Goal: Task Accomplishment & Management: Manage account settings

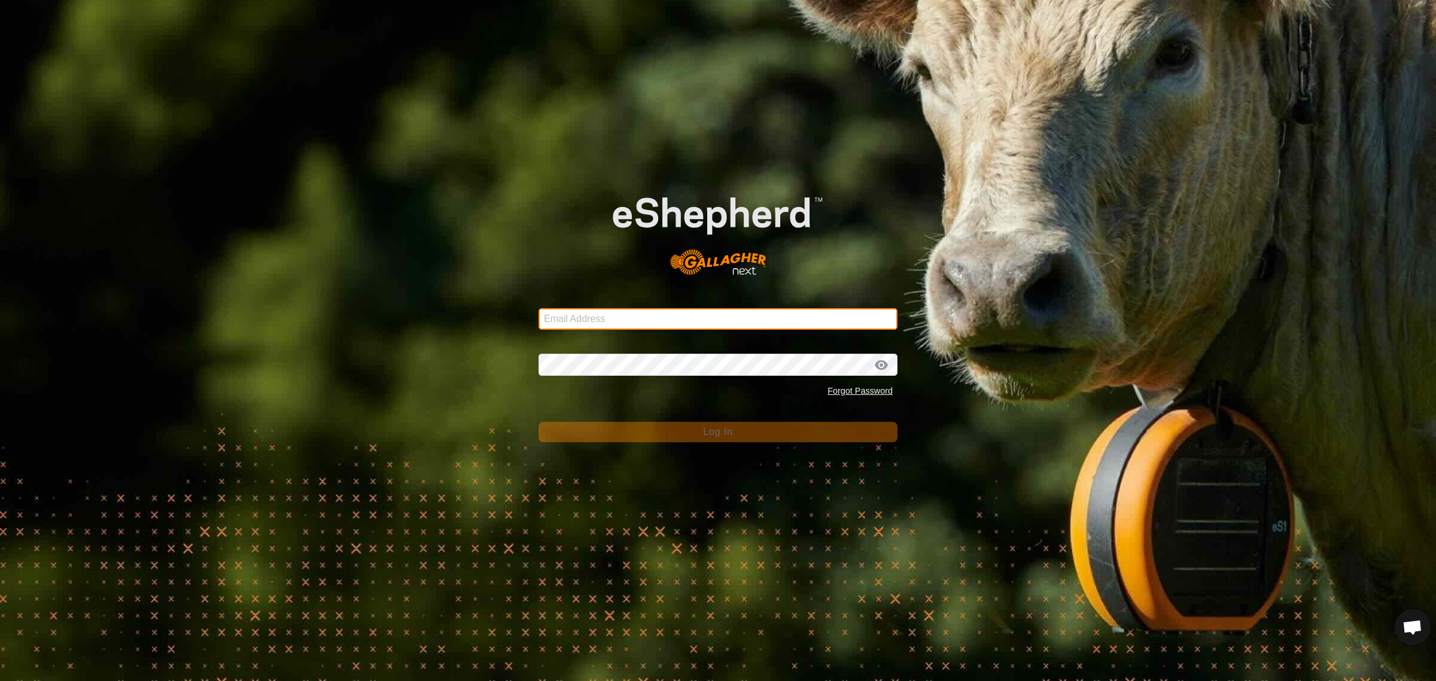
type input "[EMAIL_ADDRESS][DOMAIN_NAME]"
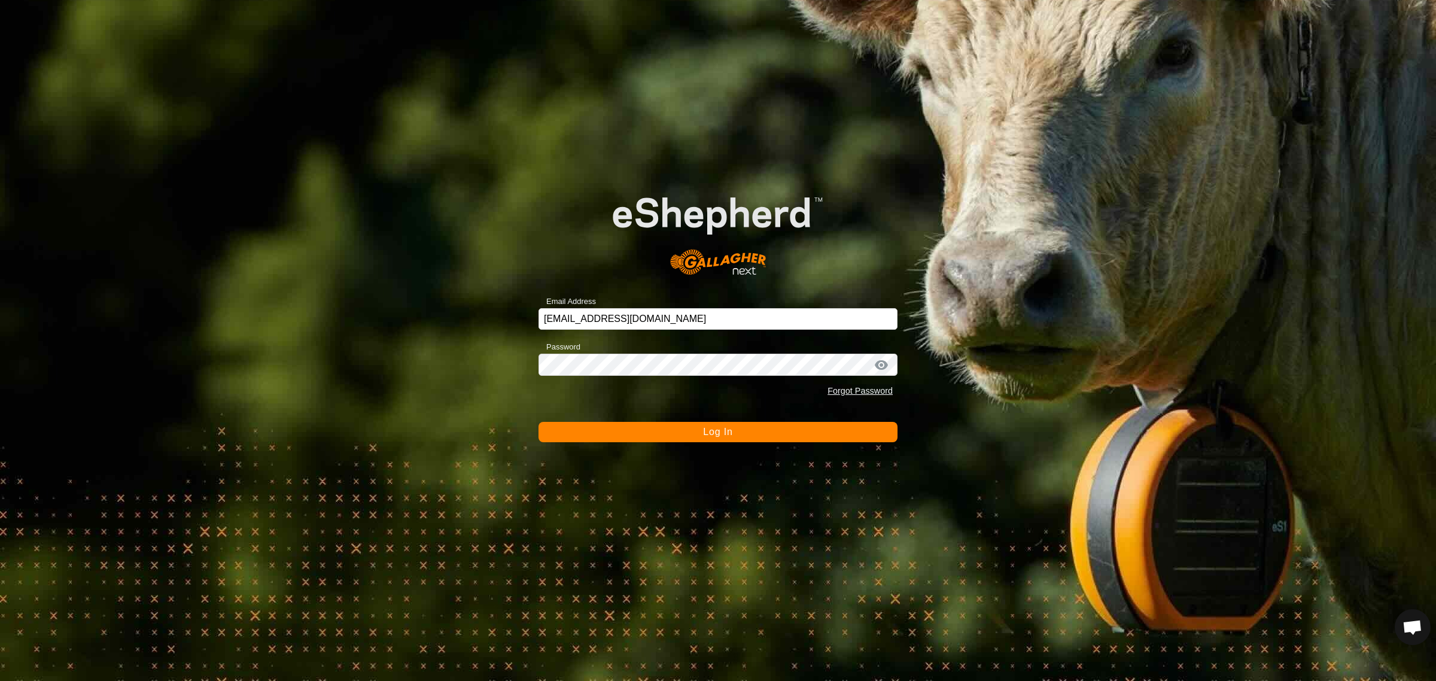
click at [732, 438] on button "Log In" at bounding box center [718, 432] width 359 height 20
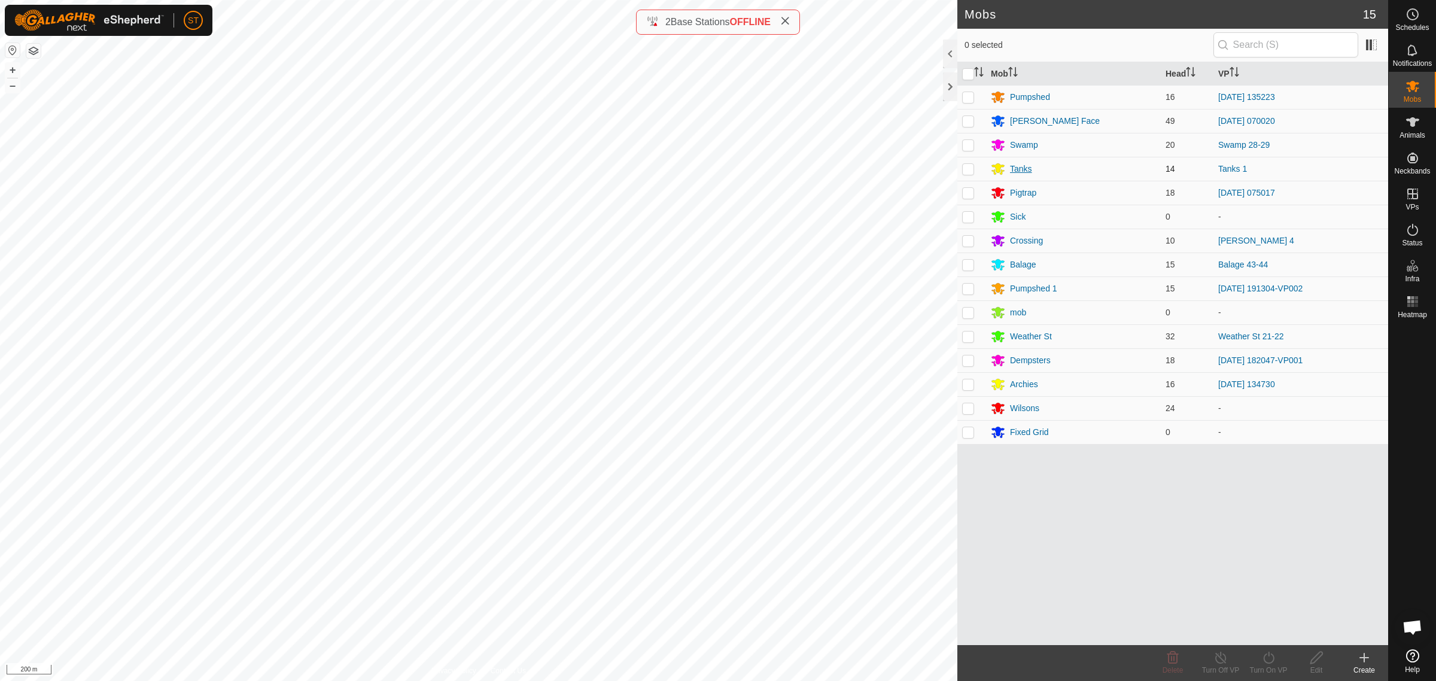
click at [1019, 169] on div "Tanks" at bounding box center [1021, 169] width 22 height 13
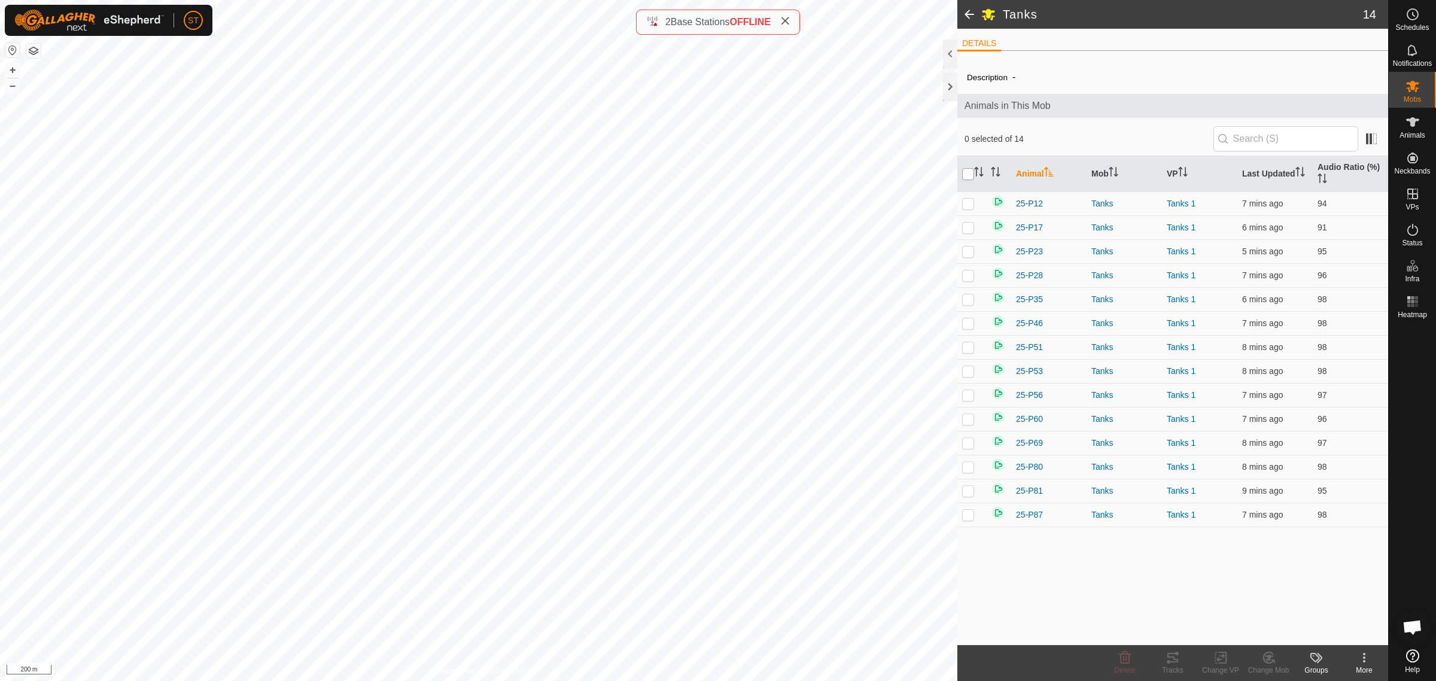
click at [968, 175] on input "checkbox" at bounding box center [968, 174] width 12 height 12
checkbox input "true"
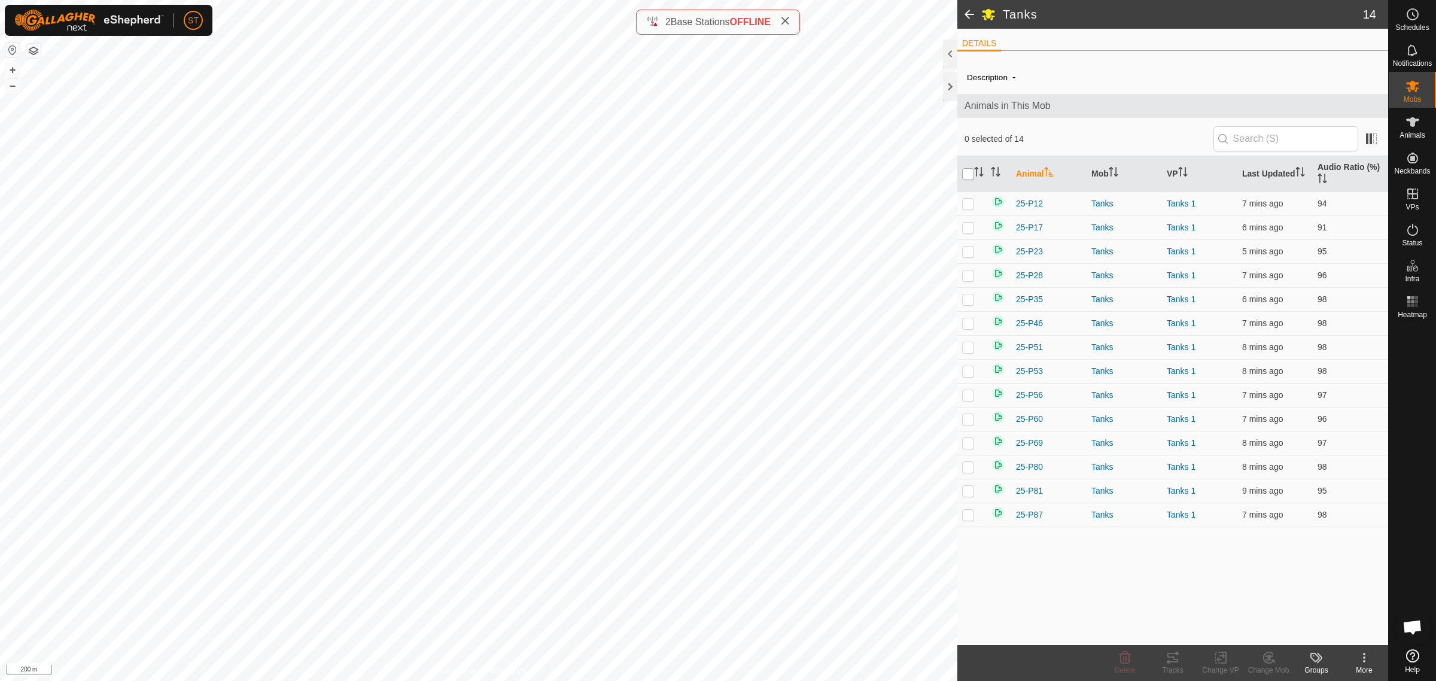
checkbox input "true"
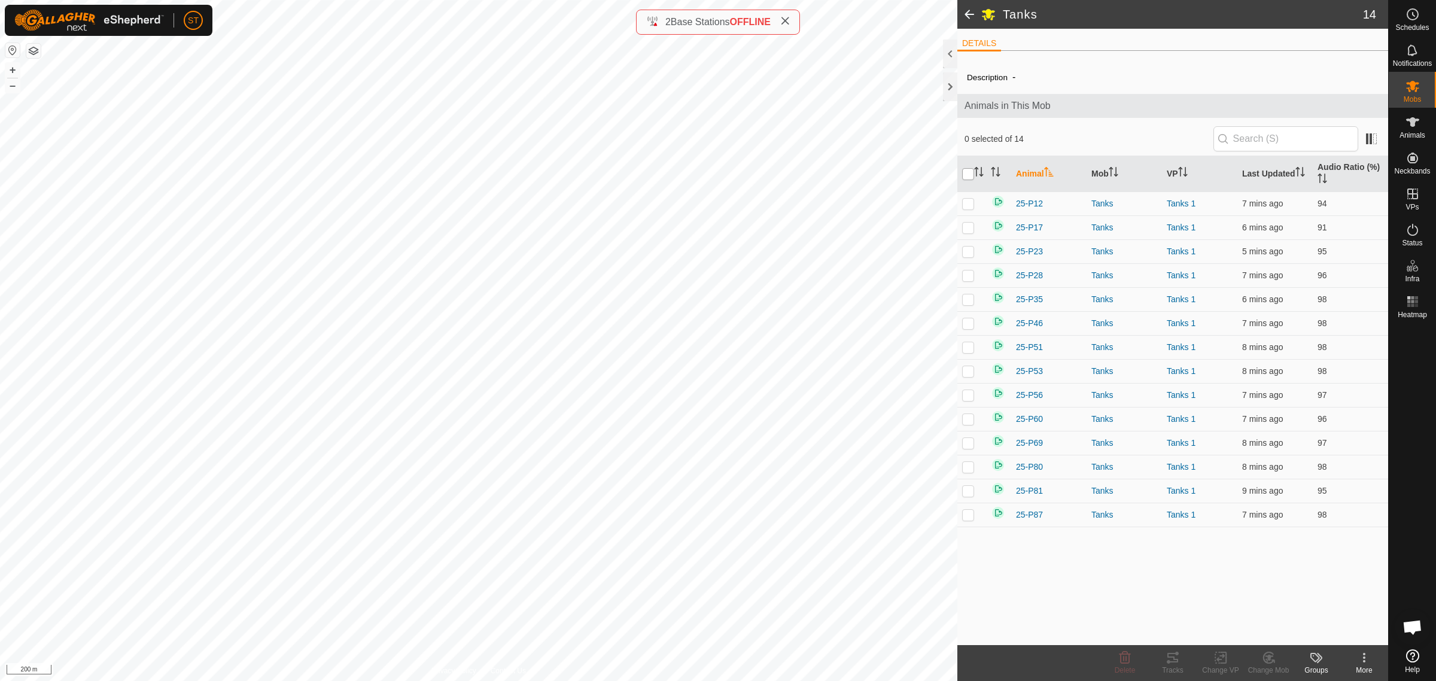
checkbox input "true"
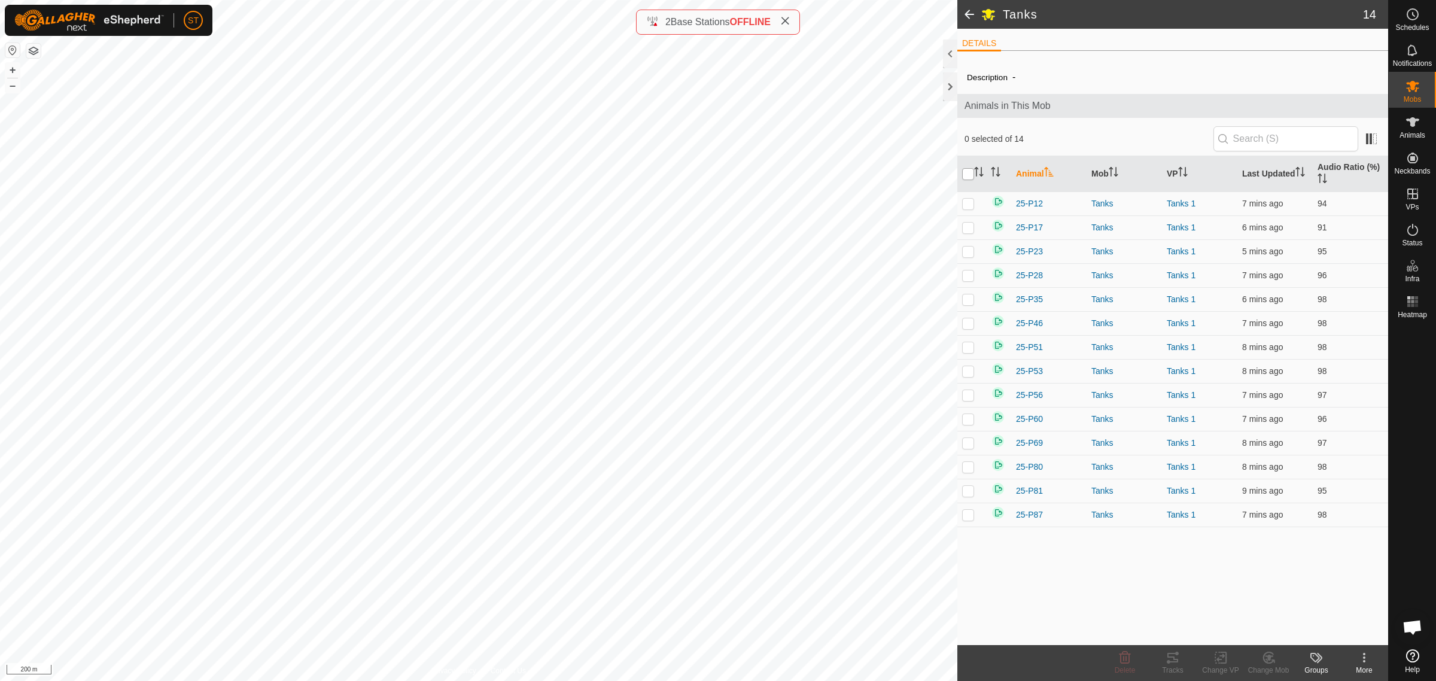
checkbox input "true"
click at [1219, 662] on icon at bounding box center [1221, 657] width 15 height 14
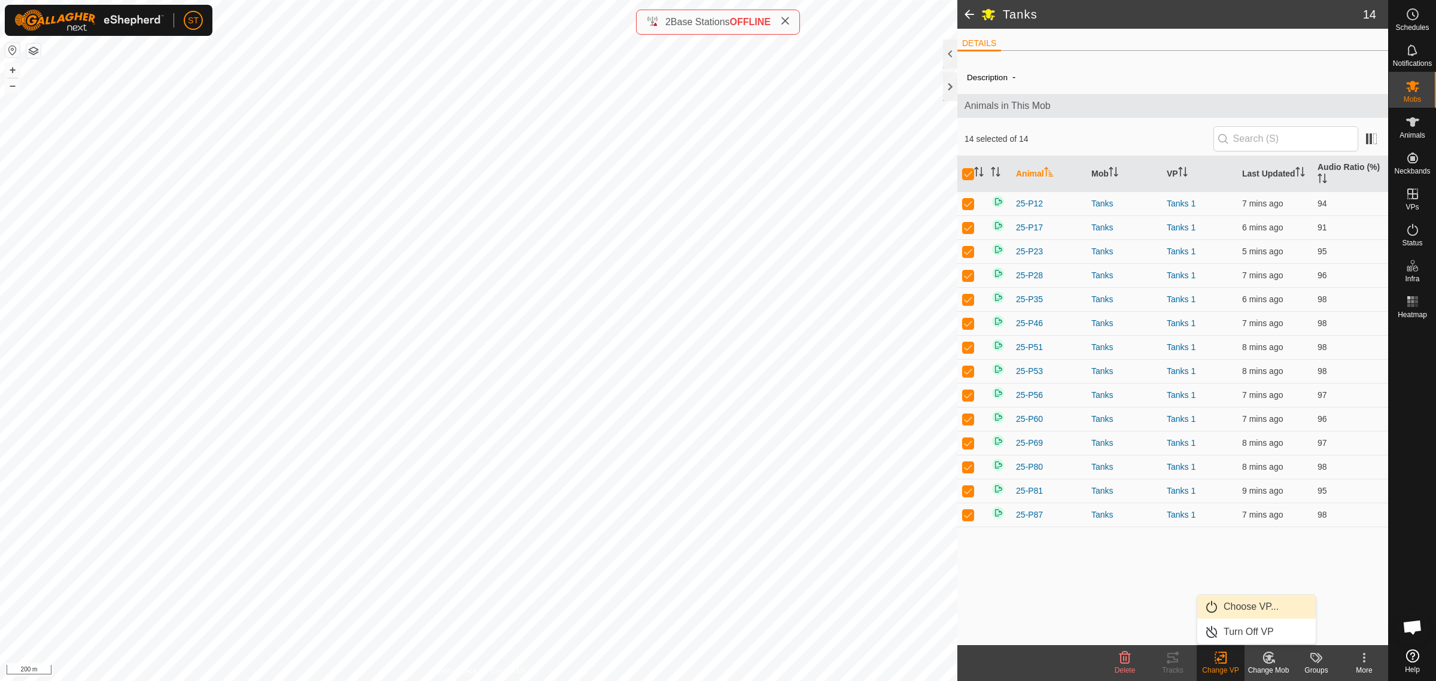
click at [1241, 609] on link "Choose VP..." at bounding box center [1256, 607] width 118 height 24
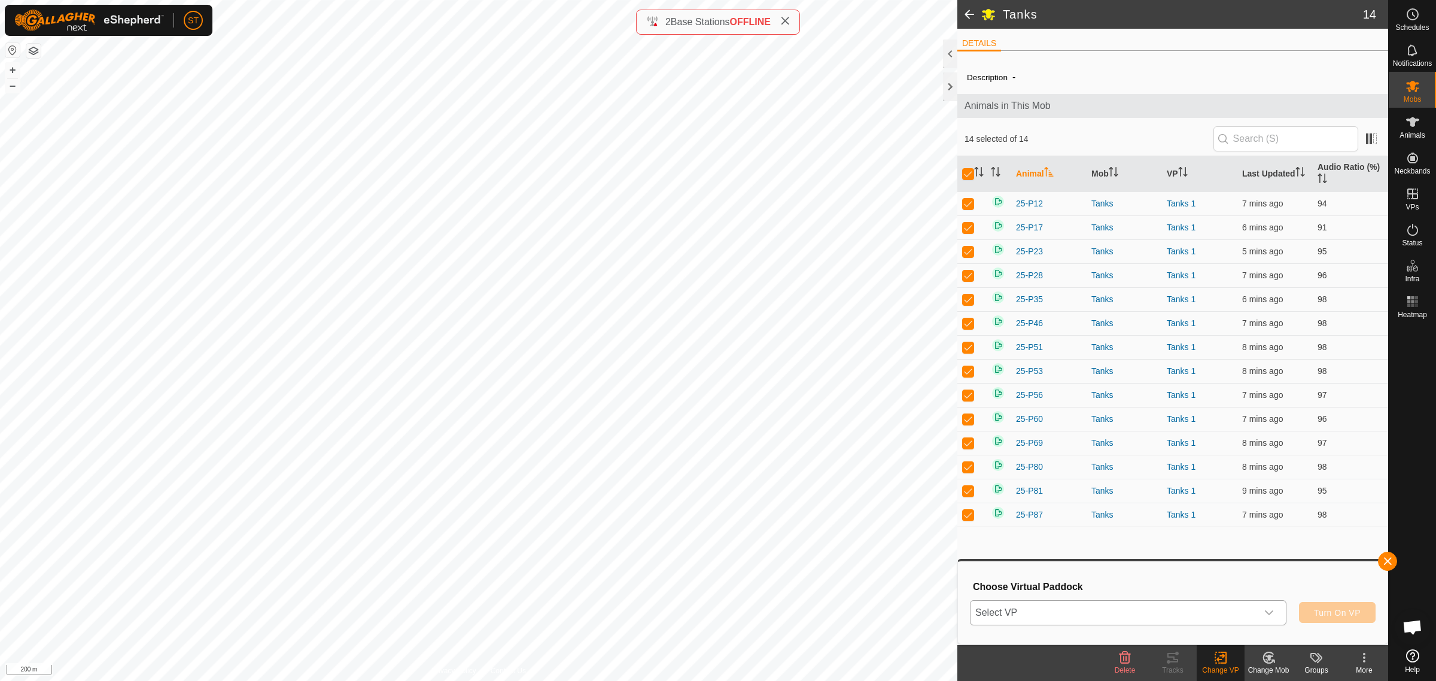
click at [1269, 612] on icon "dropdown trigger" at bounding box center [1269, 613] width 10 height 10
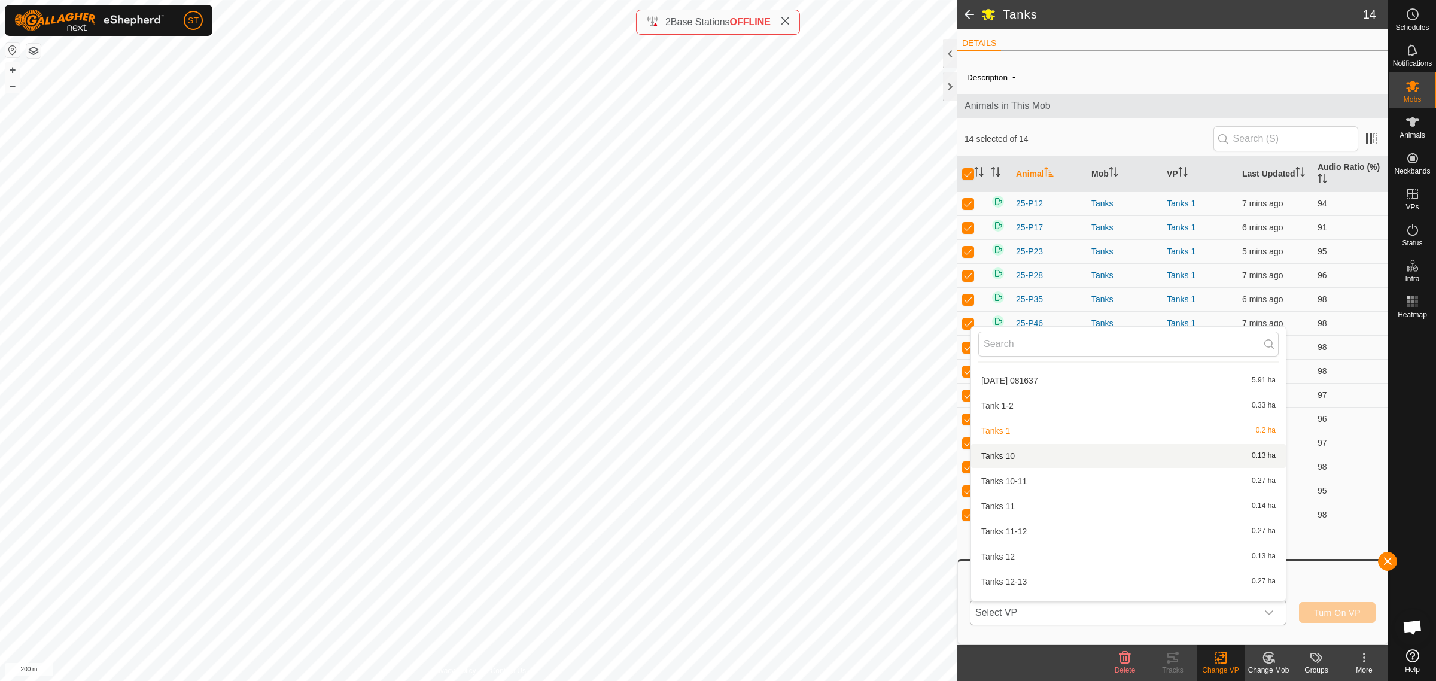
scroll to position [14067, 0]
click at [1003, 397] on li "Tank 1-2 0.33 ha" at bounding box center [1128, 409] width 315 height 24
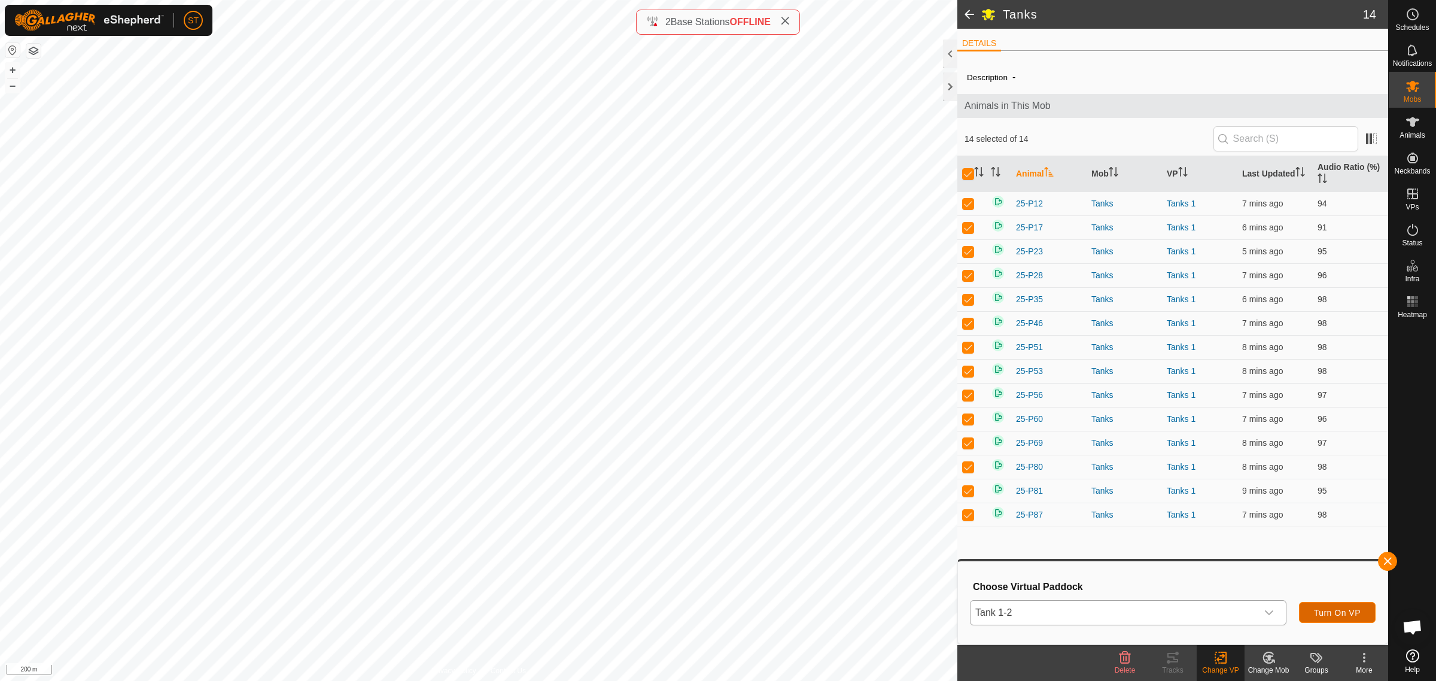
click at [1326, 615] on span "Turn On VP" at bounding box center [1337, 613] width 47 height 10
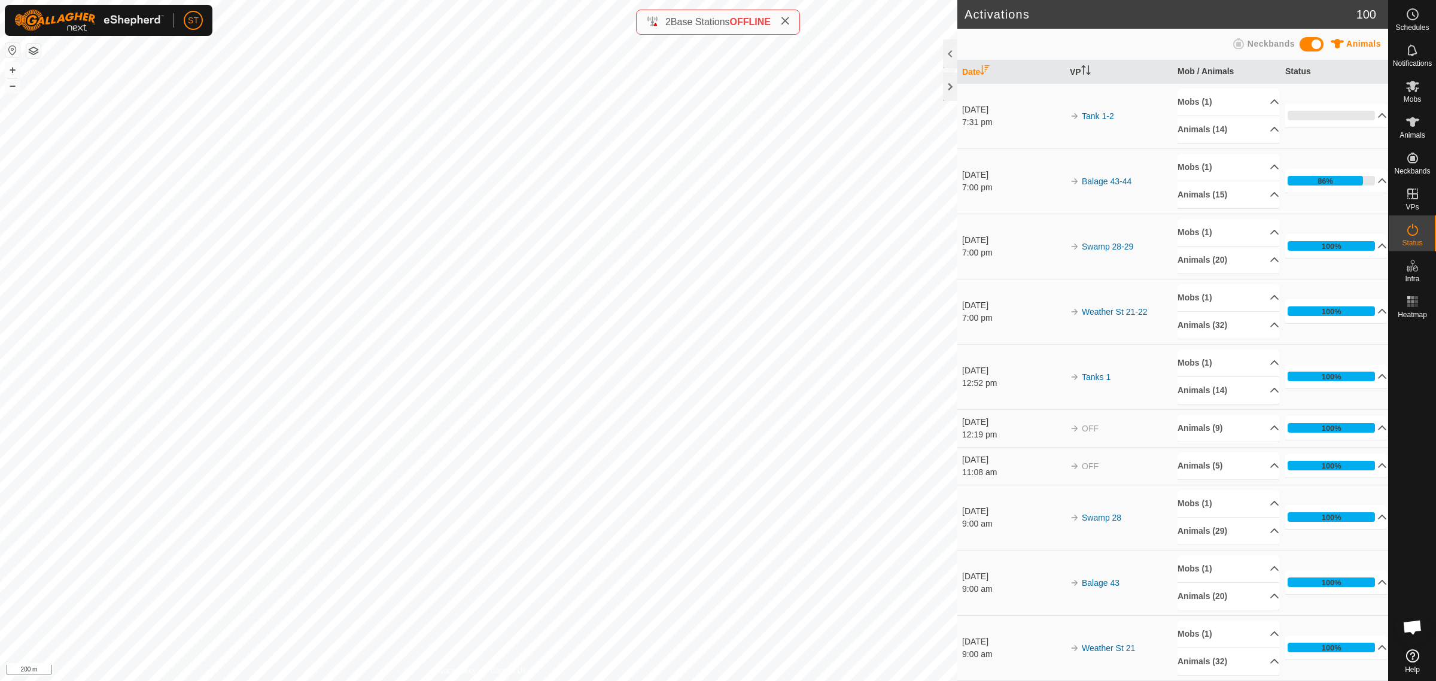
click at [785, 189] on div "+ – ⇧ i 200 m" at bounding box center [478, 340] width 957 height 681
click at [1410, 20] on icon at bounding box center [1413, 14] width 14 height 14
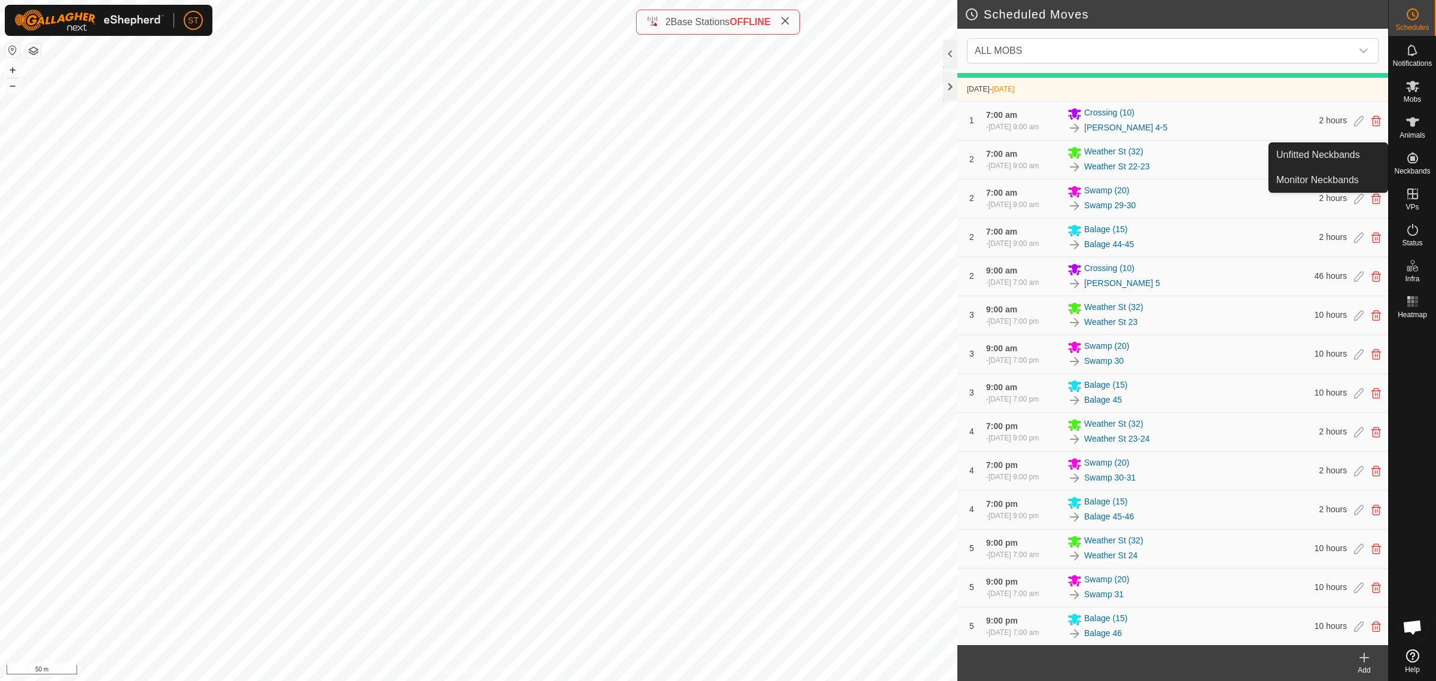
scroll to position [299, 0]
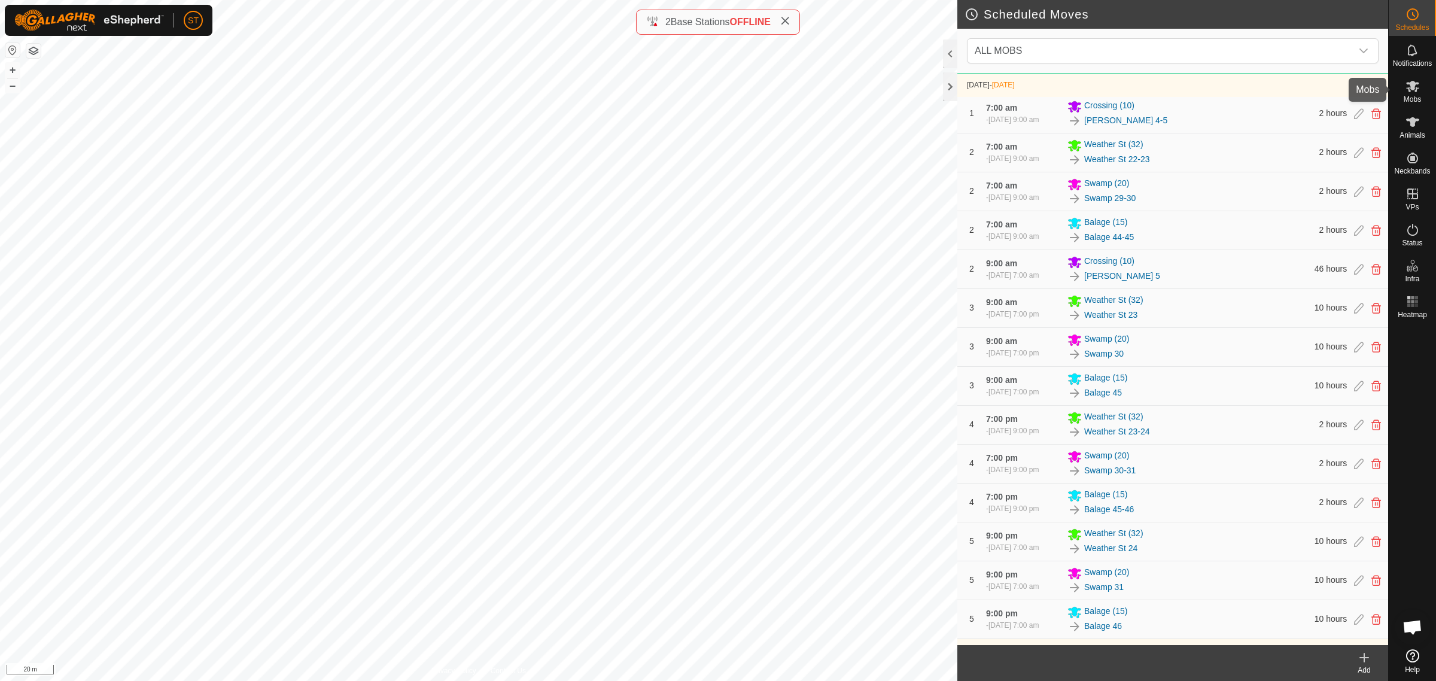
click at [1416, 90] on icon at bounding box center [1412, 86] width 13 height 11
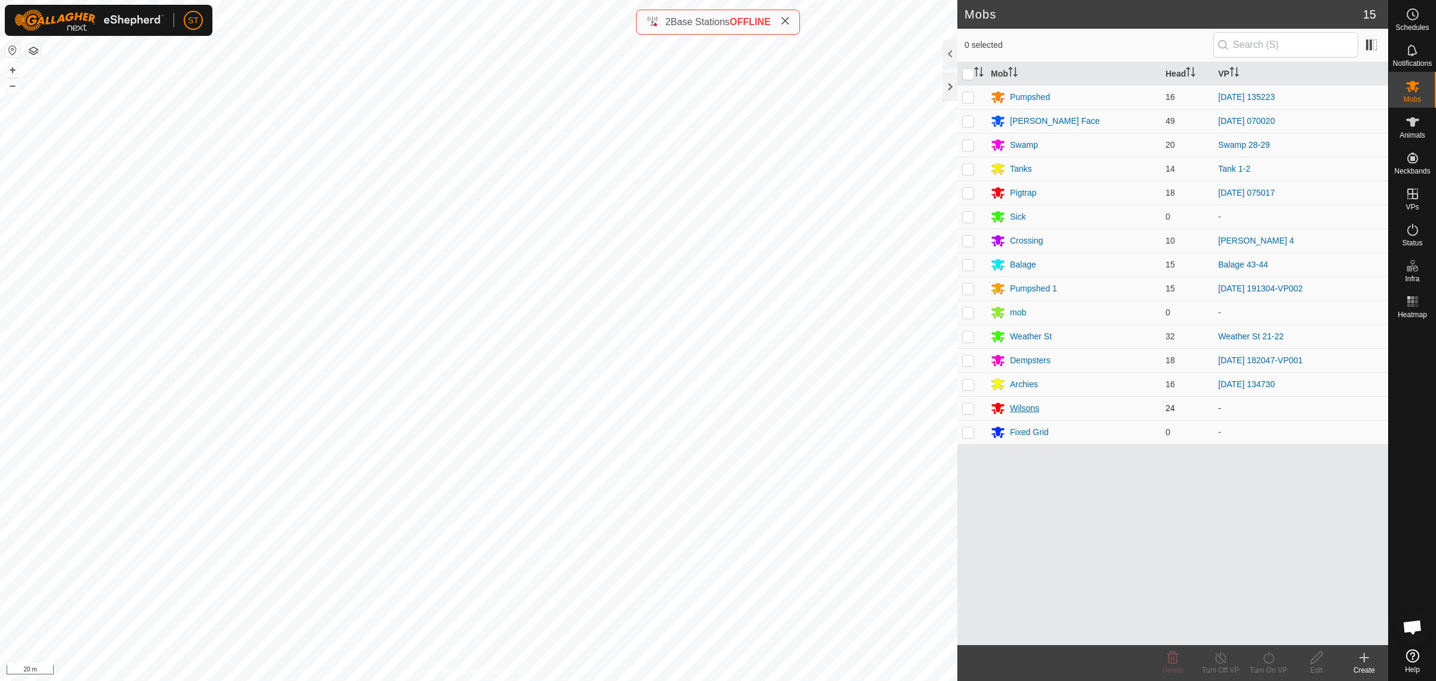
click at [1017, 412] on div "Wilsons" at bounding box center [1024, 408] width 29 height 13
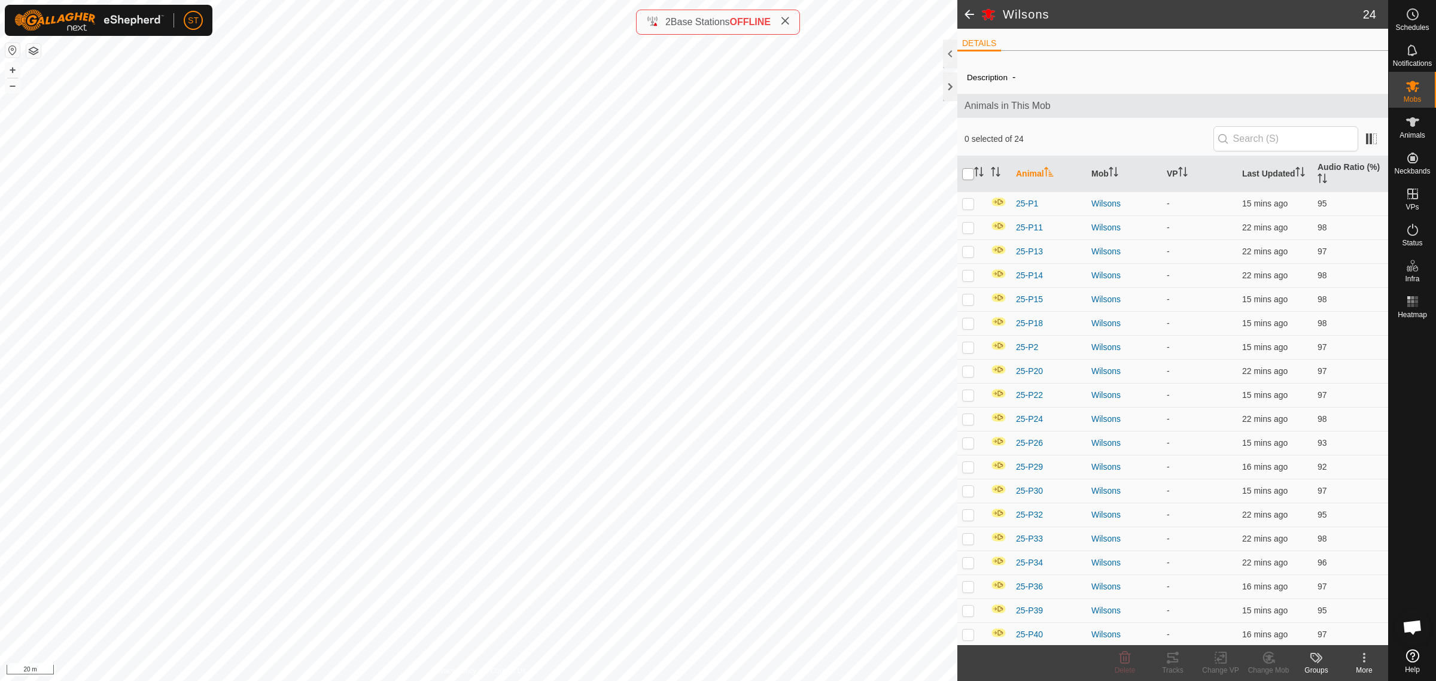
click at [963, 177] on input "checkbox" at bounding box center [968, 174] width 12 height 12
checkbox input "true"
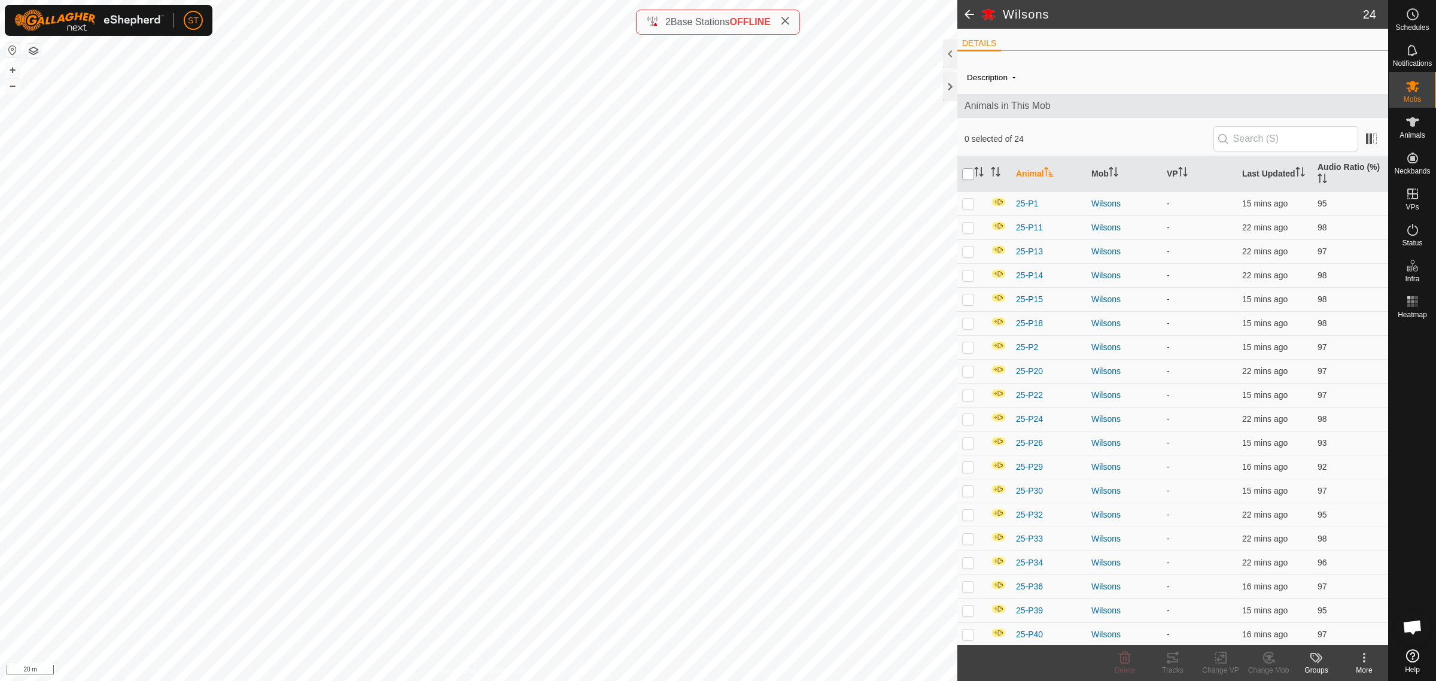
checkbox input "true"
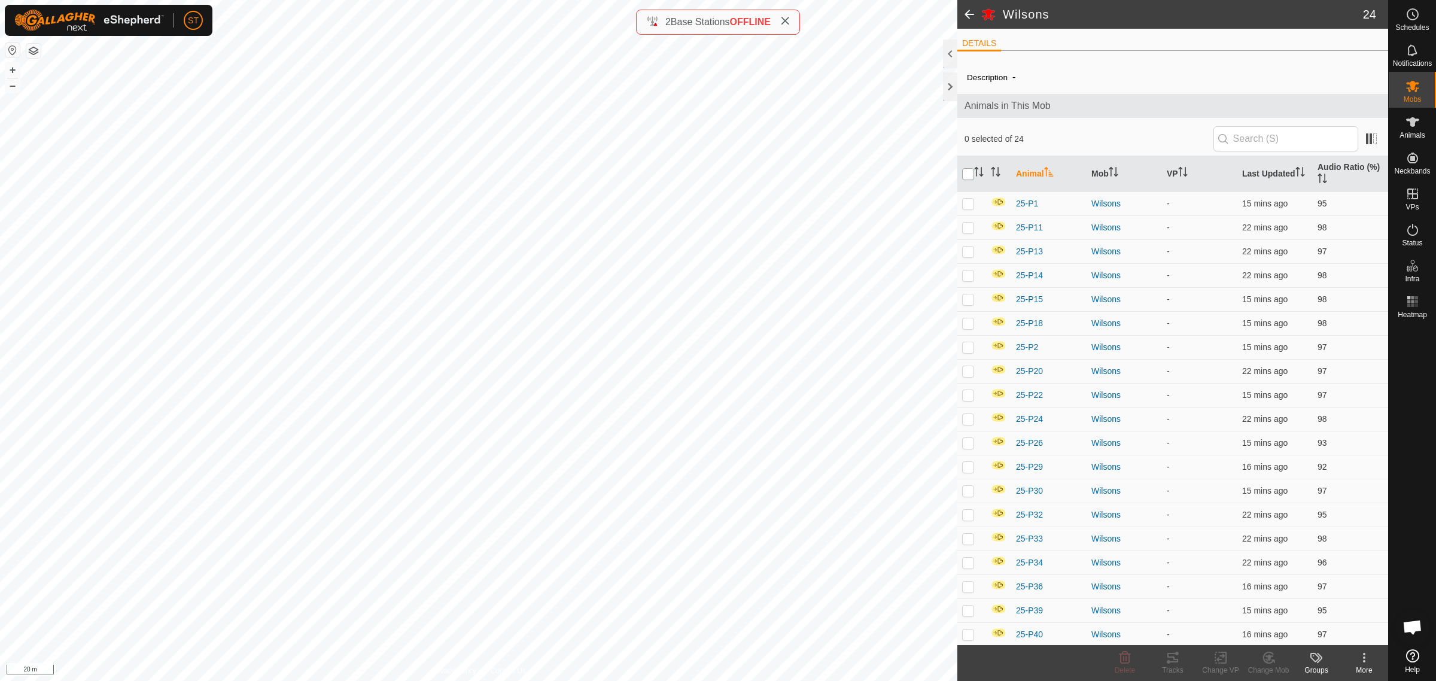
checkbox input "true"
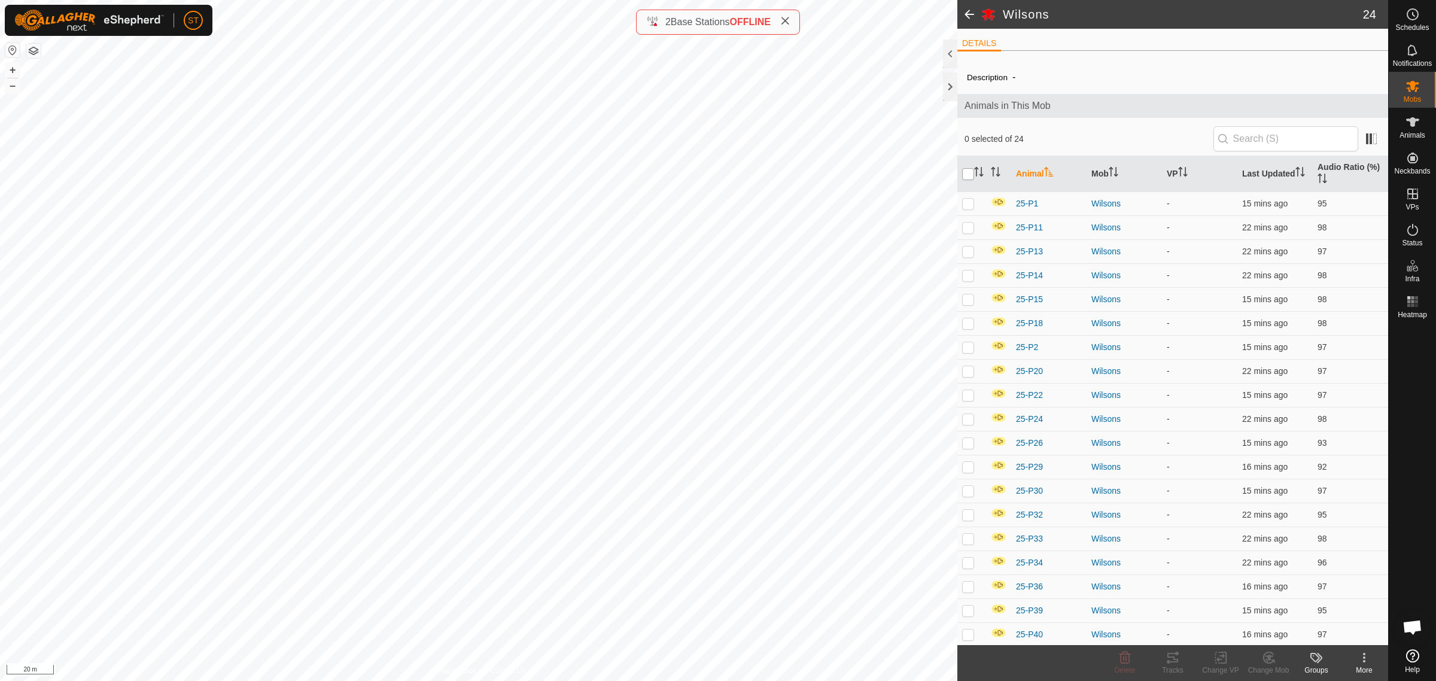
checkbox input "true"
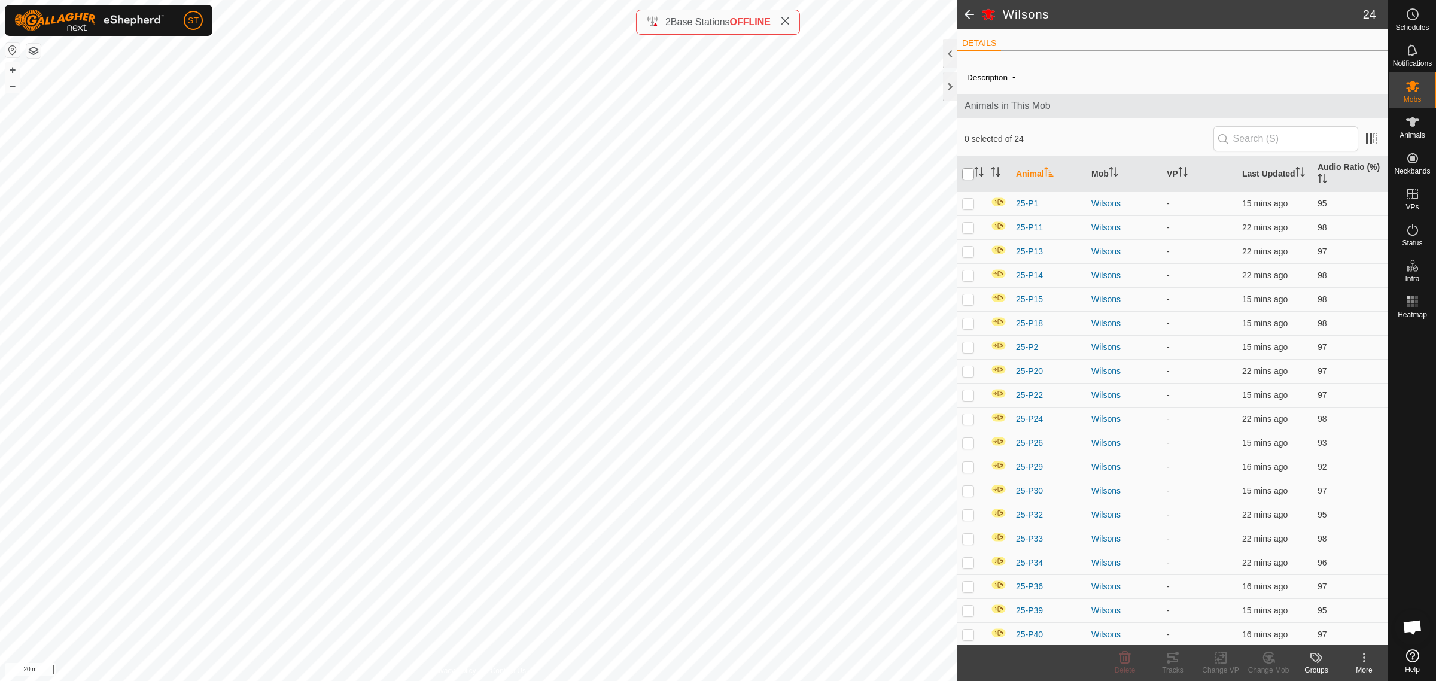
checkbox input "true"
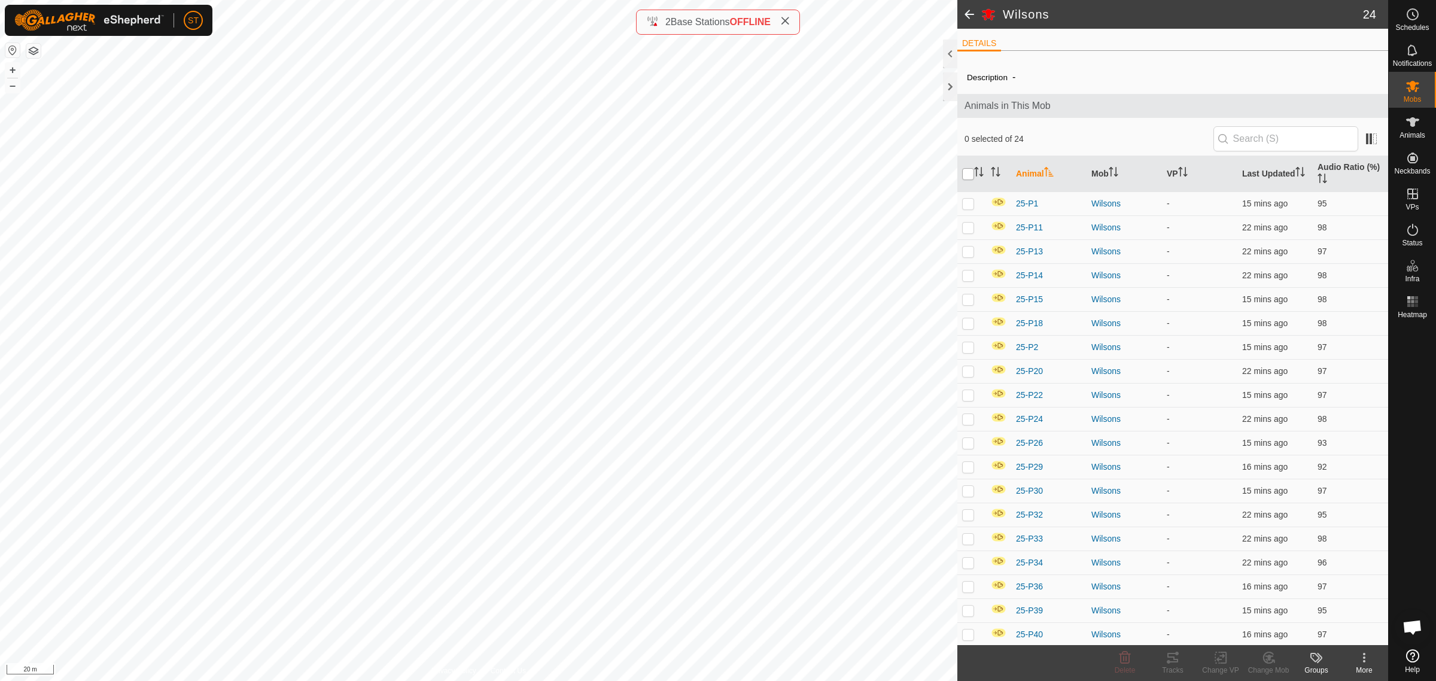
checkbox input "true"
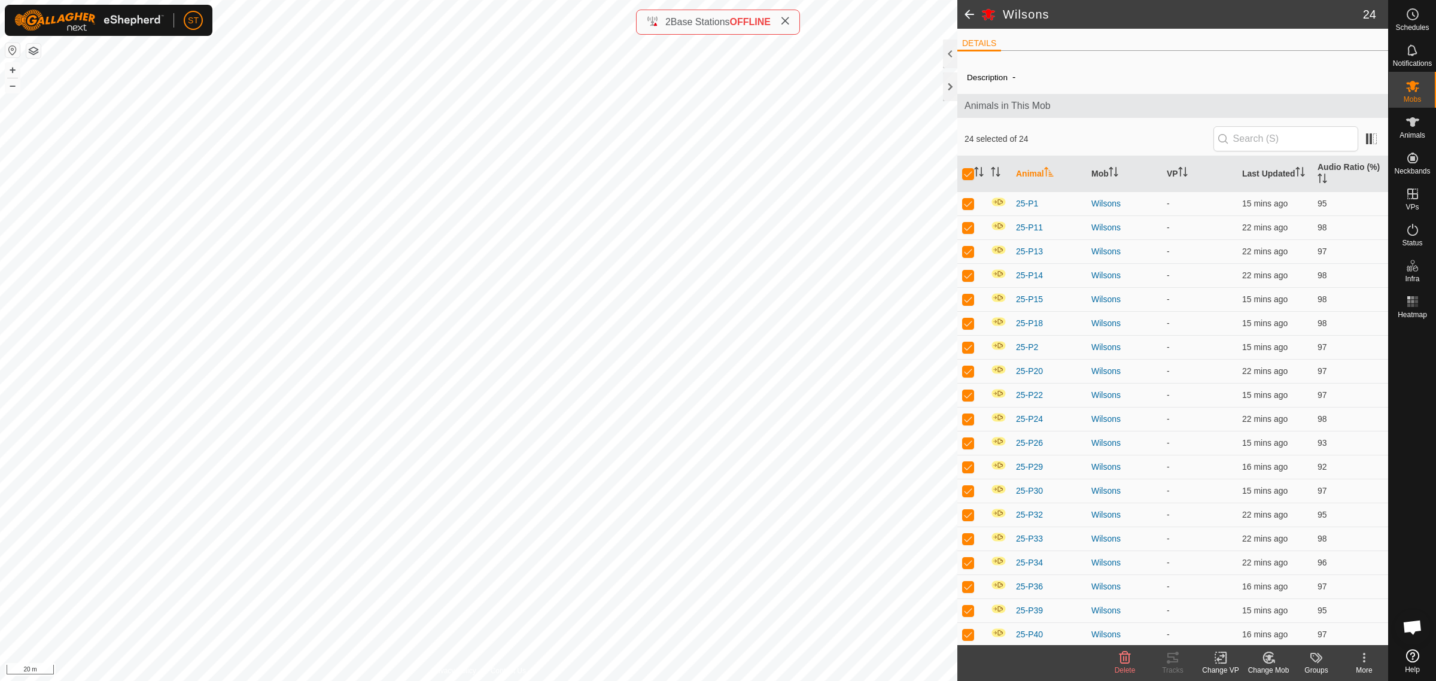
click at [1214, 669] on div "Change VP" at bounding box center [1221, 670] width 48 height 11
click at [1257, 608] on link "Choose VP..." at bounding box center [1256, 607] width 118 height 24
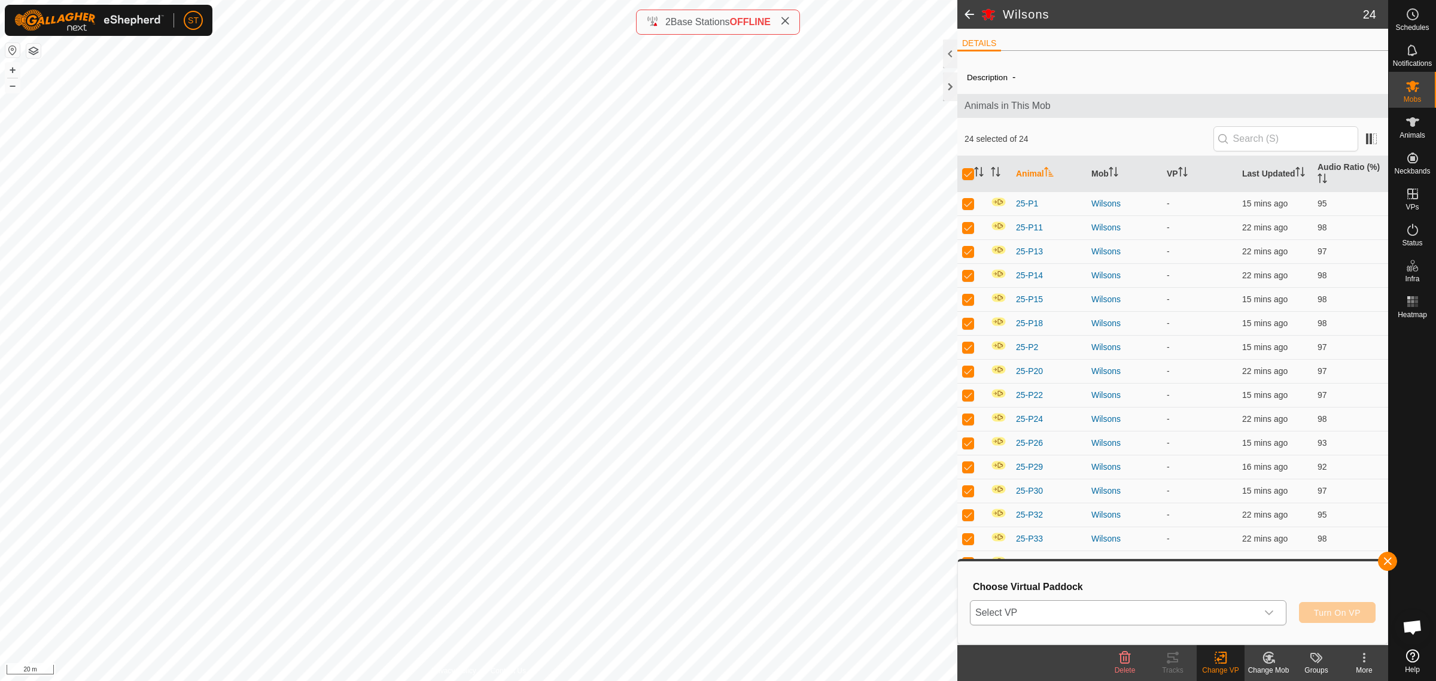
click at [1270, 616] on icon "dropdown trigger" at bounding box center [1269, 613] width 10 height 10
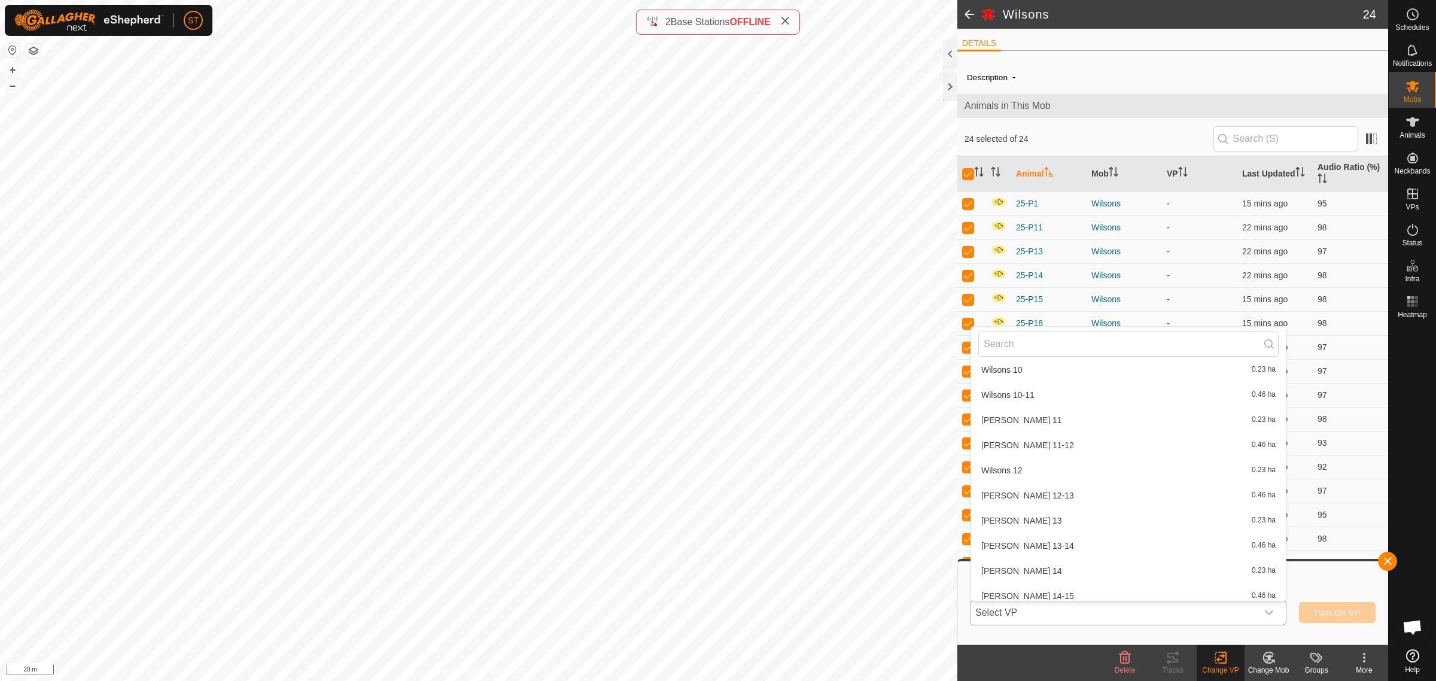
scroll to position [18661, 0]
click at [1024, 434] on li "[PERSON_NAME] 11-12 0.46 ha" at bounding box center [1128, 445] width 315 height 24
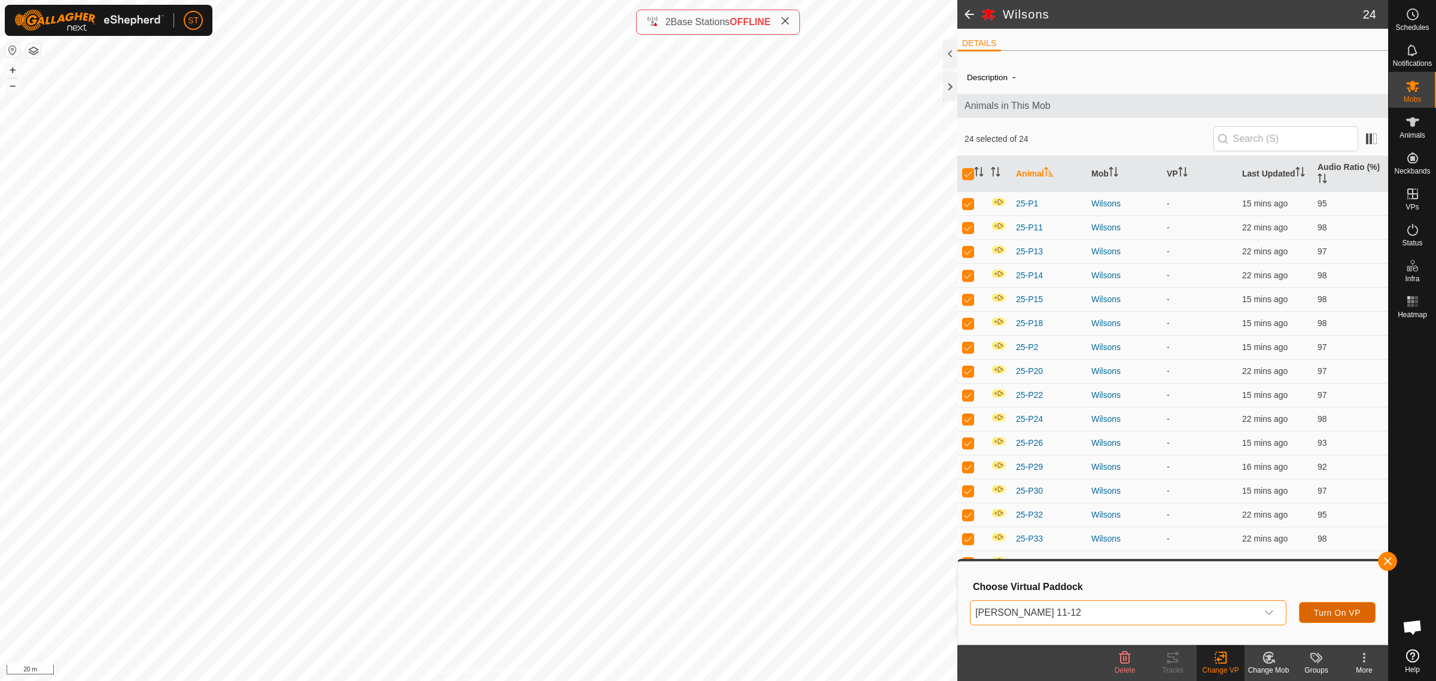
click at [1332, 611] on span "Turn On VP" at bounding box center [1337, 613] width 47 height 10
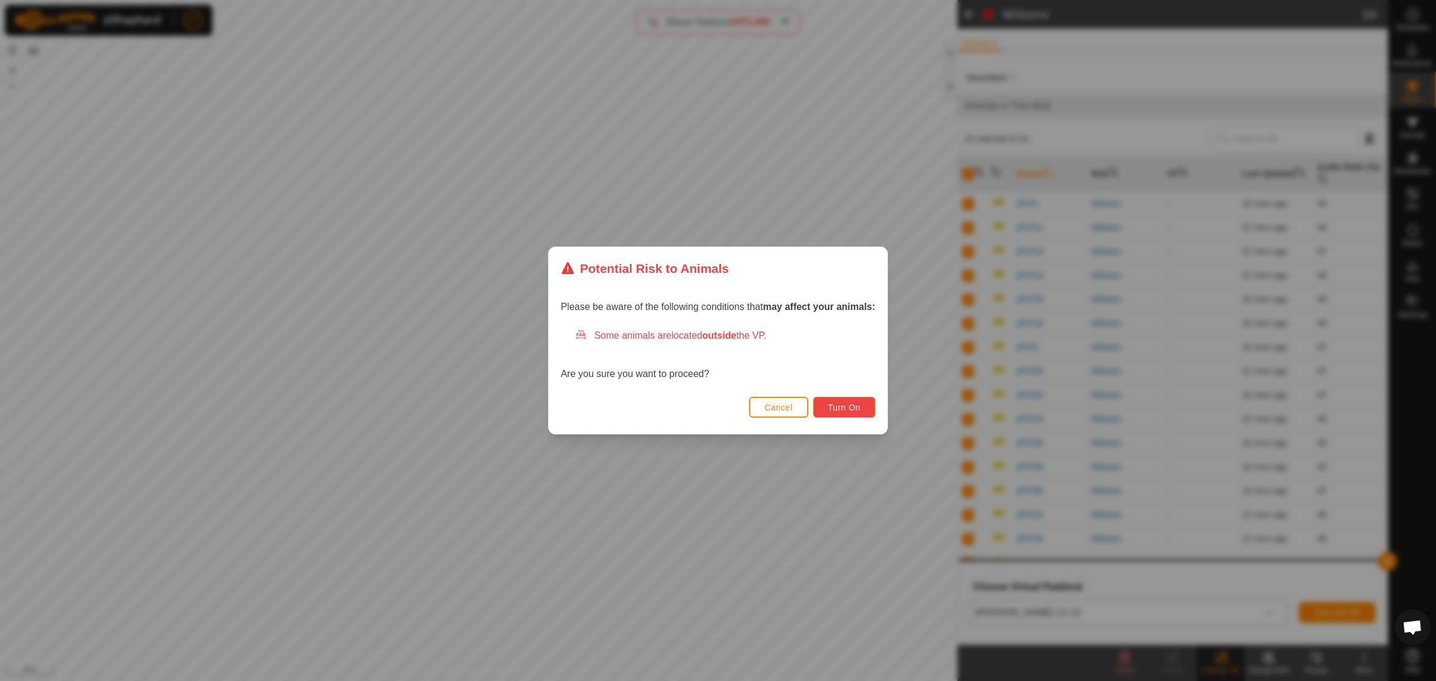
click at [849, 414] on button "Turn On" at bounding box center [844, 407] width 62 height 21
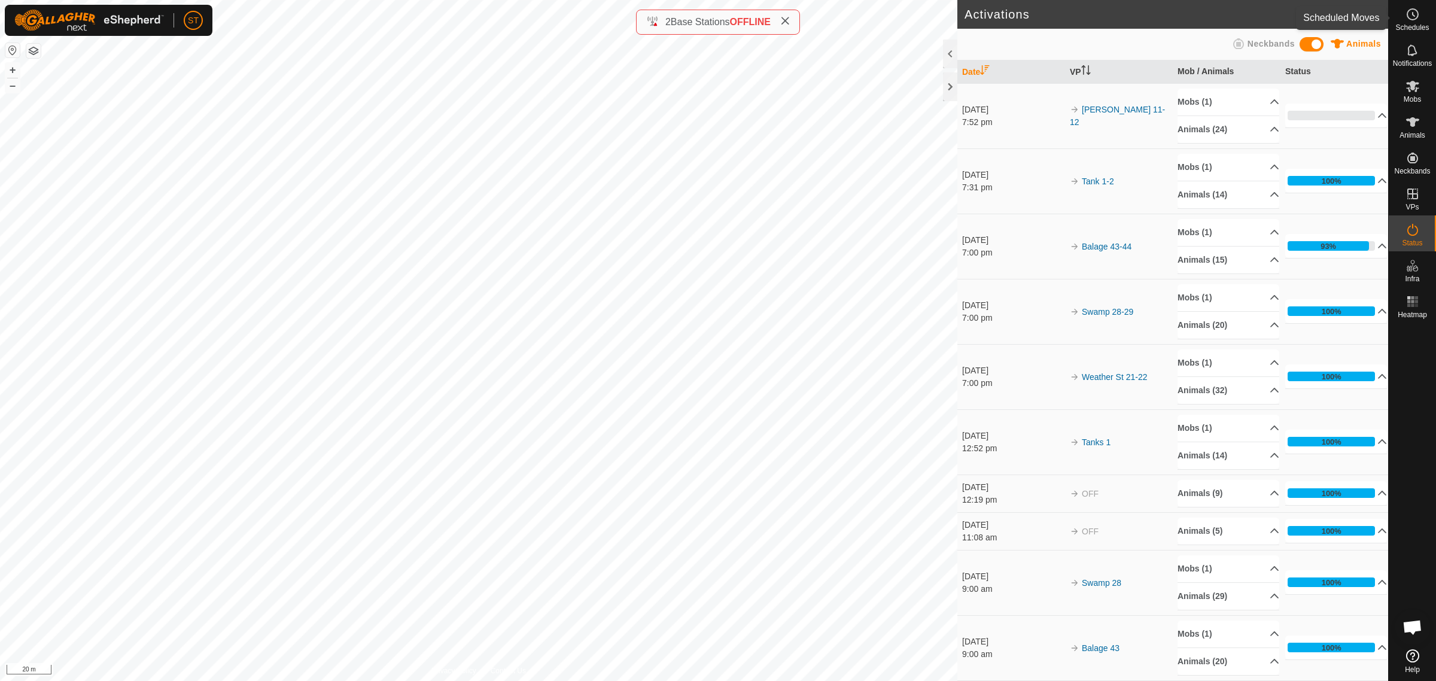
click at [1415, 19] on circle at bounding box center [1412, 14] width 11 height 11
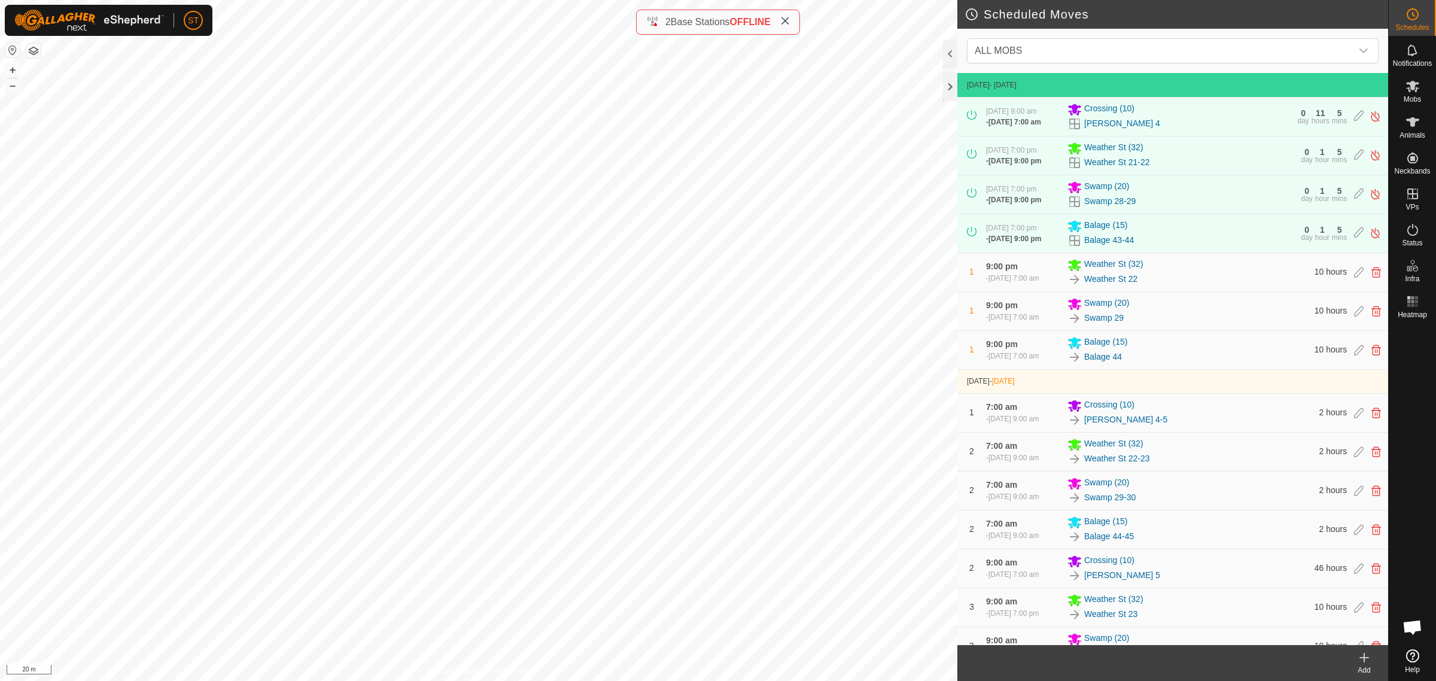
click at [1366, 664] on icon at bounding box center [1364, 657] width 14 height 14
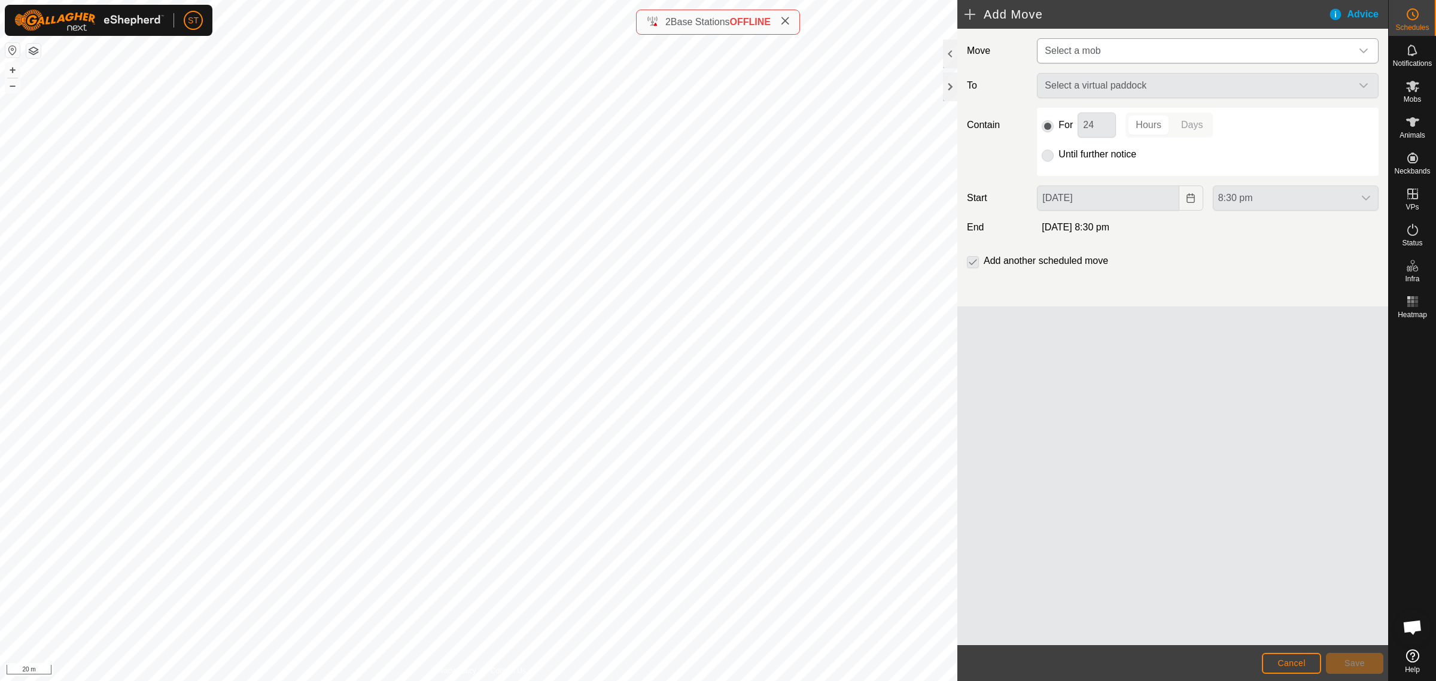
click at [1365, 48] on icon "dropdown trigger" at bounding box center [1364, 51] width 10 height 10
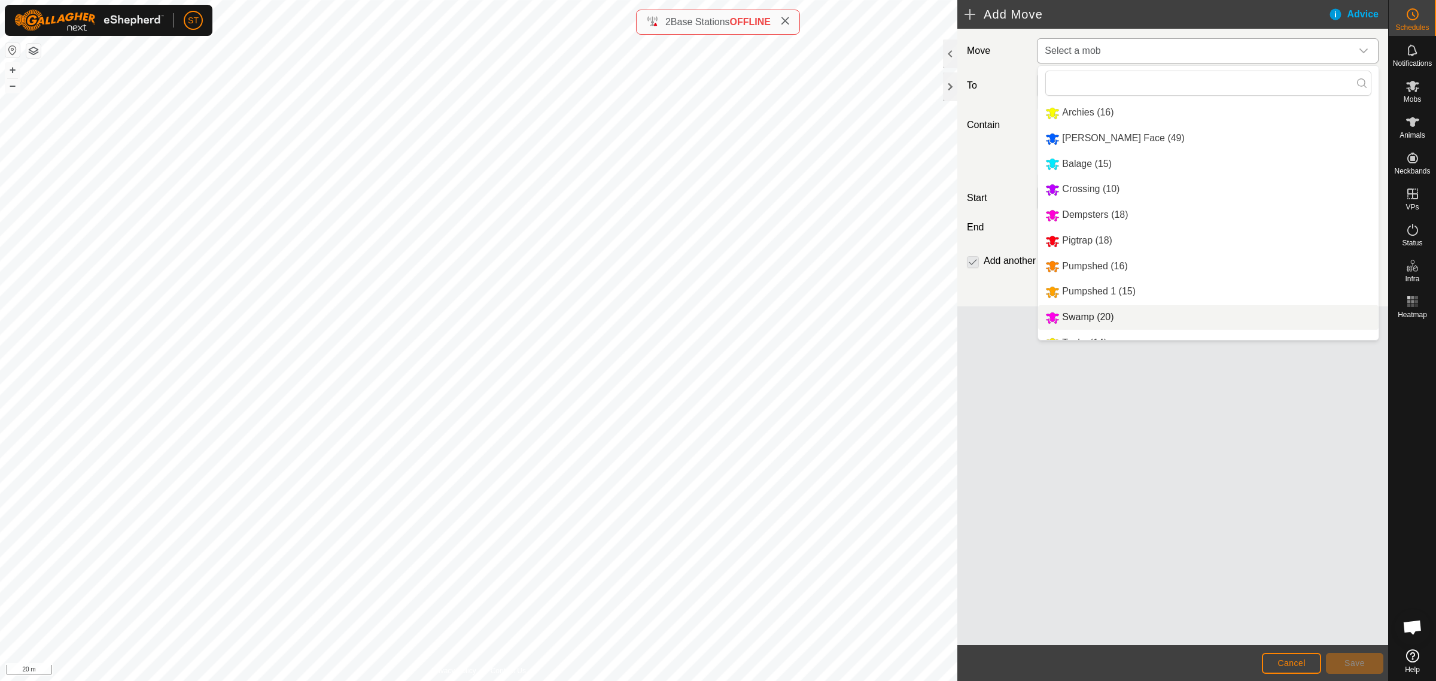
scroll to position [70, 0]
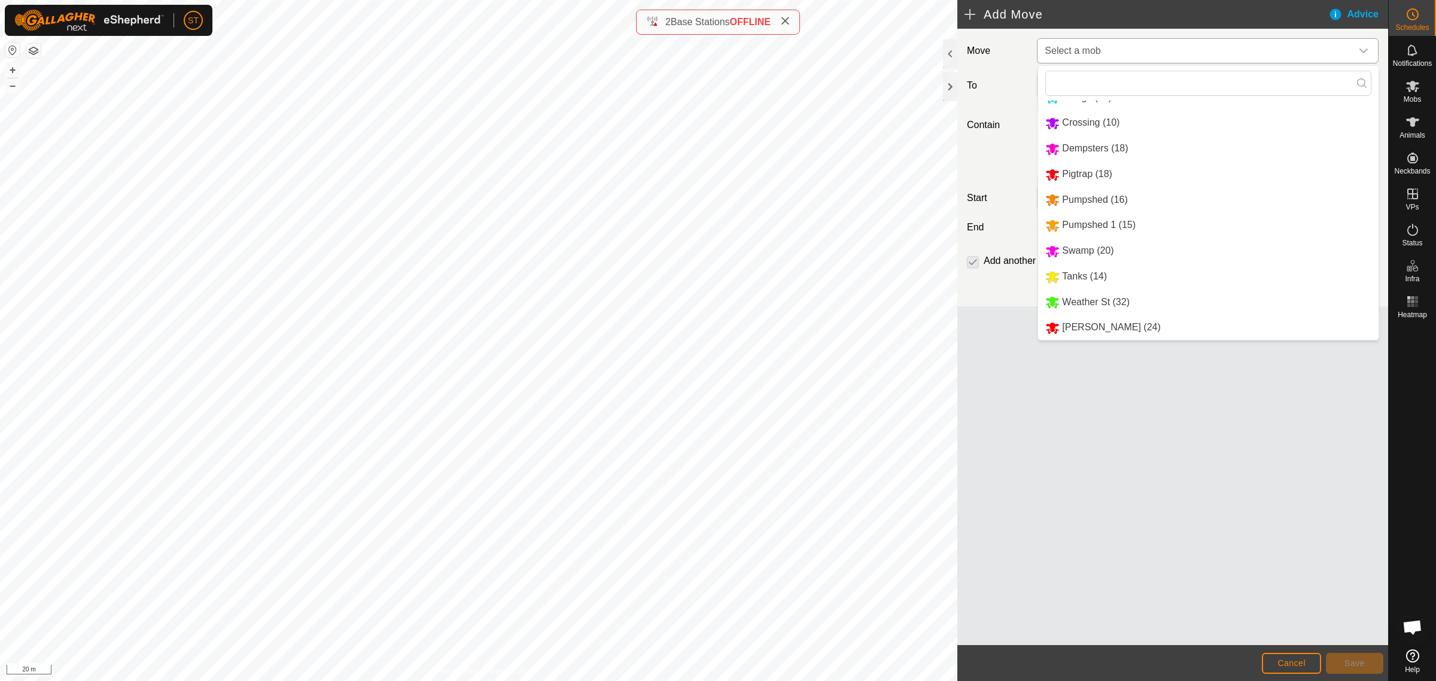
click at [1071, 273] on li "Tanks (14)" at bounding box center [1208, 277] width 341 height 25
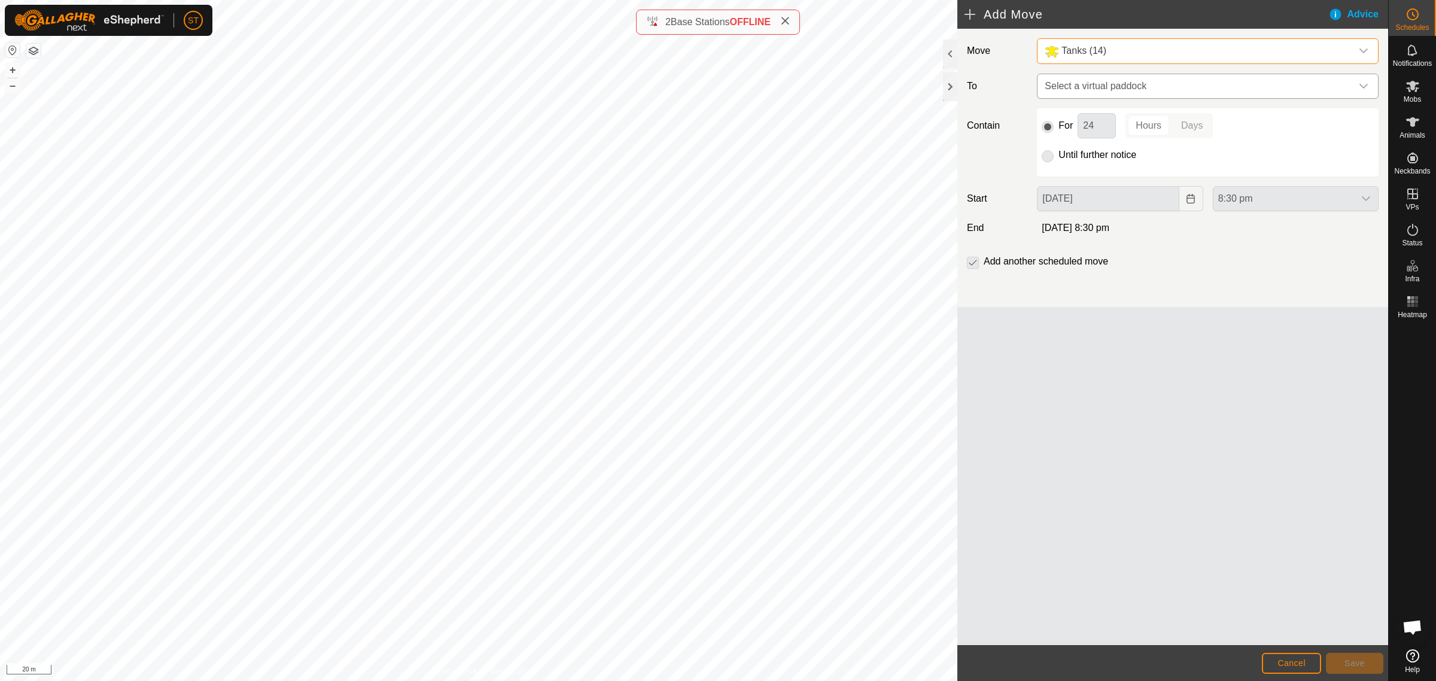
click at [1362, 84] on icon "dropdown trigger" at bounding box center [1364, 86] width 10 height 10
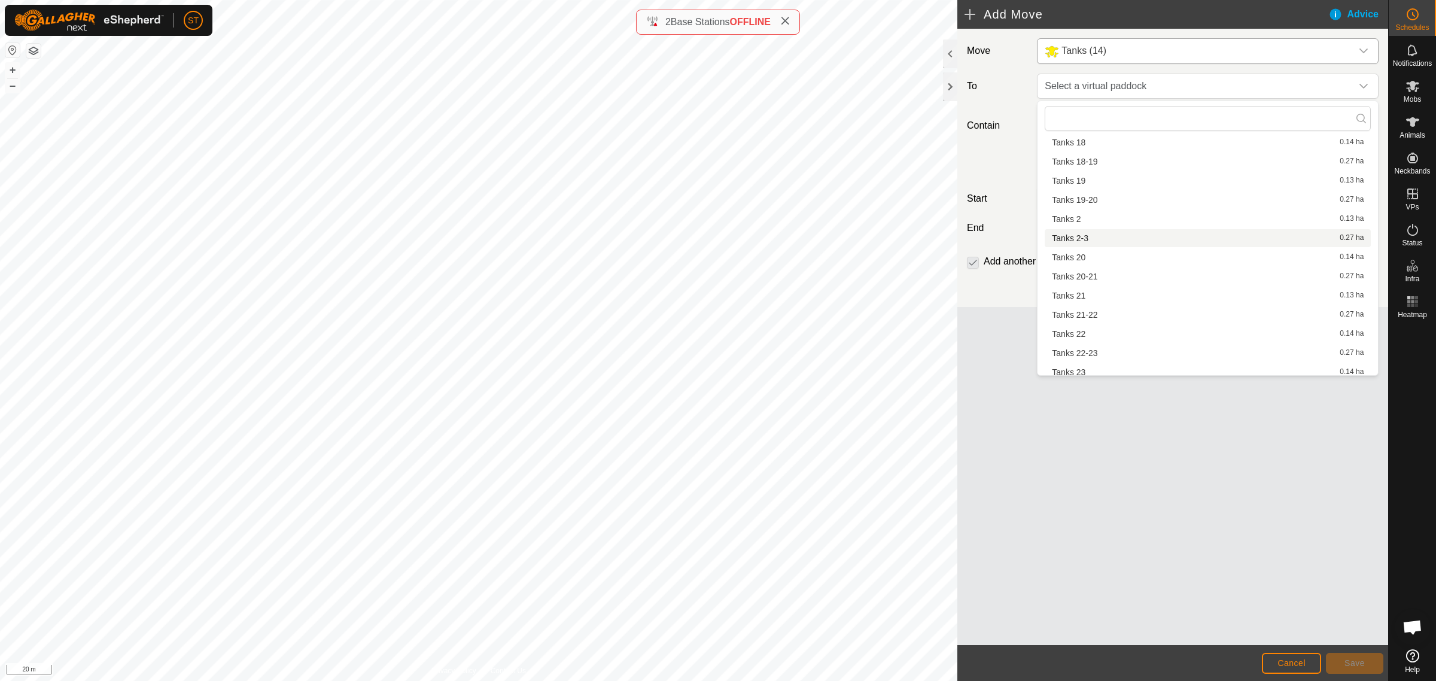
scroll to position [11161, 0]
click at [1101, 285] on li "Tanks 2 0.13 ha" at bounding box center [1208, 294] width 326 height 18
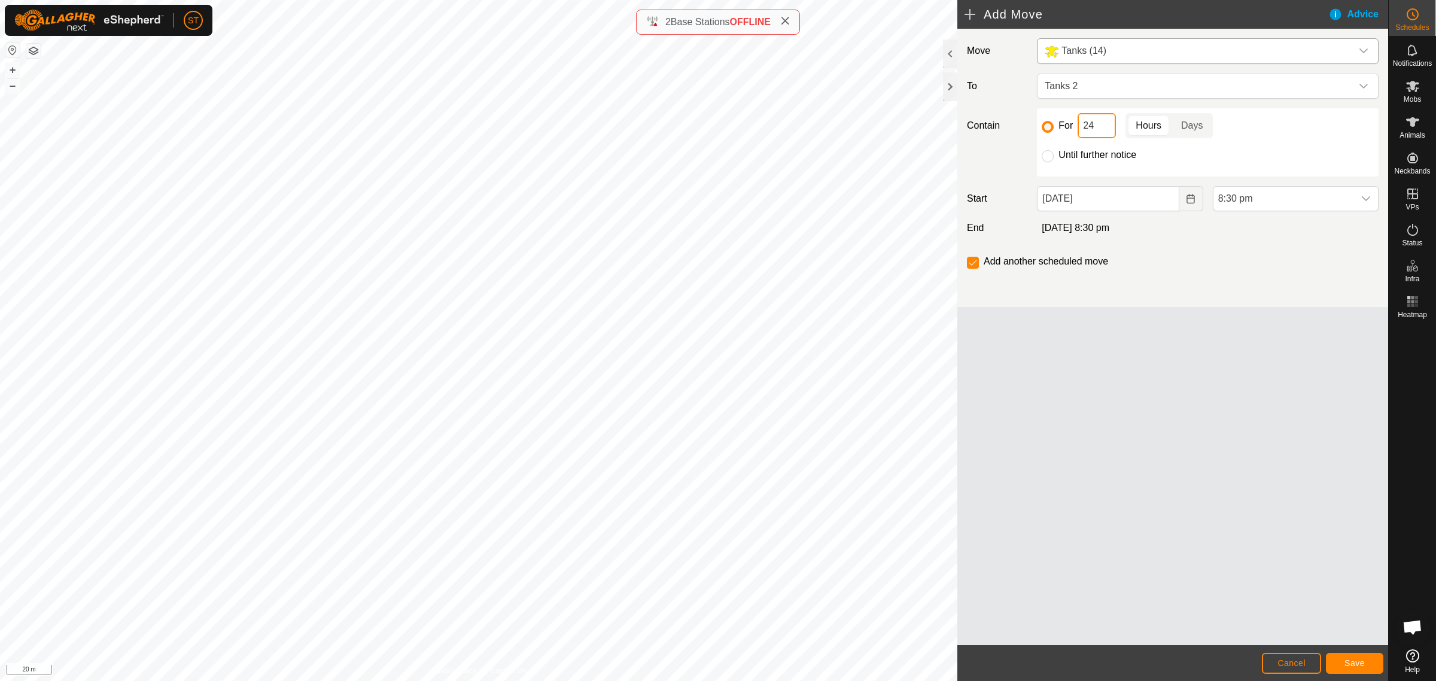
drag, startPoint x: 1094, startPoint y: 129, endPoint x: 1051, endPoint y: 133, distance: 42.7
click at [1051, 133] on div "For 24 Hours Days" at bounding box center [1208, 125] width 332 height 25
drag, startPoint x: 1102, startPoint y: 127, endPoint x: 1069, endPoint y: 127, distance: 32.9
click at [1069, 127] on div "For 1 Hours Days" at bounding box center [1208, 125] width 332 height 25
click at [1362, 201] on icon "dropdown trigger" at bounding box center [1366, 199] width 10 height 10
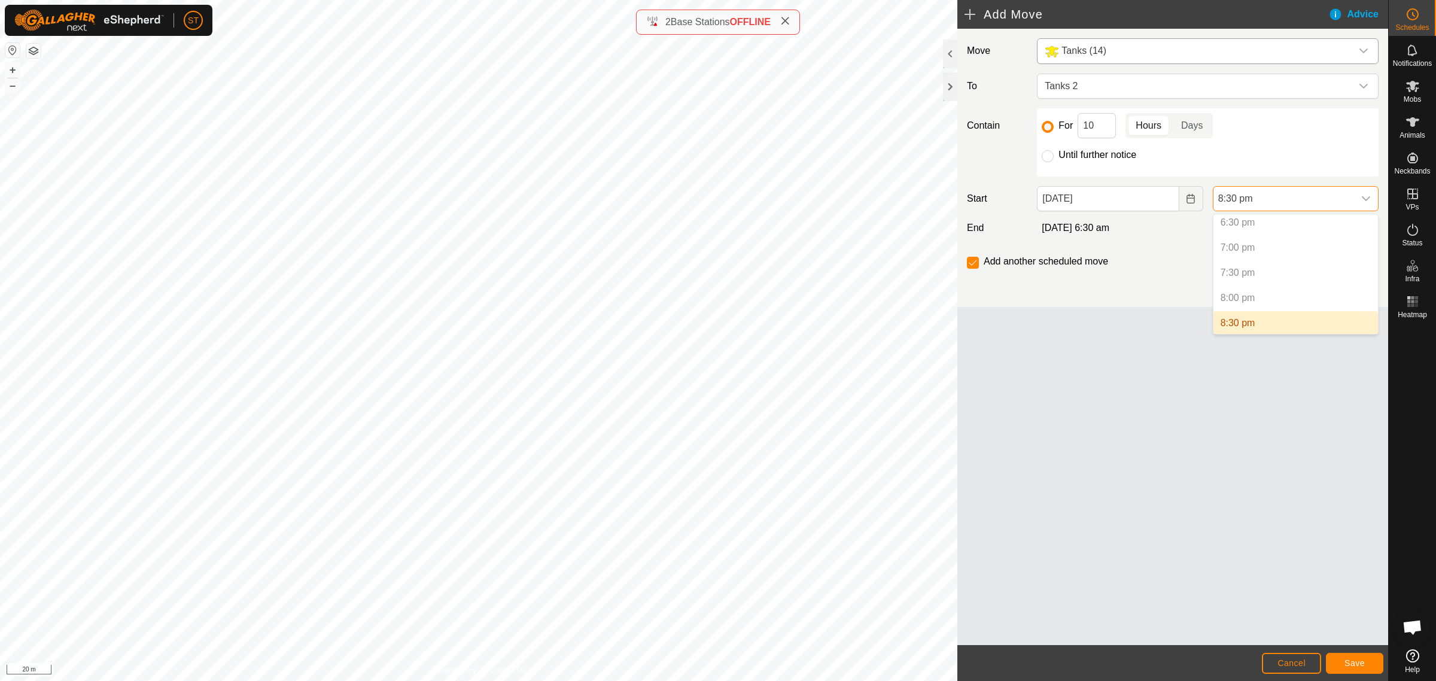
scroll to position [1008, 0]
click at [1245, 275] on li "9:00 pm" at bounding box center [1296, 274] width 165 height 24
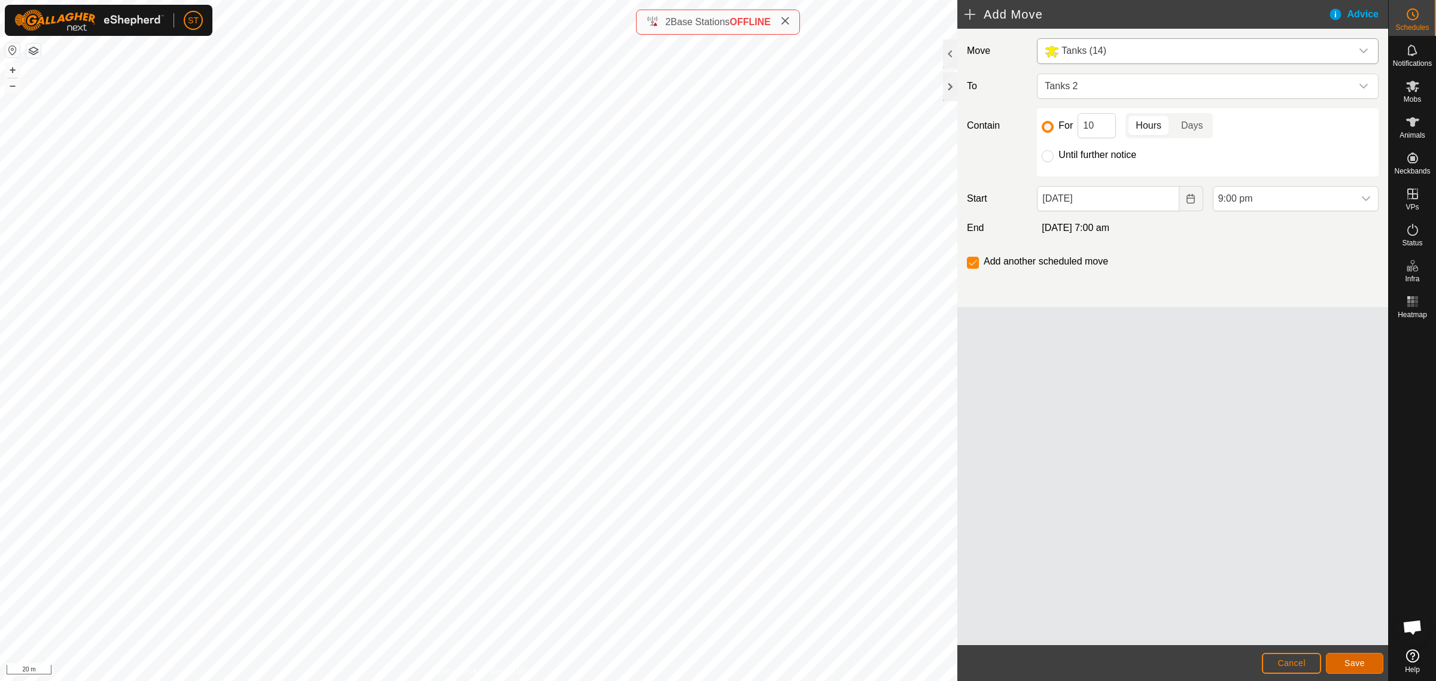
click at [1349, 659] on span "Save" at bounding box center [1355, 663] width 20 height 10
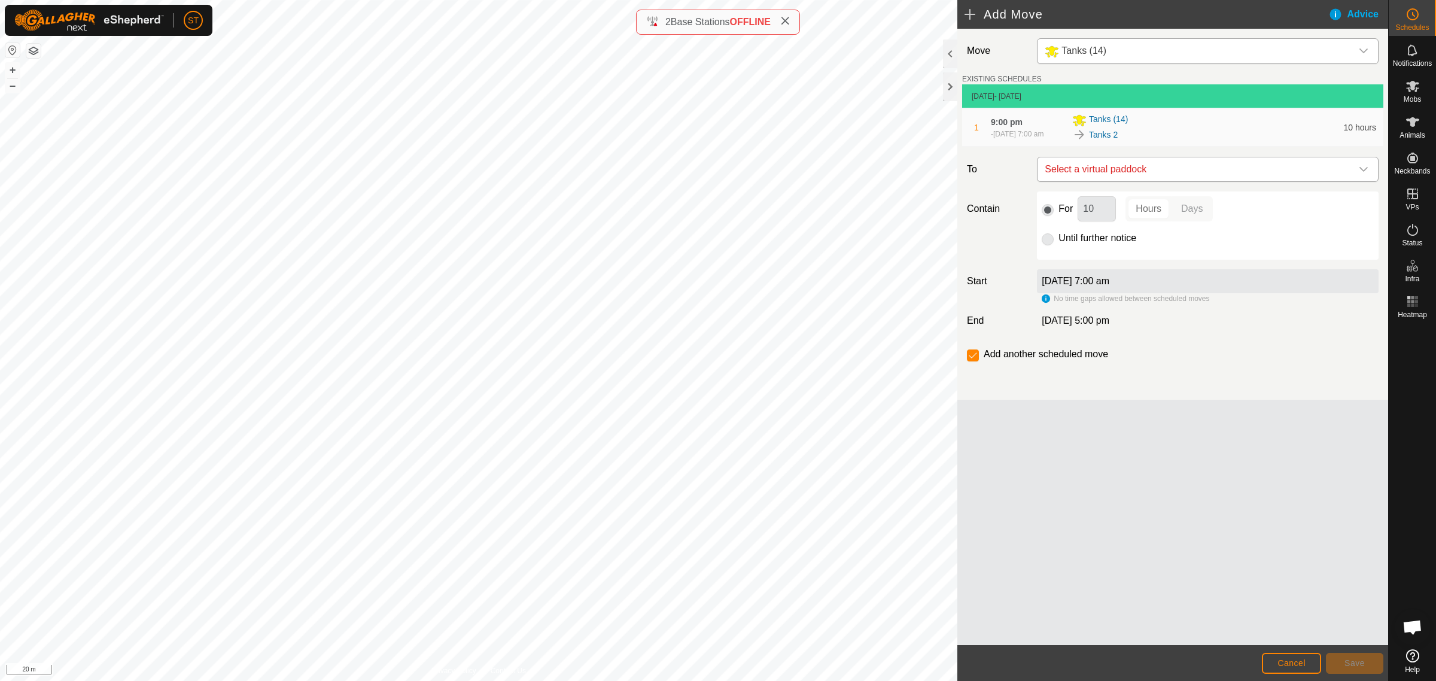
click at [1366, 174] on icon "dropdown trigger" at bounding box center [1364, 170] width 10 height 10
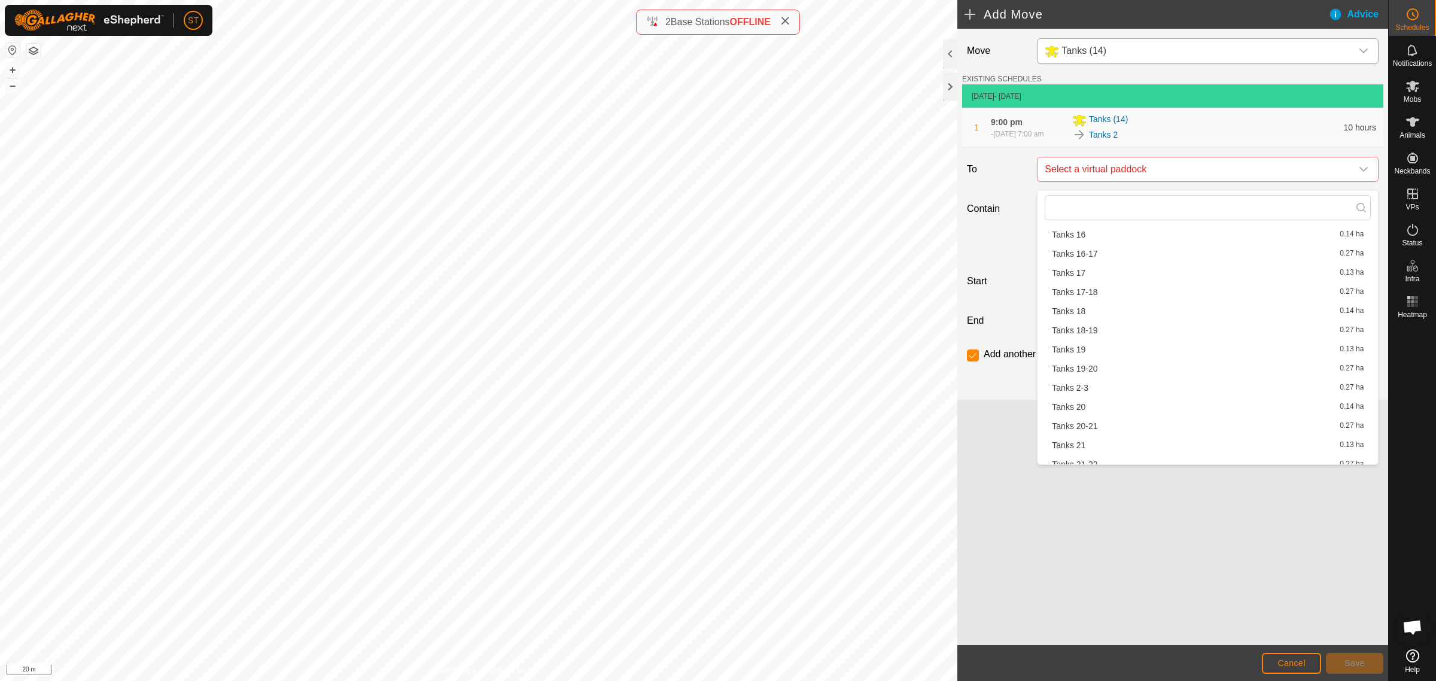
scroll to position [374, 0]
click at [1075, 324] on li "Tanks 2-3 0.27 ha" at bounding box center [1208, 328] width 326 height 18
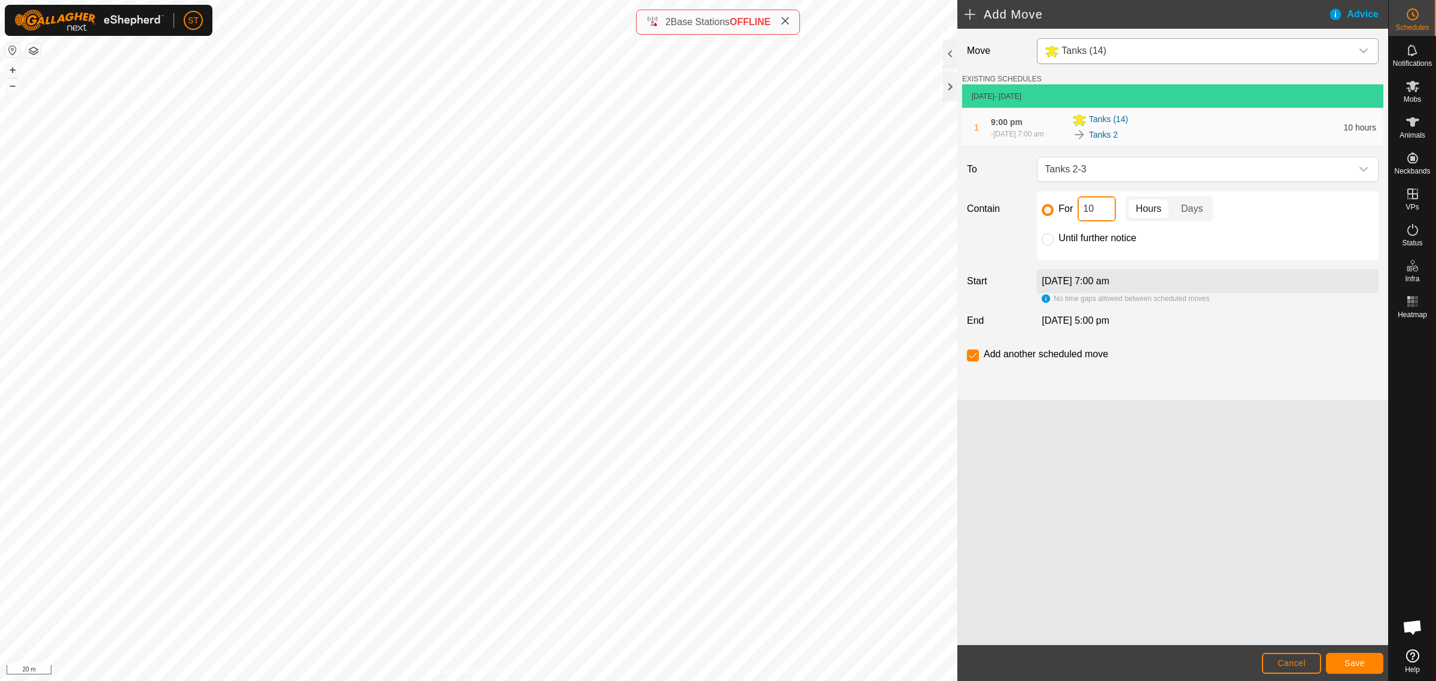
drag, startPoint x: 1094, startPoint y: 214, endPoint x: 1040, endPoint y: 215, distance: 53.9
click at [1040, 215] on div "For 10 Hours Days Until further notice" at bounding box center [1208, 225] width 342 height 68
type input "2"
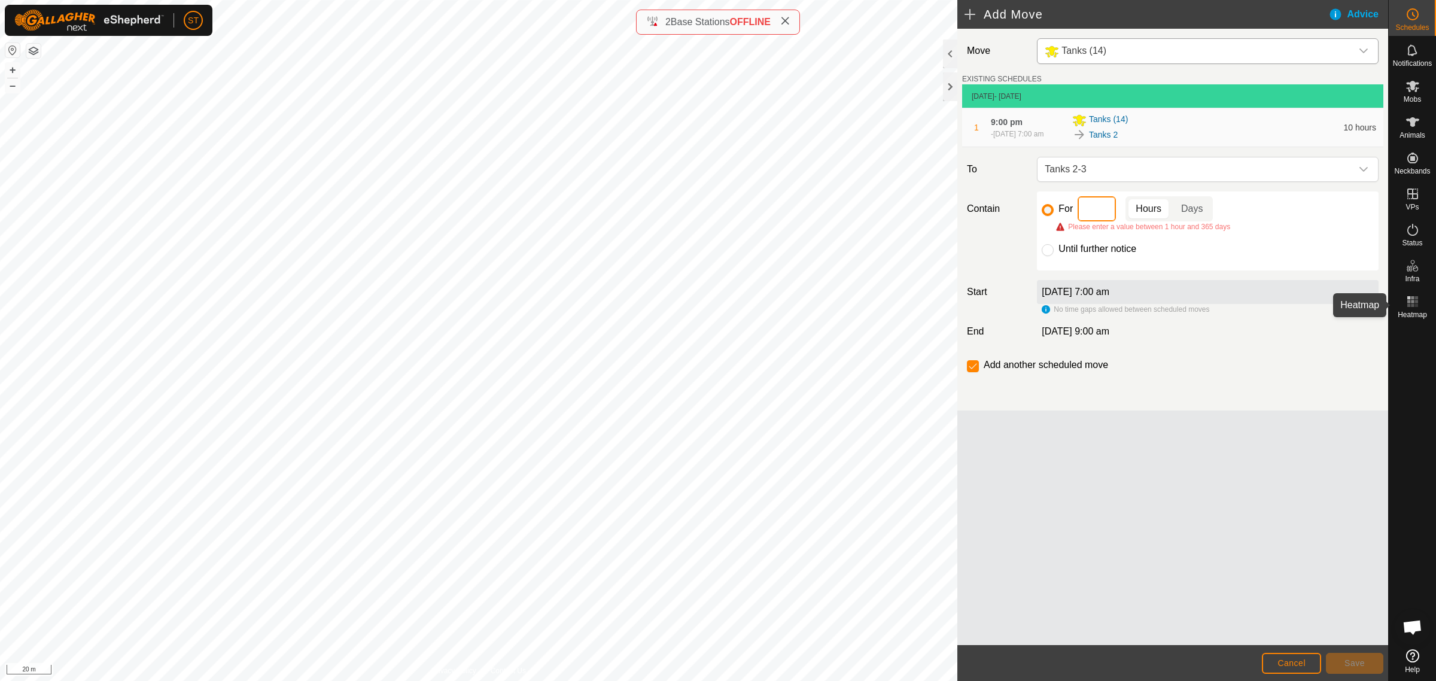
type input "3"
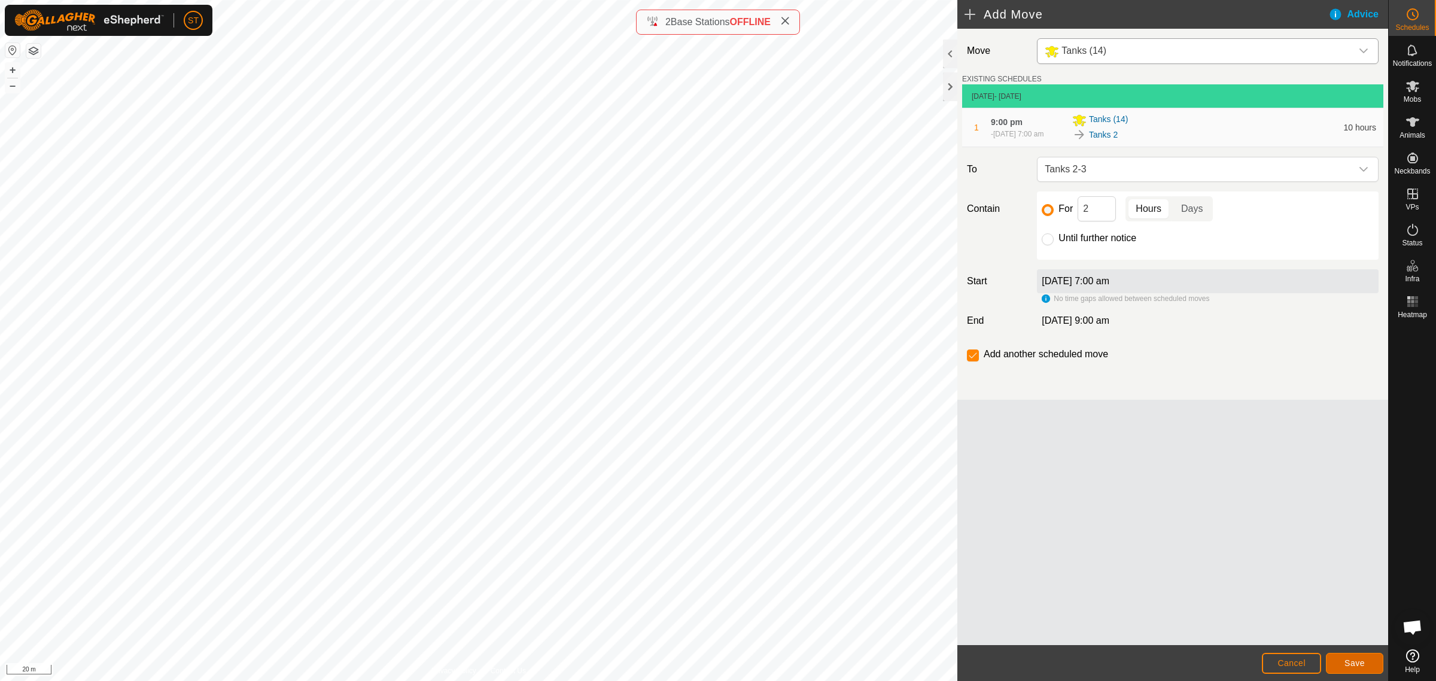
click at [1354, 659] on span "Save" at bounding box center [1355, 663] width 20 height 10
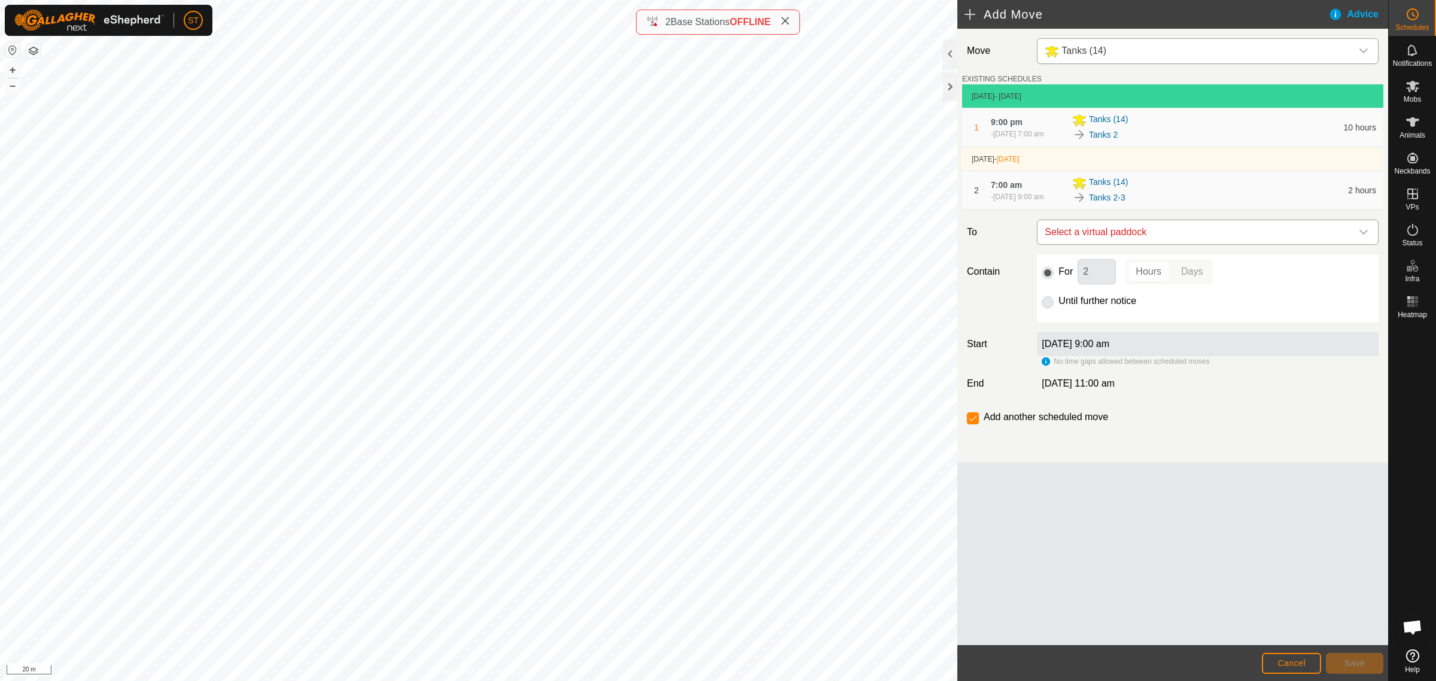
click at [1363, 237] on icon "dropdown trigger" at bounding box center [1364, 232] width 10 height 10
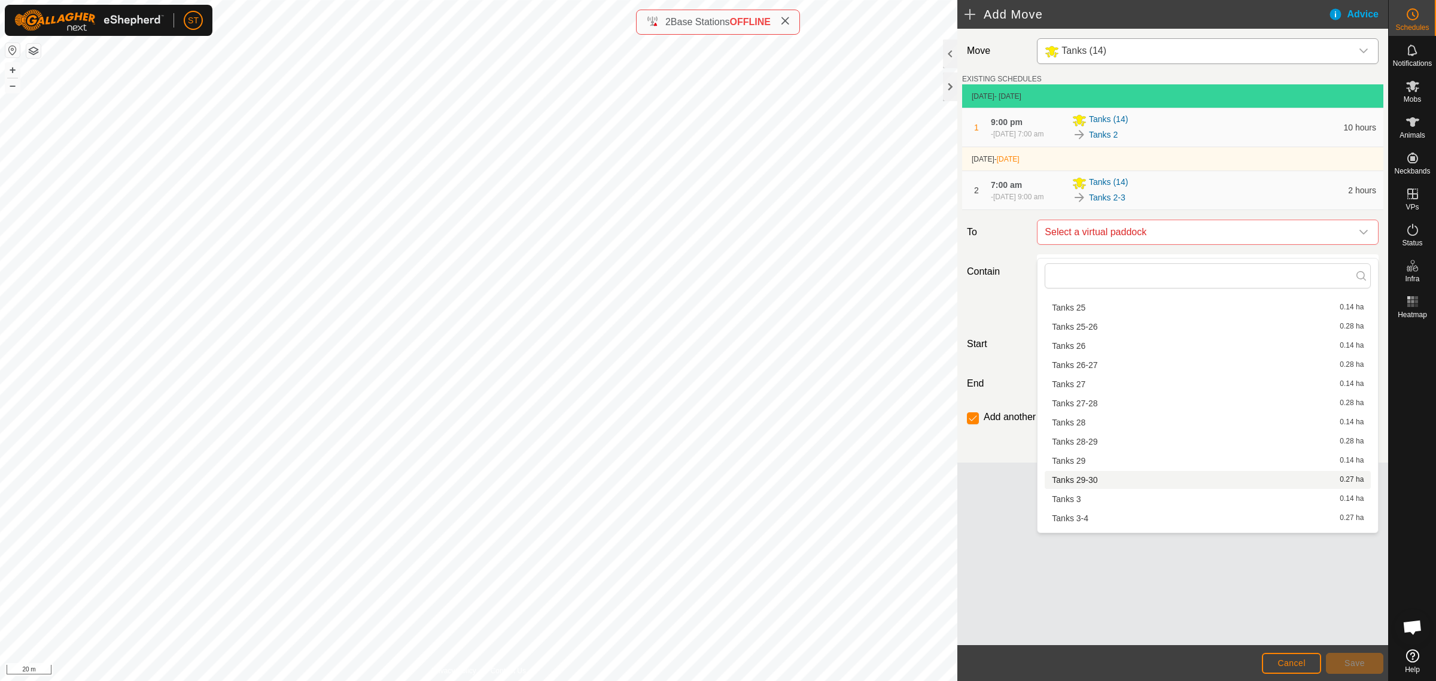
scroll to position [686, 0]
click at [1073, 488] on li "Tanks 3 0.14 ha" at bounding box center [1208, 487] width 326 height 18
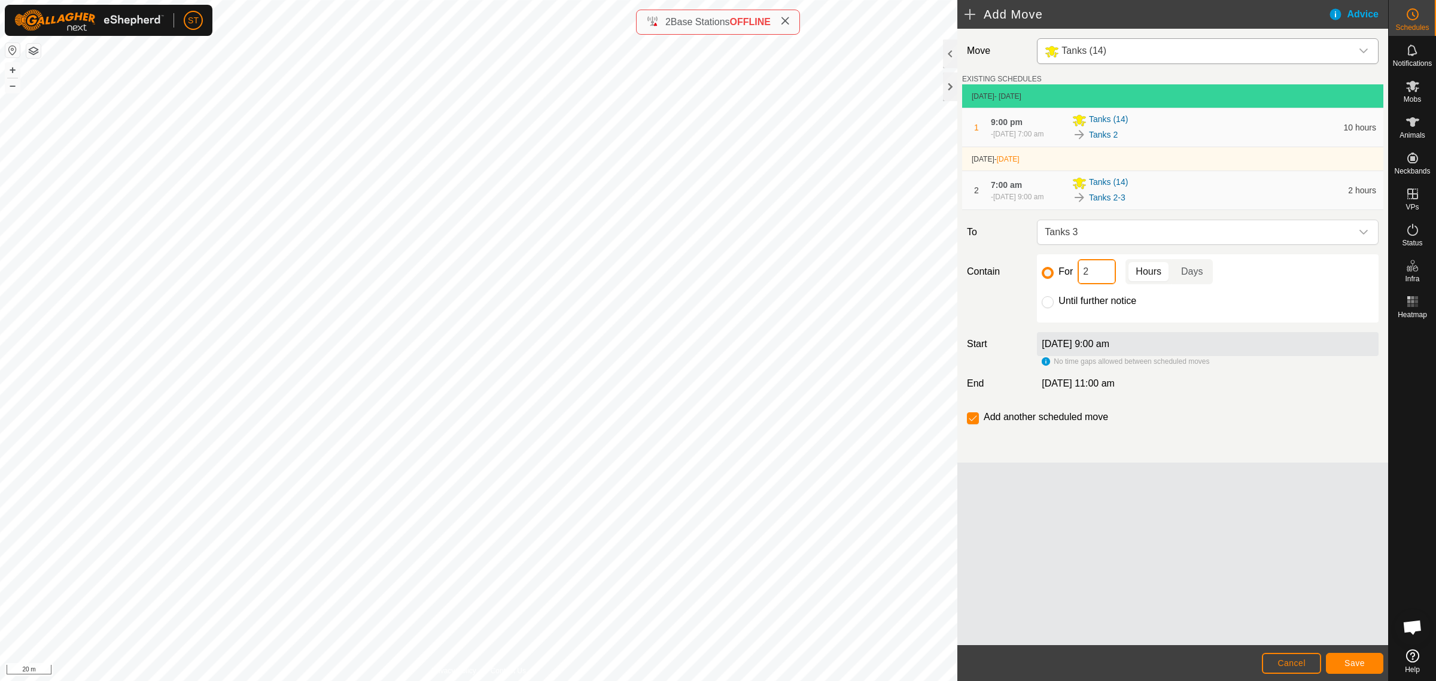
drag, startPoint x: 1100, startPoint y: 284, endPoint x: 1060, endPoint y: 284, distance: 40.1
click at [1060, 284] on div "For 2 Hours Days" at bounding box center [1208, 271] width 332 height 25
click at [1358, 668] on button "Save" at bounding box center [1354, 663] width 57 height 21
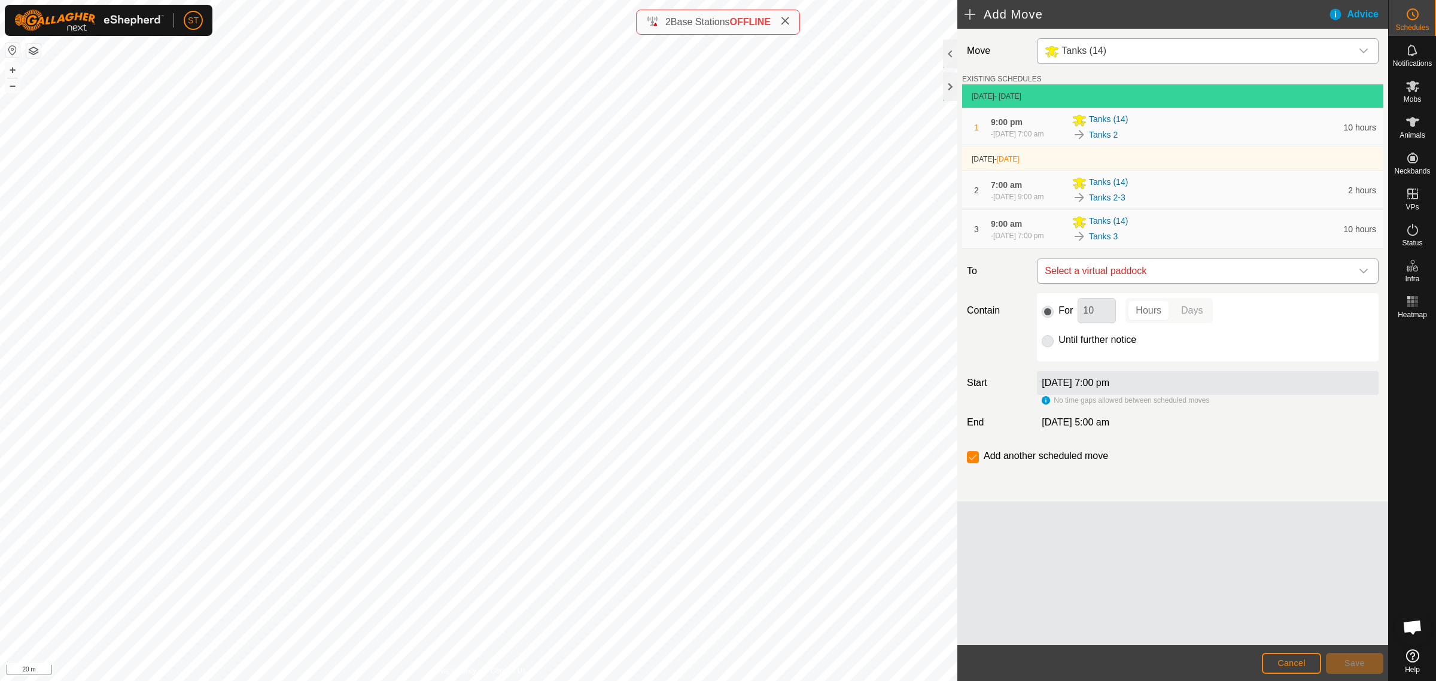
click at [1367, 276] on icon "dropdown trigger" at bounding box center [1364, 271] width 10 height 10
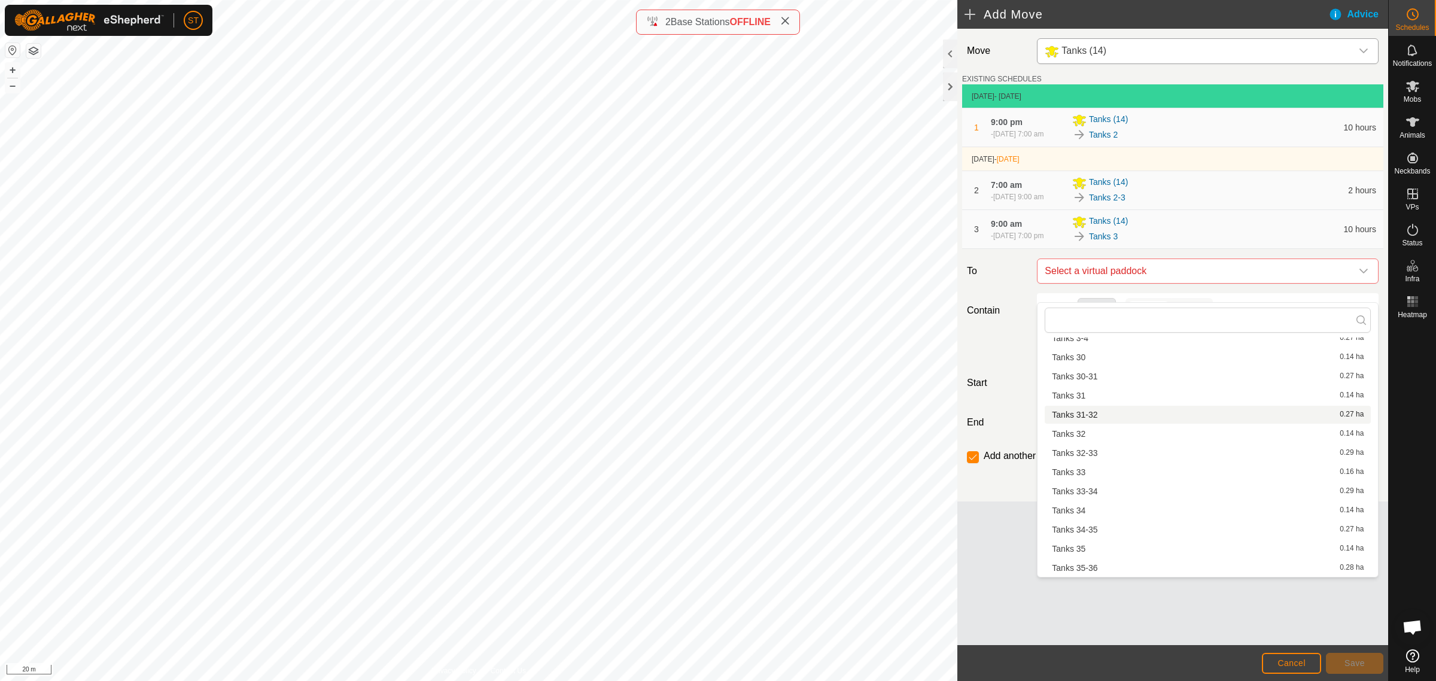
scroll to position [823, 0]
click at [1087, 412] on li "Tanks 3-4 0.27 ha" at bounding box center [1208, 413] width 326 height 18
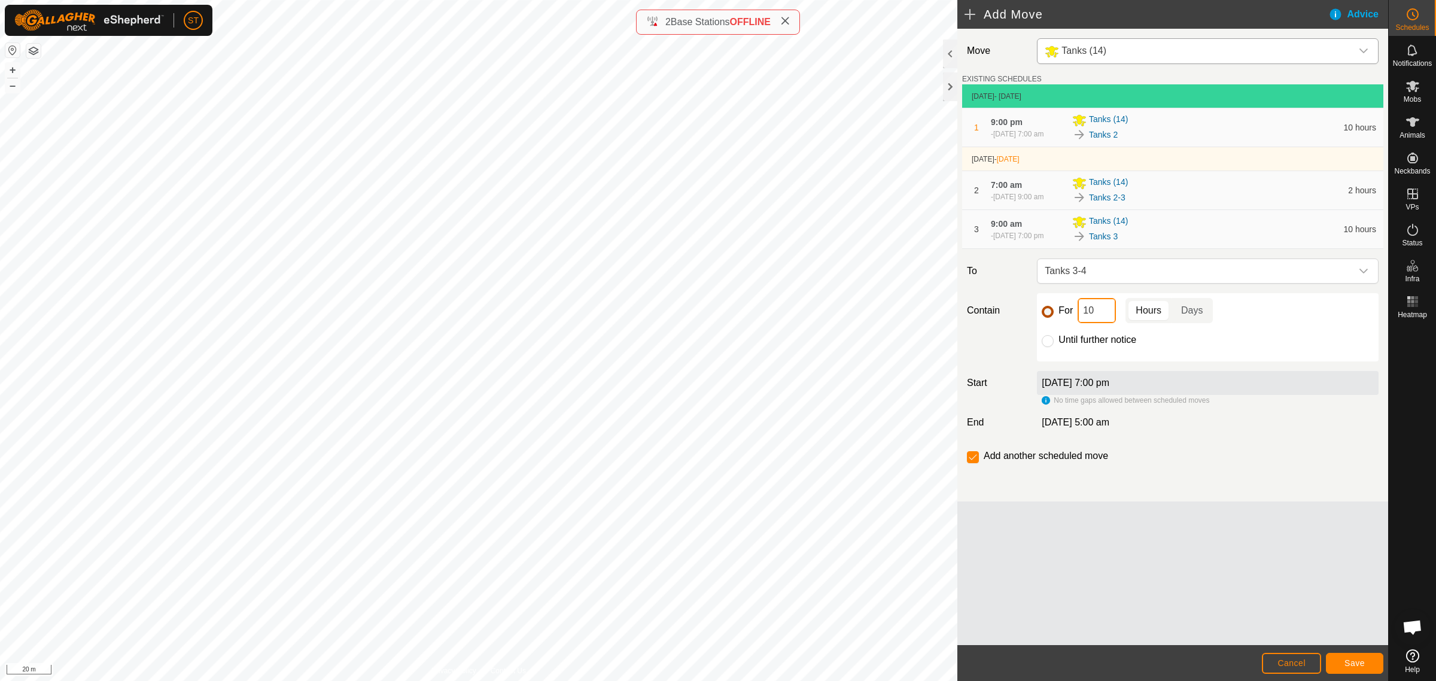
drag, startPoint x: 1099, startPoint y: 330, endPoint x: 1042, endPoint y: 327, distance: 56.3
click at [1042, 323] on div "For 10 Hours Days" at bounding box center [1208, 310] width 332 height 25
click at [1355, 662] on span "Save" at bounding box center [1355, 663] width 20 height 10
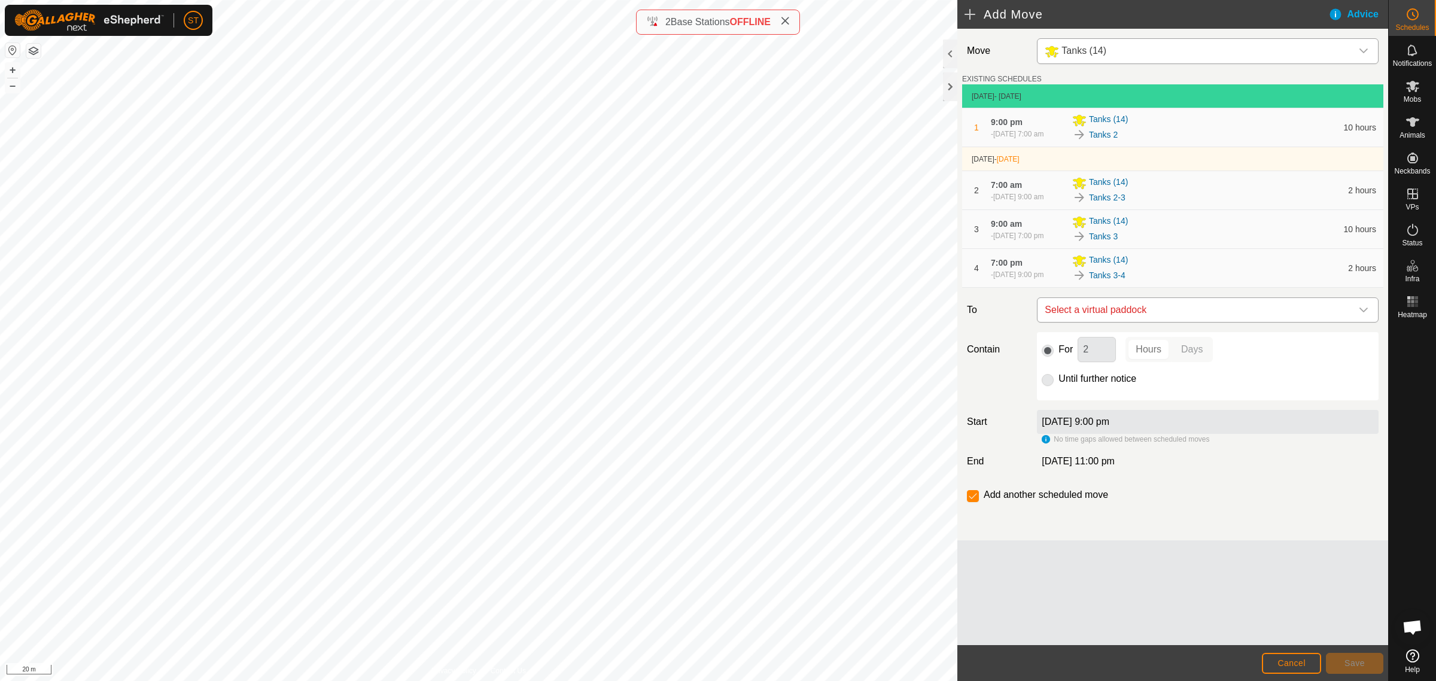
click at [1363, 315] on icon "dropdown trigger" at bounding box center [1364, 310] width 10 height 10
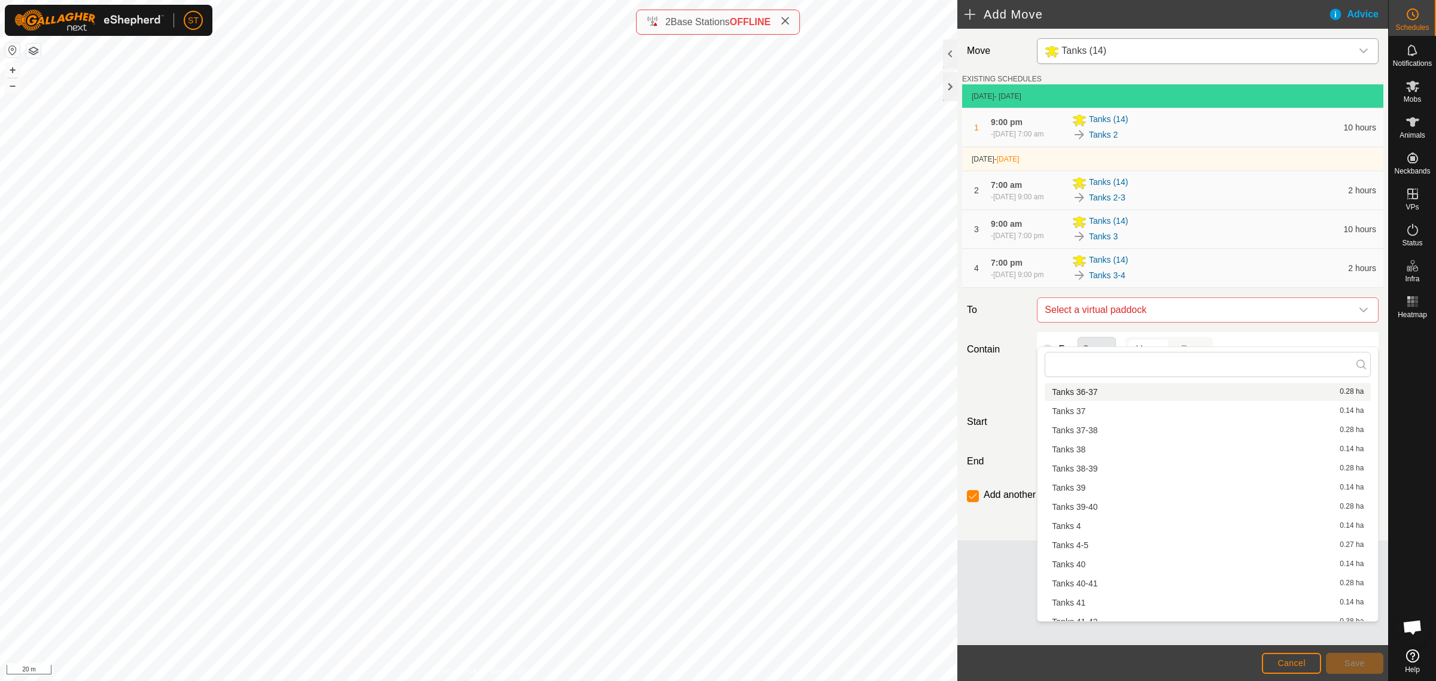
scroll to position [1197, 0]
click at [1086, 482] on li "Tanks 4 0.14 ha" at bounding box center [1208, 485] width 326 height 18
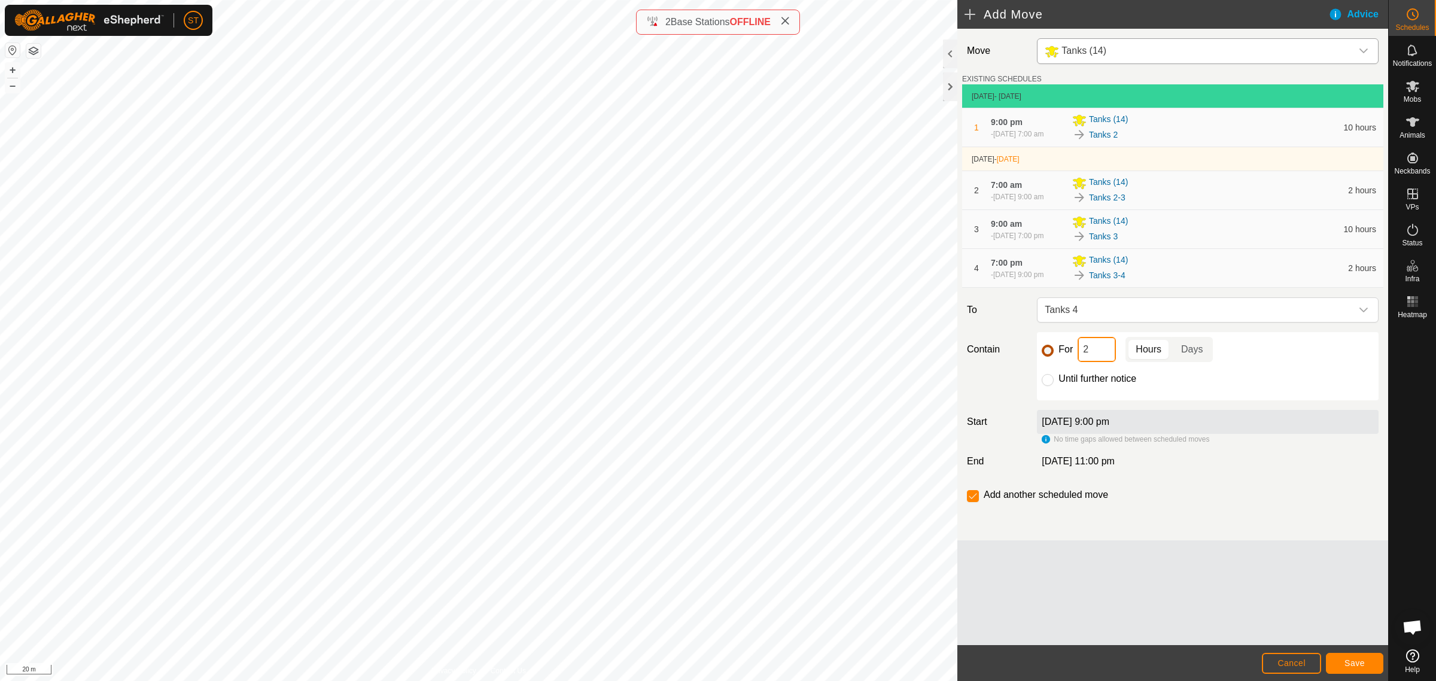
drag, startPoint x: 1093, startPoint y: 375, endPoint x: 1042, endPoint y: 374, distance: 51.5
click at [1045, 362] on div "For 2 Hours Days" at bounding box center [1208, 349] width 332 height 25
click at [1366, 660] on button "Save" at bounding box center [1354, 663] width 57 height 21
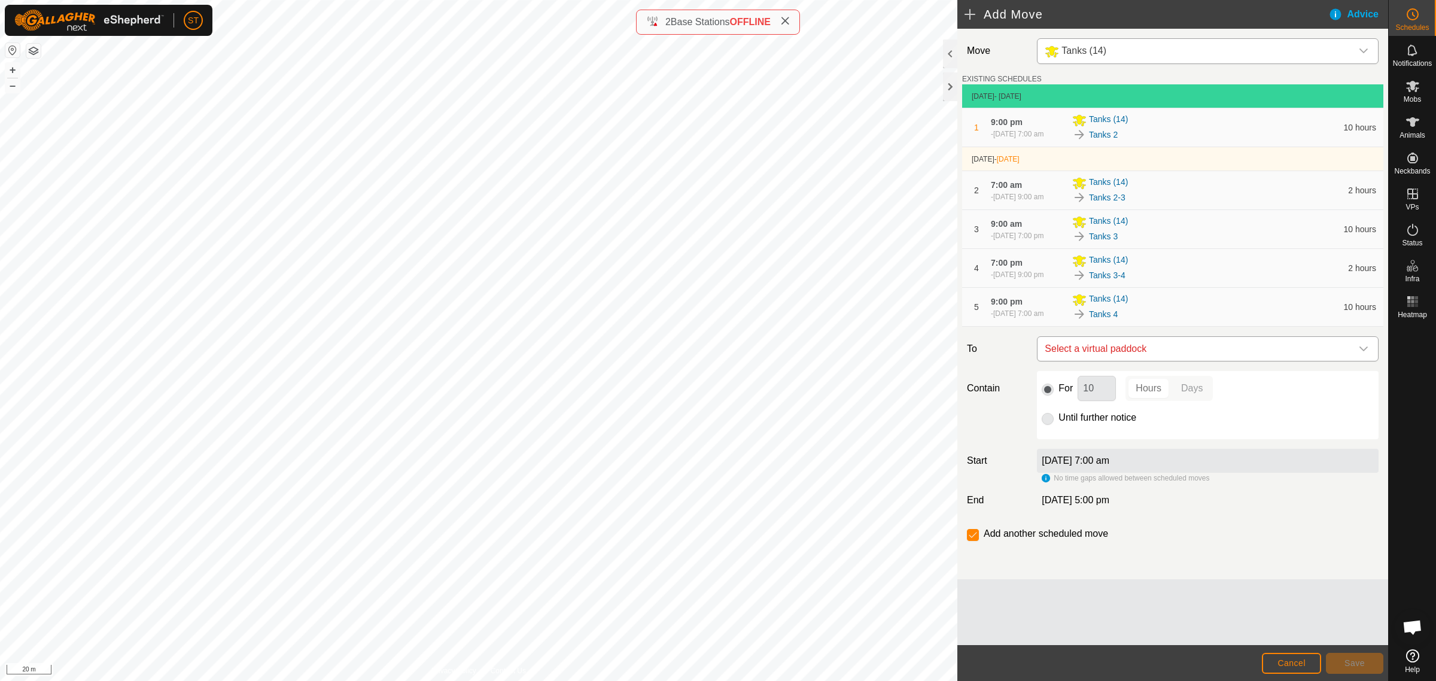
click at [1369, 361] on div "dropdown trigger" at bounding box center [1364, 349] width 24 height 24
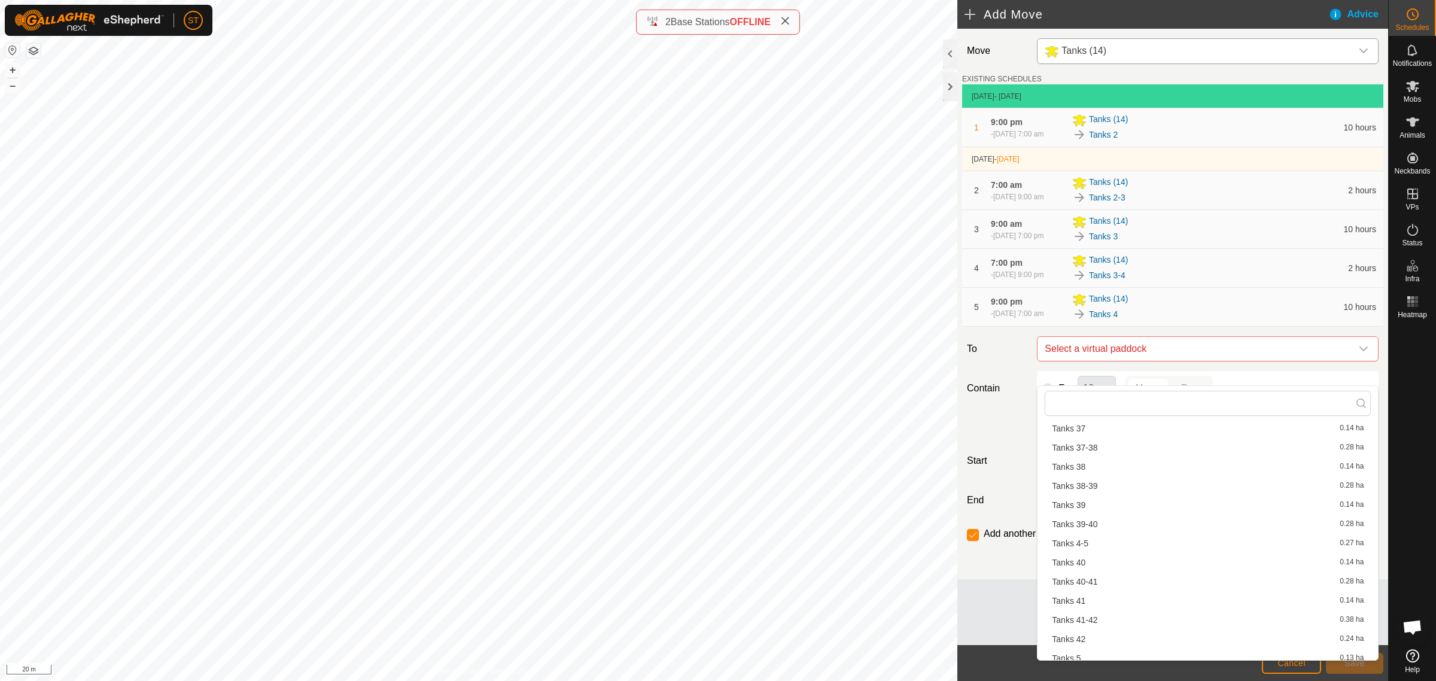
click at [1075, 539] on li "Tanks 4-5 0.27 ha" at bounding box center [1208, 543] width 326 height 18
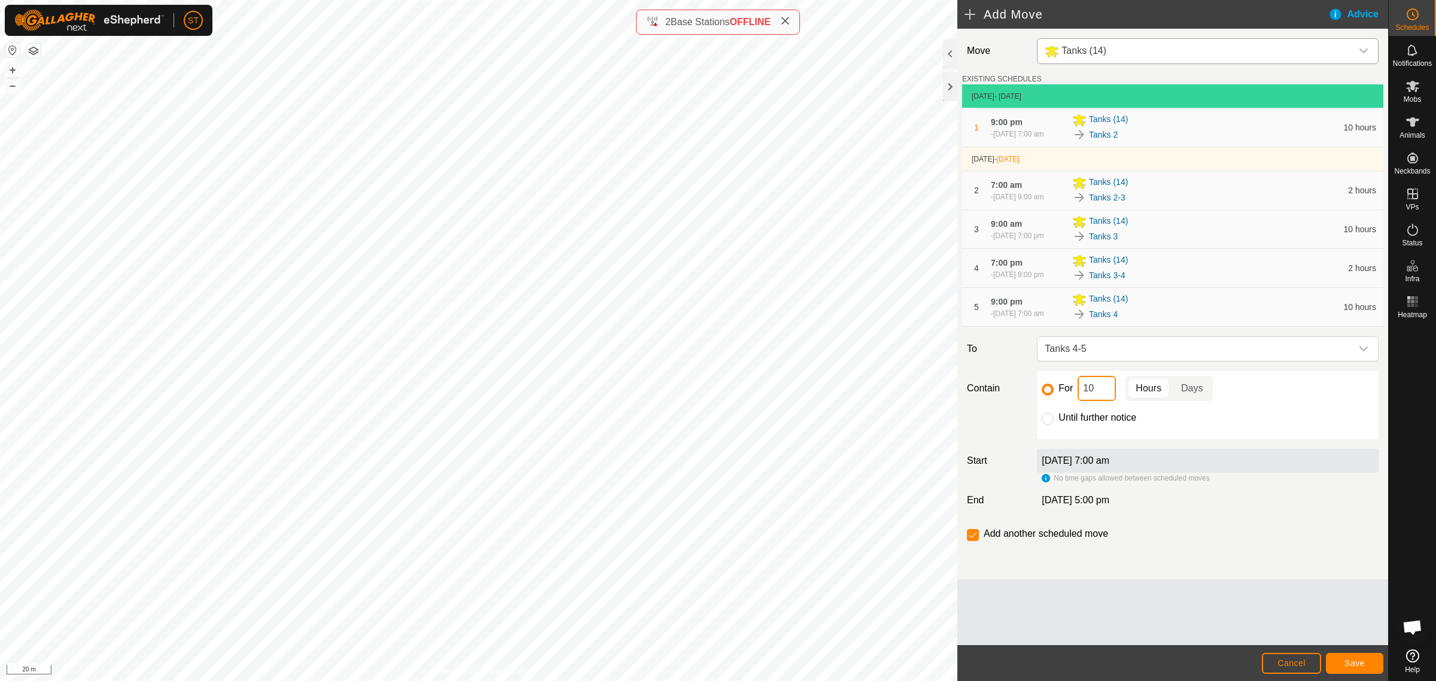
drag, startPoint x: 1103, startPoint y: 412, endPoint x: 1038, endPoint y: 411, distance: 64.6
click at [1038, 411] on div "For 10 Hours Days Until further notice" at bounding box center [1208, 405] width 342 height 68
click at [1354, 665] on span "Save" at bounding box center [1355, 663] width 20 height 10
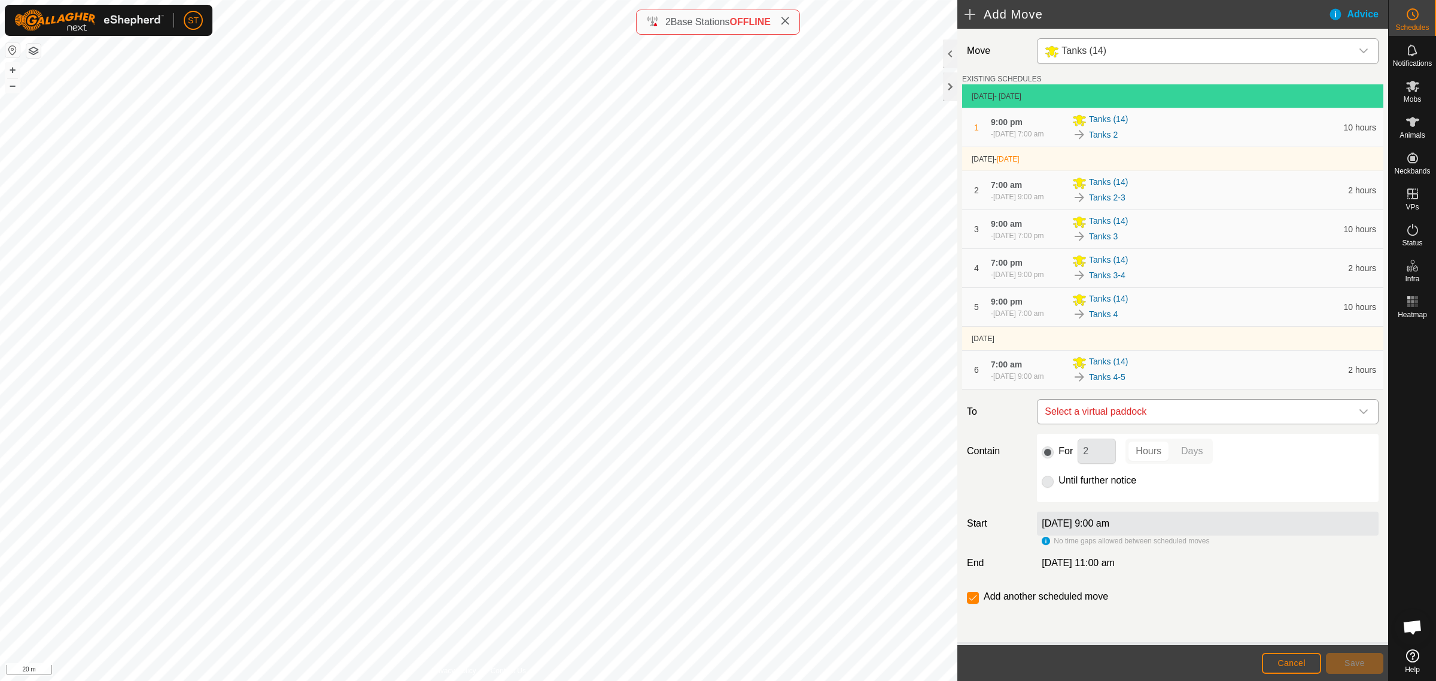
click at [1359, 417] on icon "dropdown trigger" at bounding box center [1364, 412] width 10 height 10
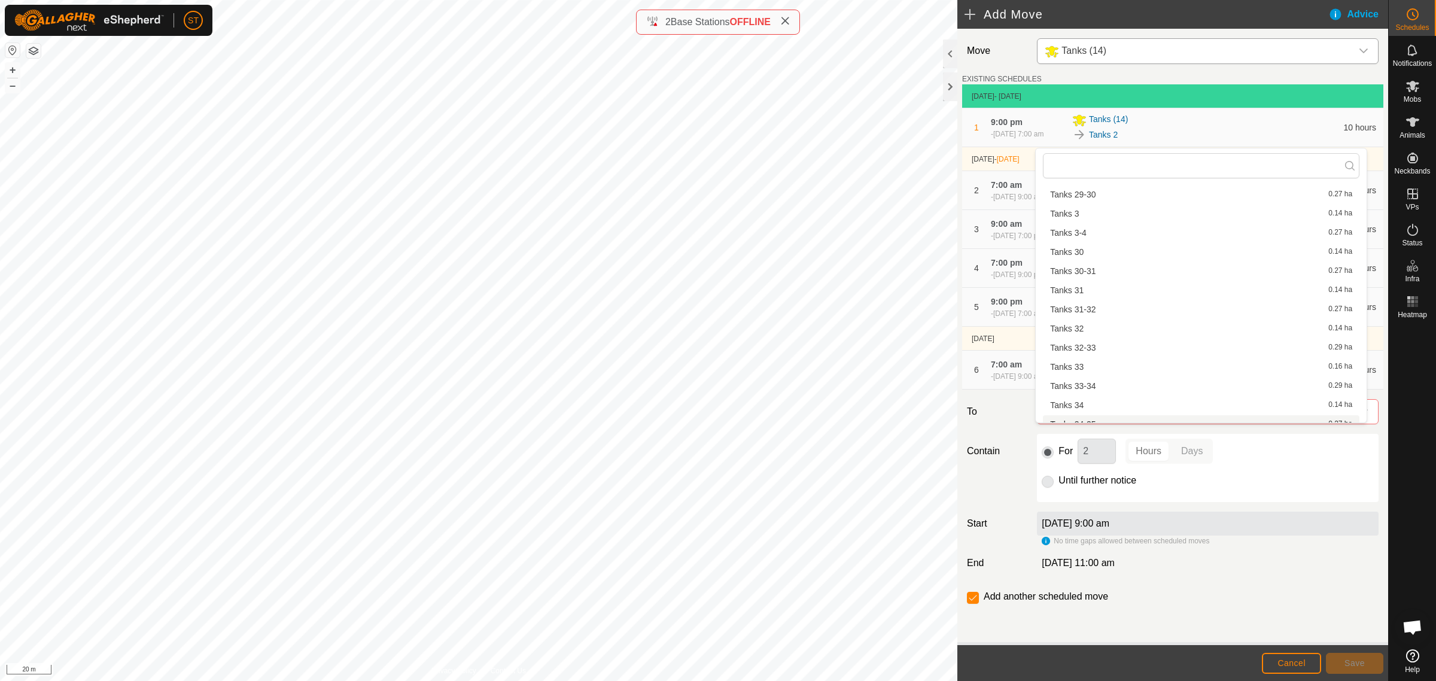
scroll to position [989, 0]
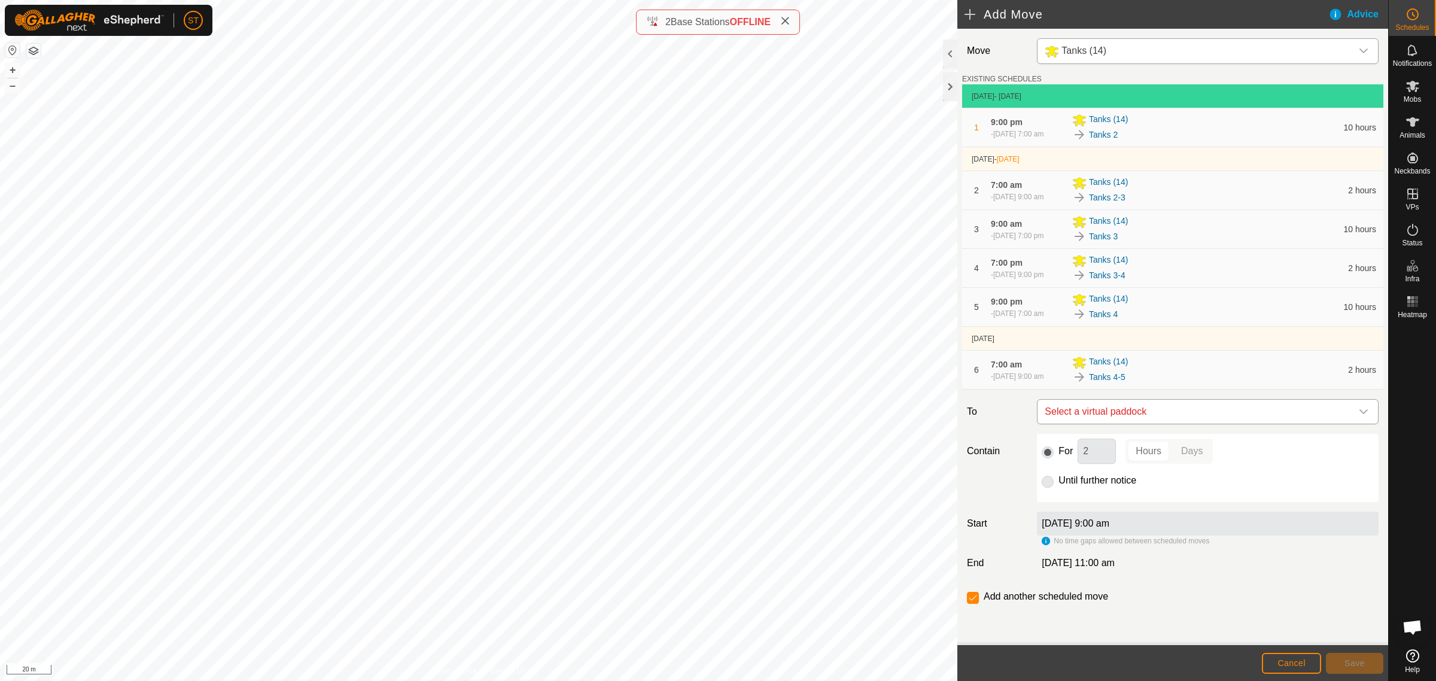
click at [1359, 417] on icon "dropdown trigger" at bounding box center [1364, 412] width 10 height 10
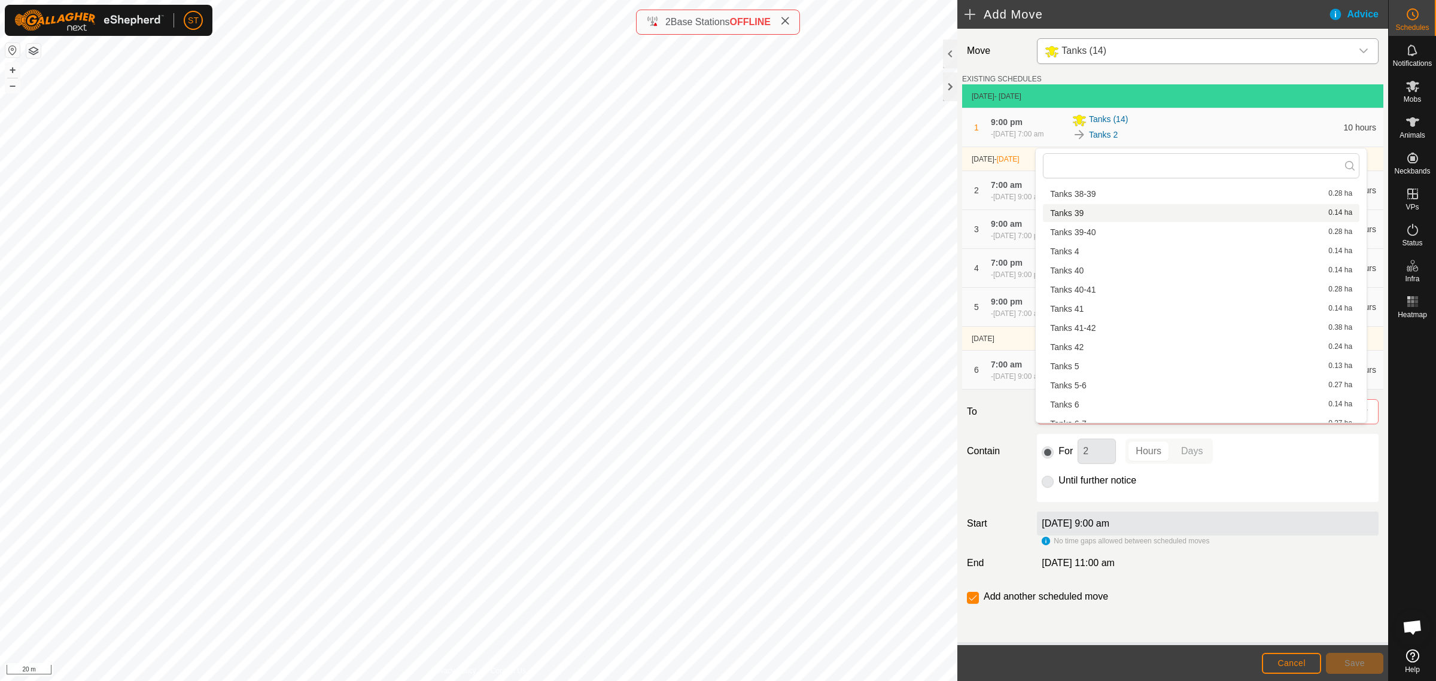
scroll to position [1272, 0]
click at [1062, 346] on li "Tanks 5 0.13 ha" at bounding box center [1201, 346] width 317 height 18
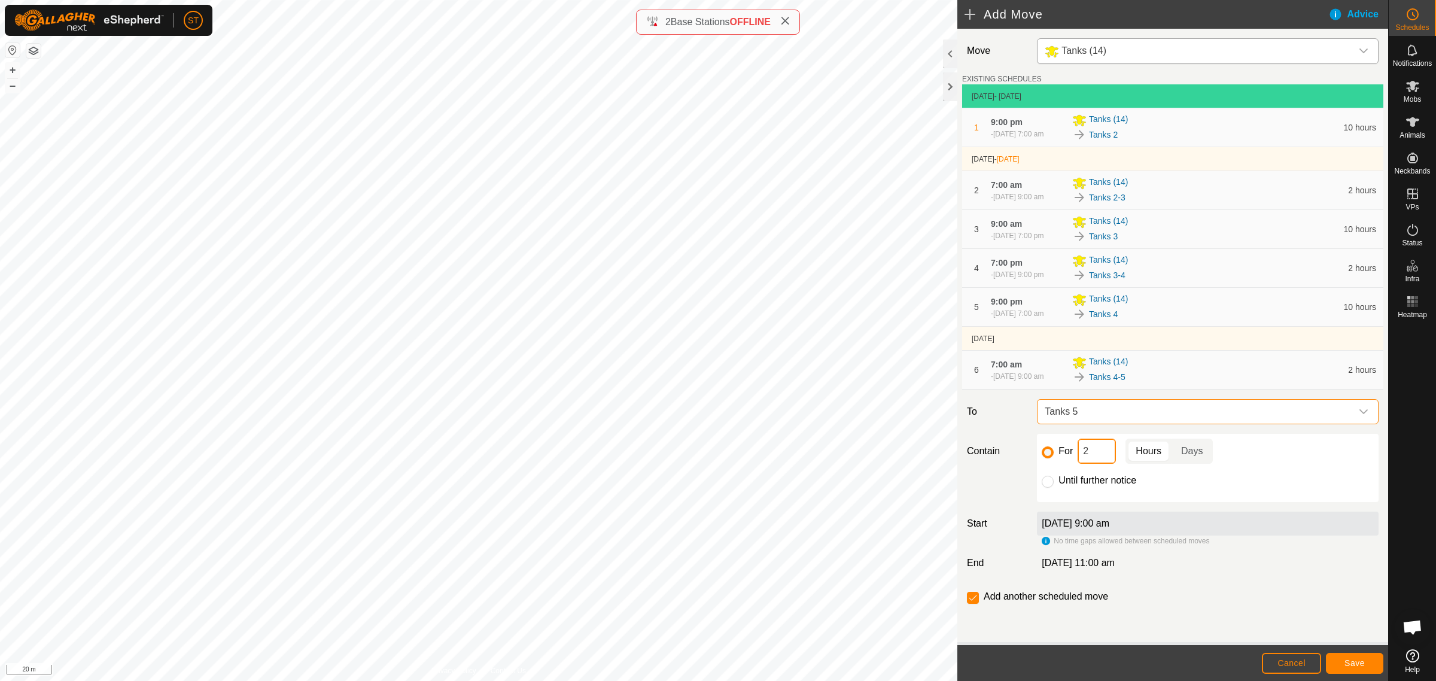
drag, startPoint x: 1094, startPoint y: 479, endPoint x: 1038, endPoint y: 478, distance: 55.7
click at [1038, 478] on div "For 2 Hours Days Until further notice" at bounding box center [1208, 468] width 342 height 68
click at [1349, 664] on span "Save" at bounding box center [1355, 663] width 20 height 10
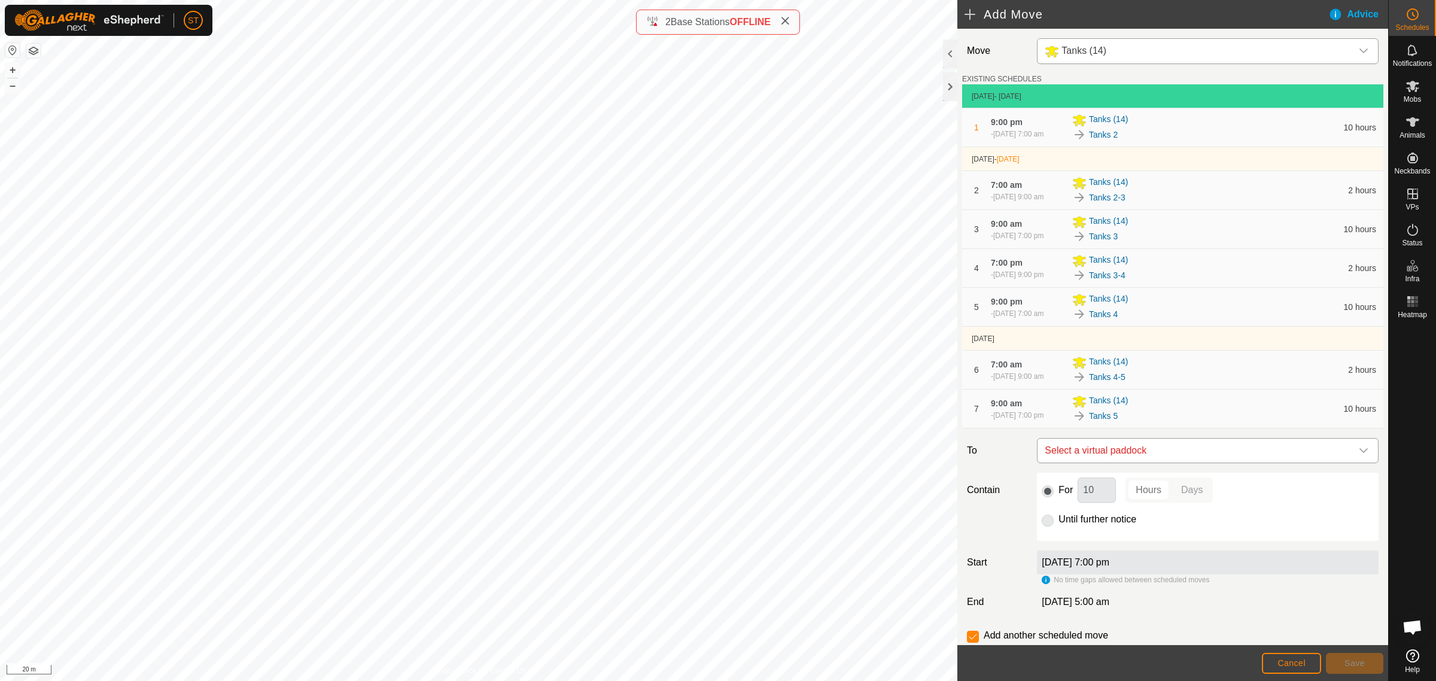
click at [1359, 455] on icon "dropdown trigger" at bounding box center [1364, 451] width 10 height 10
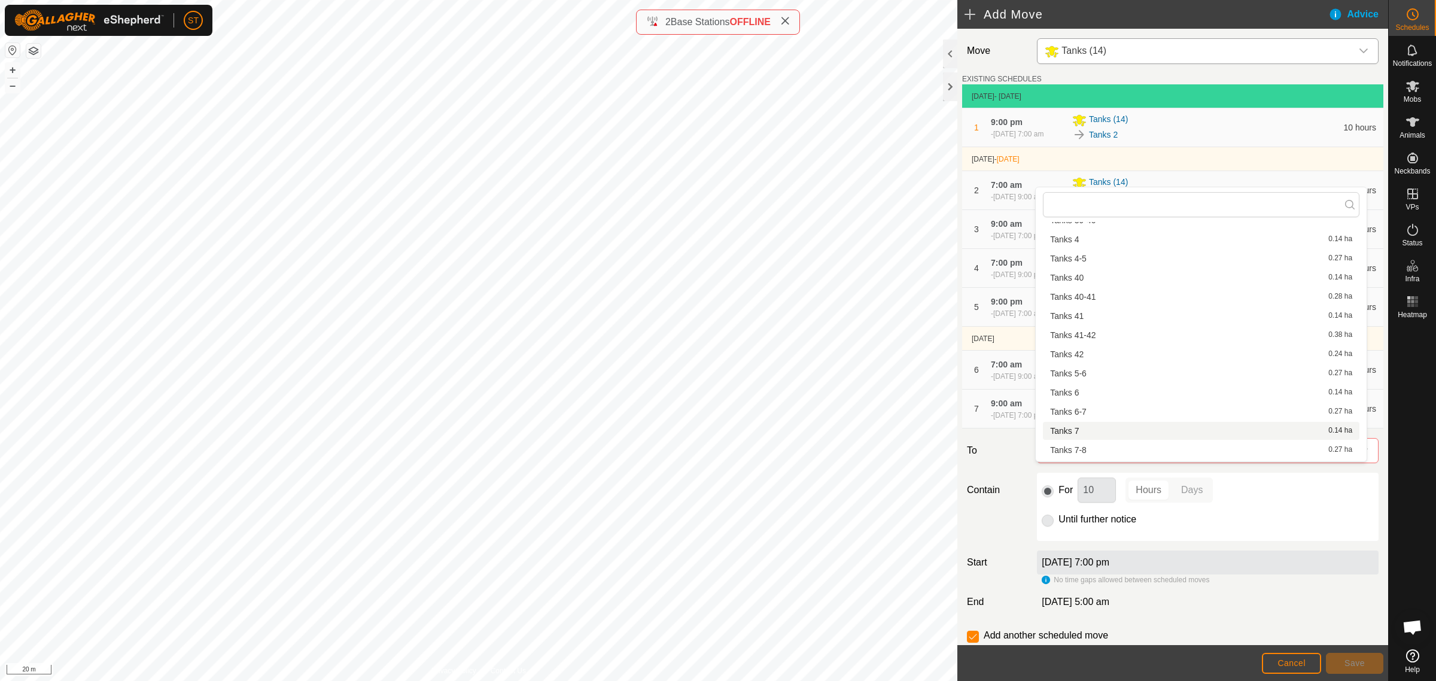
scroll to position [1288, 0]
click at [1084, 384] on li "Tanks 5-6 0.27 ha" at bounding box center [1201, 388] width 317 height 18
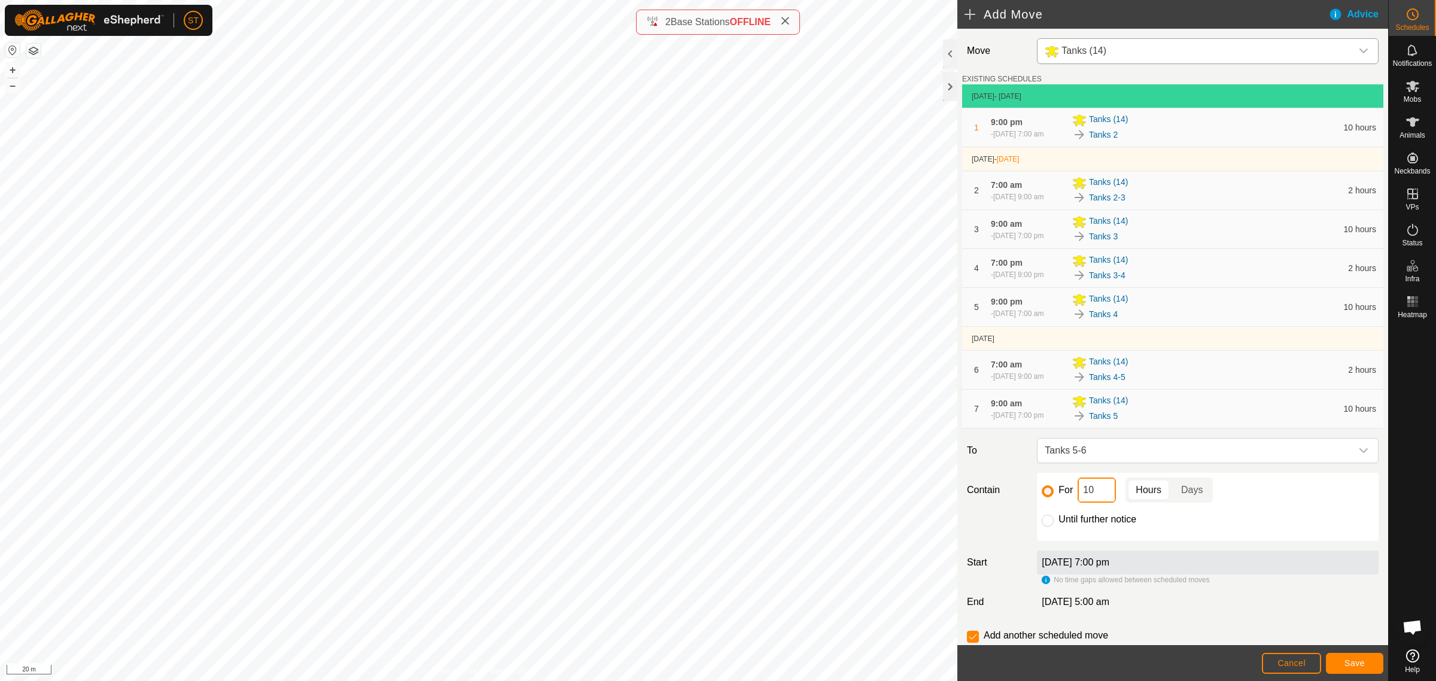
drag, startPoint x: 1095, startPoint y: 516, endPoint x: 1053, endPoint y: 515, distance: 41.9
click at [1054, 503] on div "For 10 Hours Days" at bounding box center [1208, 490] width 332 height 25
click at [1354, 663] on span "Save" at bounding box center [1355, 663] width 20 height 10
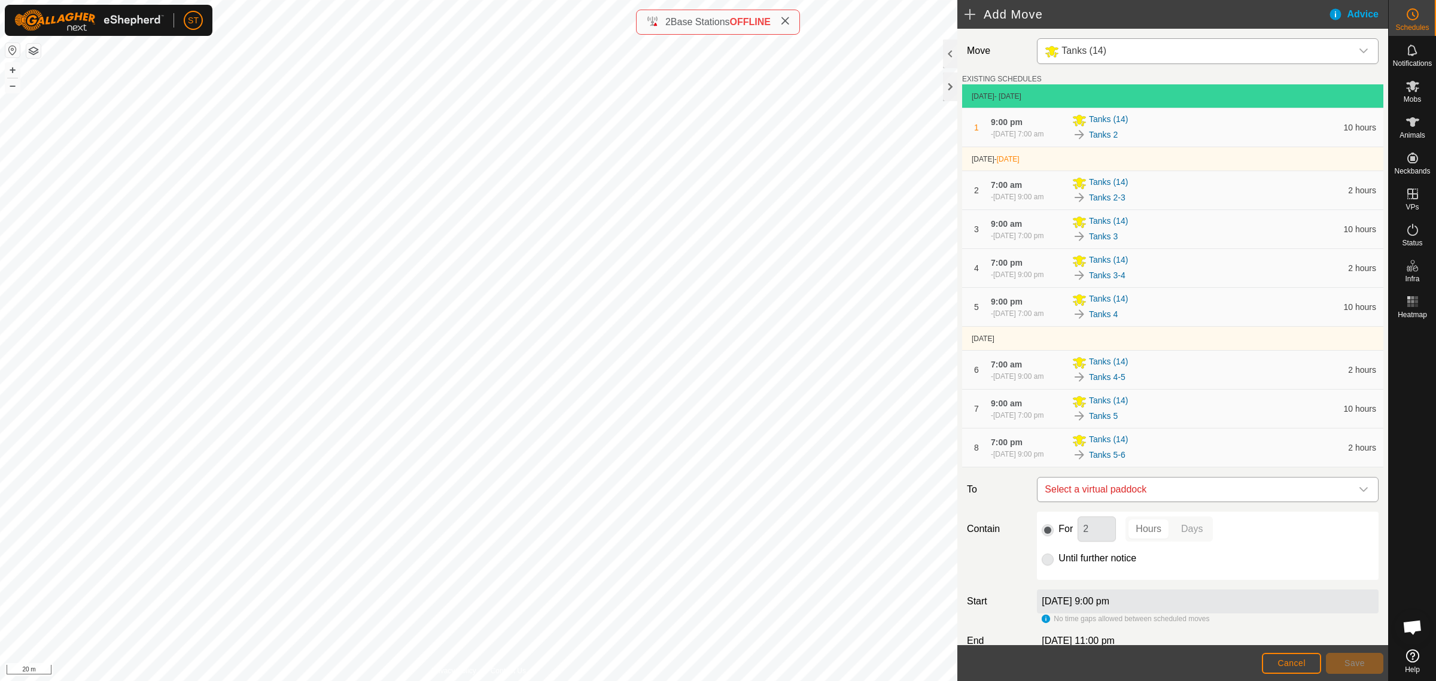
click at [1360, 492] on icon "dropdown trigger" at bounding box center [1364, 489] width 8 height 5
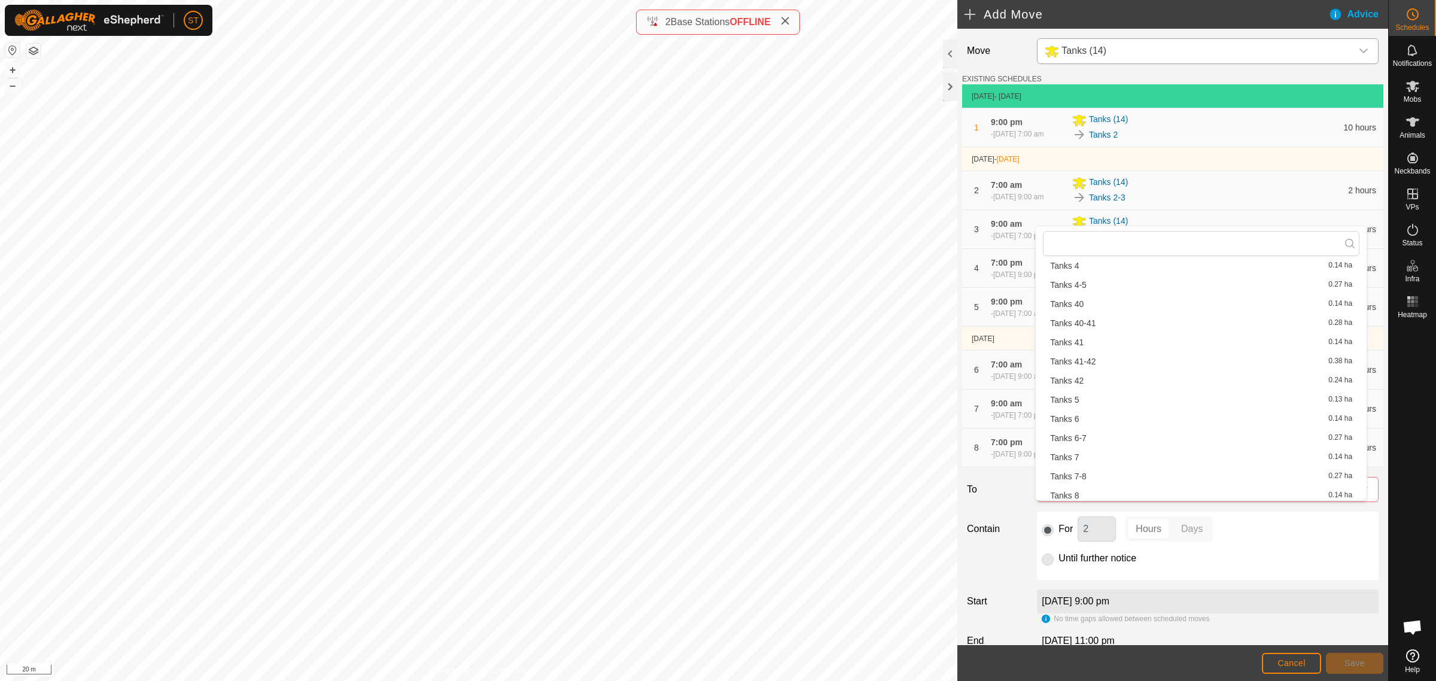
scroll to position [1346, 0]
click at [1093, 381] on li "Tanks 6 0.14 ha" at bounding box center [1201, 387] width 317 height 18
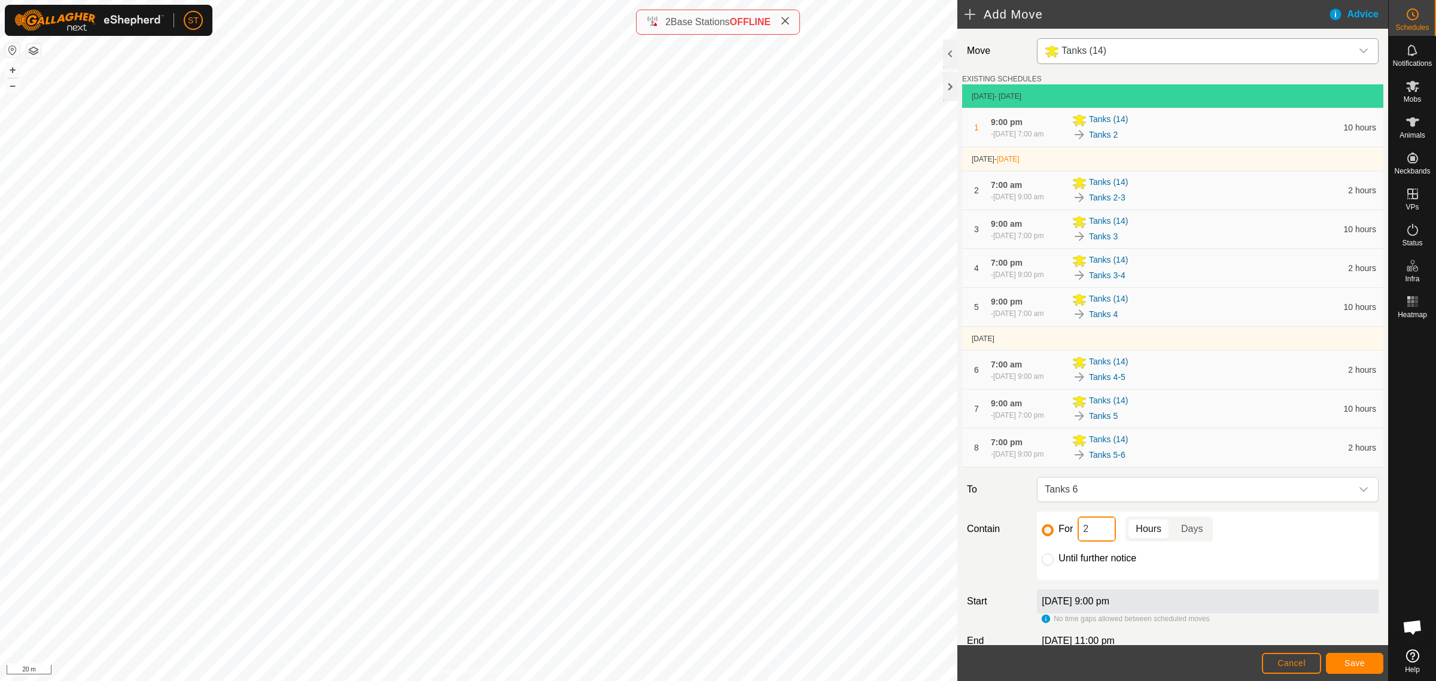
drag, startPoint x: 1087, startPoint y: 552, endPoint x: 1059, endPoint y: 551, distance: 28.2
click at [1060, 542] on div "For 2 Hours Days" at bounding box center [1208, 528] width 332 height 25
click at [1330, 660] on button "Save" at bounding box center [1354, 663] width 57 height 21
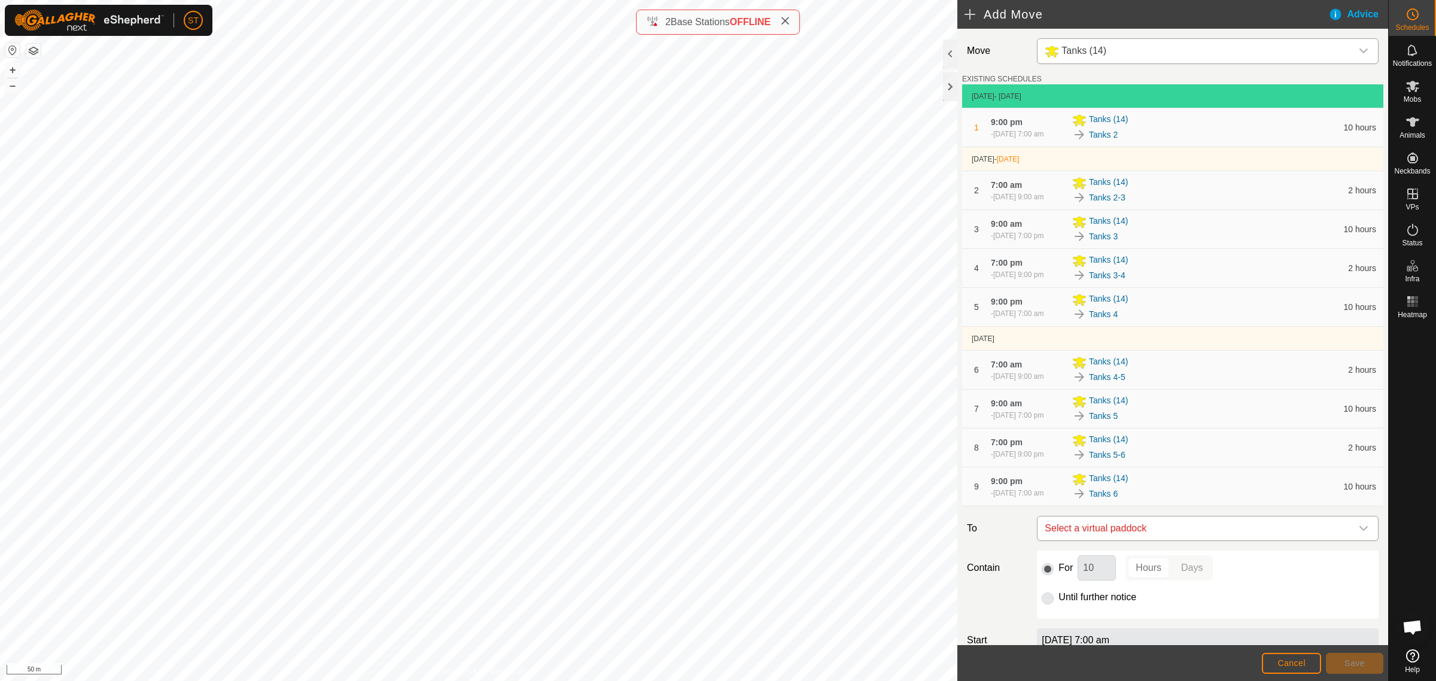
click at [1359, 533] on icon "dropdown trigger" at bounding box center [1364, 529] width 10 height 10
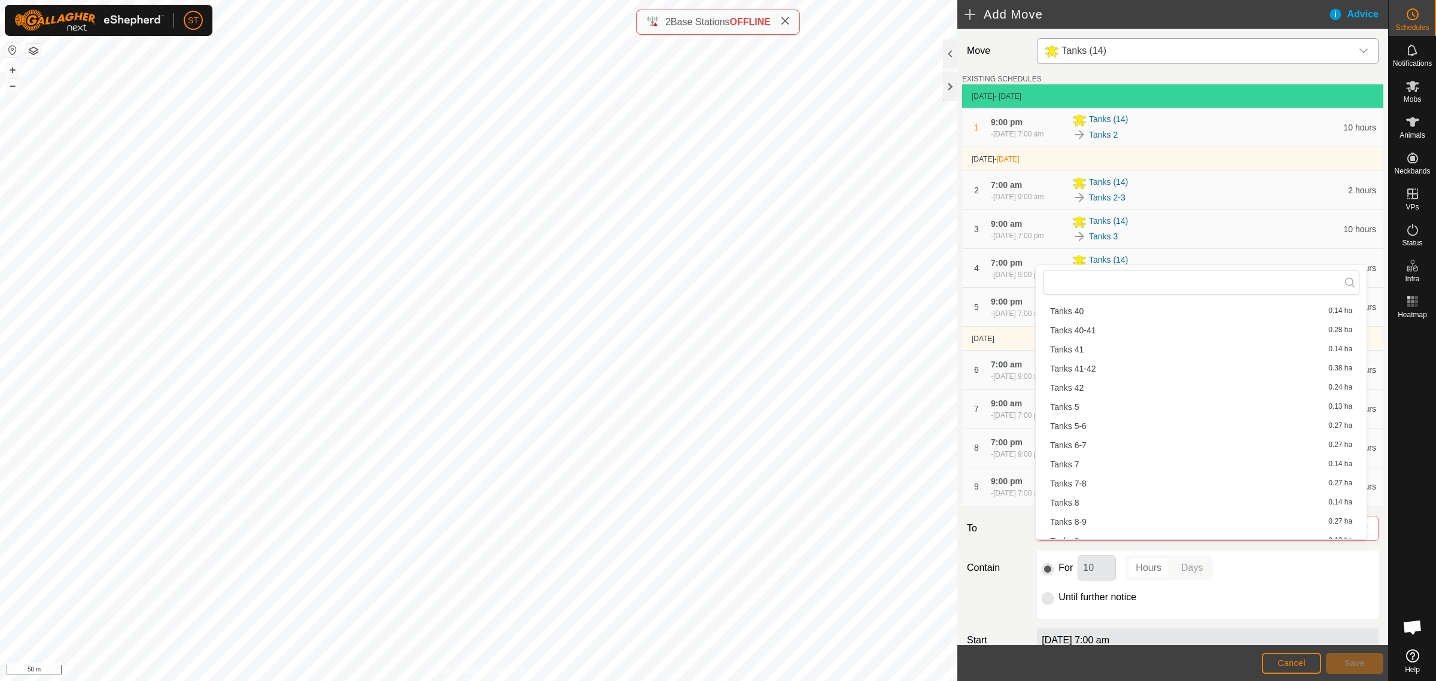
click at [1080, 440] on li "Tanks 6-7 0.27 ha" at bounding box center [1201, 445] width 317 height 18
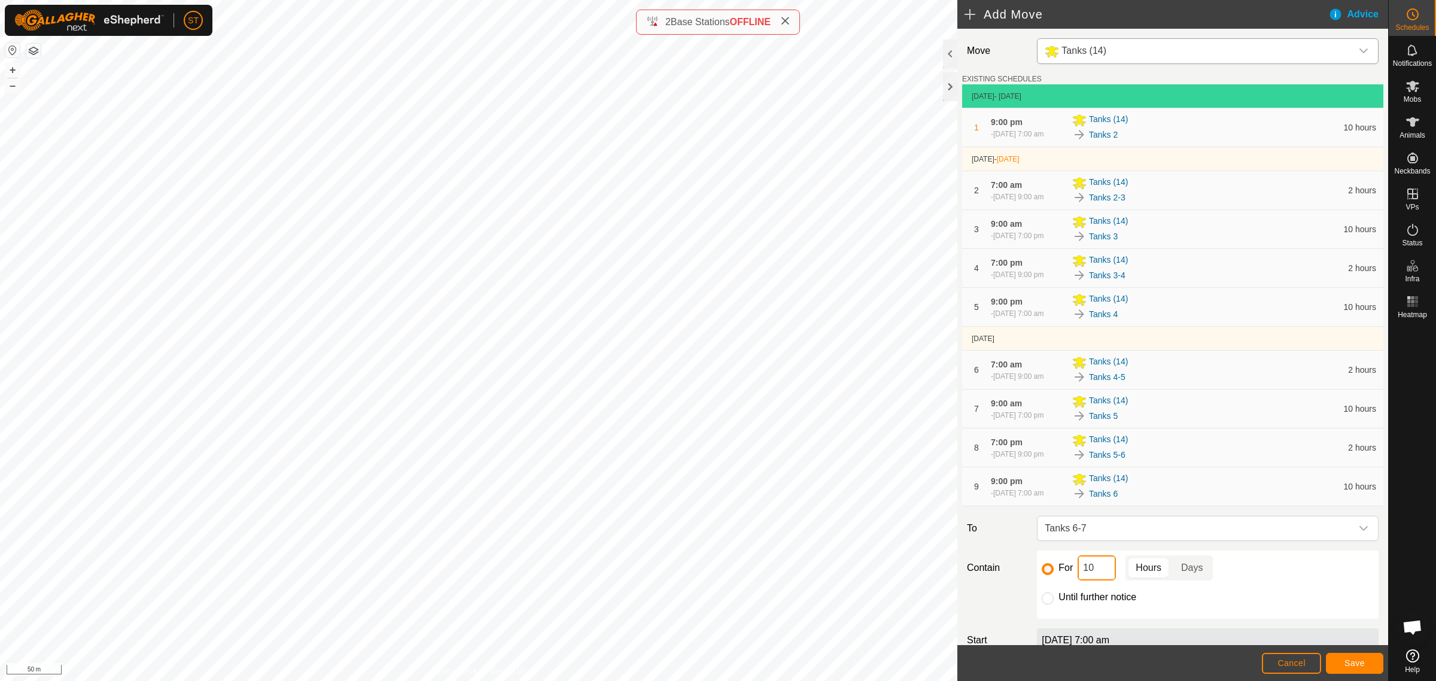
drag, startPoint x: 1082, startPoint y: 588, endPoint x: 1031, endPoint y: 579, distance: 51.7
click at [1032, 579] on div "For 10 Hours Days Until further notice" at bounding box center [1207, 585] width 351 height 68
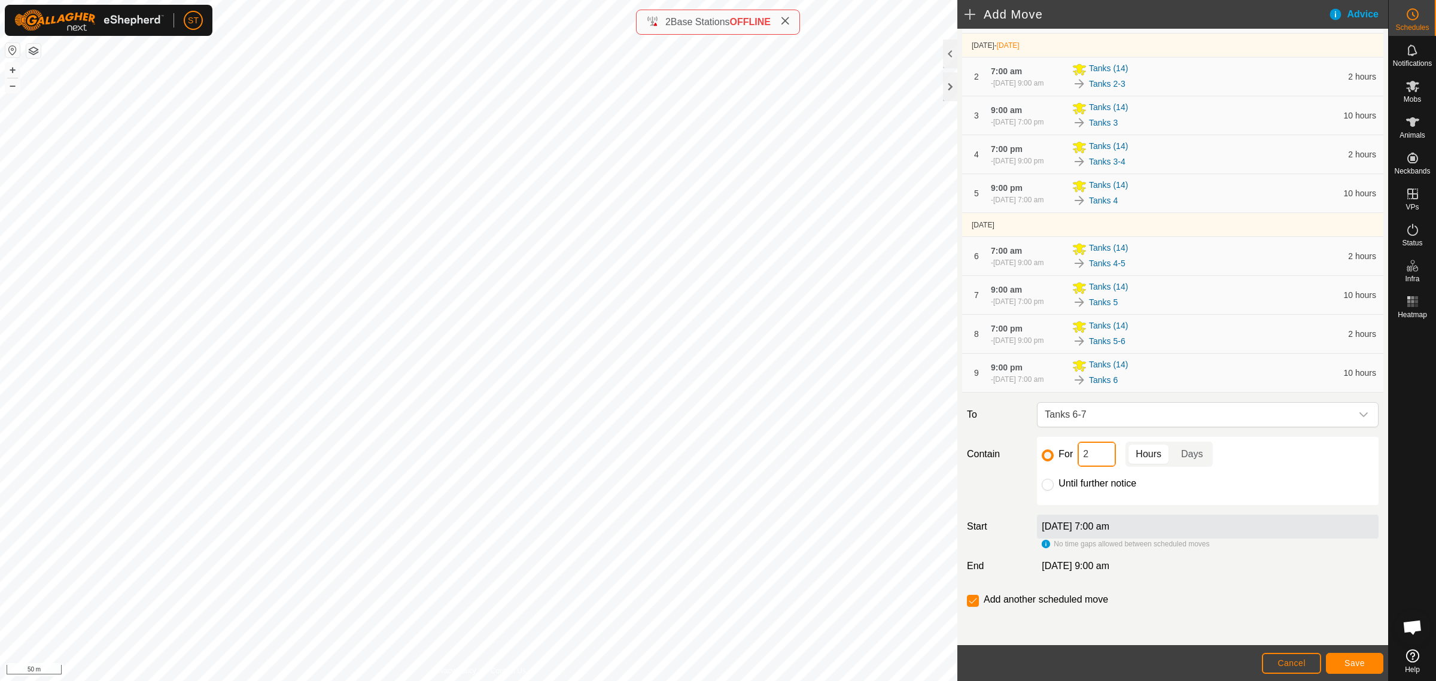
scroll to position [136, 0]
click at [1348, 665] on span "Save" at bounding box center [1355, 663] width 20 height 10
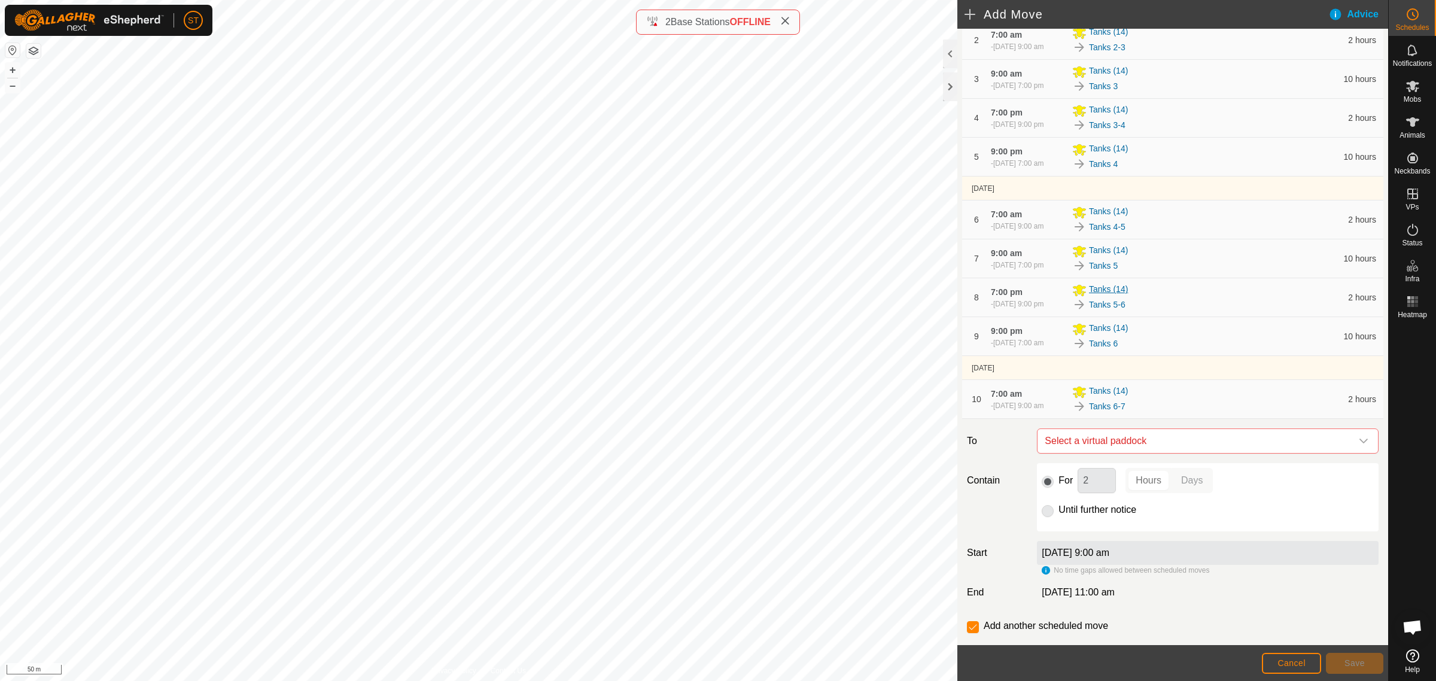
scroll to position [199, 0]
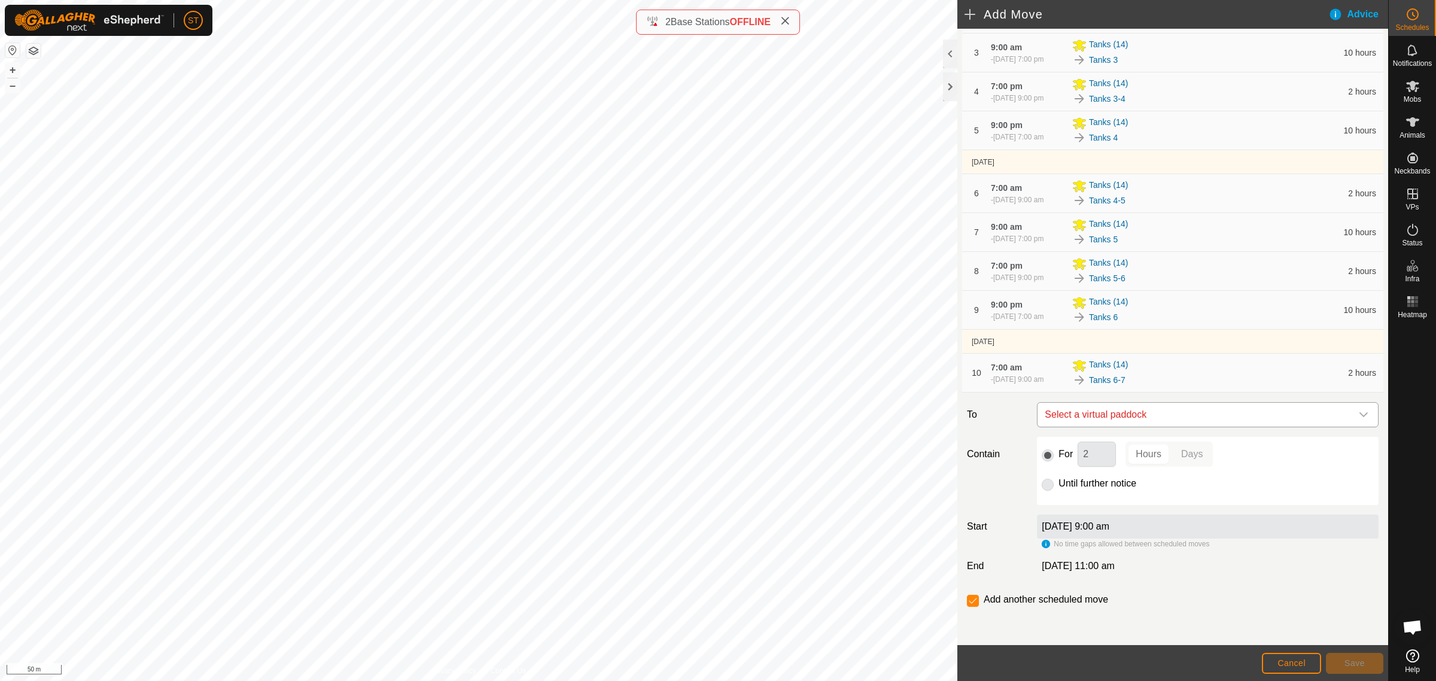
click at [1359, 415] on icon "dropdown trigger" at bounding box center [1364, 415] width 10 height 10
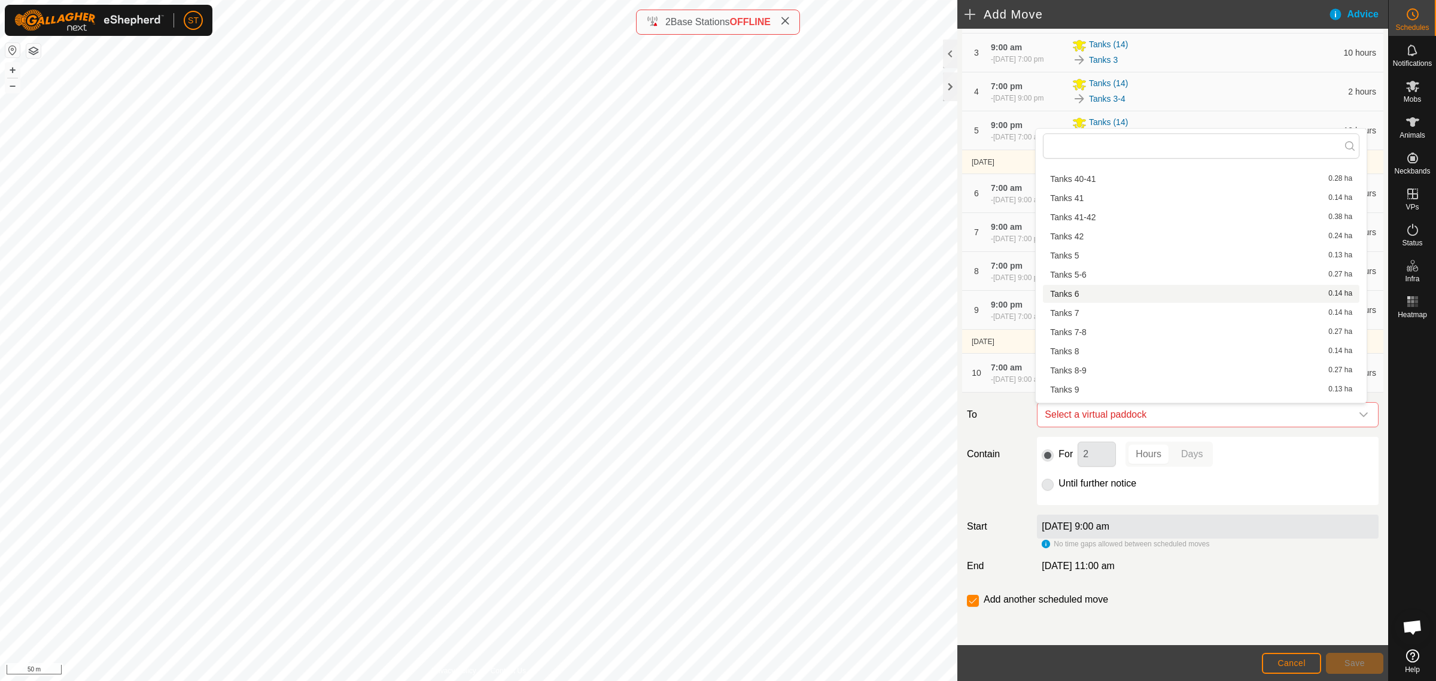
scroll to position [1375, 0]
click at [1076, 294] on li "Tanks 7 0.14 ha" at bounding box center [1201, 300] width 317 height 18
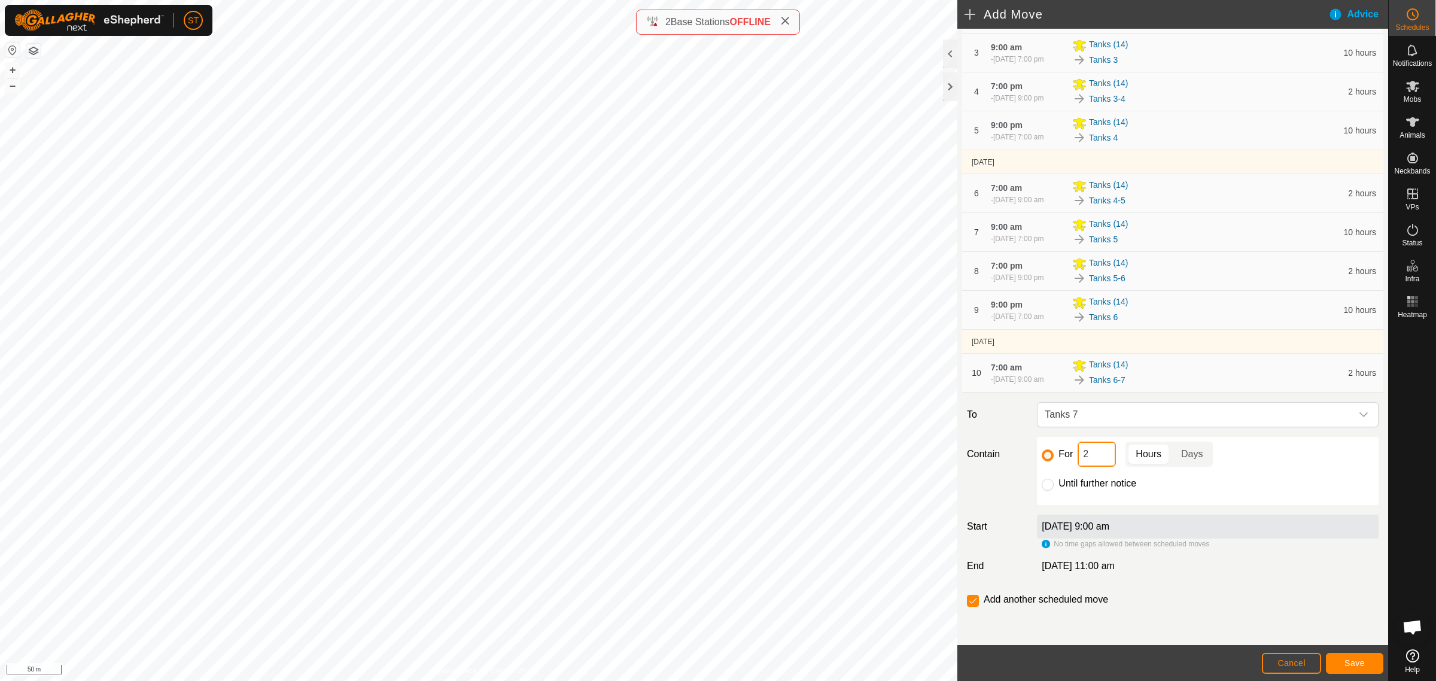
drag, startPoint x: 1095, startPoint y: 459, endPoint x: 1037, endPoint y: 457, distance: 58.1
click at [1037, 457] on div "For 2 Hours Days Until further notice" at bounding box center [1208, 471] width 342 height 68
click at [1372, 658] on button "Save" at bounding box center [1354, 663] width 57 height 21
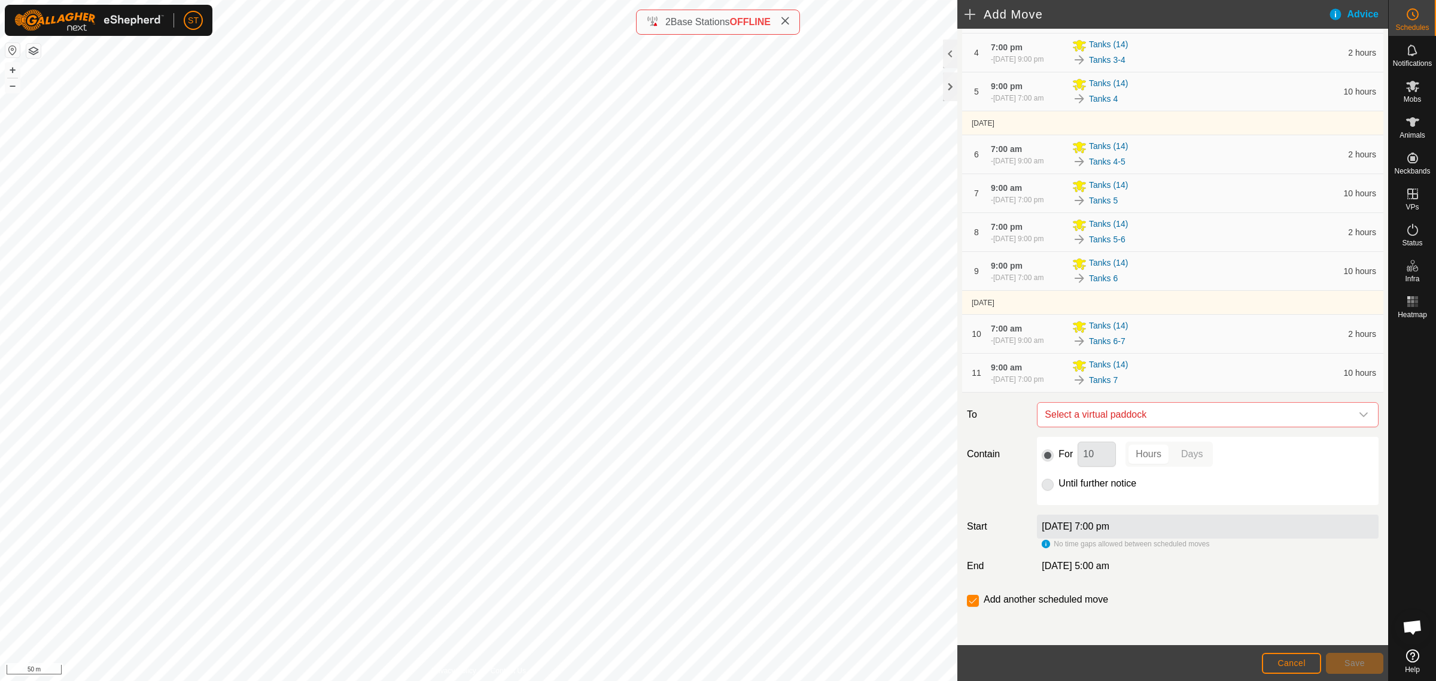
scroll to position [238, 0]
click at [1359, 418] on icon "dropdown trigger" at bounding box center [1364, 415] width 10 height 10
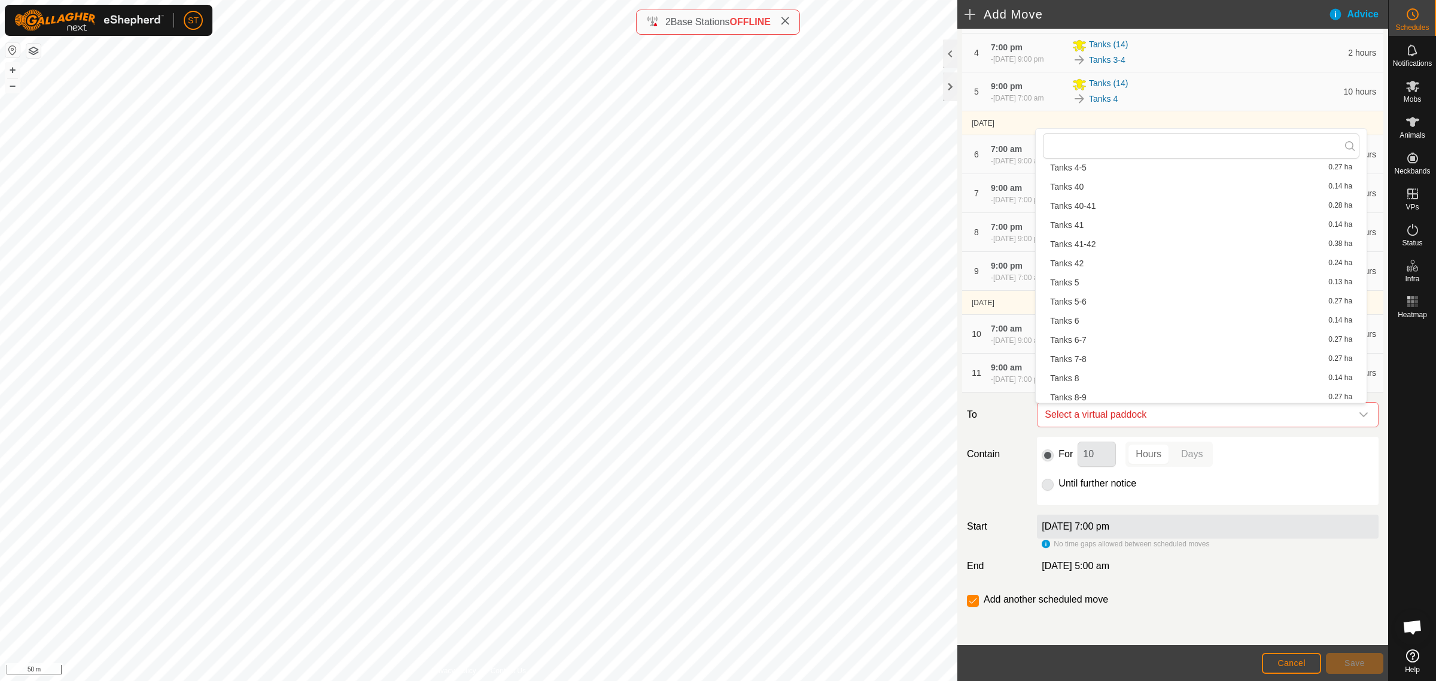
scroll to position [1375, 0]
click at [1087, 312] on li "Tanks 7-8 0.27 ha" at bounding box center [1201, 319] width 317 height 18
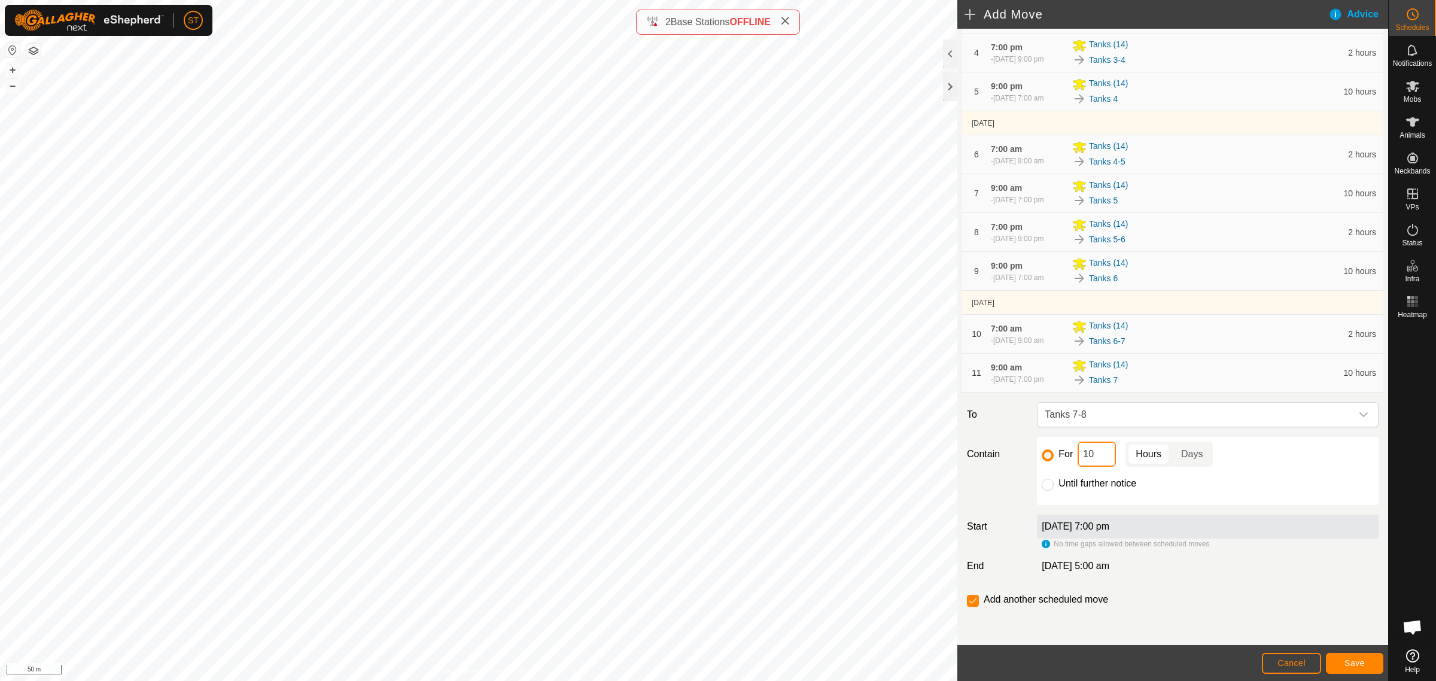
drag, startPoint x: 1101, startPoint y: 454, endPoint x: 990, endPoint y: 439, distance: 111.7
click at [1001, 440] on div "Contain For 10 Hours Days Until further notice" at bounding box center [1172, 471] width 421 height 68
click at [1342, 663] on button "Save" at bounding box center [1354, 663] width 57 height 21
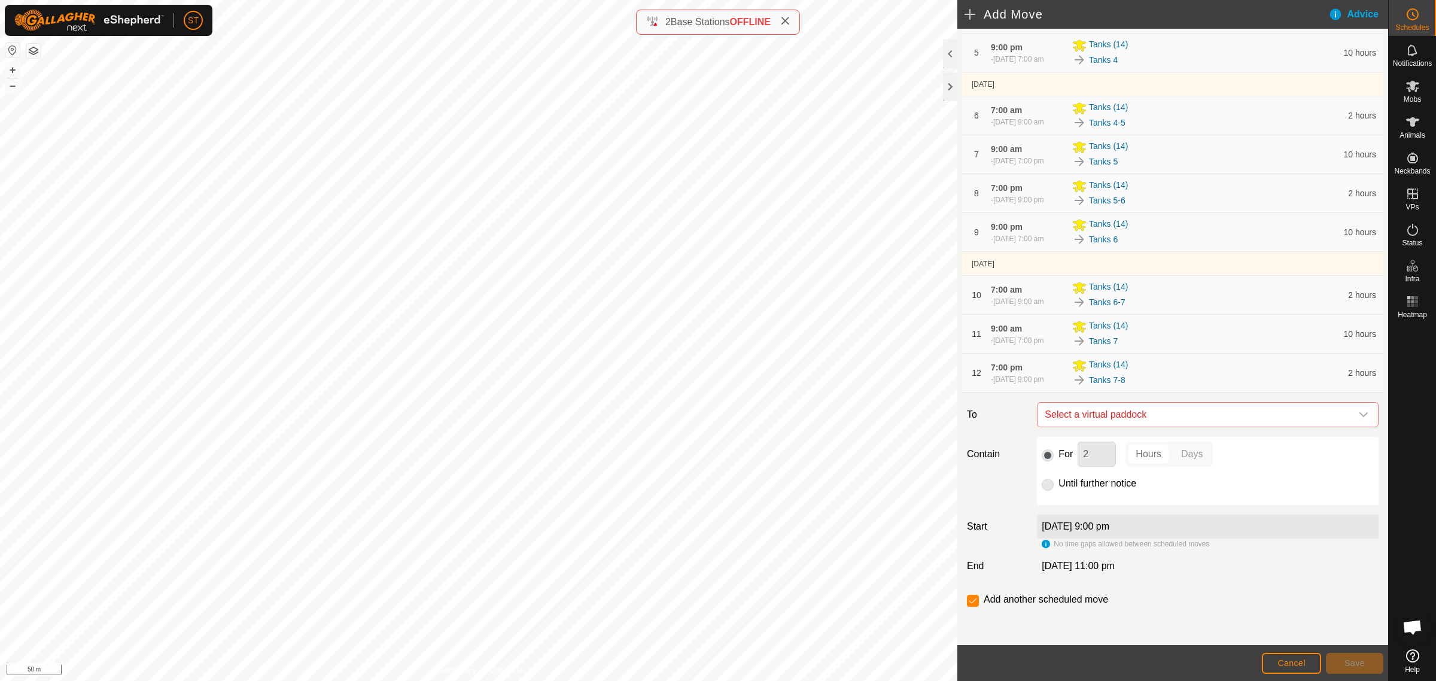
scroll to position [277, 0]
click at [1359, 416] on icon "dropdown trigger" at bounding box center [1364, 415] width 10 height 10
click at [1359, 417] on icon "dropdown trigger" at bounding box center [1364, 415] width 10 height 10
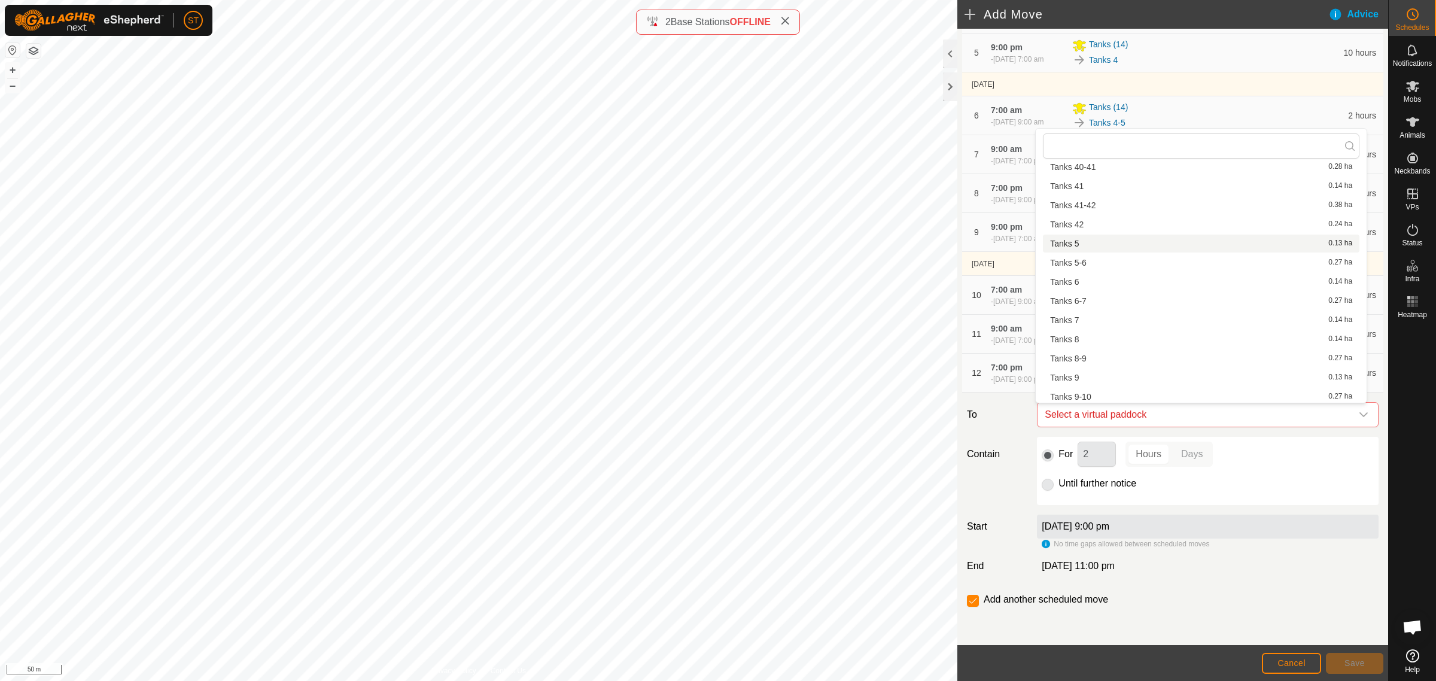
scroll to position [1375, 0]
click at [1080, 337] on li "Tanks 8 0.14 ha" at bounding box center [1201, 338] width 317 height 18
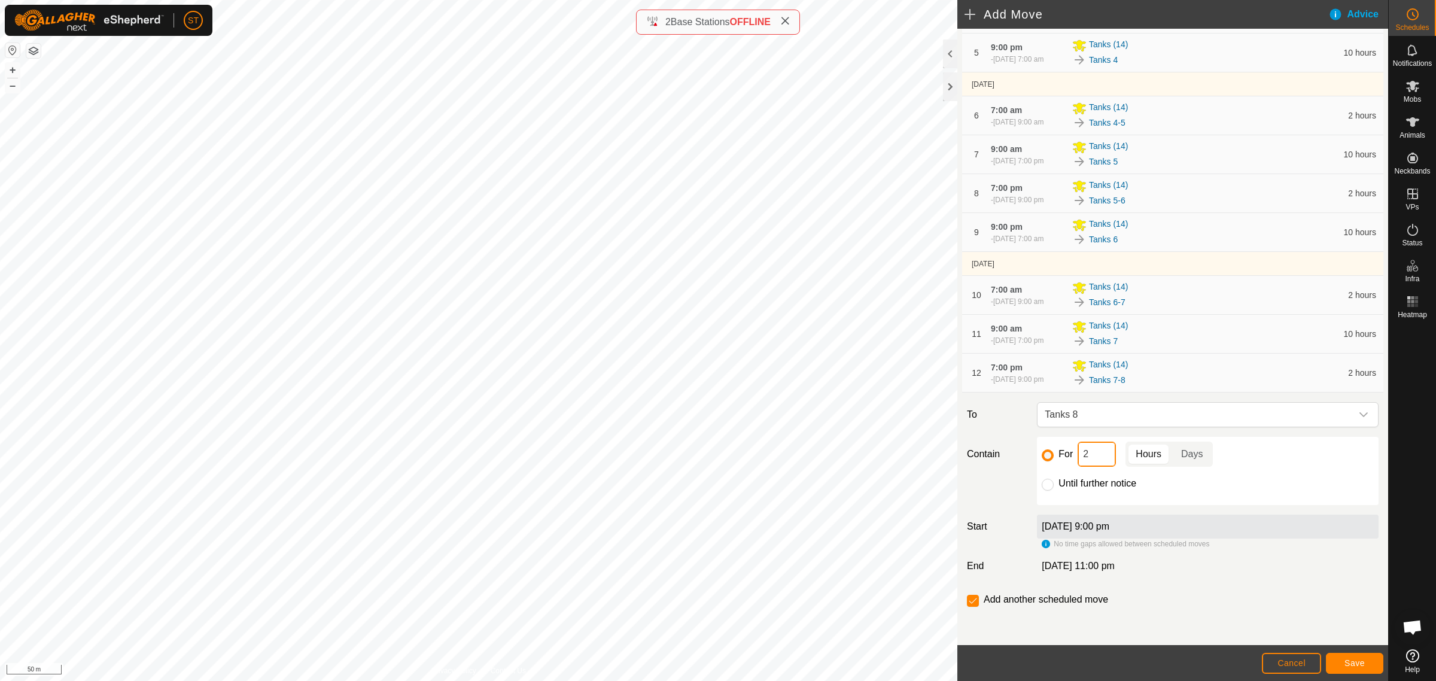
drag, startPoint x: 1093, startPoint y: 451, endPoint x: 1033, endPoint y: 452, distance: 59.9
click at [1033, 452] on div "For 2 Hours Days Until further notice" at bounding box center [1207, 471] width 351 height 68
click at [1343, 665] on button "Save" at bounding box center [1354, 663] width 57 height 21
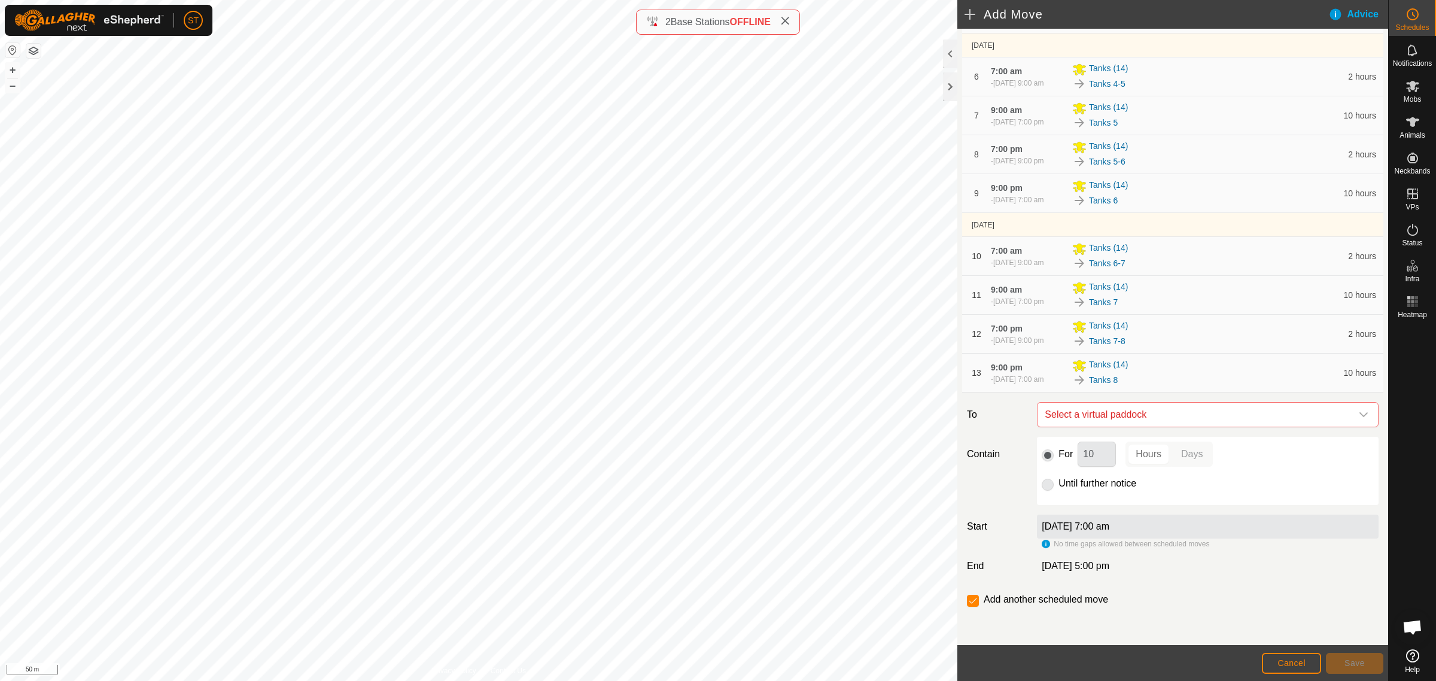
scroll to position [317, 0]
click at [1359, 417] on icon "dropdown trigger" at bounding box center [1364, 415] width 10 height 10
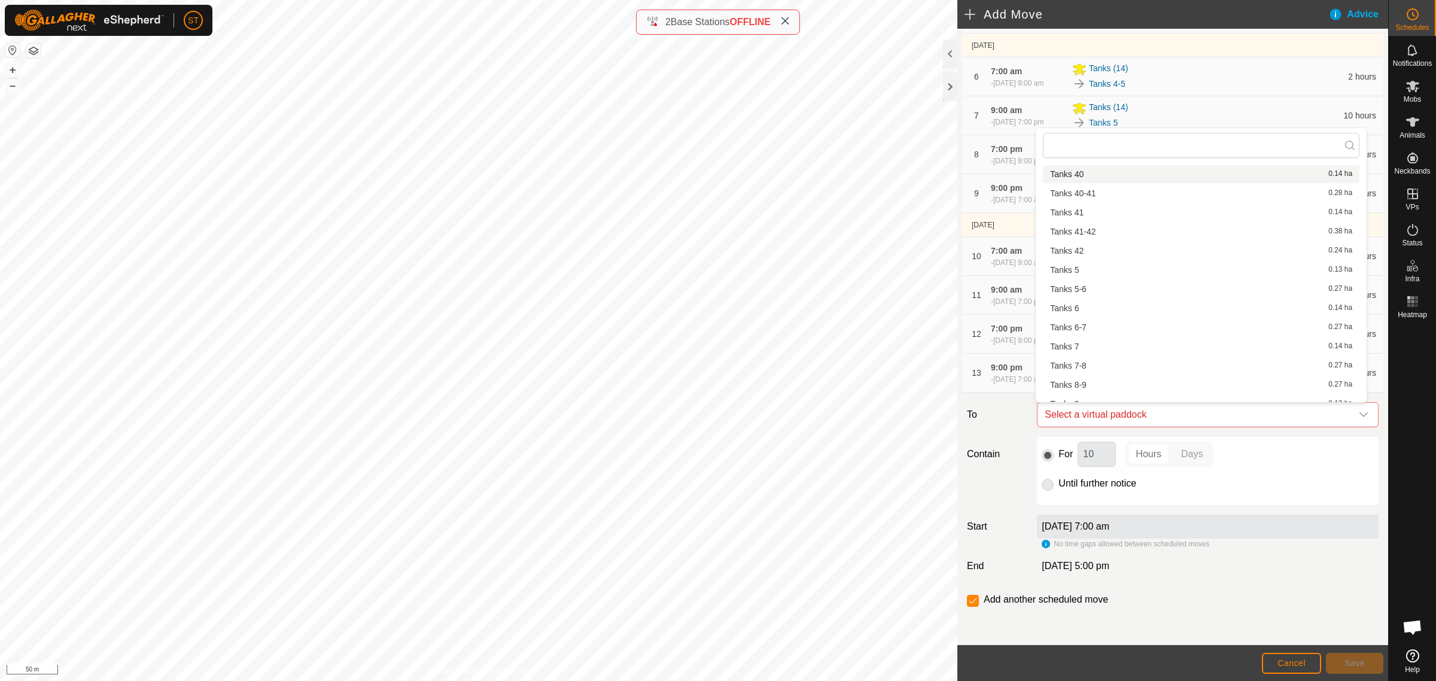
scroll to position [1375, 0]
click at [1079, 357] on li "Tanks 8-9 0.27 ha" at bounding box center [1201, 357] width 317 height 18
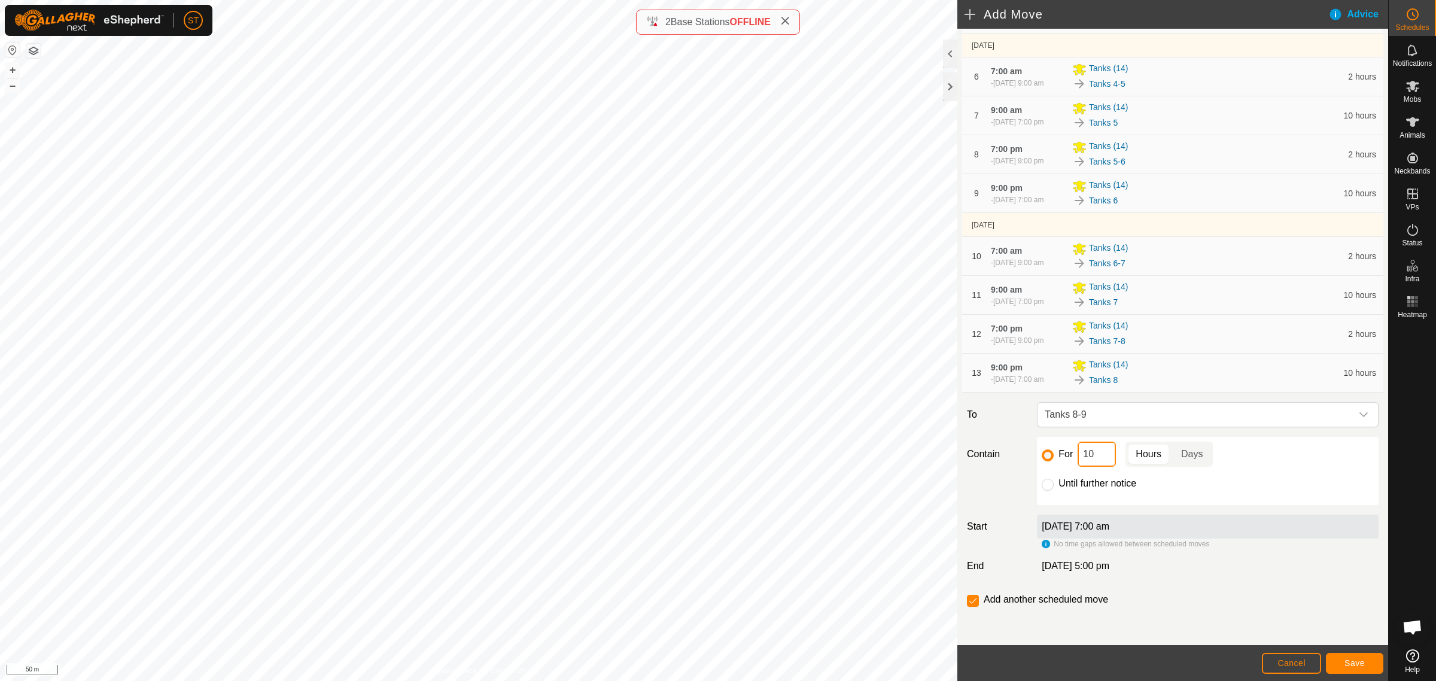
drag, startPoint x: 1092, startPoint y: 453, endPoint x: 1033, endPoint y: 449, distance: 58.8
click at [1042, 449] on div "For 10 Hours Days" at bounding box center [1208, 454] width 332 height 25
click at [1344, 658] on button "Save" at bounding box center [1354, 663] width 57 height 21
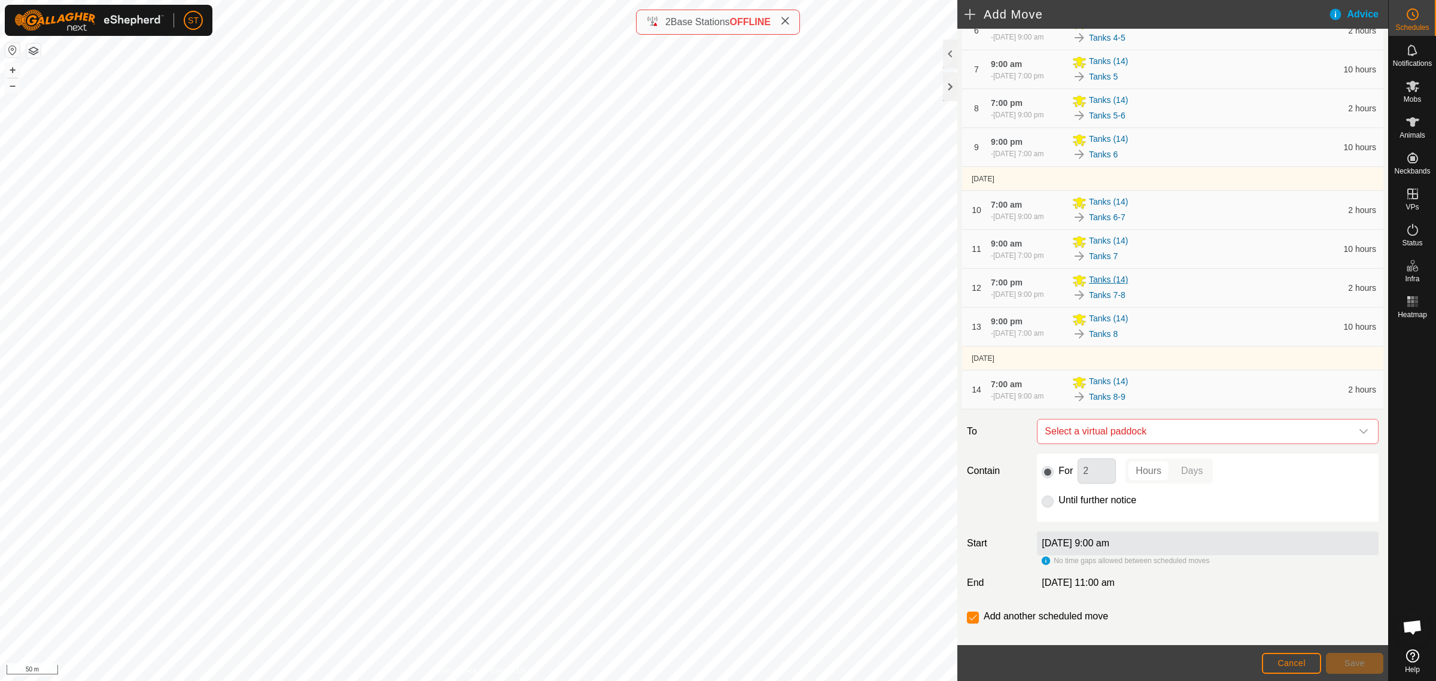
scroll to position [380, 0]
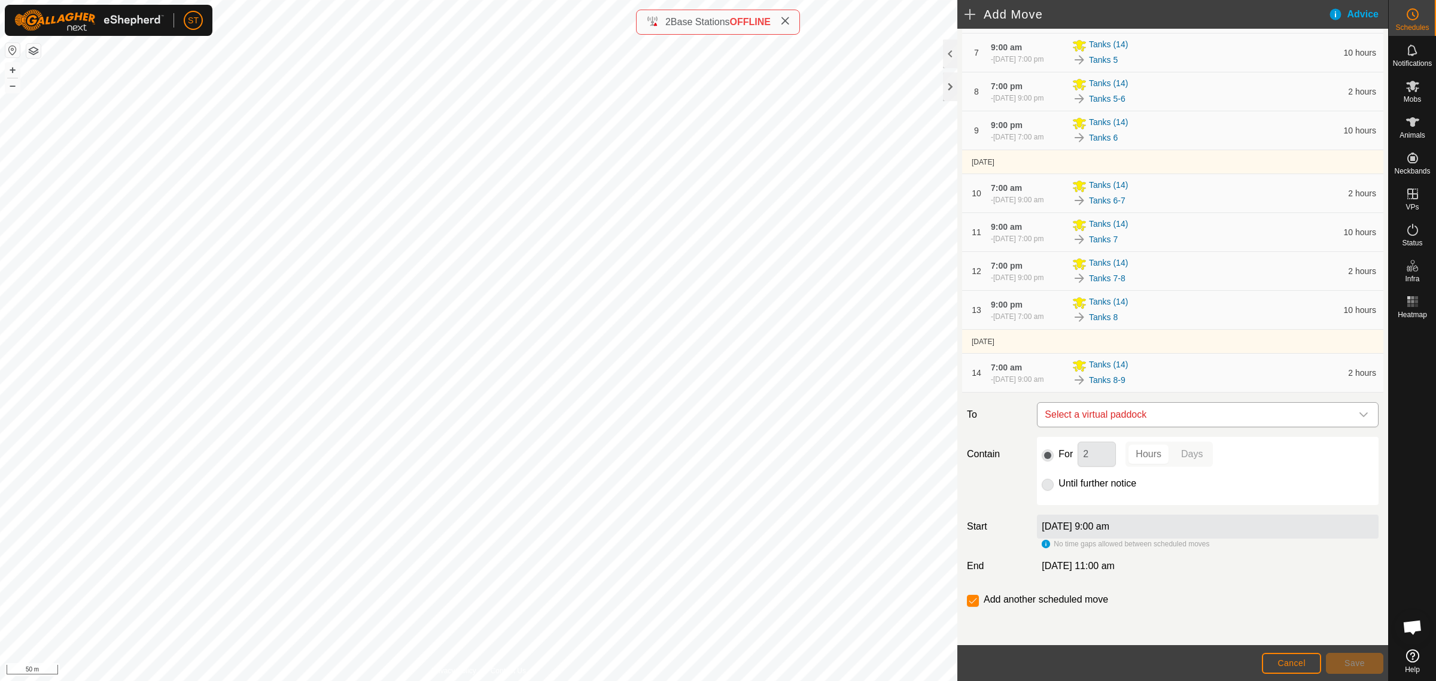
click at [1360, 415] on icon "dropdown trigger" at bounding box center [1364, 414] width 8 height 5
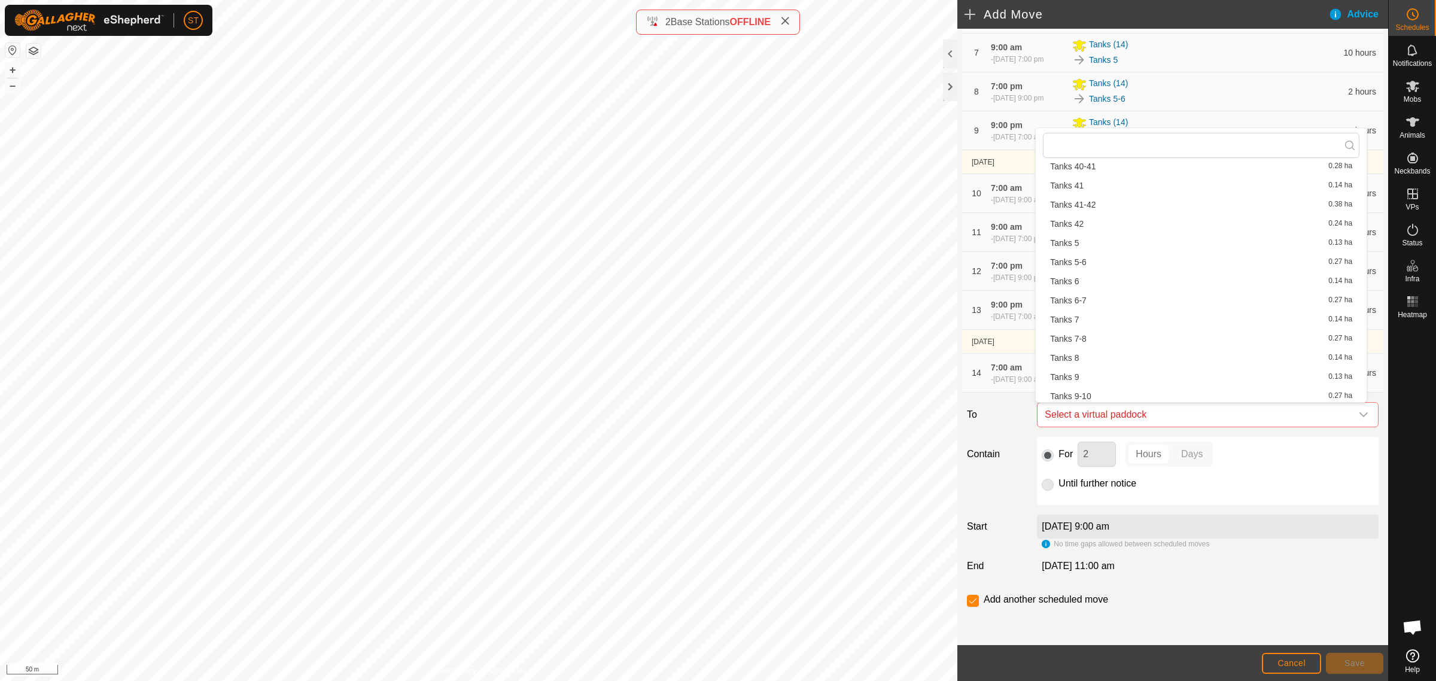
scroll to position [1375, 0]
click at [1083, 372] on li "Tanks 9 0.13 ha" at bounding box center [1201, 376] width 317 height 18
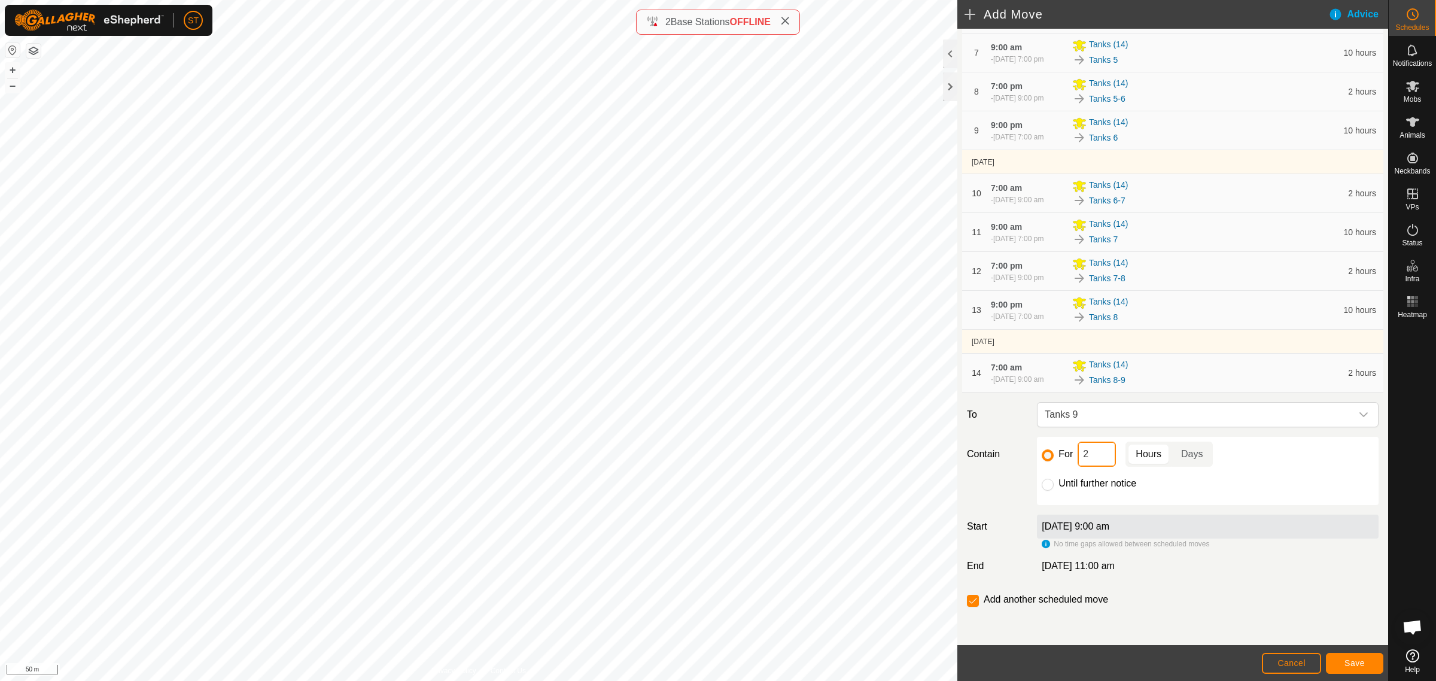
drag, startPoint x: 1088, startPoint y: 455, endPoint x: 1017, endPoint y: 460, distance: 70.7
click at [1017, 460] on div "Contain For 2 Hours Days Until further notice" at bounding box center [1172, 471] width 421 height 68
click at [1349, 665] on span "Save" at bounding box center [1355, 663] width 20 height 10
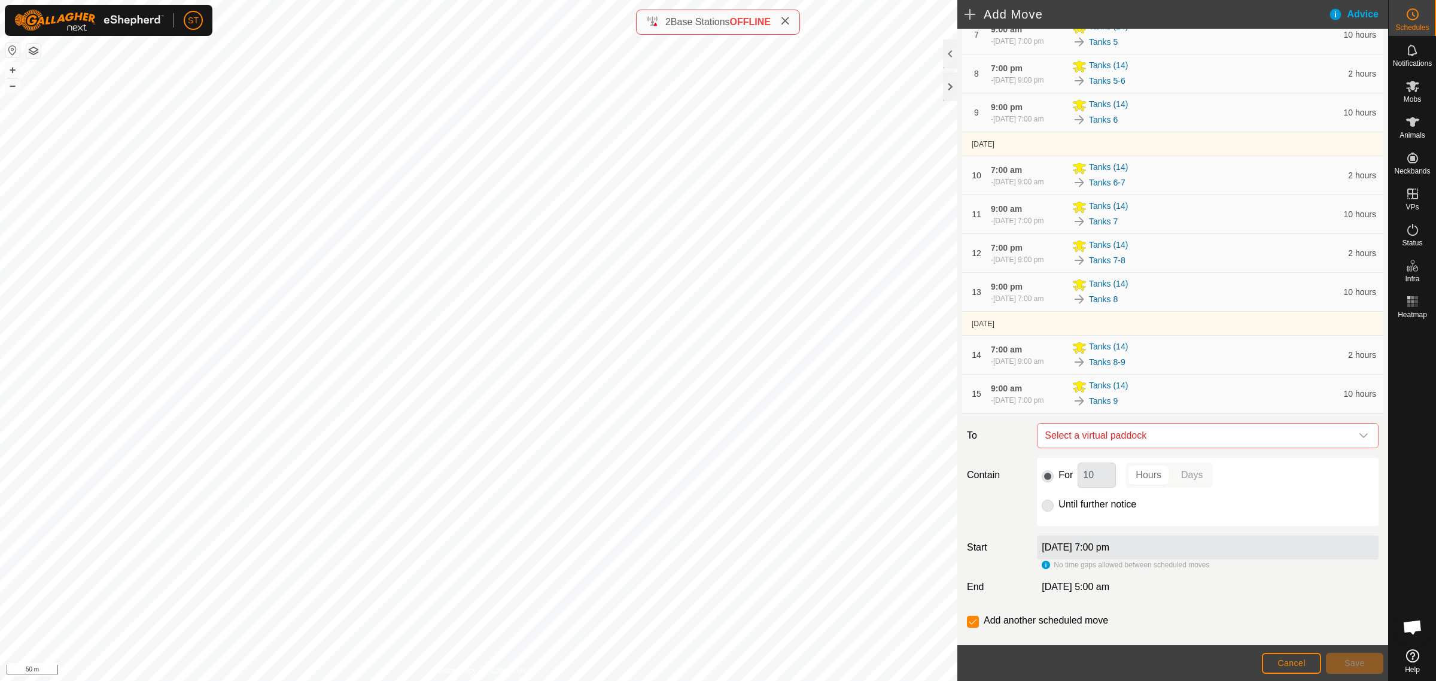
scroll to position [419, 0]
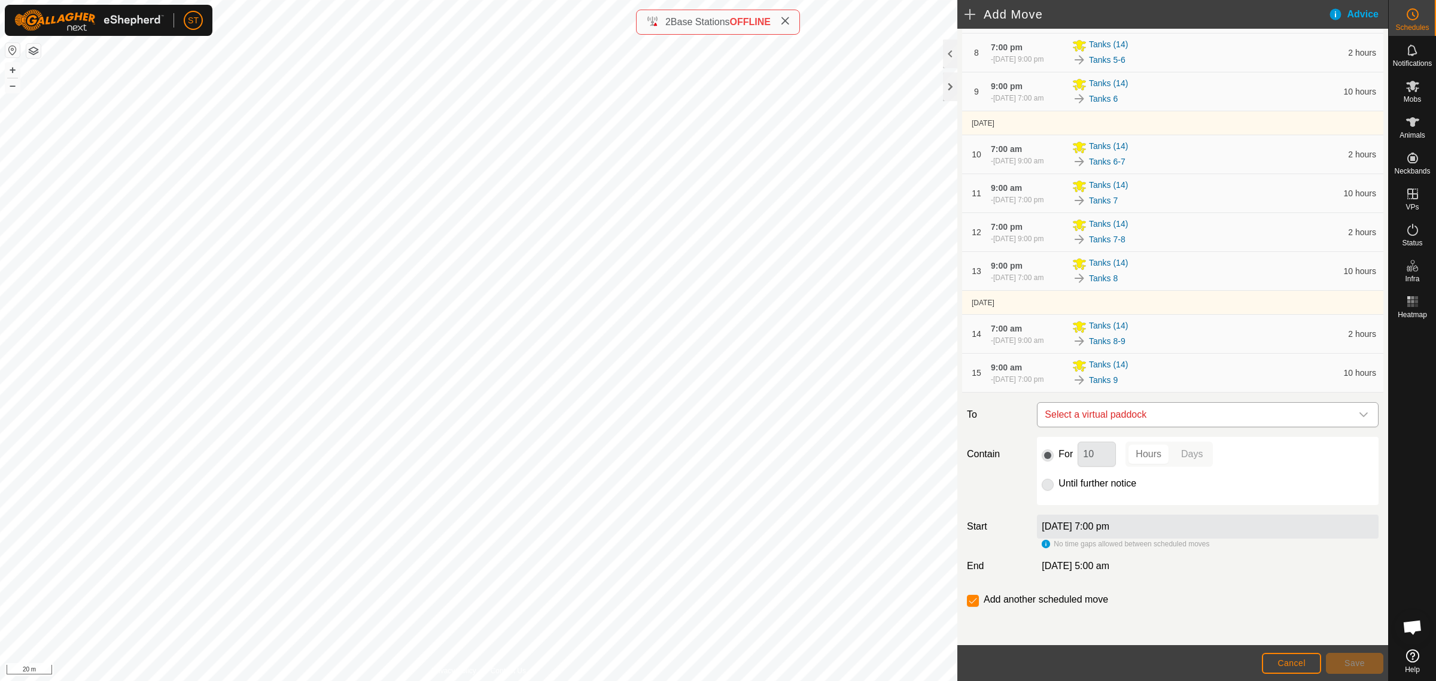
click at [1359, 418] on icon "dropdown trigger" at bounding box center [1364, 415] width 10 height 10
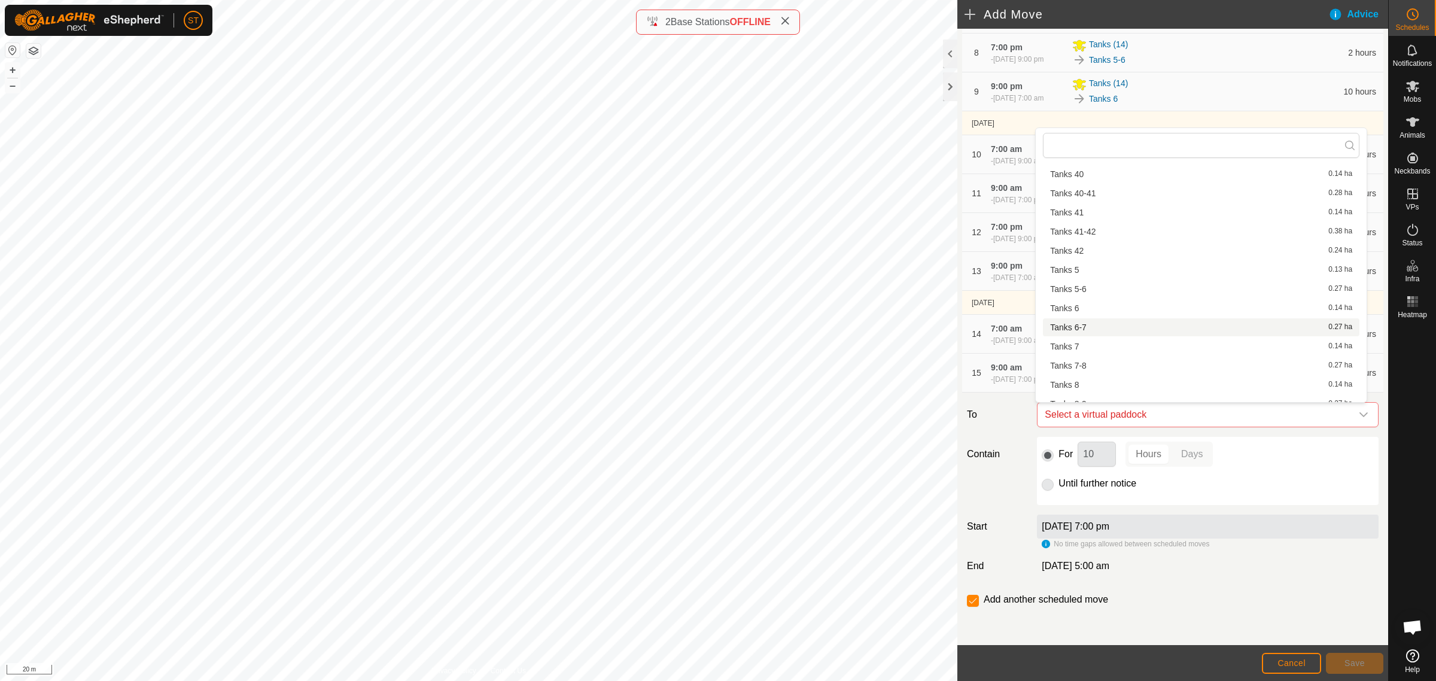
scroll to position [1375, 0]
click at [1090, 394] on li "Tanks 9-10 0.27 ha" at bounding box center [1201, 395] width 317 height 18
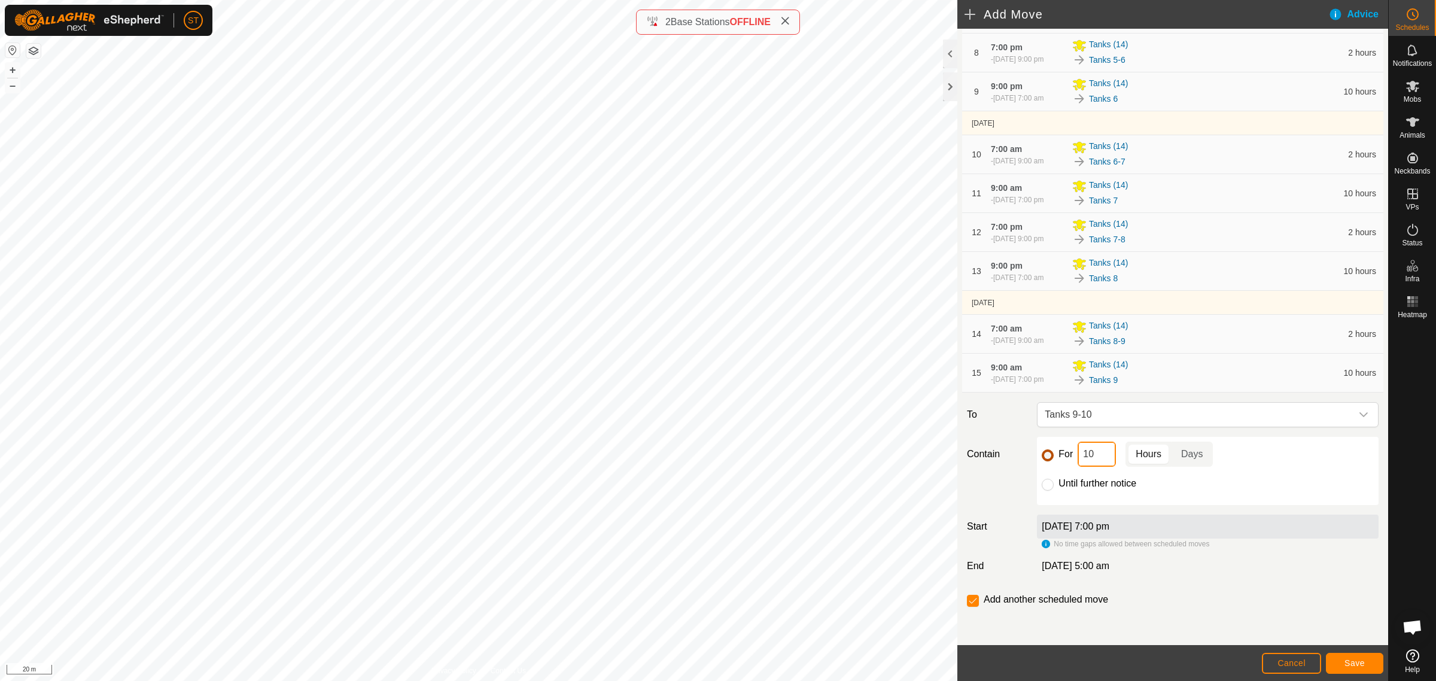
drag, startPoint x: 1098, startPoint y: 459, endPoint x: 1039, endPoint y: 455, distance: 58.8
click at [1043, 455] on div "For 10 Hours Days" at bounding box center [1208, 454] width 332 height 25
click at [1349, 660] on span "Save" at bounding box center [1355, 663] width 20 height 10
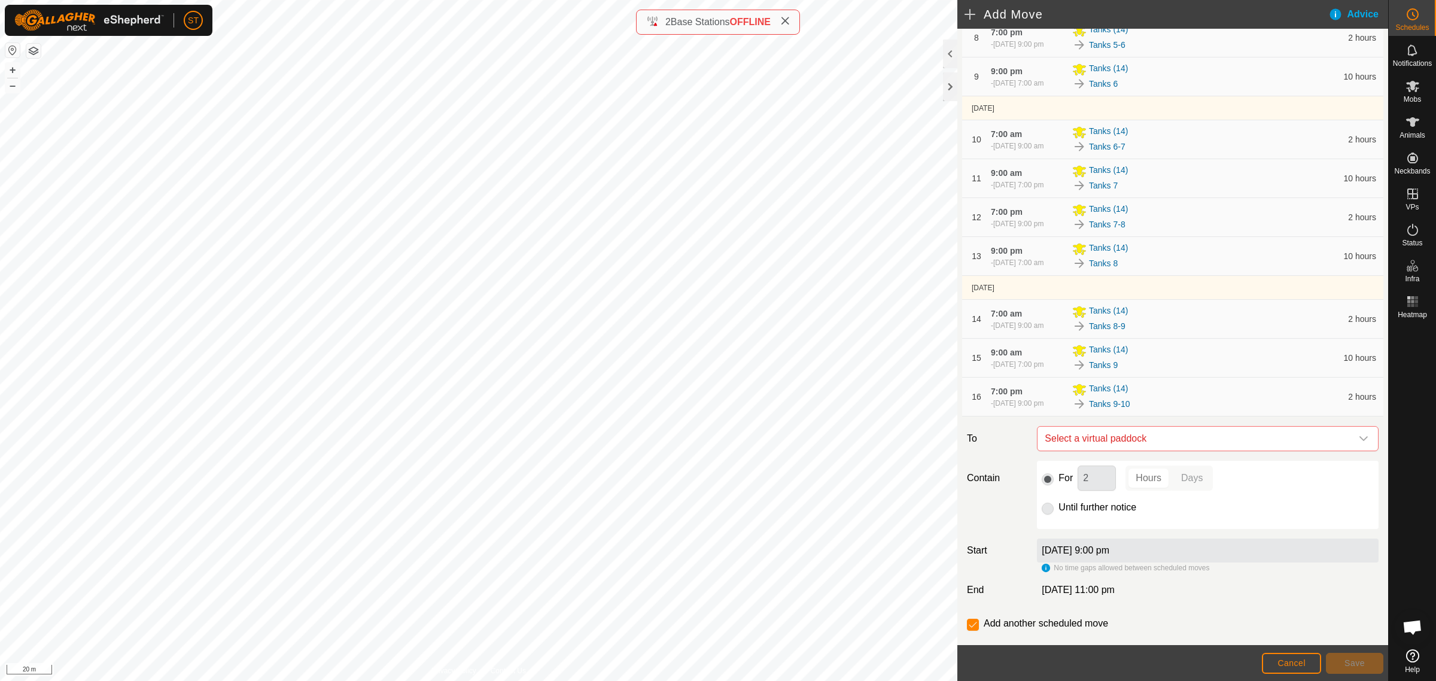
scroll to position [458, 0]
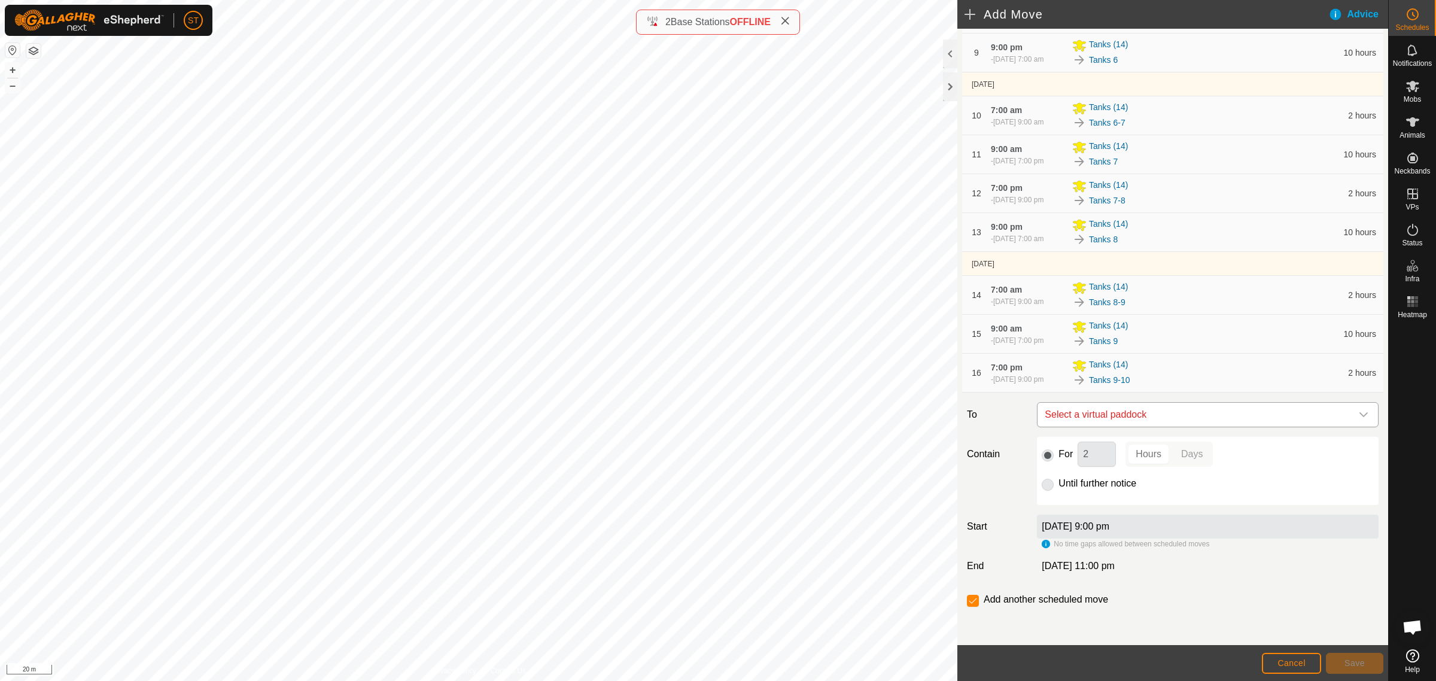
click at [1359, 414] on icon "dropdown trigger" at bounding box center [1364, 415] width 10 height 10
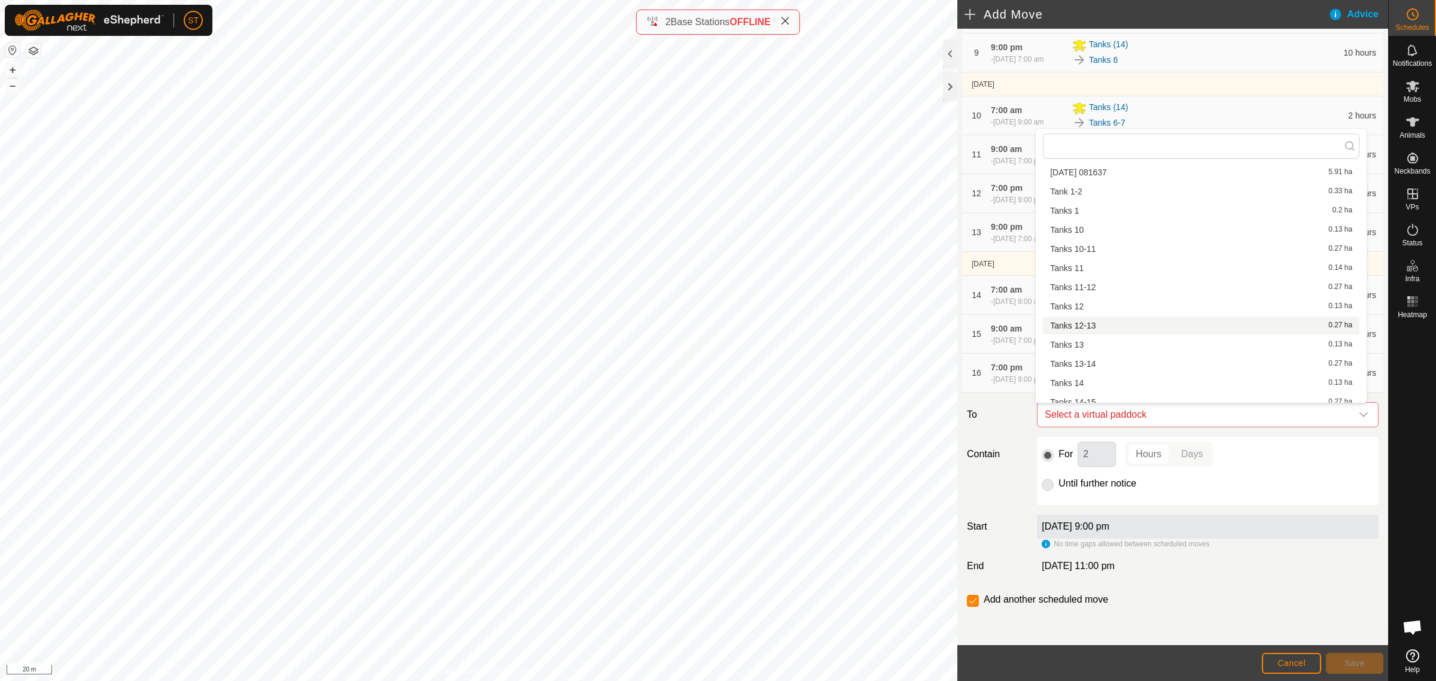
scroll to position [16, 0]
click at [1087, 237] on li "Tanks 10 0.13 ha" at bounding box center [1201, 241] width 317 height 18
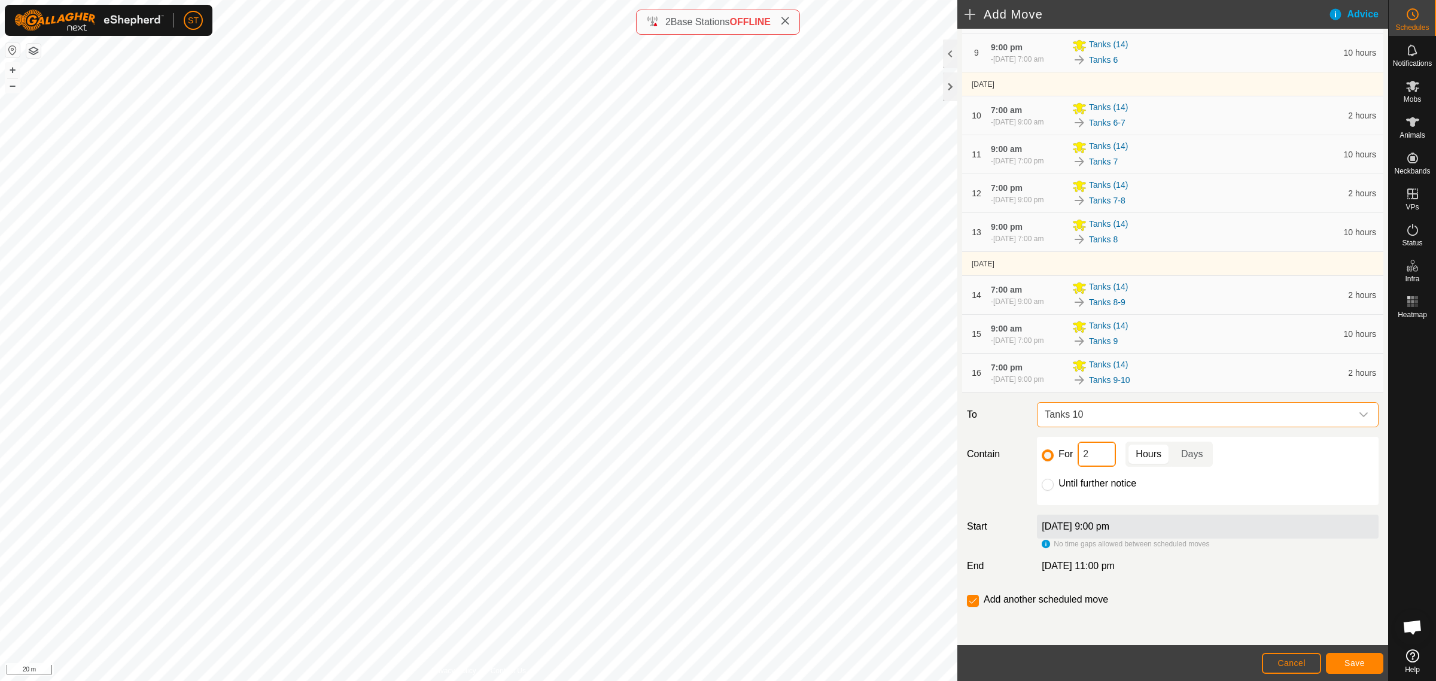
drag, startPoint x: 1050, startPoint y: 458, endPoint x: 1025, endPoint y: 454, distance: 26.1
click at [1039, 458] on div "For 2 Hours Days Until further notice" at bounding box center [1208, 471] width 342 height 68
click at [1354, 667] on span "Save" at bounding box center [1355, 663] width 20 height 10
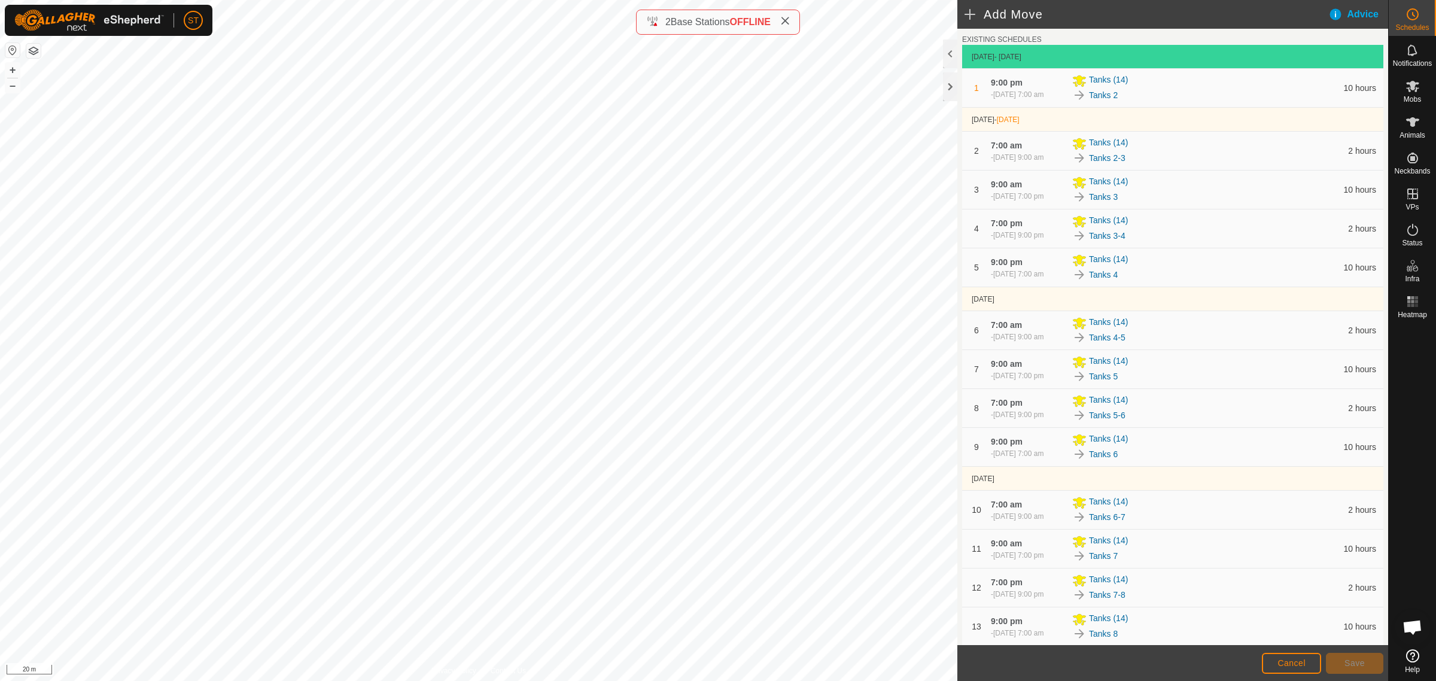
scroll to position [497, 0]
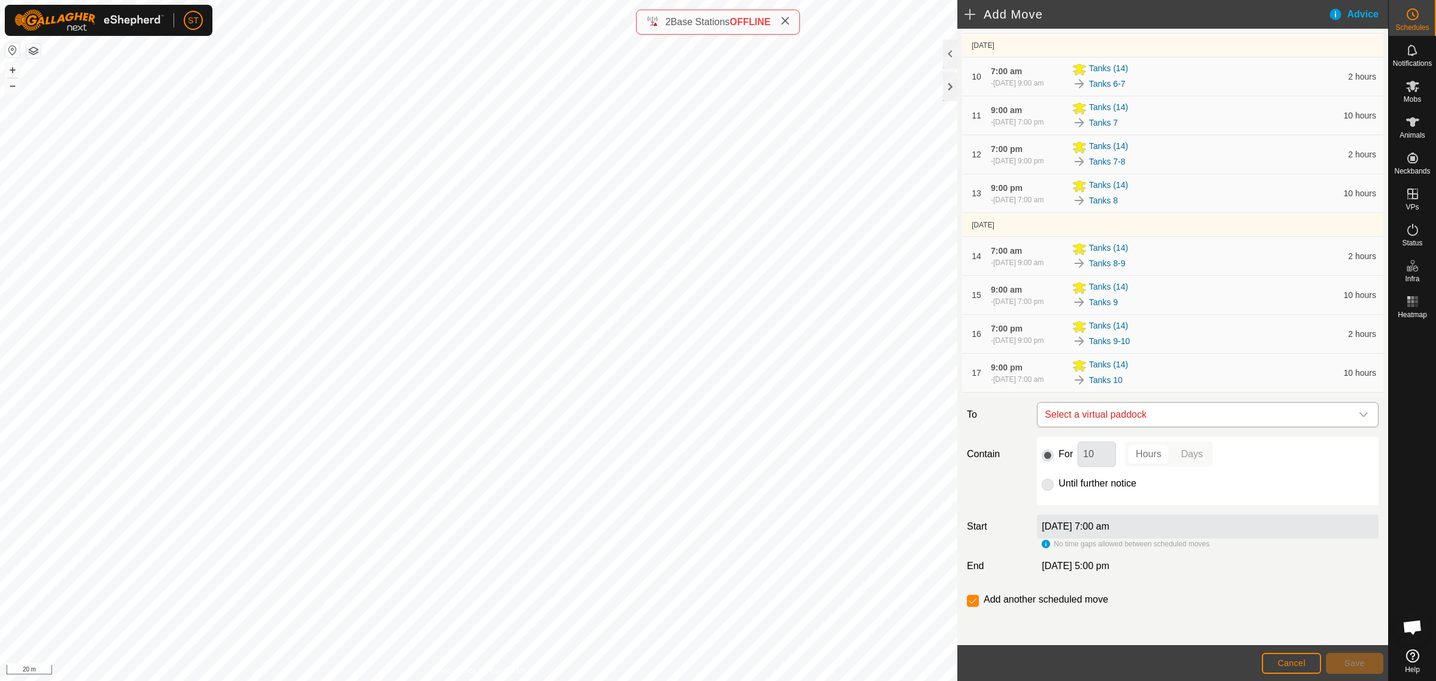
click at [1359, 417] on icon "dropdown trigger" at bounding box center [1364, 415] width 10 height 10
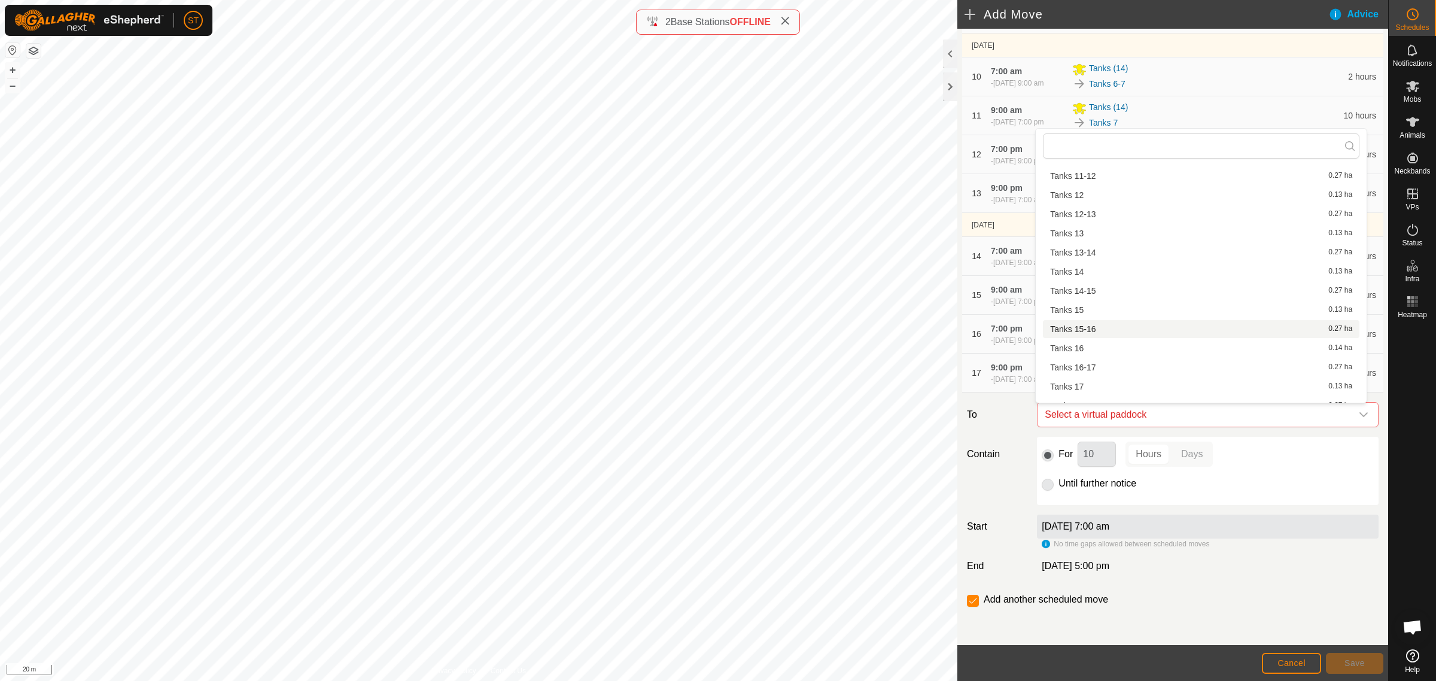
scroll to position [75, 0]
click at [1079, 180] on li "Tanks 10-11 0.27 ha" at bounding box center [1201, 183] width 317 height 18
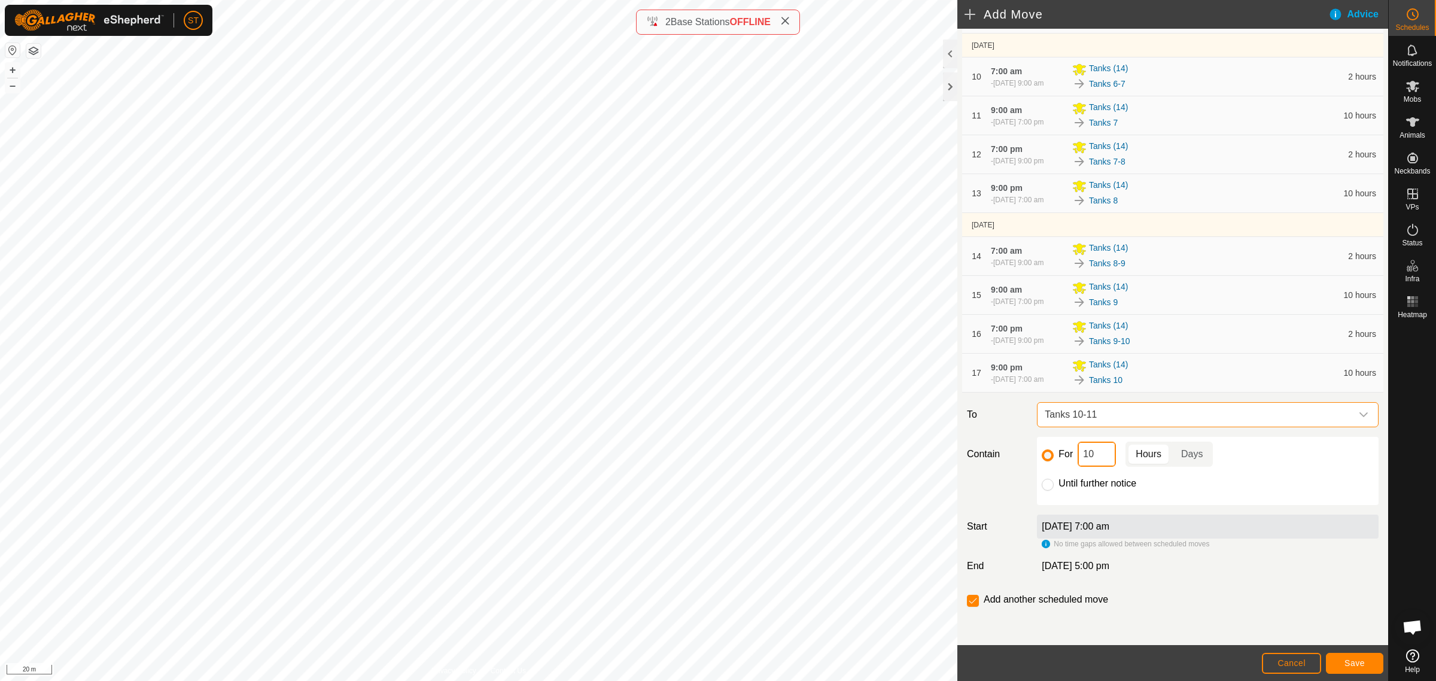
drag, startPoint x: 1100, startPoint y: 461, endPoint x: 1032, endPoint y: 451, distance: 68.4
click at [1032, 451] on div "For 10 Hours Days Until further notice" at bounding box center [1207, 471] width 351 height 68
click at [1360, 665] on span "Save" at bounding box center [1355, 663] width 20 height 10
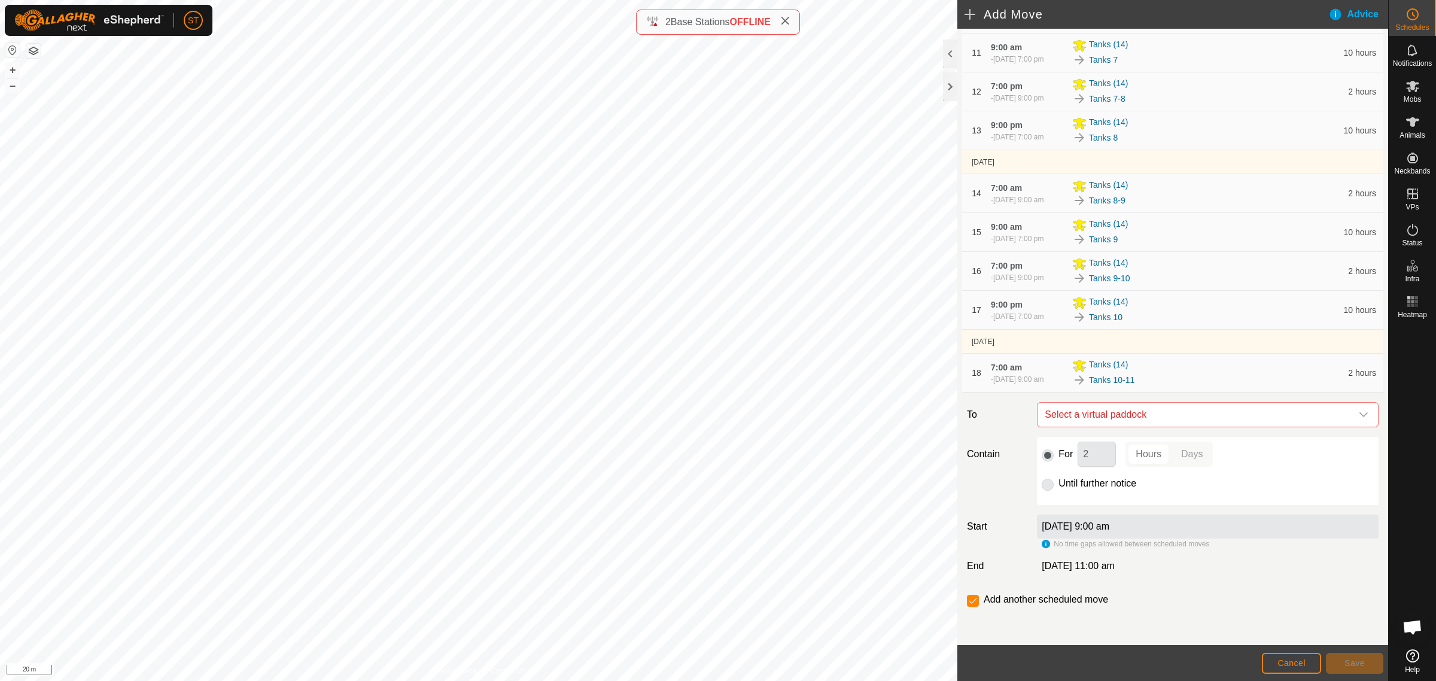
scroll to position [560, 0]
click at [1360, 417] on icon "dropdown trigger" at bounding box center [1364, 414] width 8 height 5
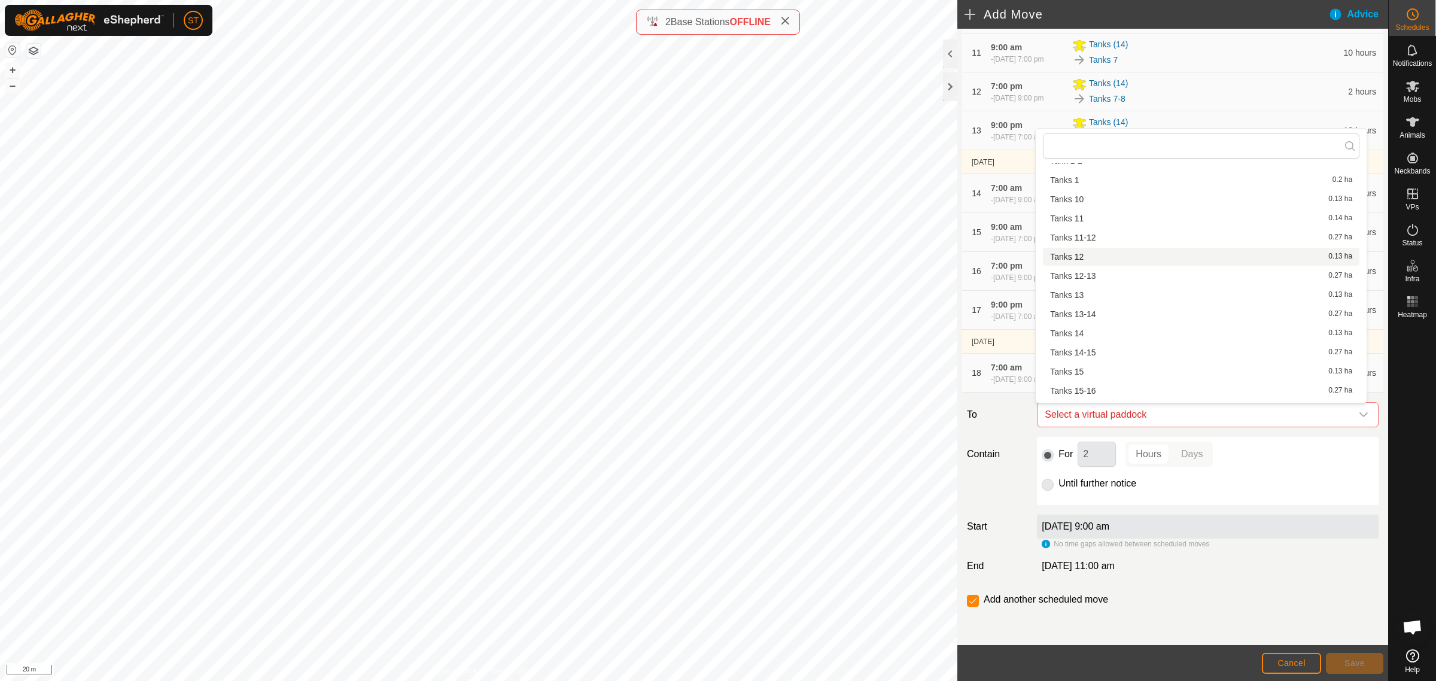
scroll to position [75, 0]
click at [1072, 202] on li "Tanks 11 0.14 ha" at bounding box center [1201, 202] width 317 height 18
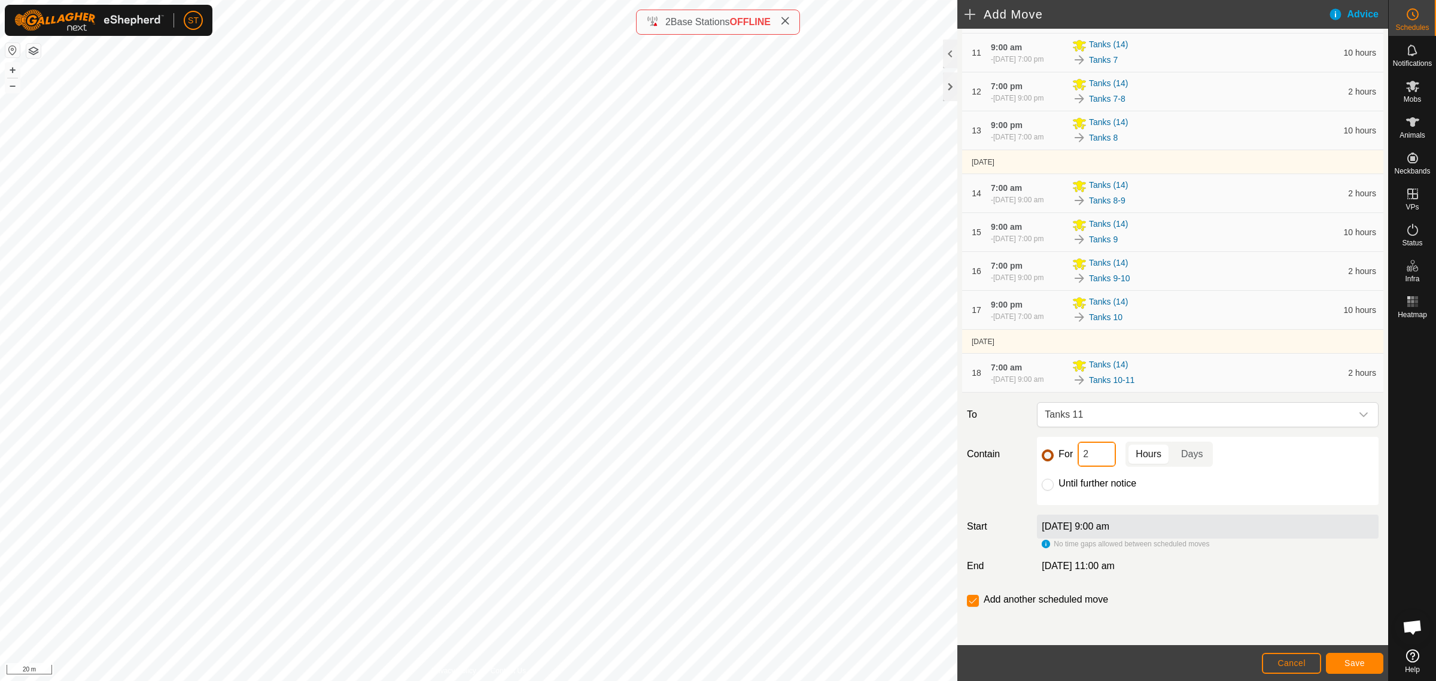
drag, startPoint x: 1083, startPoint y: 462, endPoint x: 1040, endPoint y: 455, distance: 43.7
click at [1048, 464] on div "For 2 Hours Days" at bounding box center [1208, 454] width 332 height 25
click at [1354, 661] on span "Save" at bounding box center [1355, 663] width 20 height 10
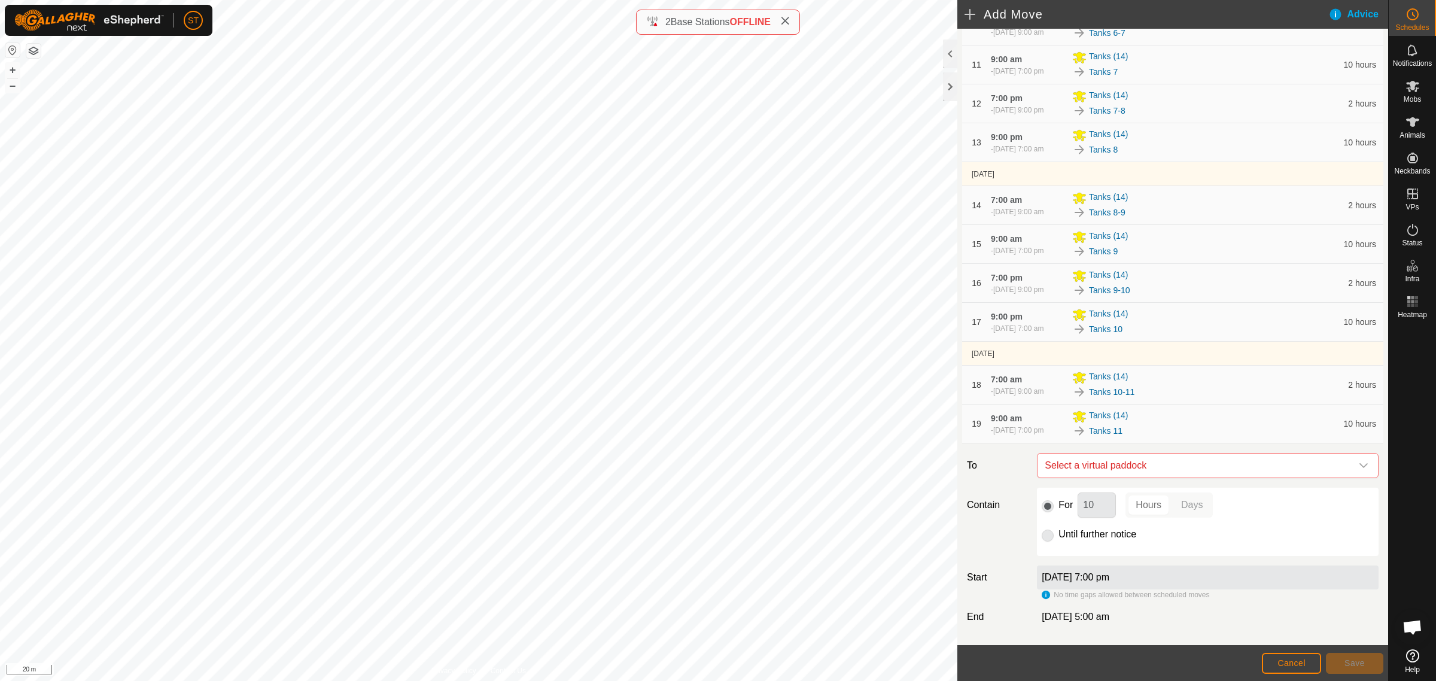
scroll to position [599, 0]
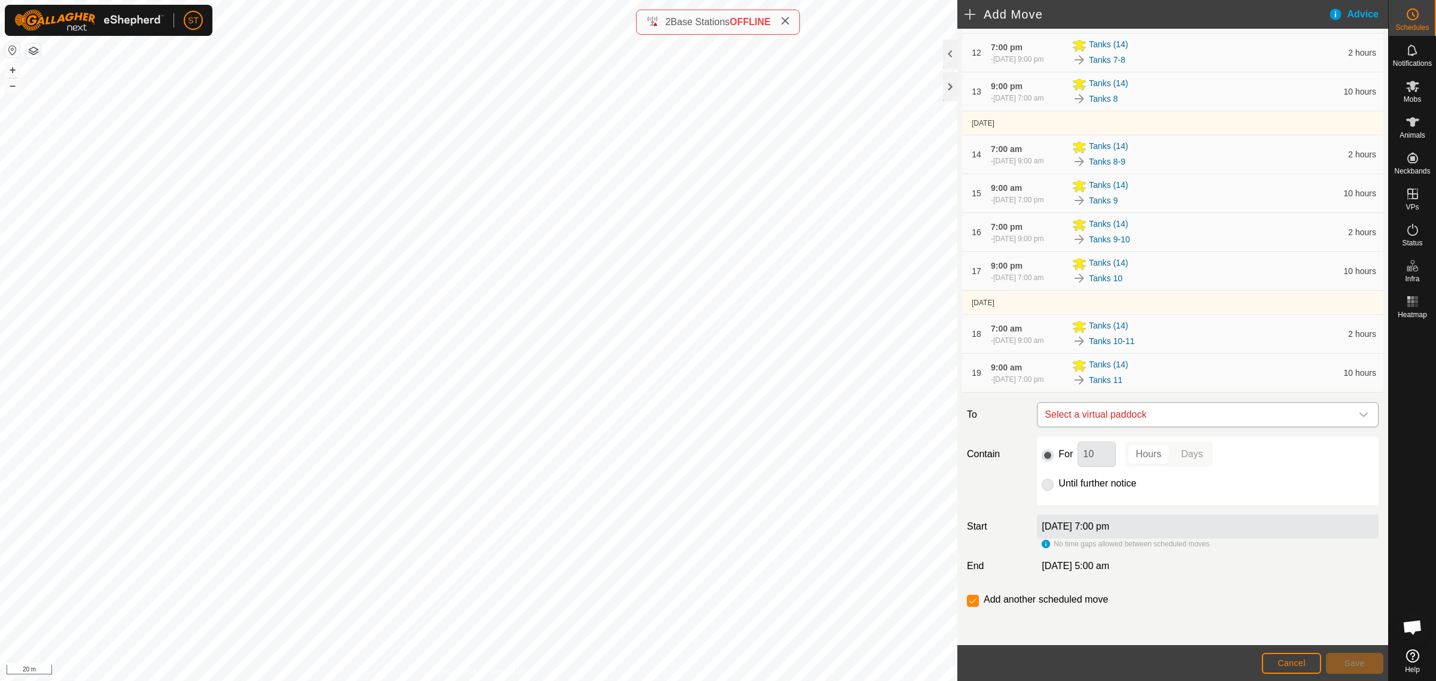
click at [1359, 411] on icon "dropdown trigger" at bounding box center [1364, 415] width 10 height 10
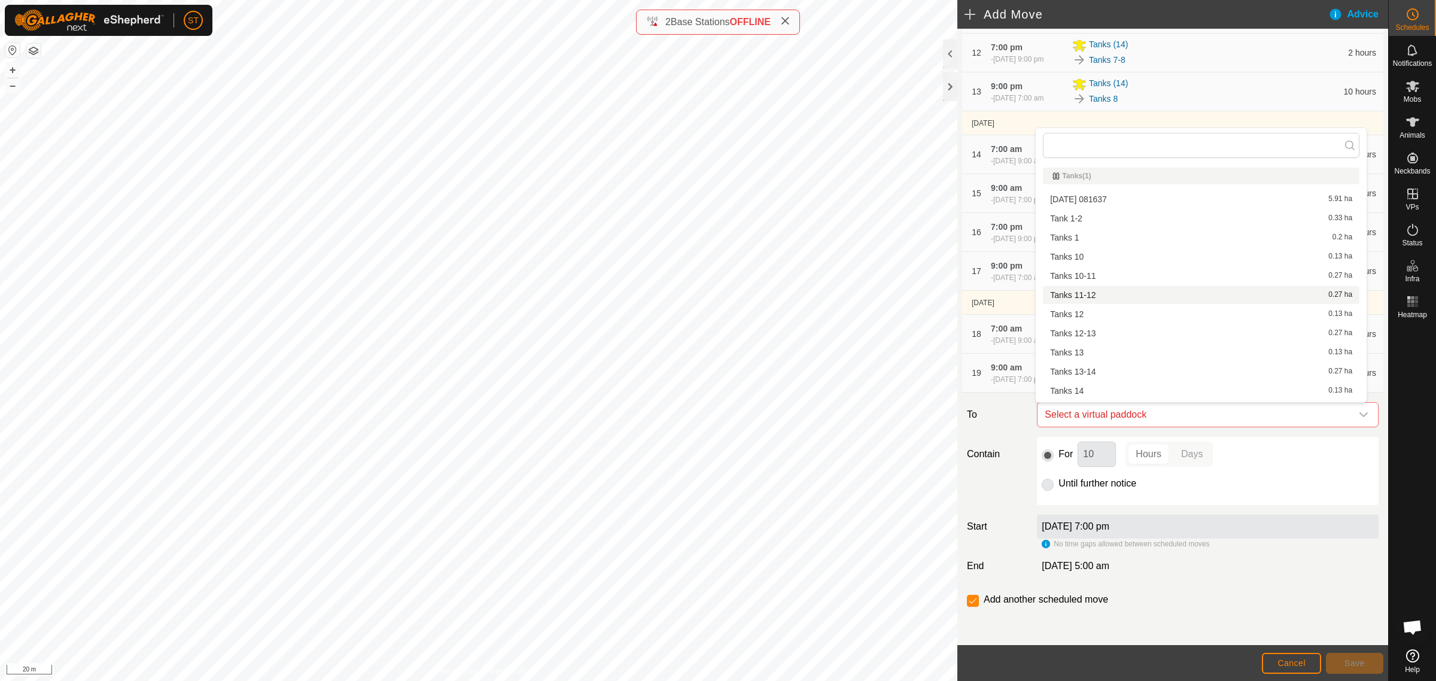
click at [1079, 291] on li "Tanks 11-12 0.27 ha" at bounding box center [1201, 295] width 317 height 18
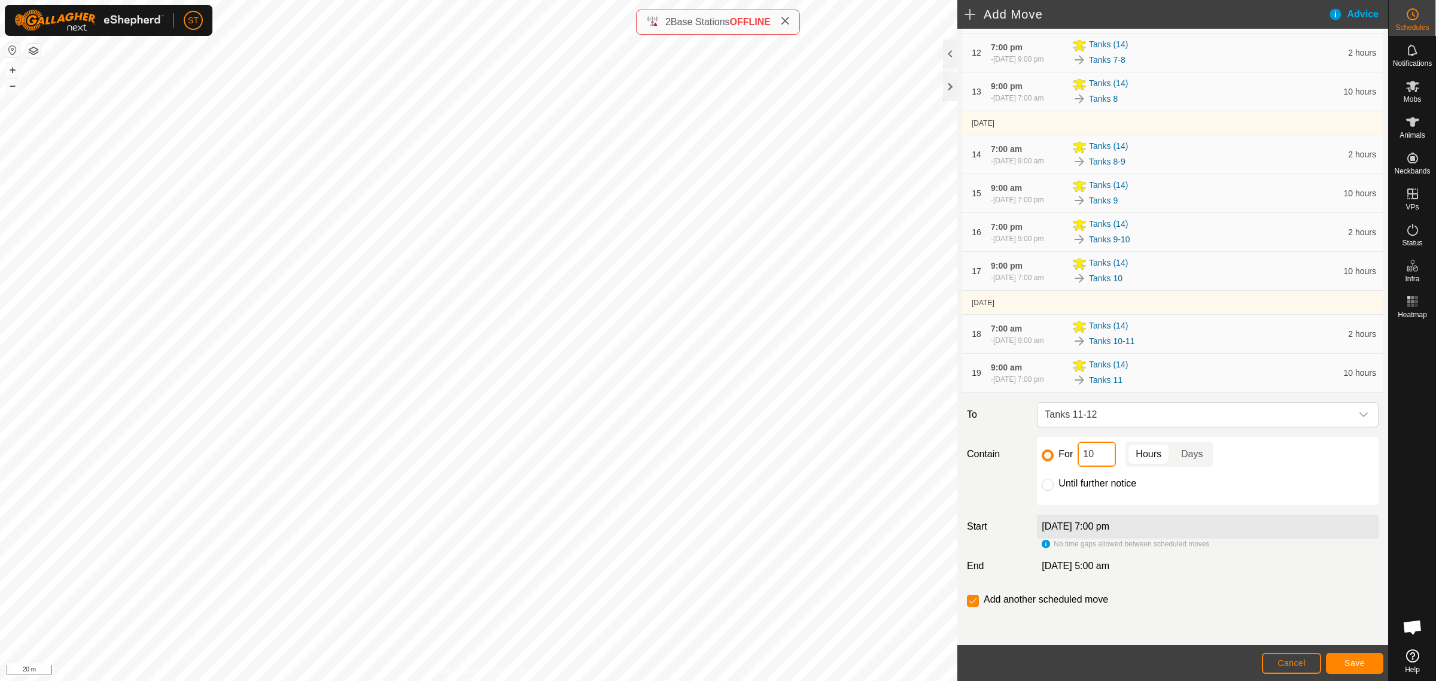
drag, startPoint x: 1093, startPoint y: 458, endPoint x: 1027, endPoint y: 462, distance: 65.9
click at [1032, 462] on div "For 10 Hours Days Until further notice" at bounding box center [1207, 471] width 351 height 68
click at [1362, 660] on span "Save" at bounding box center [1355, 663] width 20 height 10
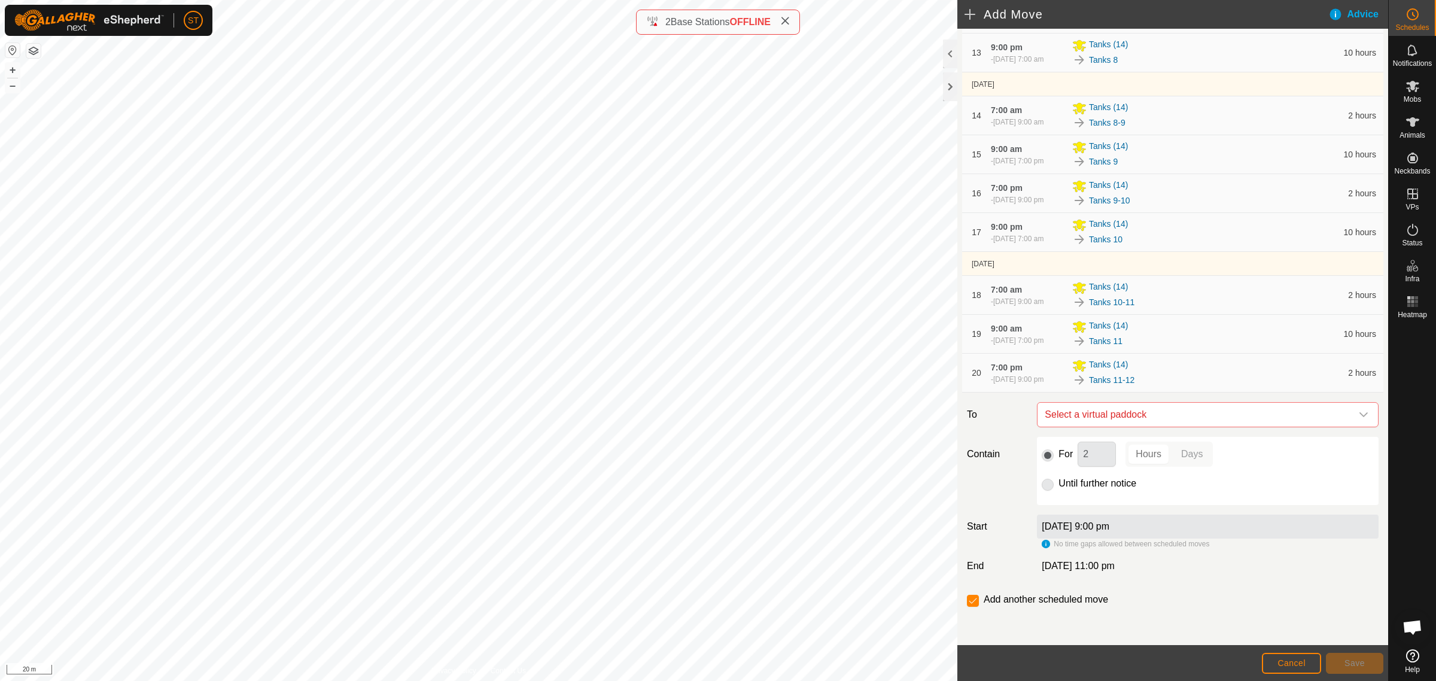
scroll to position [638, 0]
click at [1359, 417] on icon "dropdown trigger" at bounding box center [1364, 415] width 10 height 10
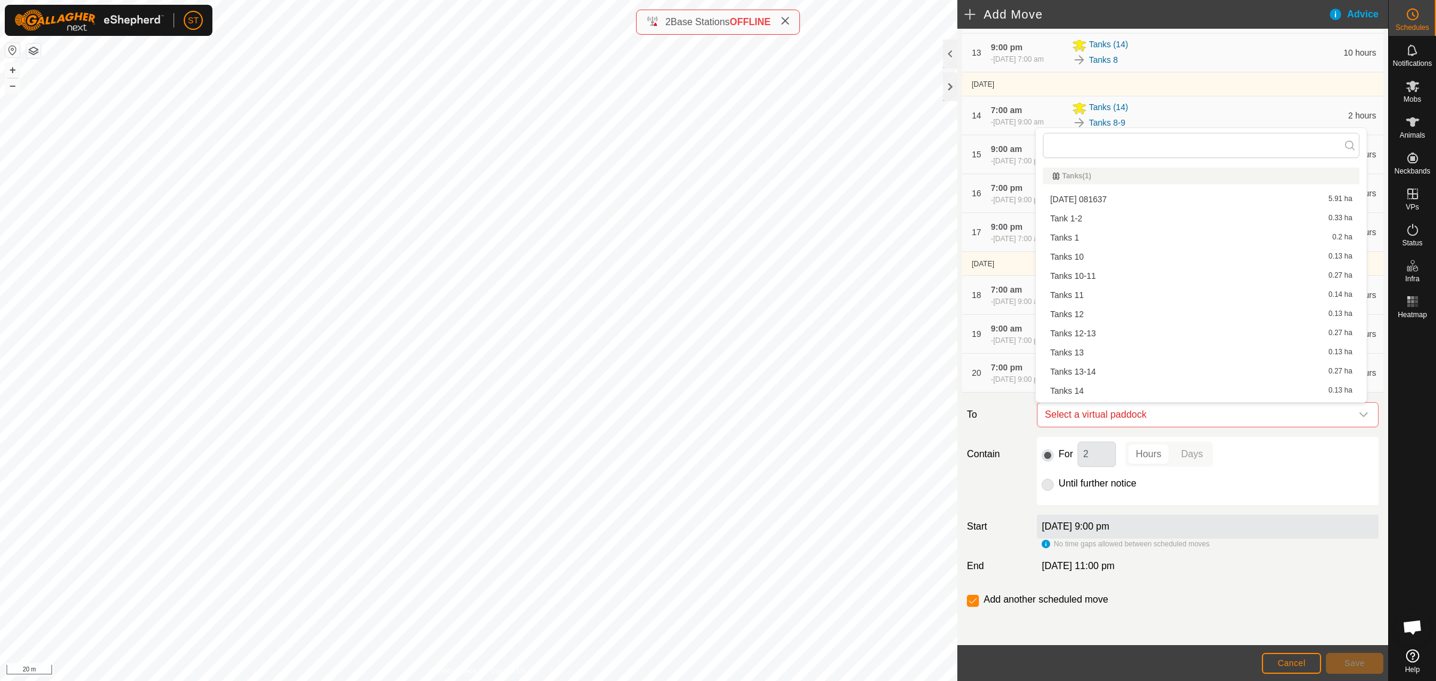
click at [1106, 316] on li "Tanks 12 0.13 ha" at bounding box center [1201, 314] width 317 height 18
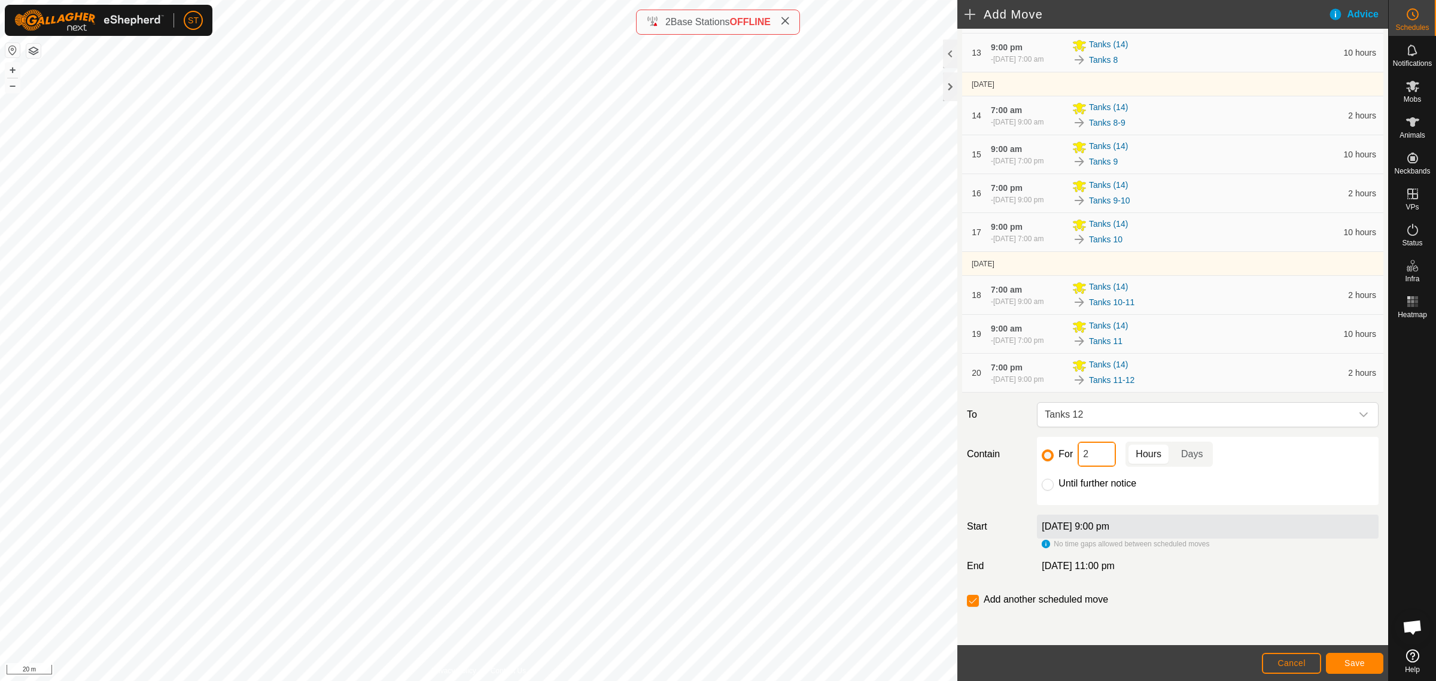
drag, startPoint x: 1096, startPoint y: 457, endPoint x: 1036, endPoint y: 457, distance: 60.4
click at [1037, 457] on div "For 2 Hours Days Until further notice" at bounding box center [1208, 471] width 342 height 68
click at [1350, 662] on span "Save" at bounding box center [1355, 663] width 20 height 10
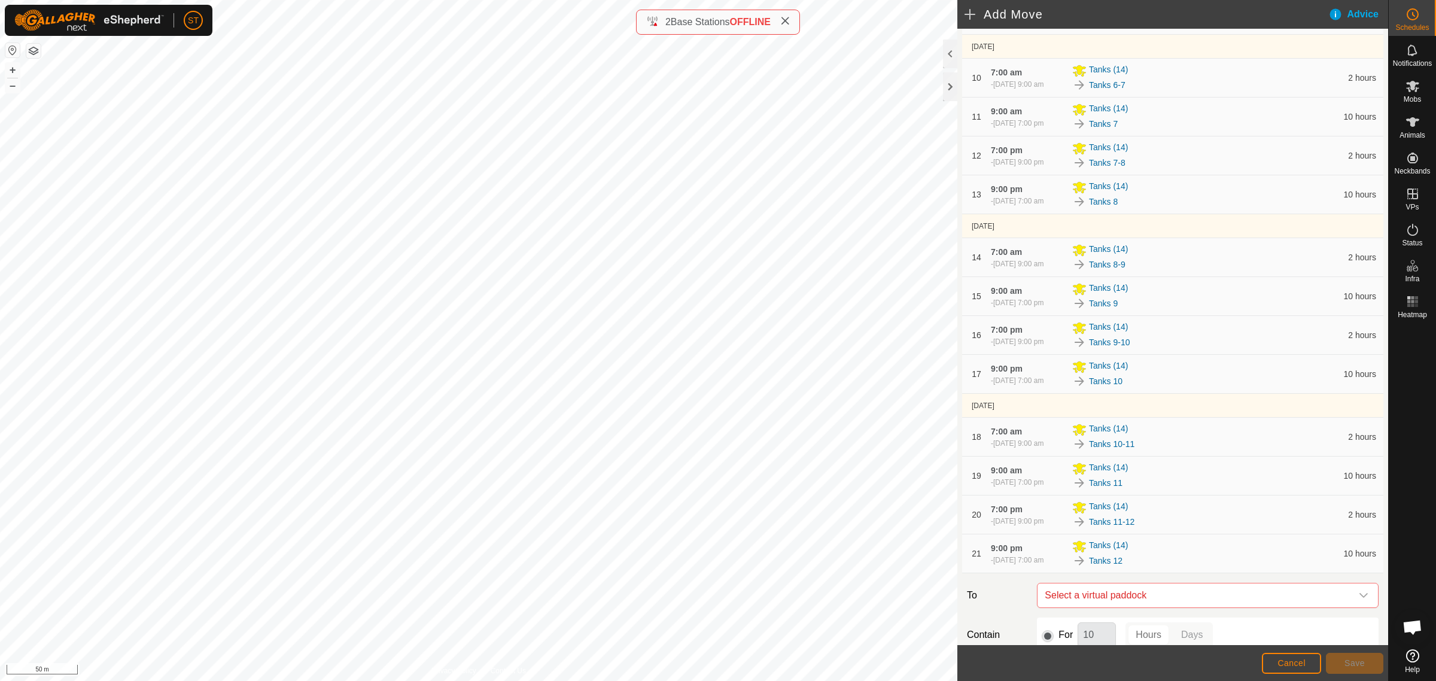
scroll to position [677, 0]
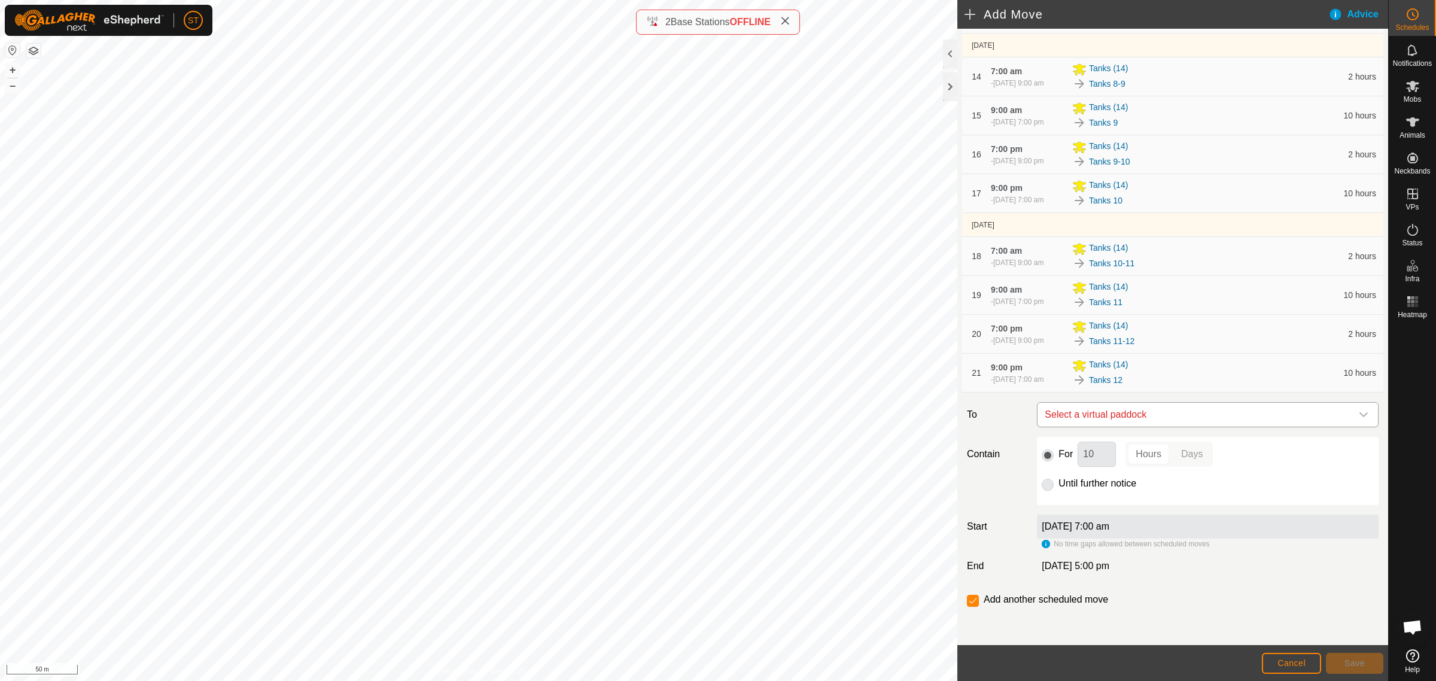
click at [1359, 414] on icon "dropdown trigger" at bounding box center [1364, 415] width 10 height 10
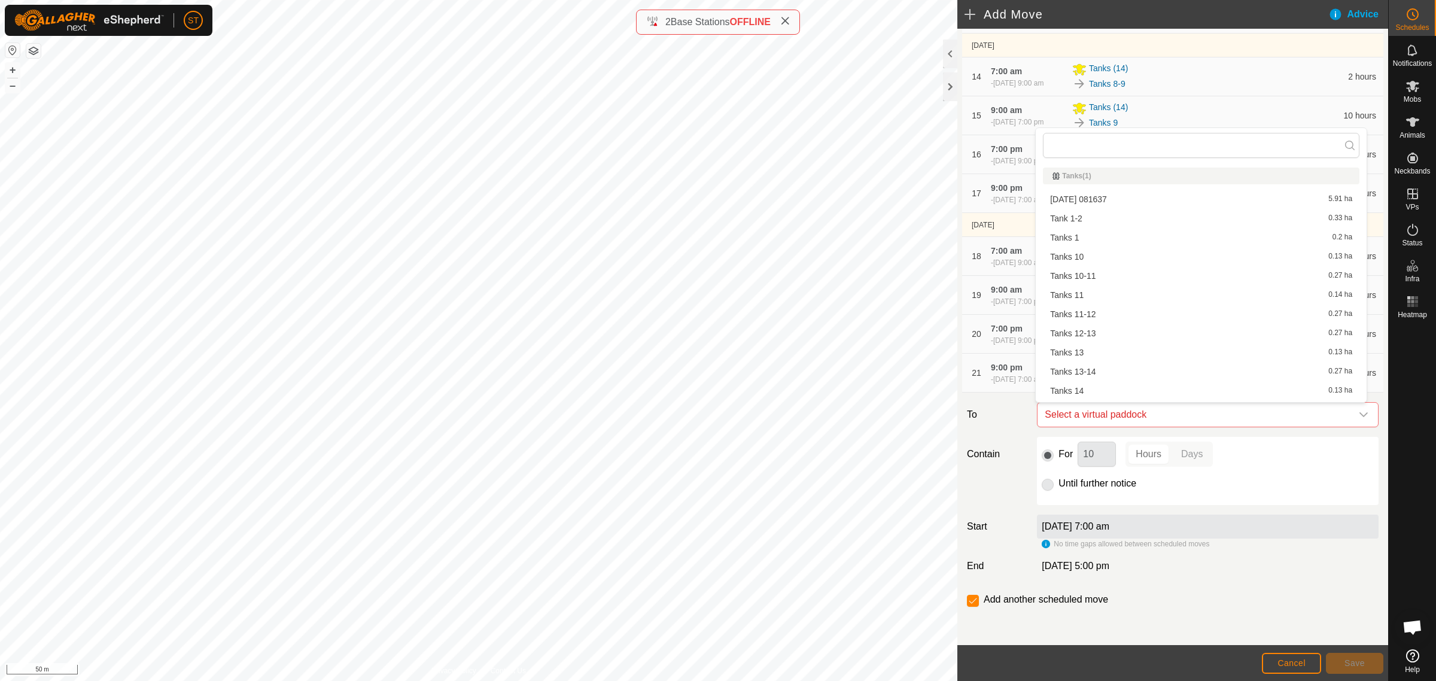
click at [1116, 331] on li "Tanks 12-13 0.27 ha" at bounding box center [1201, 333] width 317 height 18
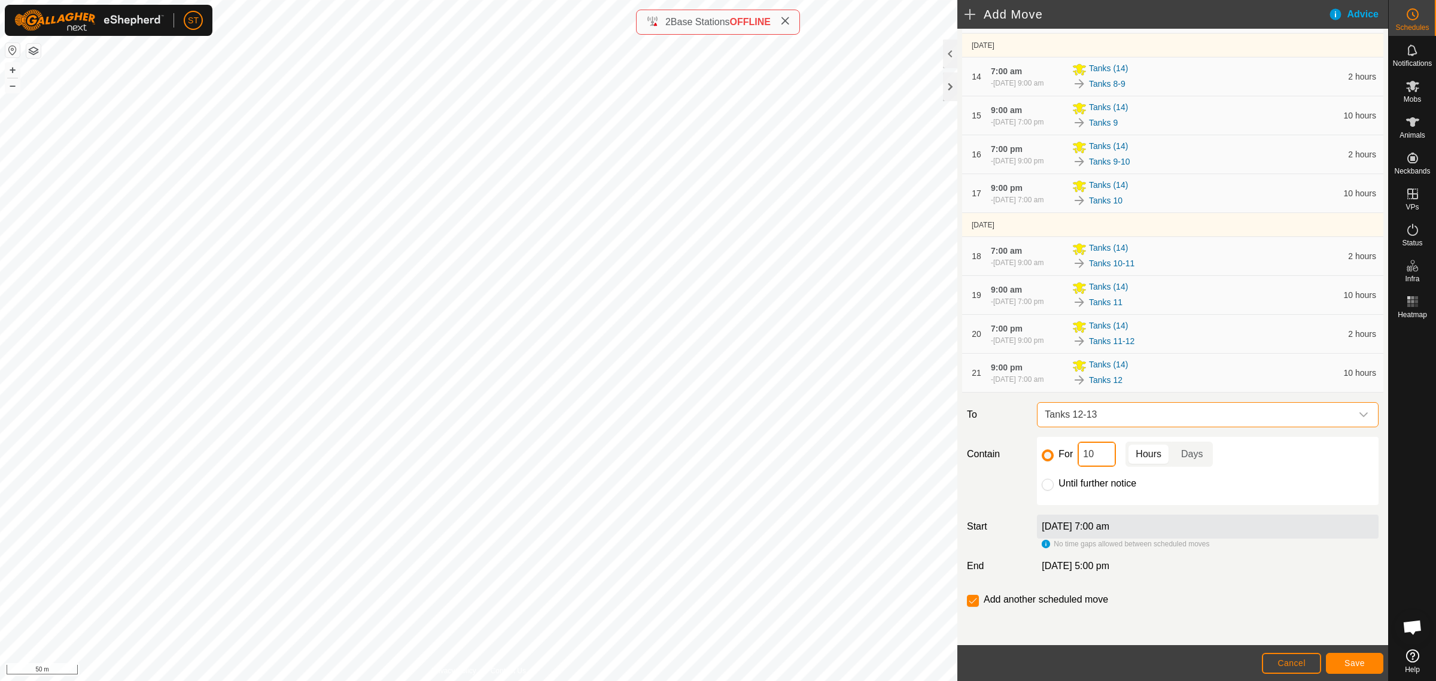
click at [1027, 449] on div "Contain For 10 Hours Days Until further notice" at bounding box center [1172, 471] width 421 height 68
click at [1336, 665] on button "Save" at bounding box center [1354, 663] width 57 height 21
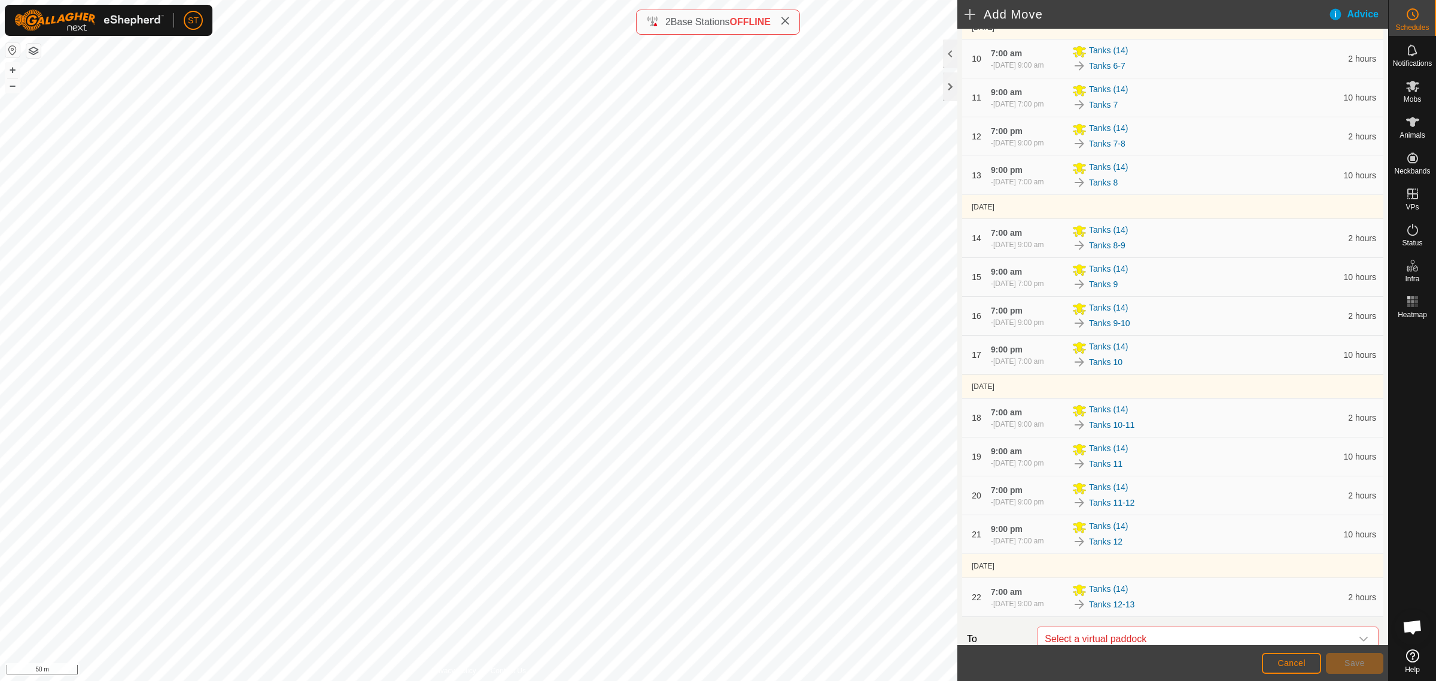
scroll to position [740, 0]
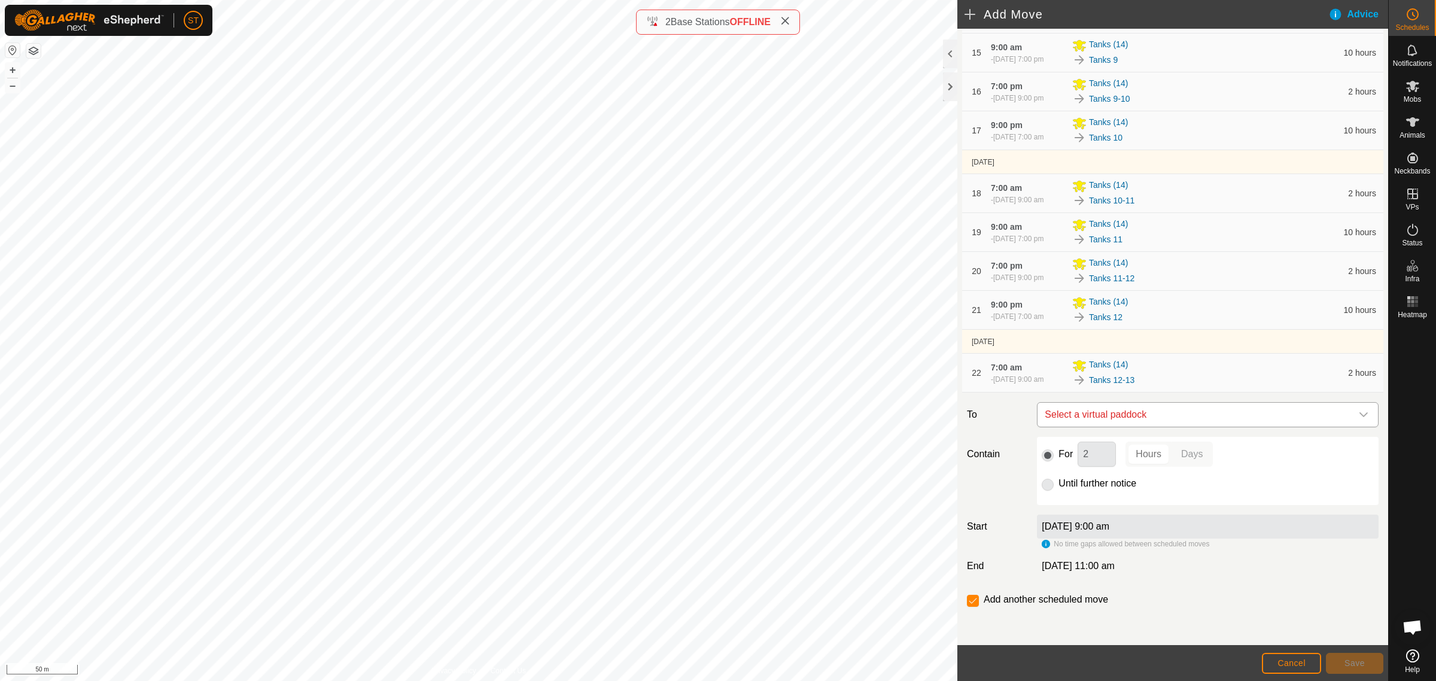
click at [1359, 413] on icon "dropdown trigger" at bounding box center [1364, 415] width 10 height 10
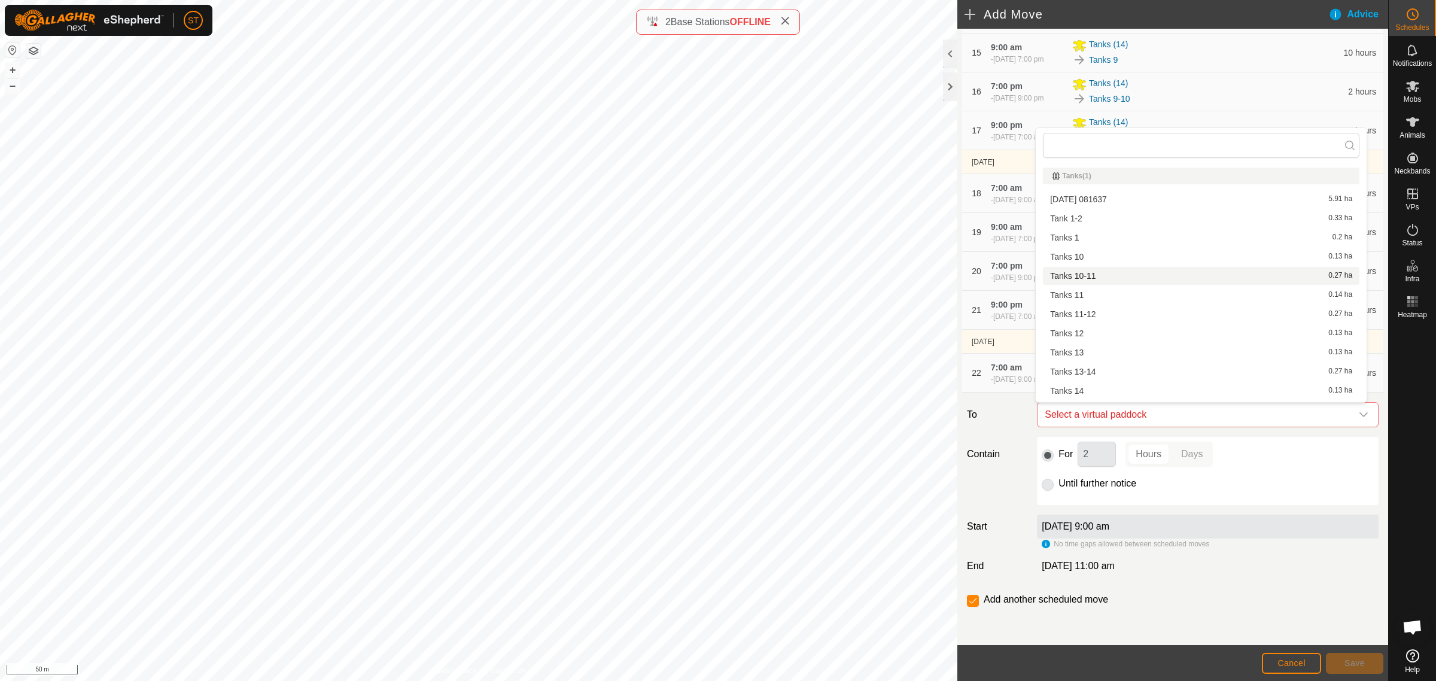
scroll to position [16, 0]
click at [1106, 336] on li "Tanks 13 0.13 ha" at bounding box center [1201, 336] width 317 height 18
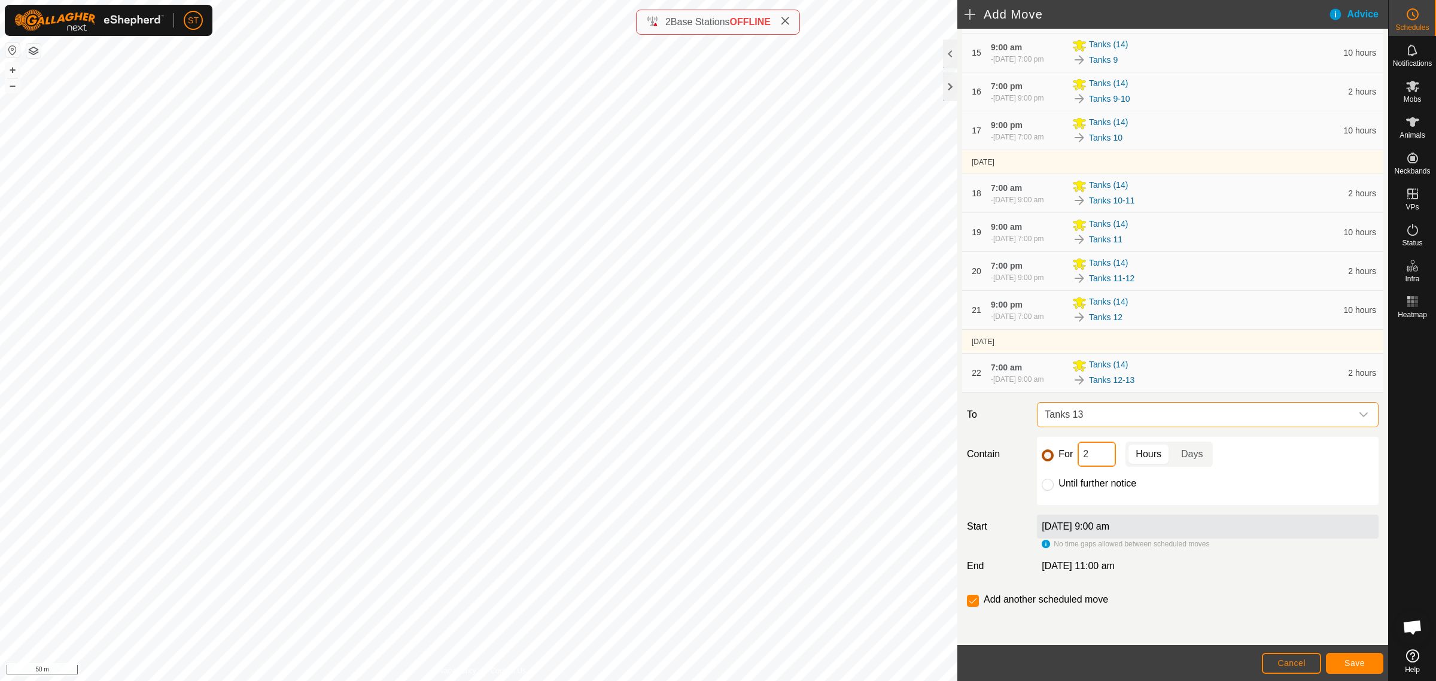
drag, startPoint x: 1090, startPoint y: 460, endPoint x: 1041, endPoint y: 458, distance: 48.5
click at [1042, 458] on div "For 2 Hours Days" at bounding box center [1208, 454] width 332 height 25
click at [1362, 664] on span "Save" at bounding box center [1355, 663] width 20 height 10
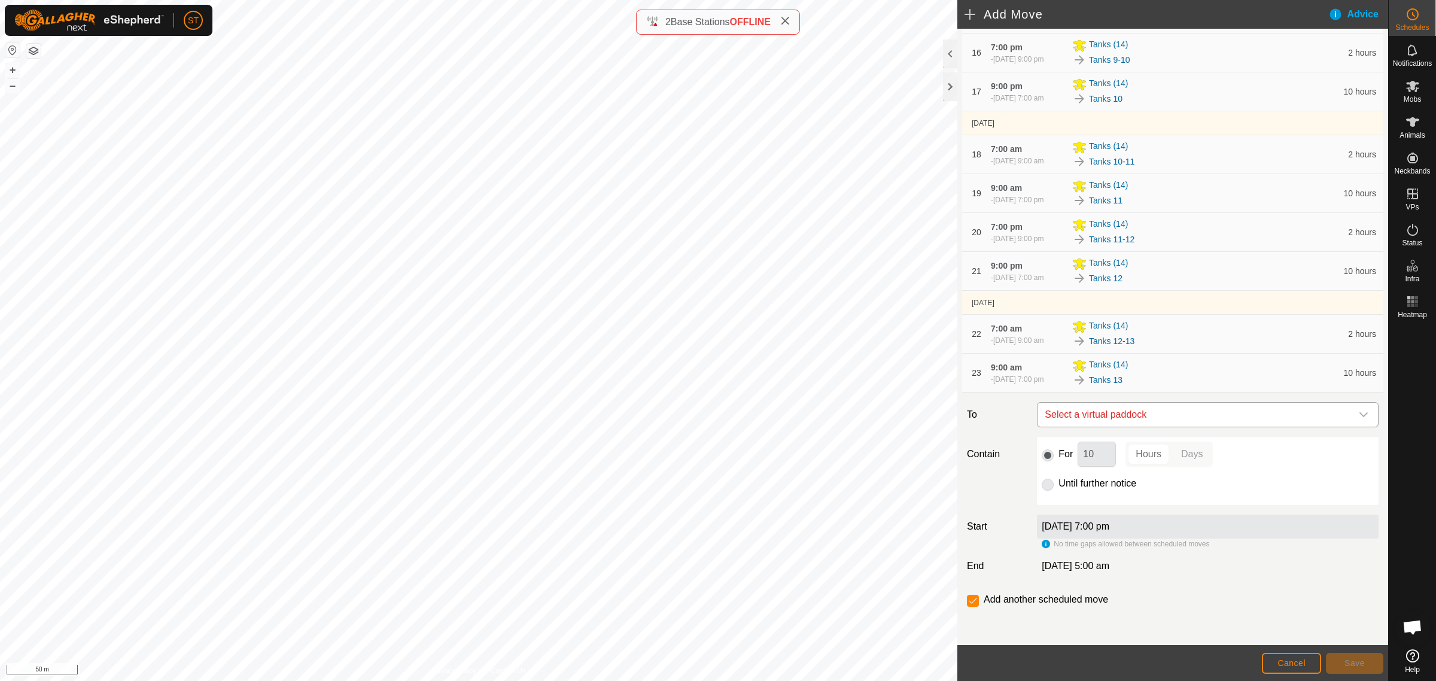
scroll to position [779, 0]
click at [1359, 412] on icon "dropdown trigger" at bounding box center [1364, 415] width 10 height 10
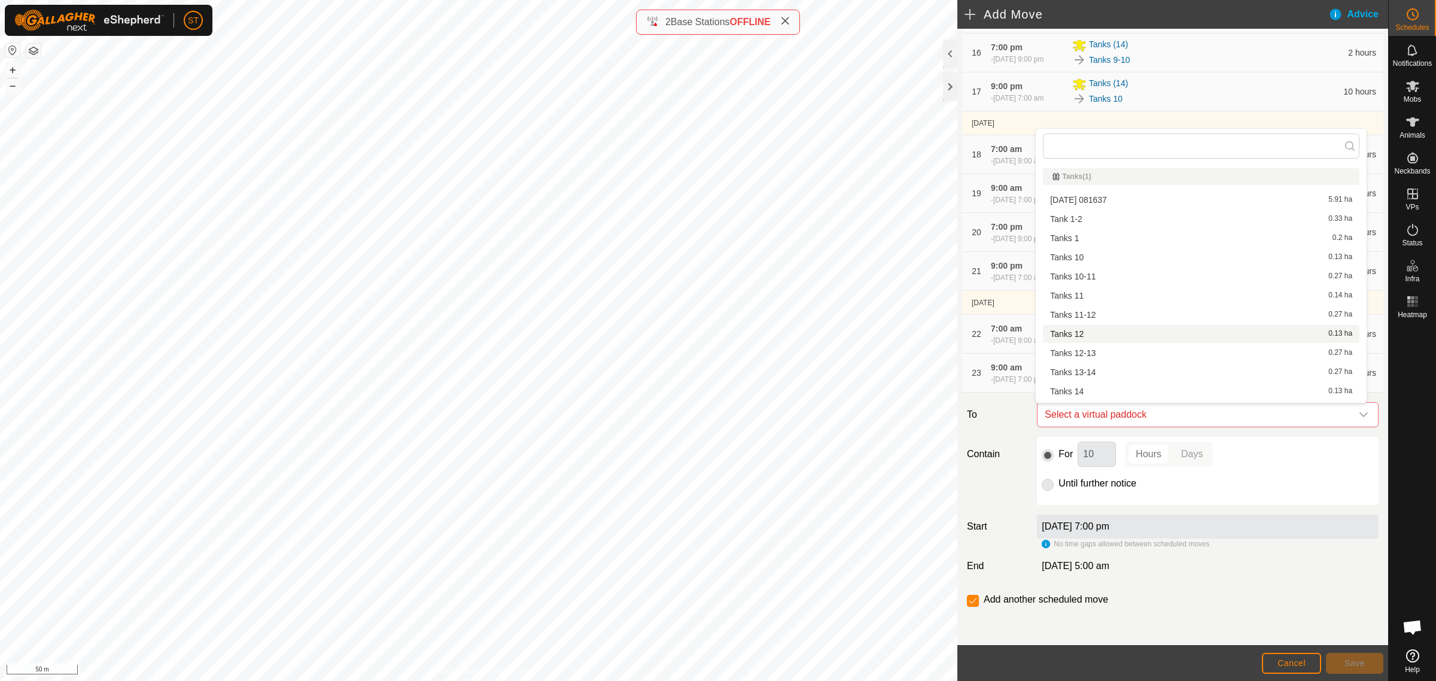
scroll to position [16, 0]
click at [1096, 352] on li "Tanks 13-14 0.27 ha" at bounding box center [1201, 356] width 317 height 18
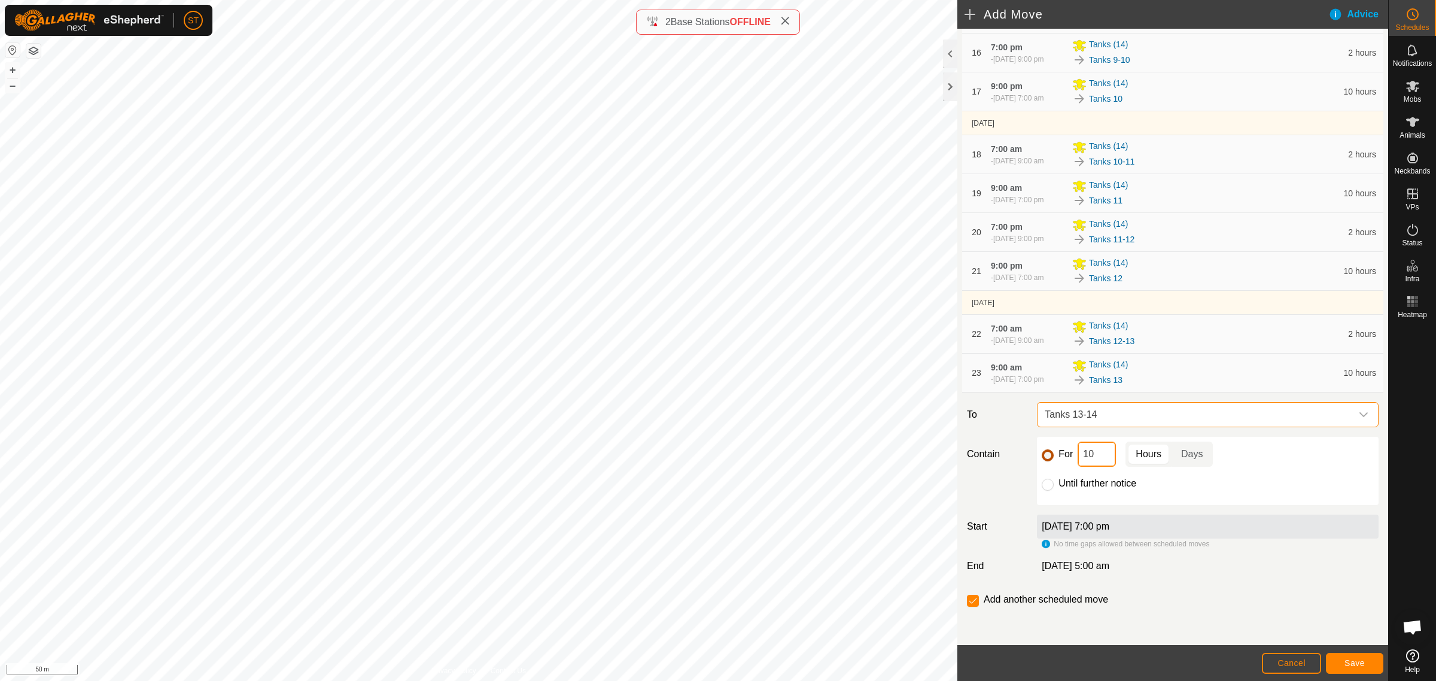
drag, startPoint x: 1095, startPoint y: 456, endPoint x: 1043, endPoint y: 455, distance: 52.1
click at [1049, 456] on div "For 10 Hours Days" at bounding box center [1208, 454] width 332 height 25
click at [1339, 665] on button "Save" at bounding box center [1354, 663] width 57 height 21
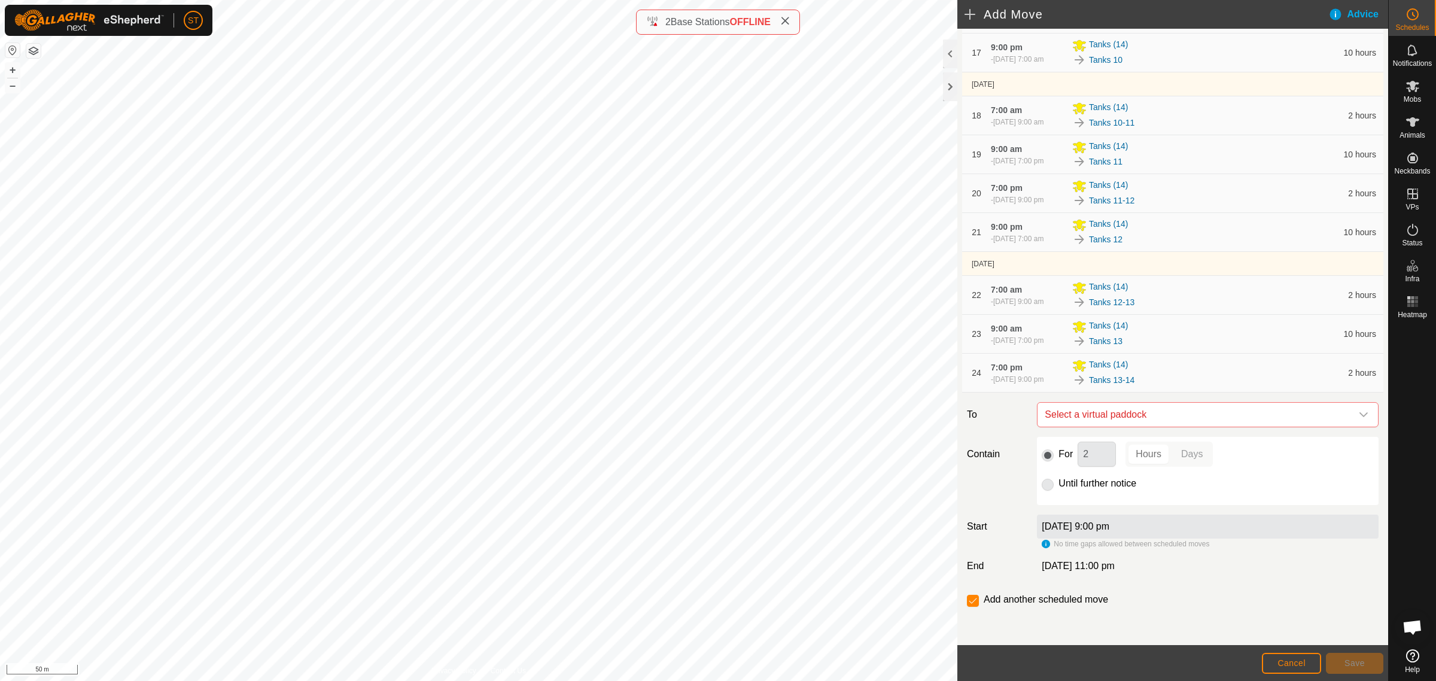
scroll to position [817, 0]
click at [1360, 414] on icon "dropdown trigger" at bounding box center [1364, 414] width 8 height 5
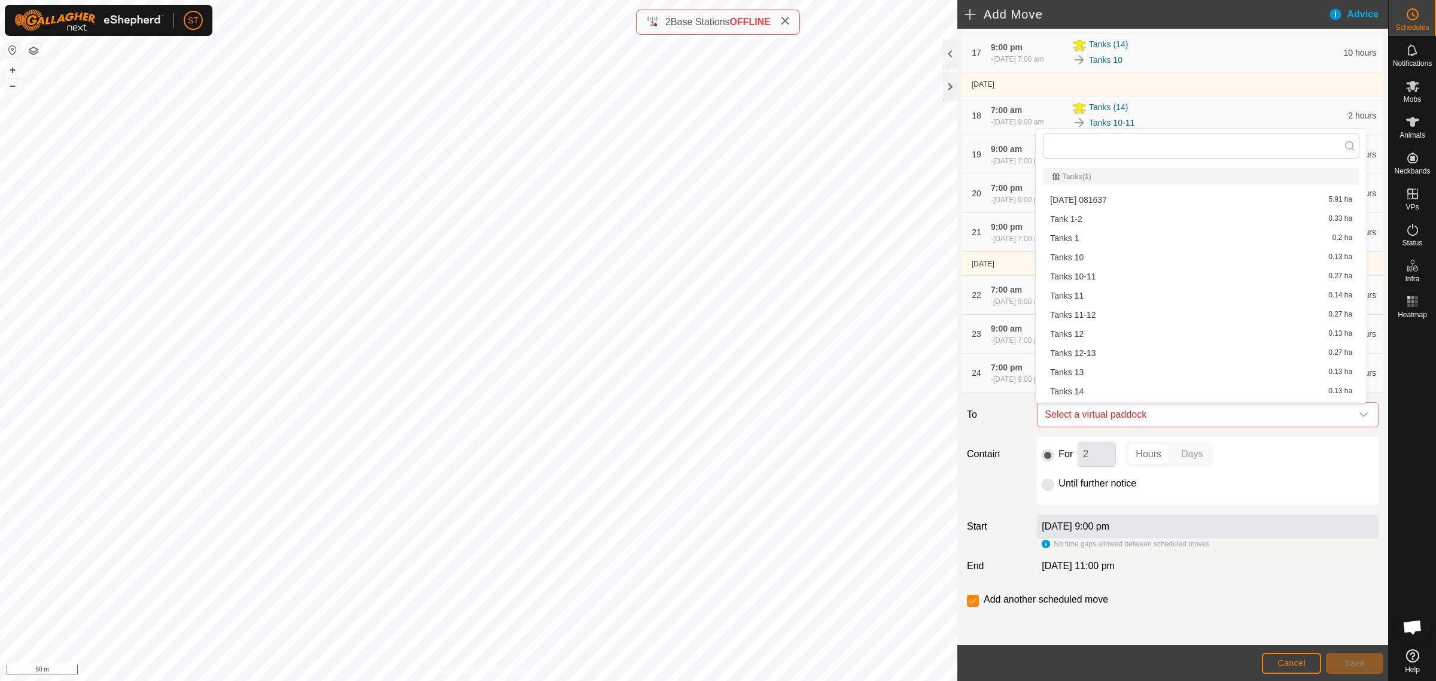
scroll to position [16, 0]
click at [1077, 373] on li "Tanks 14 0.13 ha" at bounding box center [1201, 375] width 317 height 18
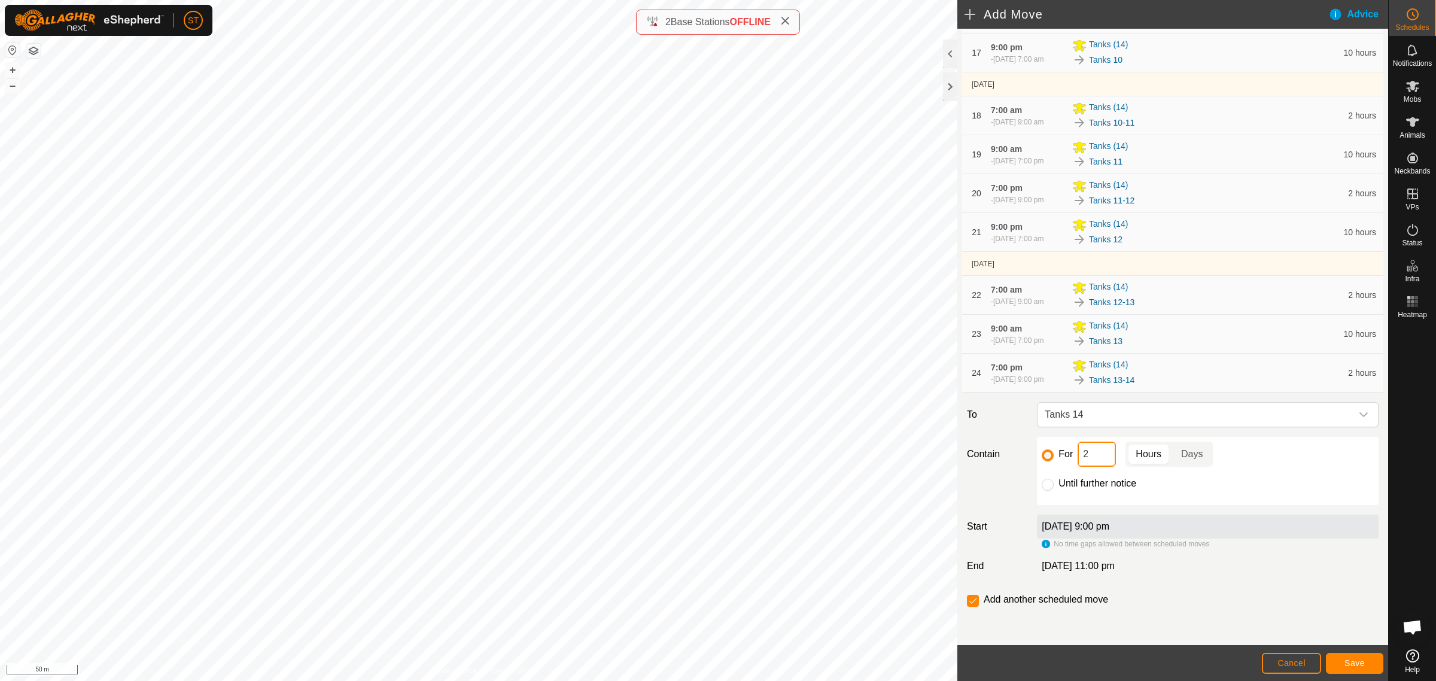
drag, startPoint x: 1055, startPoint y: 457, endPoint x: 1039, endPoint y: 458, distance: 16.2
click at [1042, 458] on div "For 2 Hours Days" at bounding box center [1208, 454] width 332 height 25
drag, startPoint x: 1096, startPoint y: 452, endPoint x: 1002, endPoint y: 453, distance: 93.4
click at [1004, 453] on div "Contain For 2 Hours Days Until further notice" at bounding box center [1172, 471] width 421 height 68
click at [1360, 664] on span "Save" at bounding box center [1355, 663] width 20 height 10
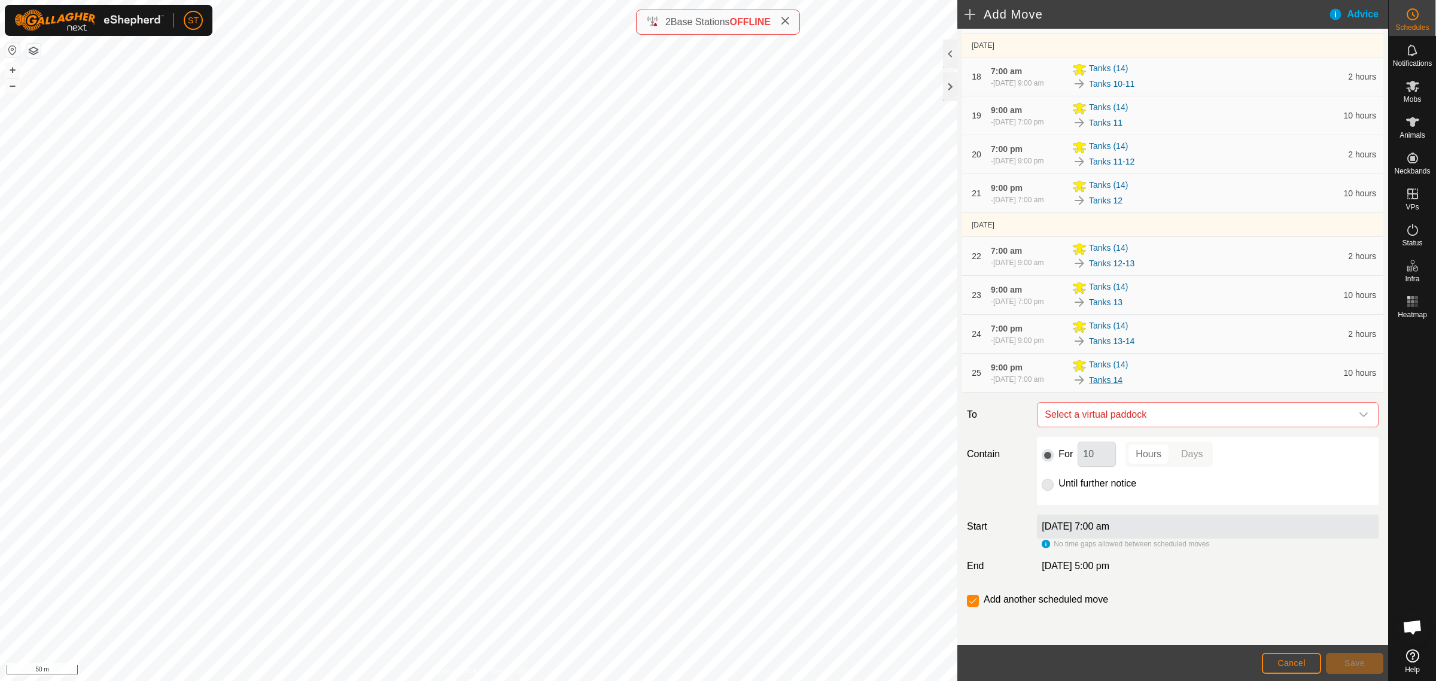
scroll to position [856, 0]
click at [1360, 417] on icon "dropdown trigger" at bounding box center [1364, 414] width 8 height 5
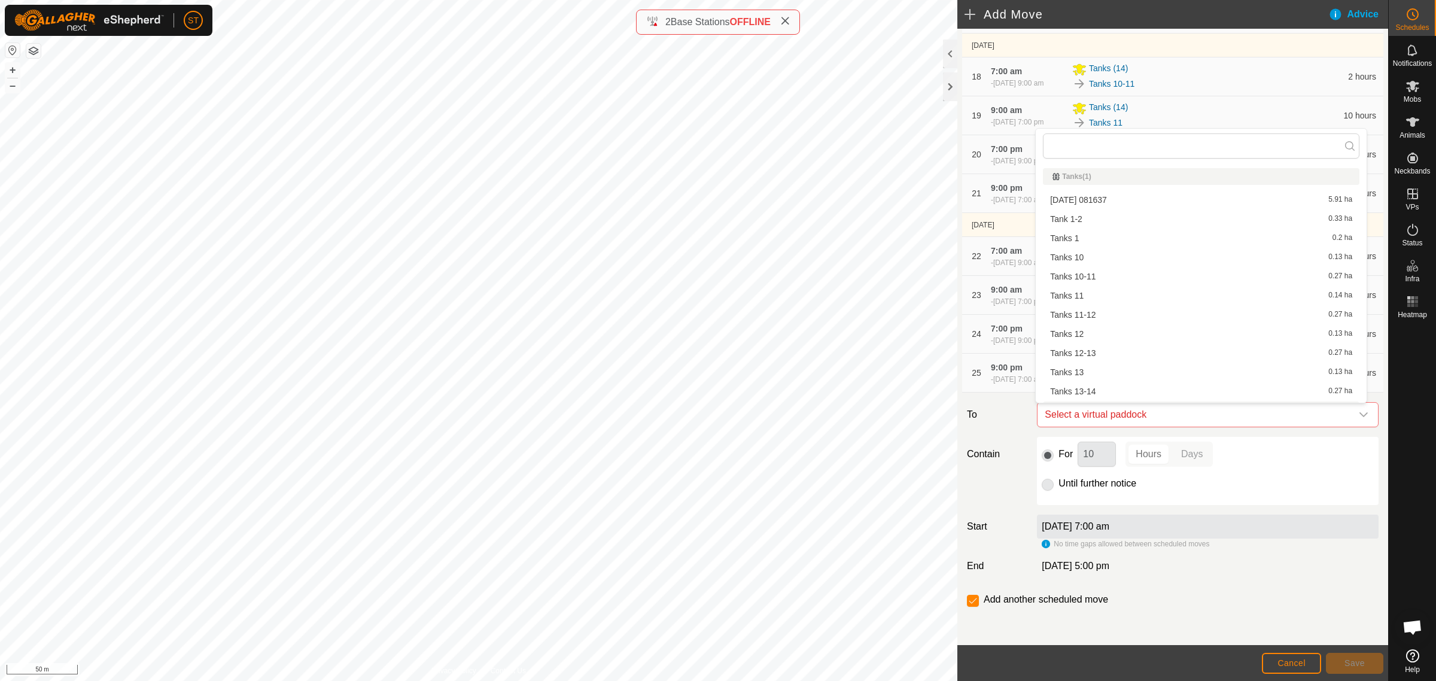
scroll to position [16, 0]
click at [1108, 394] on li "Tanks 14-15 0.27 ha" at bounding box center [1201, 394] width 317 height 18
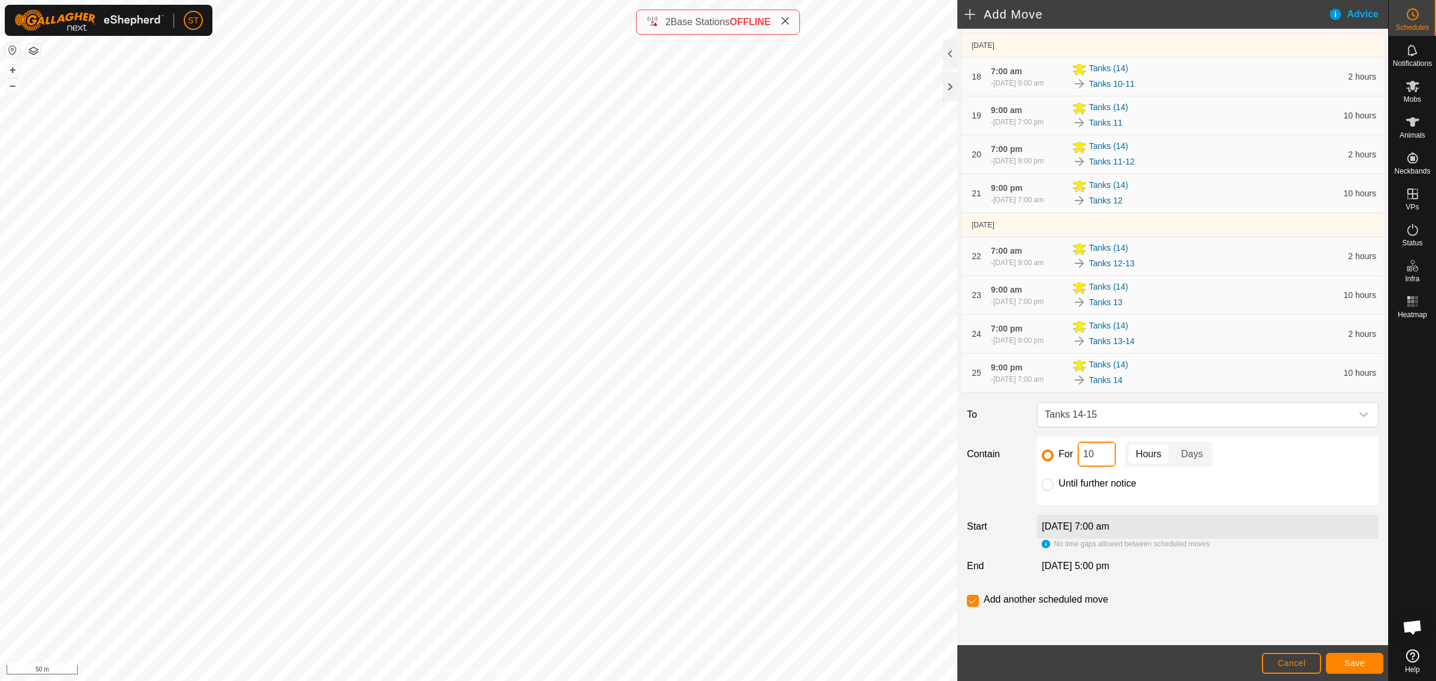
click at [953, 438] on div "Add Move Advice Move Tanks (14) EXISTING SCHEDULES [DATE] - [DATE] 1 9:00 pm [D…" at bounding box center [694, 340] width 1388 height 681
click at [1345, 660] on span "Save" at bounding box center [1355, 663] width 20 height 10
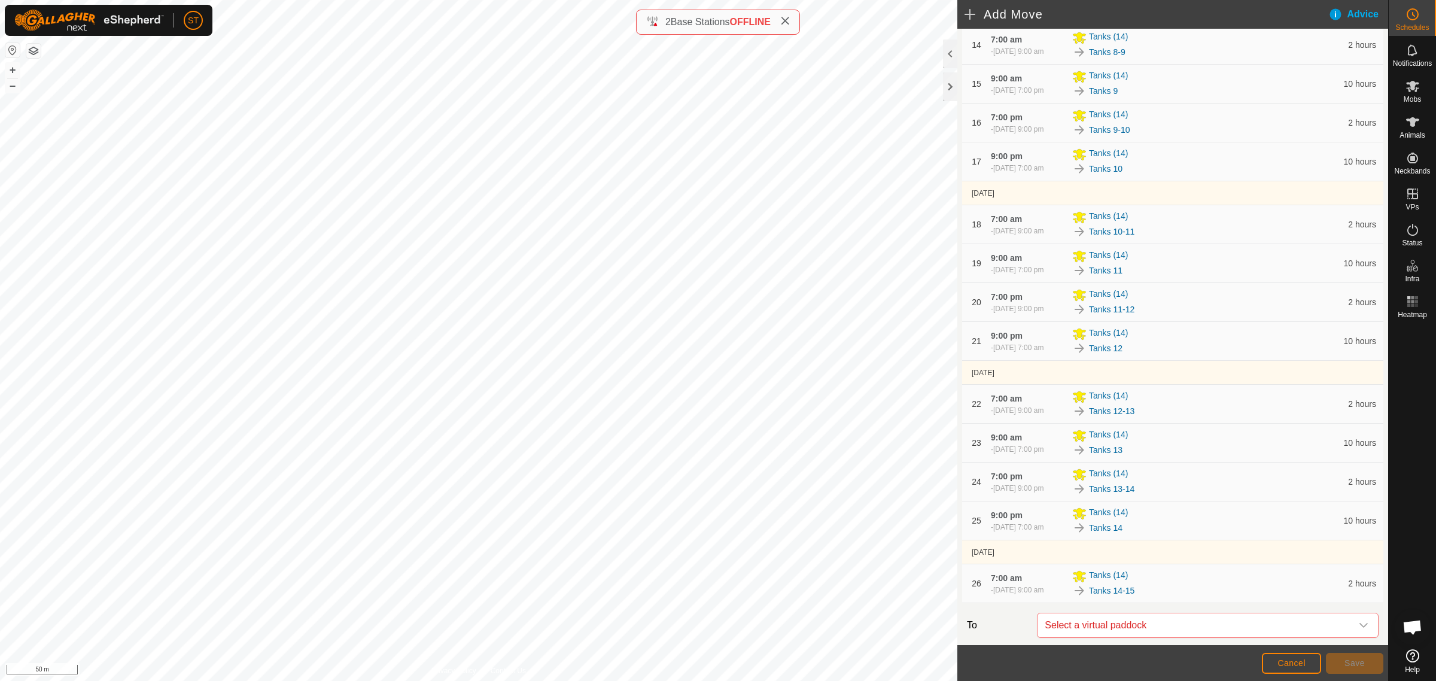
scroll to position [920, 0]
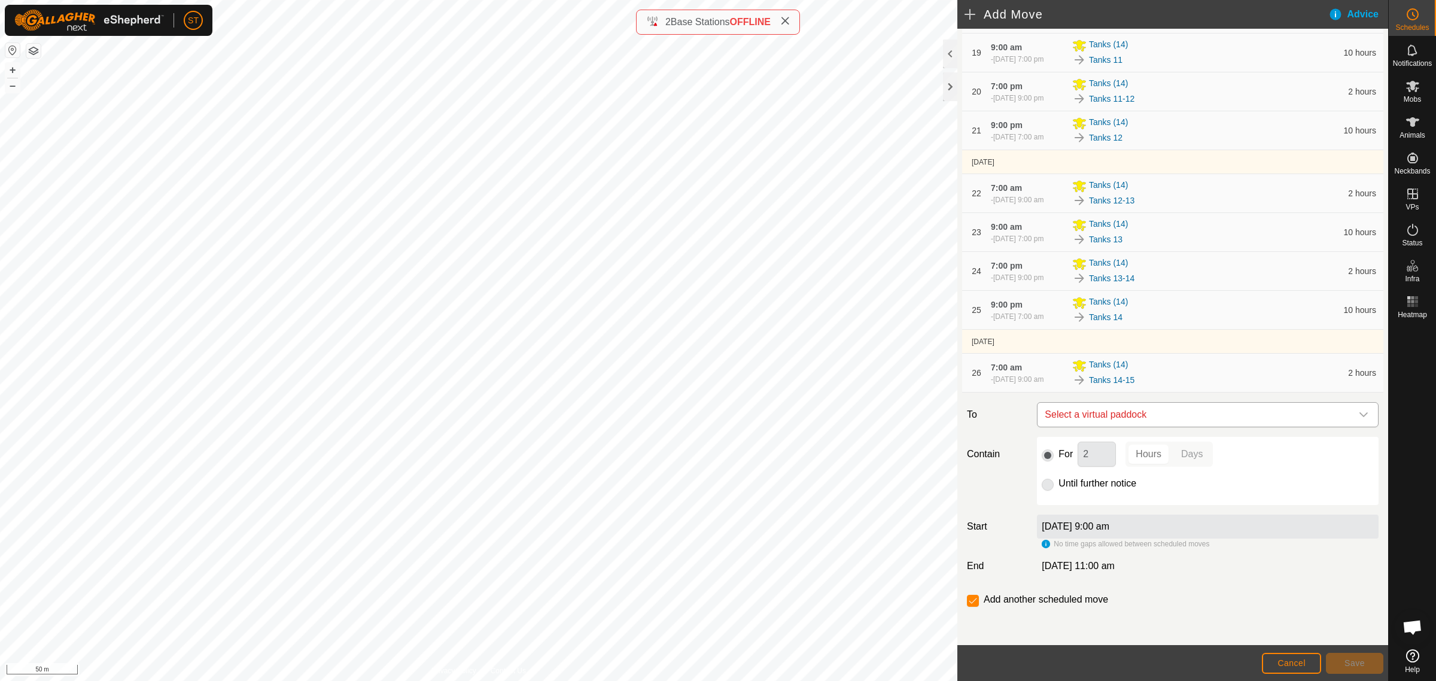
click at [1359, 415] on icon "dropdown trigger" at bounding box center [1364, 415] width 10 height 10
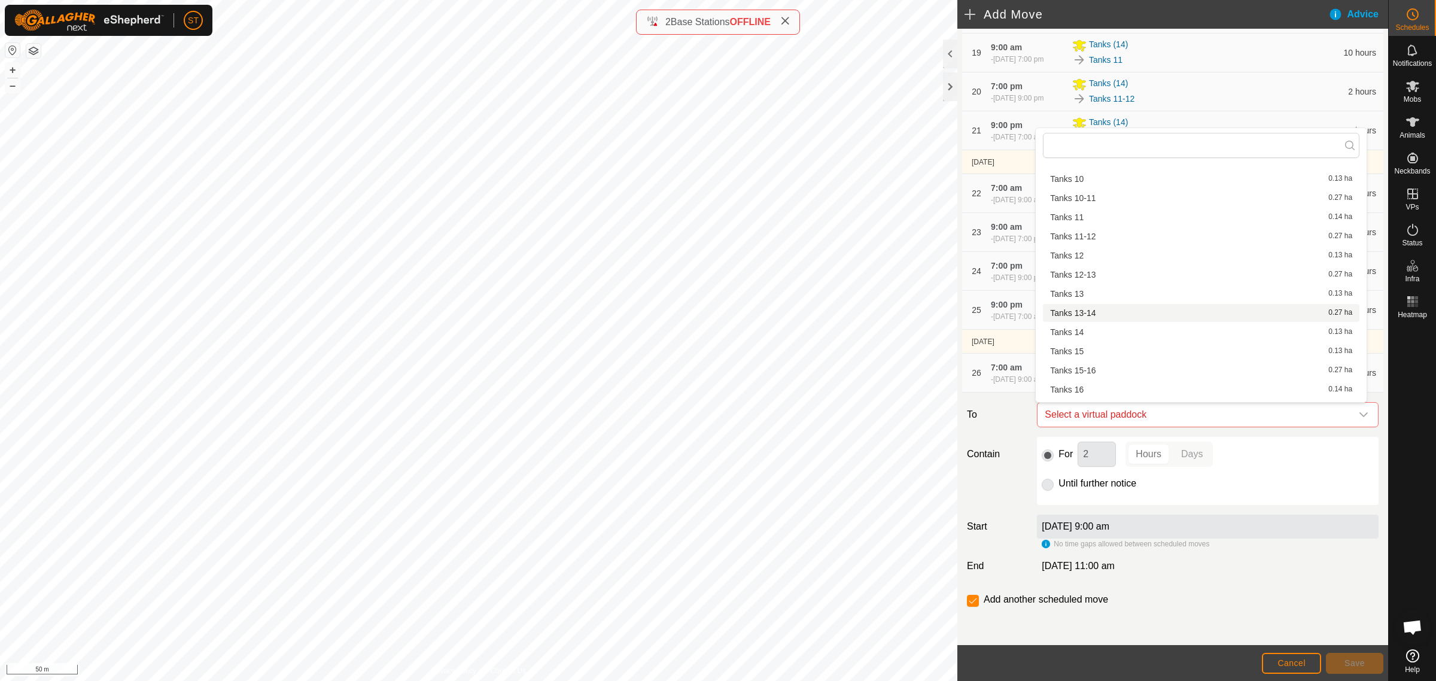
scroll to position [91, 0]
click at [1088, 339] on li "Tanks 15 0.13 ha" at bounding box center [1201, 338] width 317 height 18
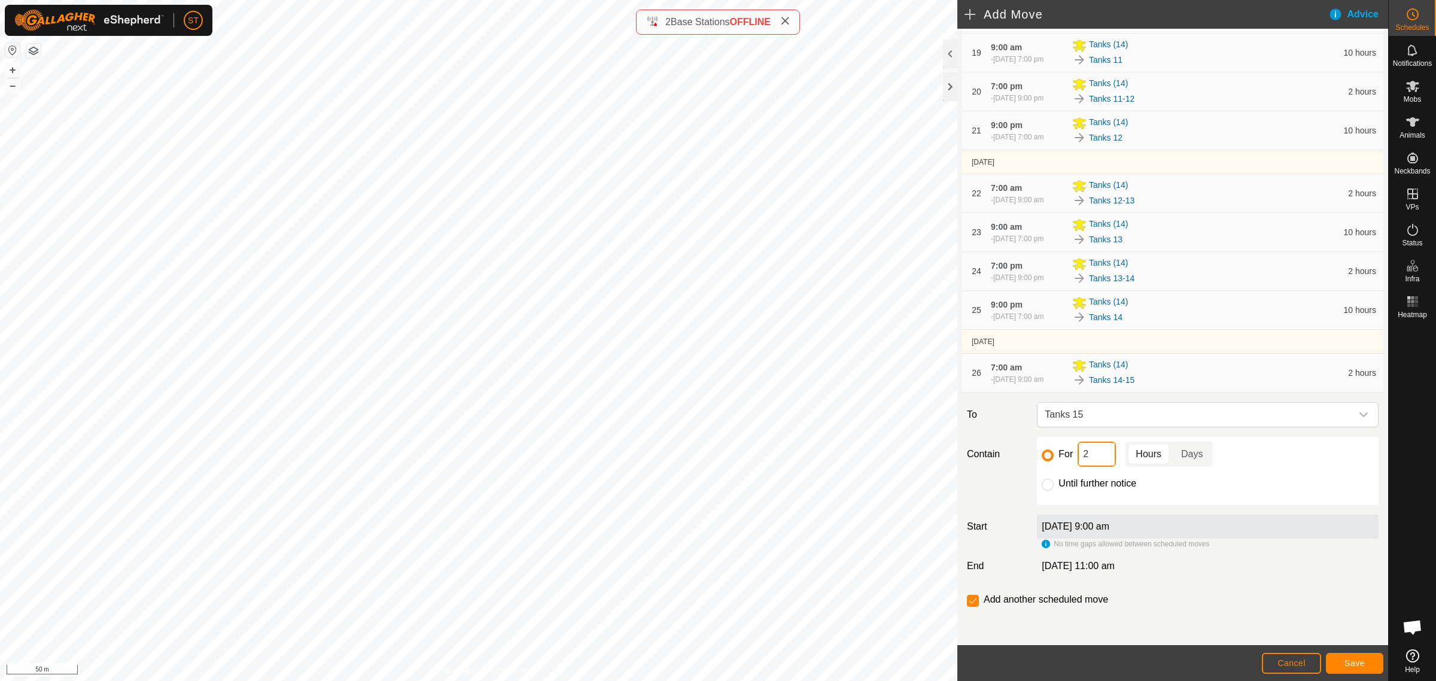
drag, startPoint x: 1095, startPoint y: 456, endPoint x: 1033, endPoint y: 457, distance: 61.6
click at [1034, 457] on div "For 2 Hours Days Until further notice" at bounding box center [1207, 471] width 351 height 68
click at [1349, 660] on span "Save" at bounding box center [1355, 663] width 20 height 10
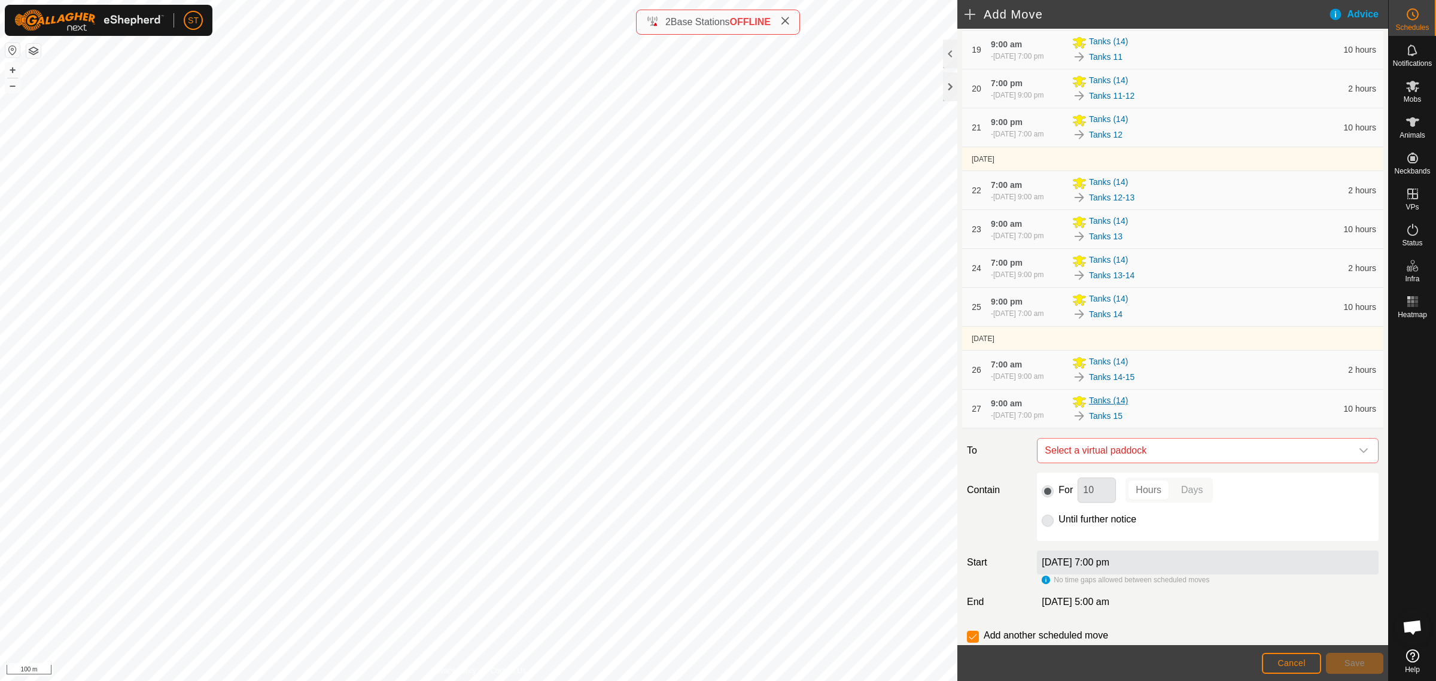
scroll to position [959, 0]
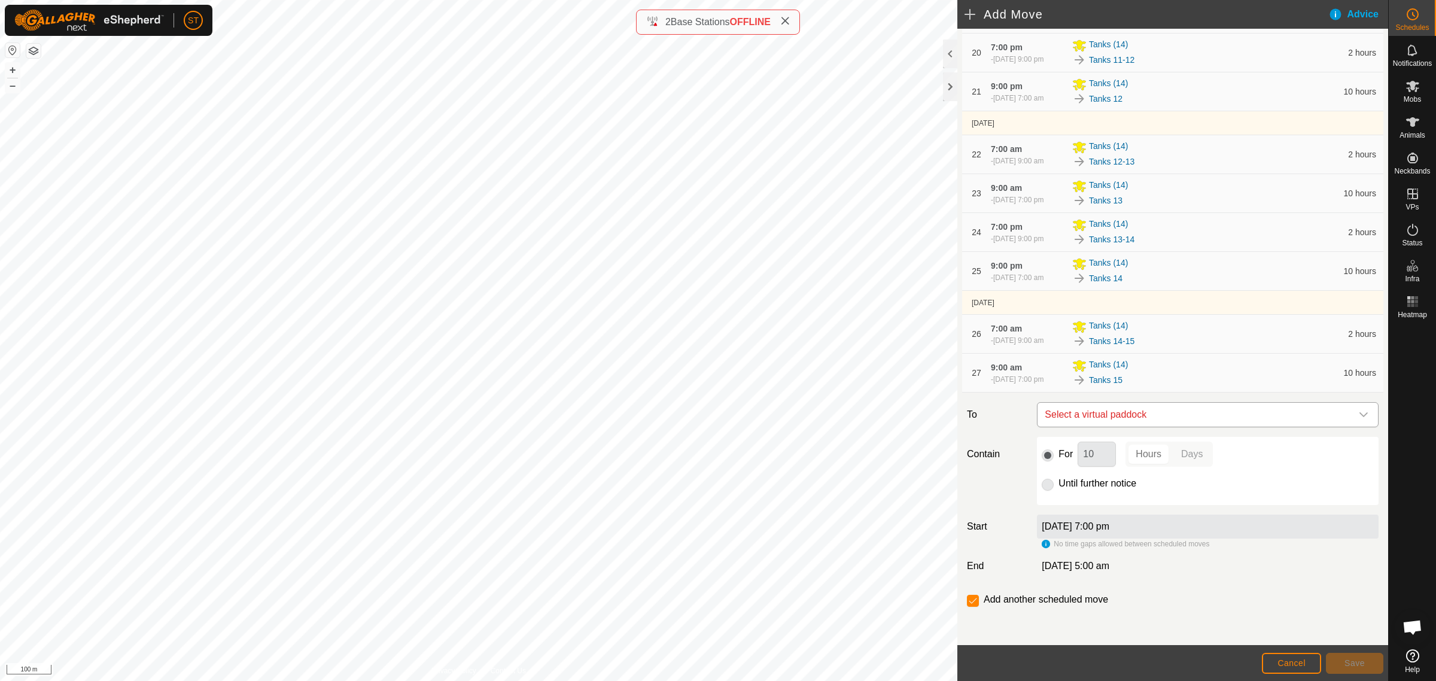
drag, startPoint x: 1354, startPoint y: 411, endPoint x: 1324, endPoint y: 408, distance: 30.6
click at [1359, 411] on icon "dropdown trigger" at bounding box center [1364, 415] width 10 height 10
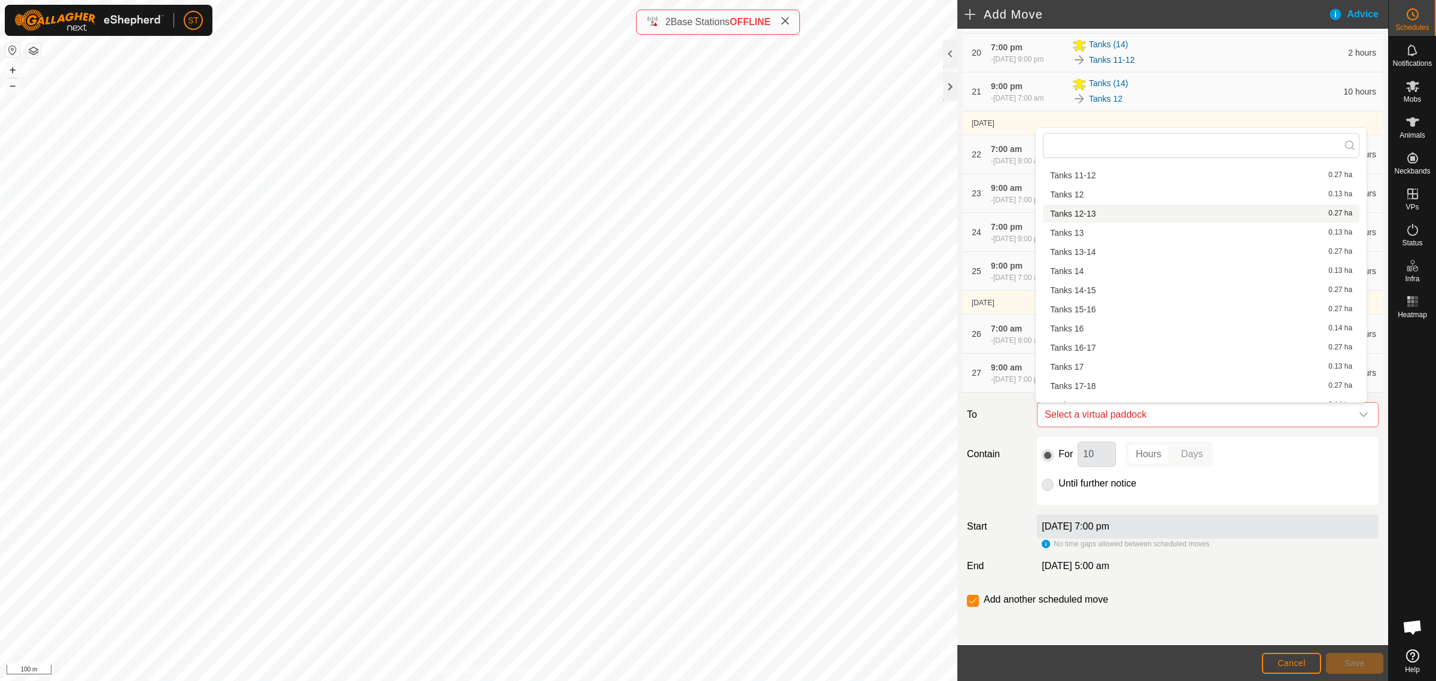
scroll to position [166, 0]
click at [1090, 282] on li "Tanks 15-16 0.27 ha" at bounding box center [1201, 282] width 317 height 18
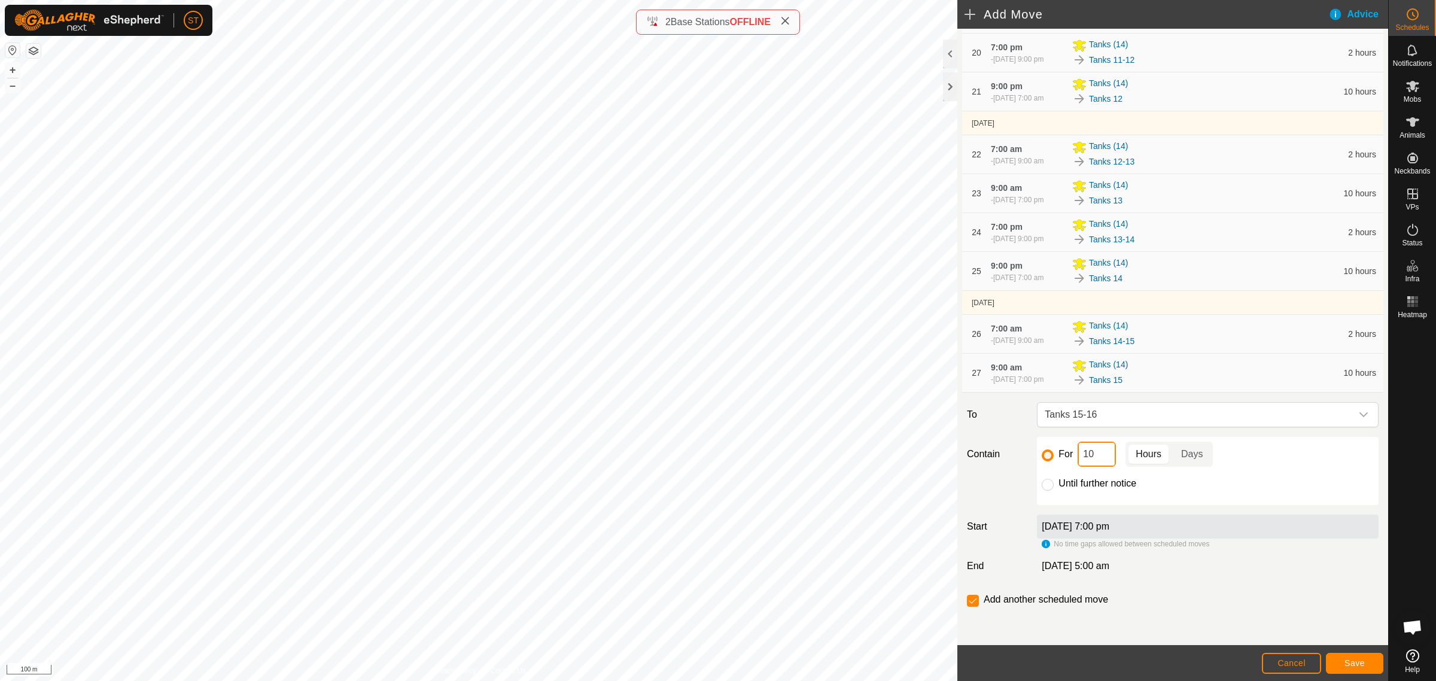
drag, startPoint x: 1072, startPoint y: 452, endPoint x: 1013, endPoint y: 452, distance: 59.8
click at [1013, 452] on div "Contain For 10 Hours Days Until further notice" at bounding box center [1172, 471] width 421 height 68
type input "2"
click at [968, 603] on input "checkbox" at bounding box center [973, 601] width 12 height 12
checkbox input "false"
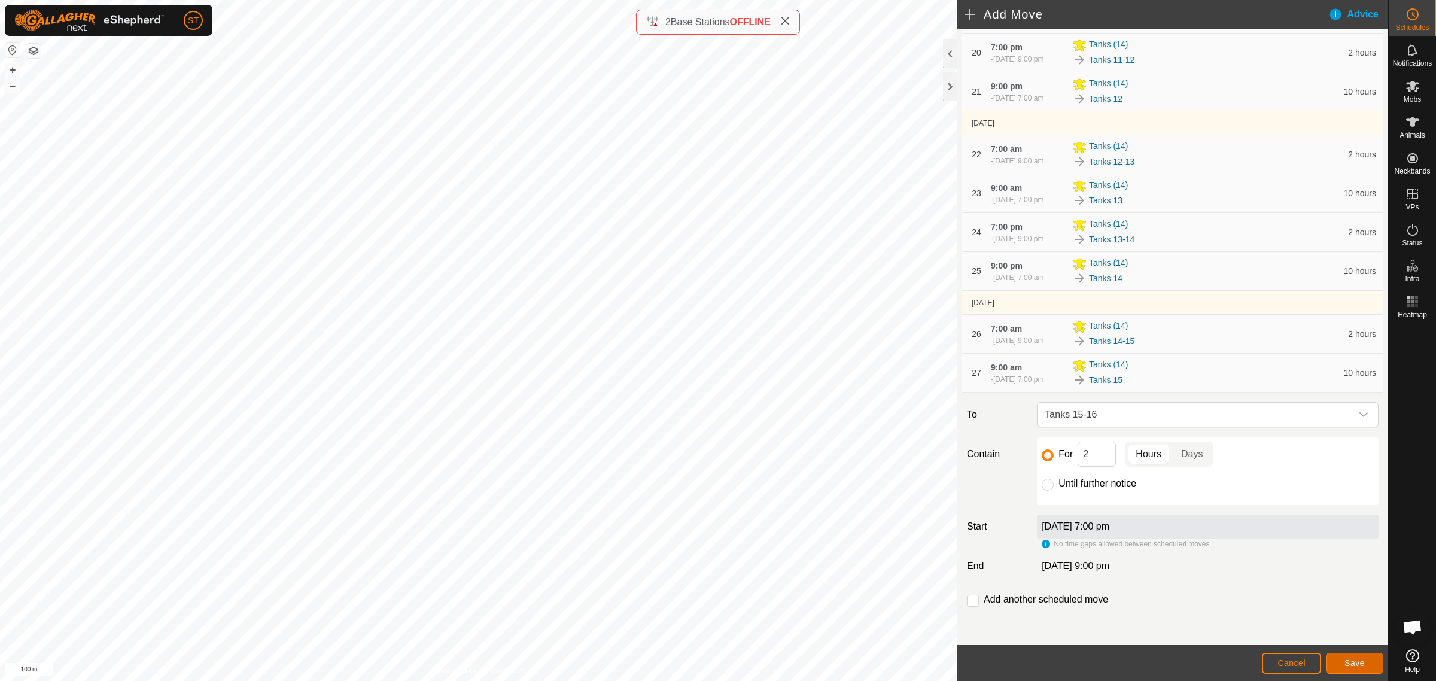
click at [1352, 657] on button "Save" at bounding box center [1354, 663] width 57 height 21
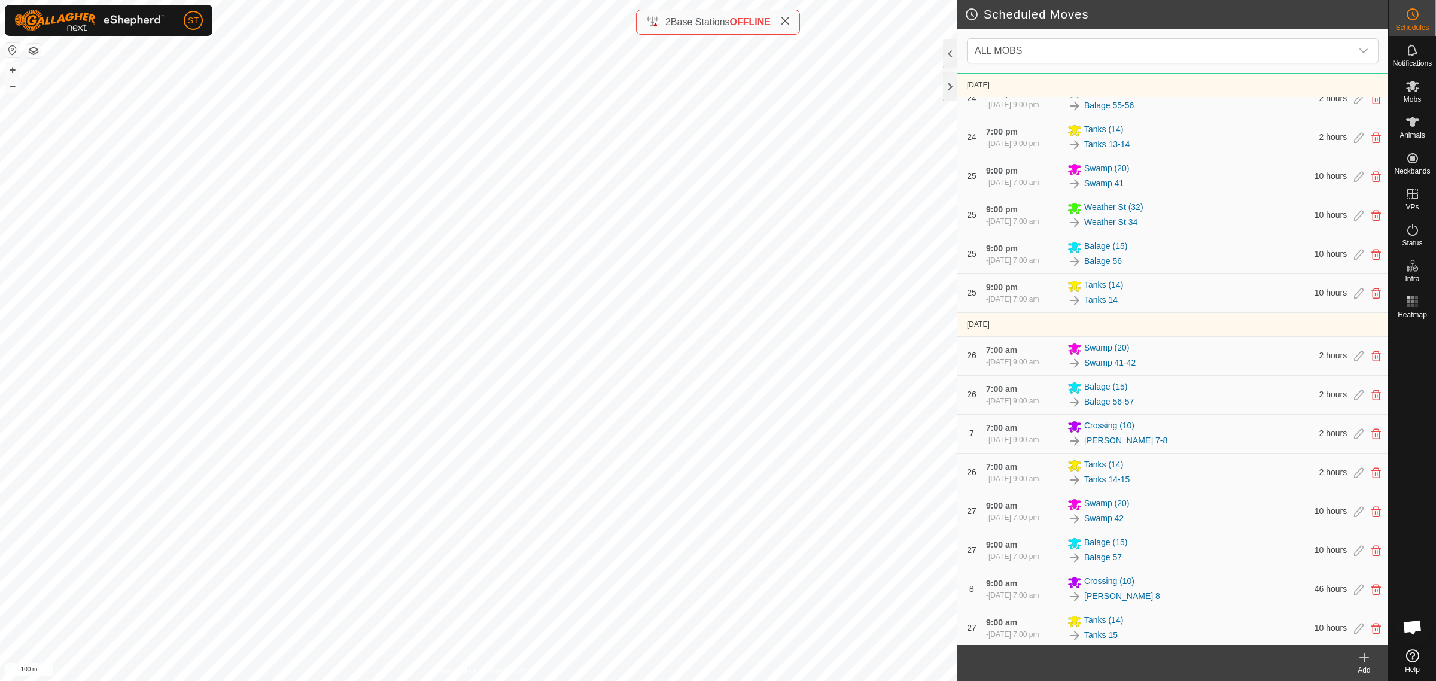
scroll to position [4249, 0]
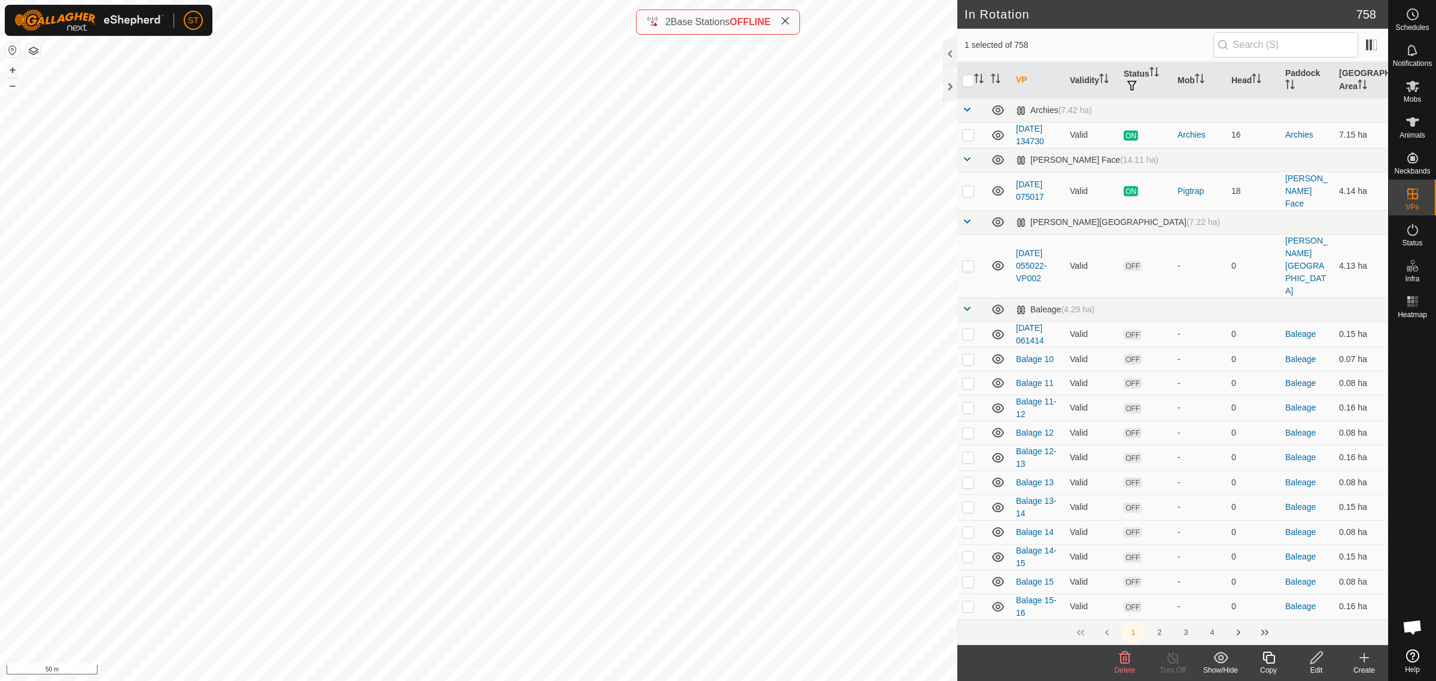
click at [1128, 662] on icon at bounding box center [1125, 657] width 14 height 14
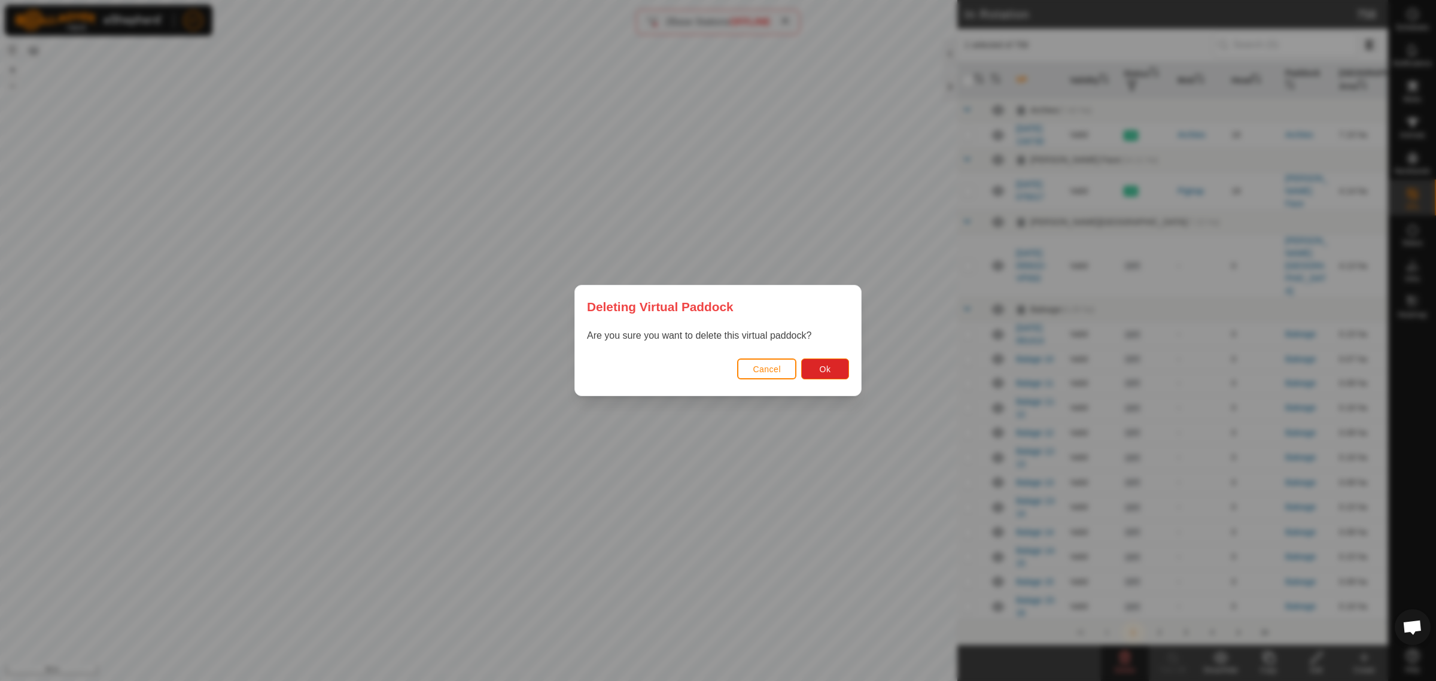
drag, startPoint x: 241, startPoint y: 409, endPoint x: 359, endPoint y: 390, distance: 120.0
click at [357, 391] on div "Deleting Virtual Paddock Are you sure you want to delete this virtual paddock? …" at bounding box center [718, 340] width 1436 height 681
click at [831, 370] on button "Ok" at bounding box center [825, 368] width 48 height 21
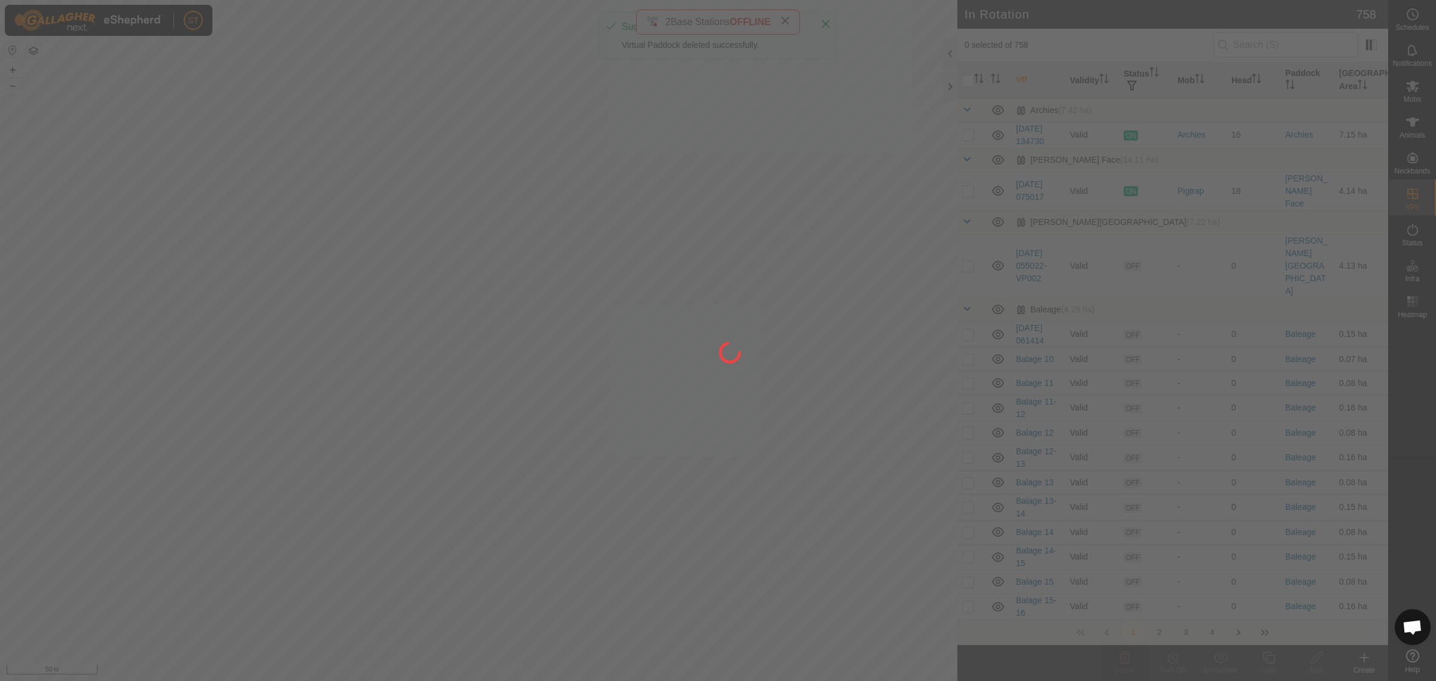
drag, startPoint x: 207, startPoint y: 397, endPoint x: 278, endPoint y: 381, distance: 72.9
click at [278, 381] on div at bounding box center [718, 340] width 1436 height 681
